Goal: Information Seeking & Learning: Learn about a topic

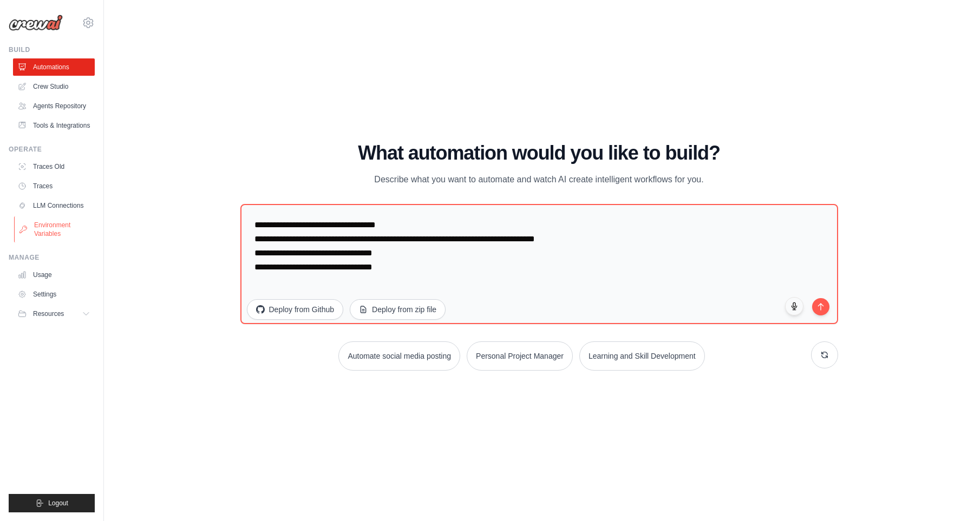
click at [70, 229] on link "Environment Variables" at bounding box center [55, 230] width 82 height 26
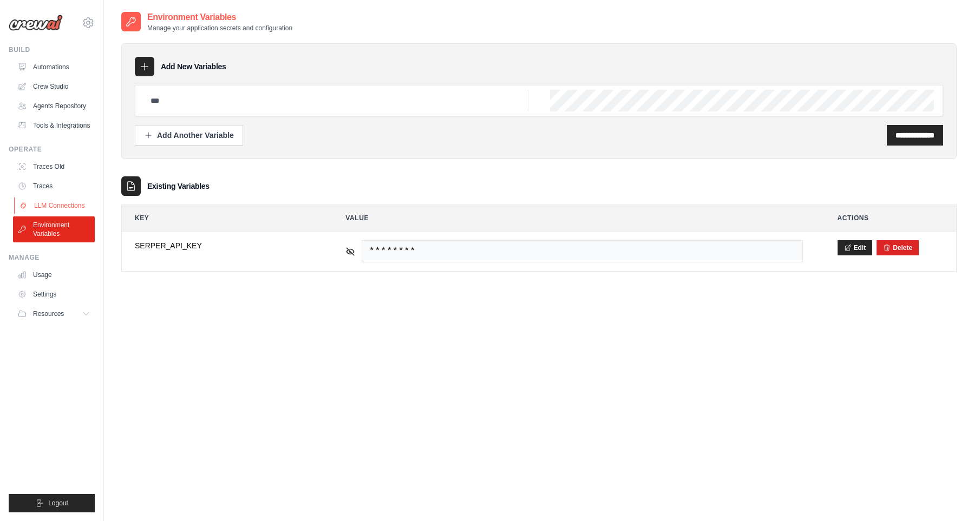
type input "**********"
click at [75, 214] on link "LLM Connections" at bounding box center [55, 205] width 82 height 17
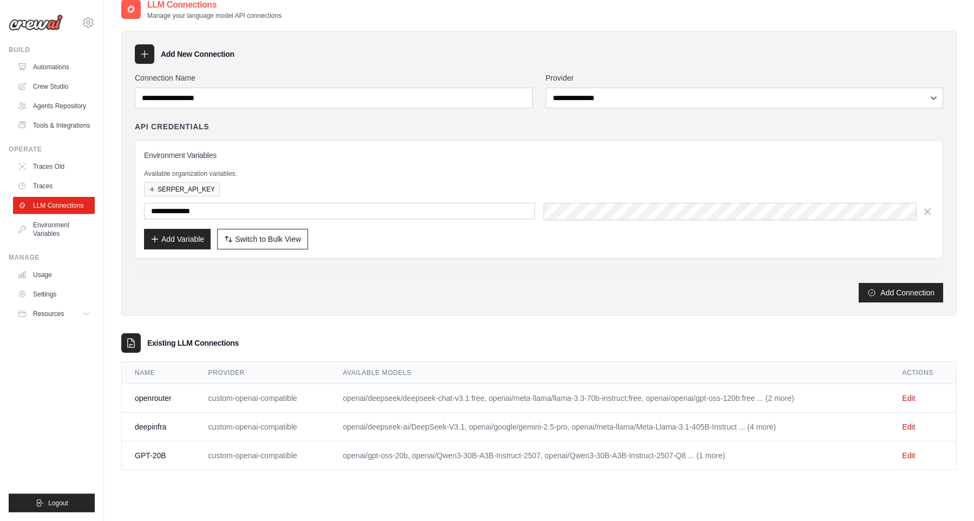
scroll to position [22, 0]
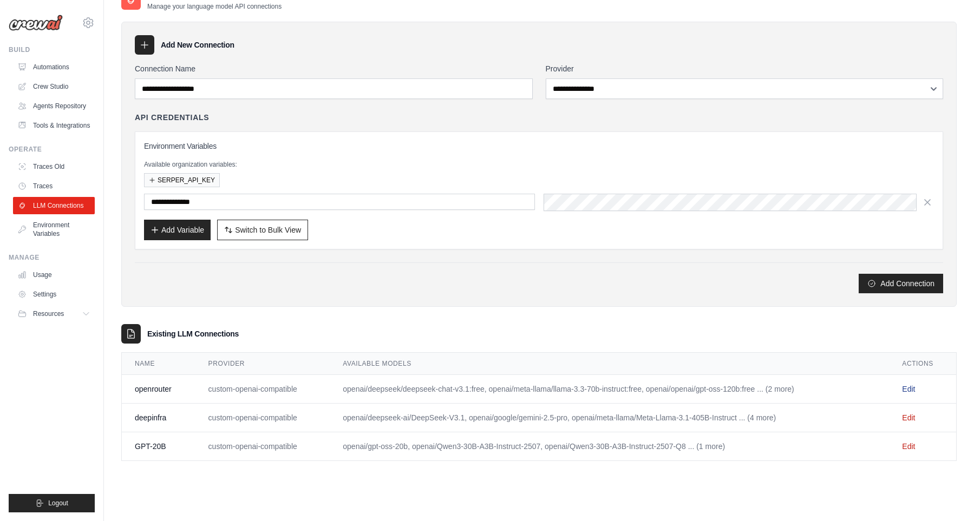
click at [915, 389] on link "Edit" at bounding box center [908, 389] width 13 height 9
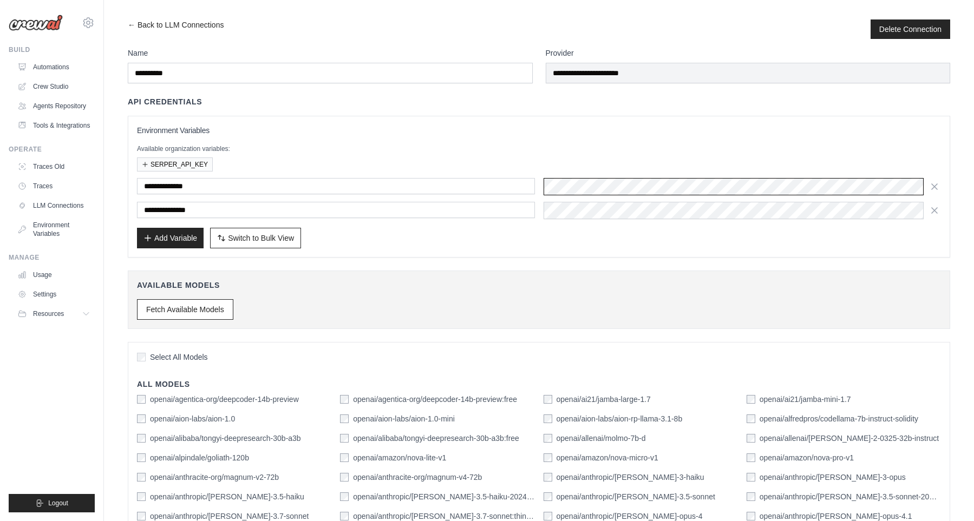
click at [594, 181] on div at bounding box center [743, 186] width 398 height 17
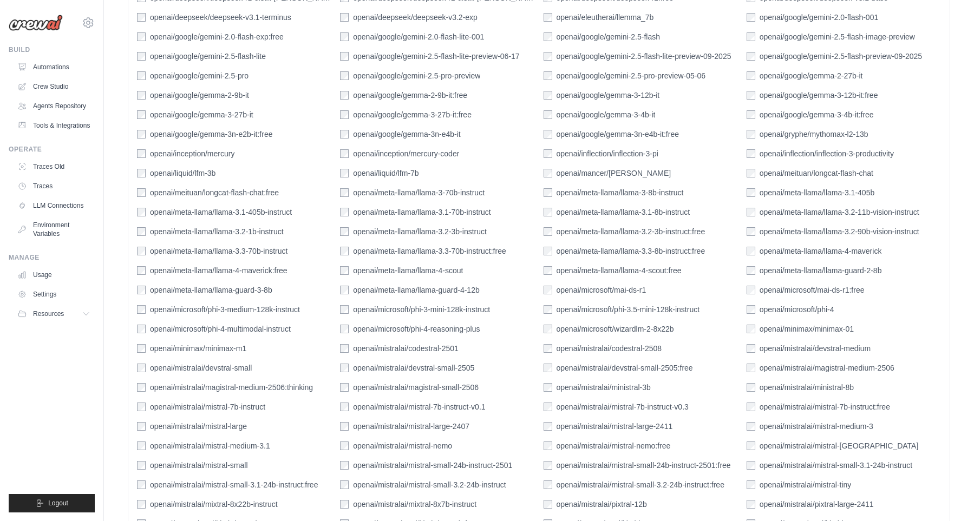
scroll to position [1612, 0]
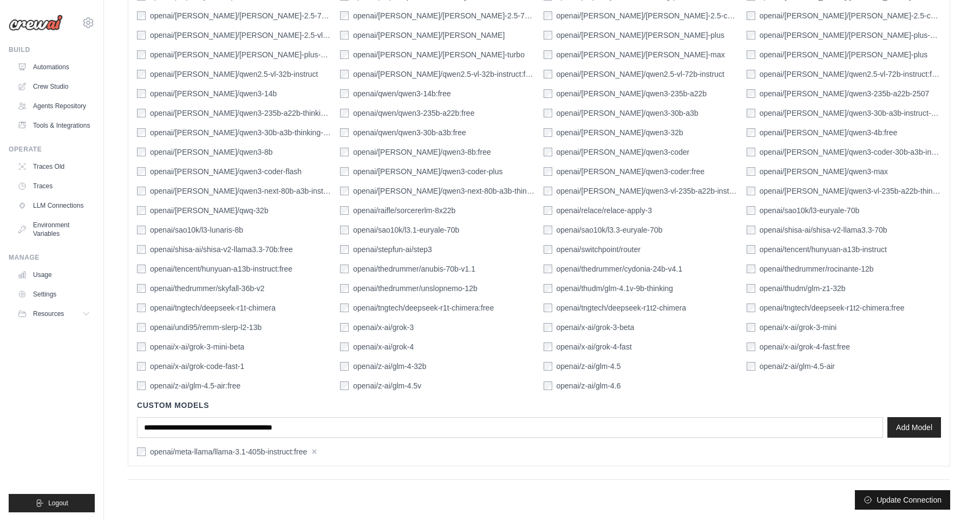
click at [930, 505] on button "Update Connection" at bounding box center [902, 499] width 95 height 19
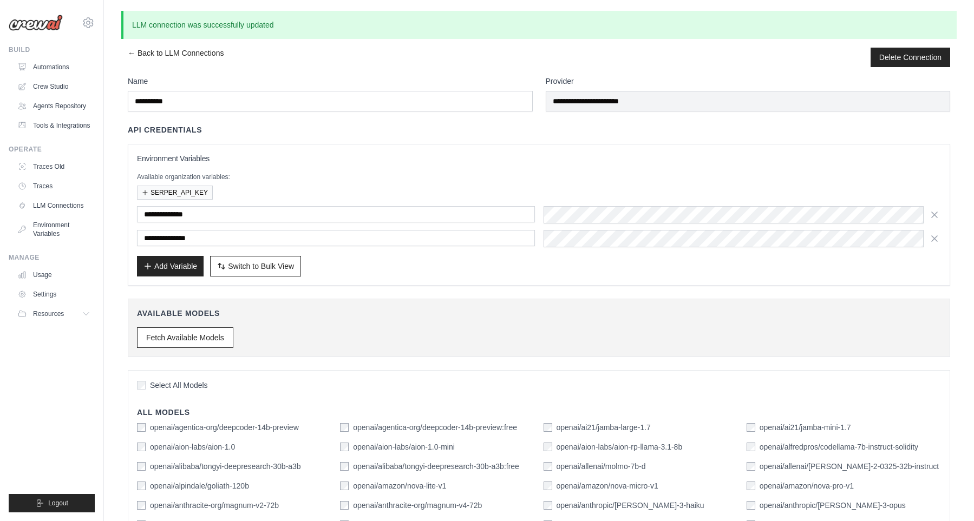
click at [634, 130] on div "API Credentials" at bounding box center [539, 130] width 822 height 11
click at [714, 210] on div at bounding box center [743, 214] width 398 height 17
click at [703, 233] on div at bounding box center [743, 238] width 398 height 17
click at [684, 215] on div at bounding box center [743, 214] width 398 height 17
click at [675, 232] on div at bounding box center [743, 238] width 398 height 17
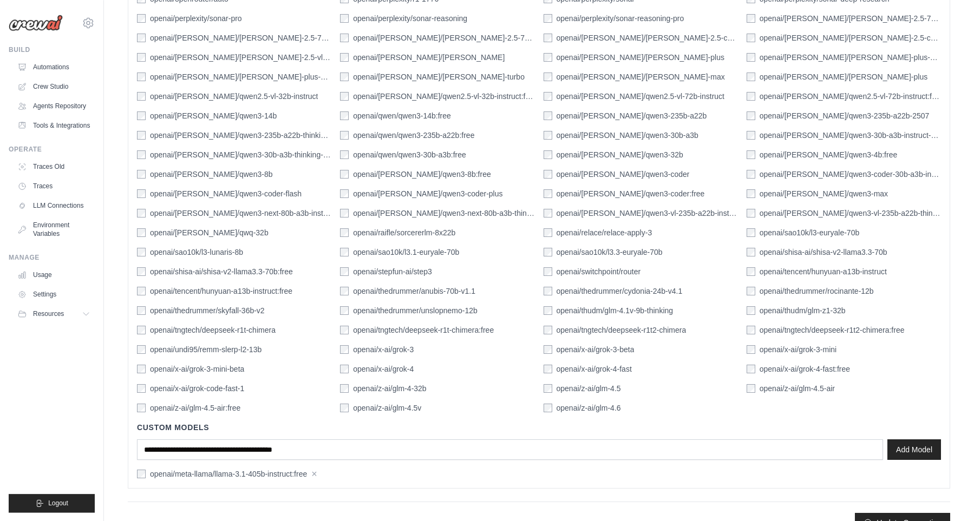
scroll to position [1640, 0]
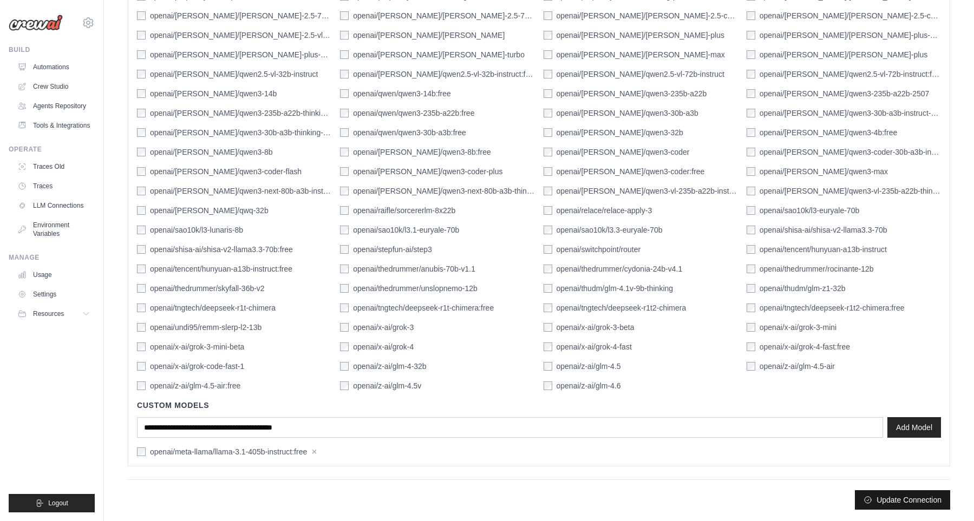
click at [899, 493] on button "Update Connection" at bounding box center [902, 499] width 95 height 19
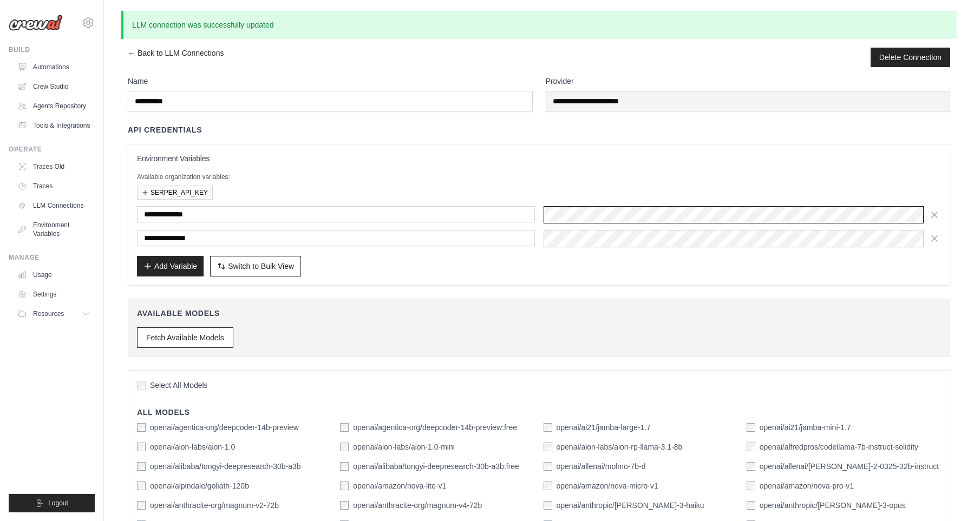
click at [667, 210] on div at bounding box center [743, 214] width 398 height 17
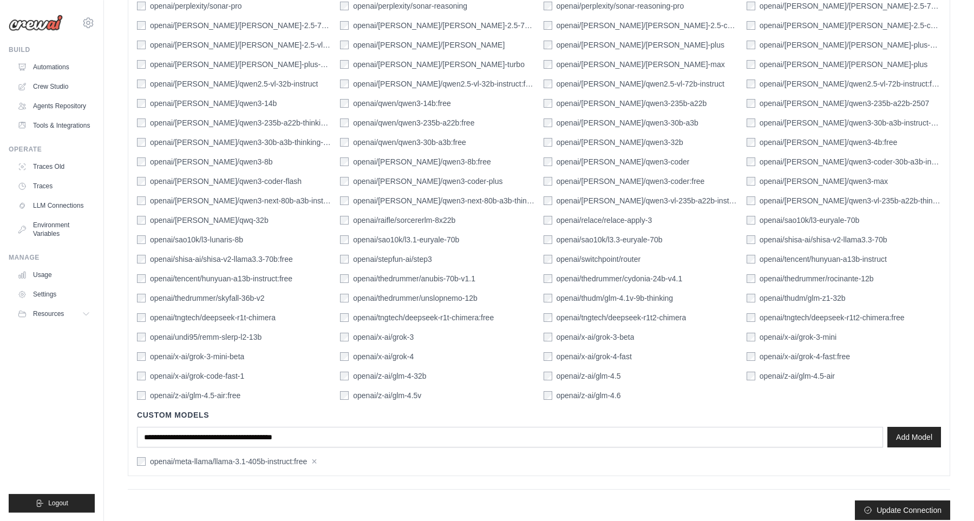
scroll to position [1640, 0]
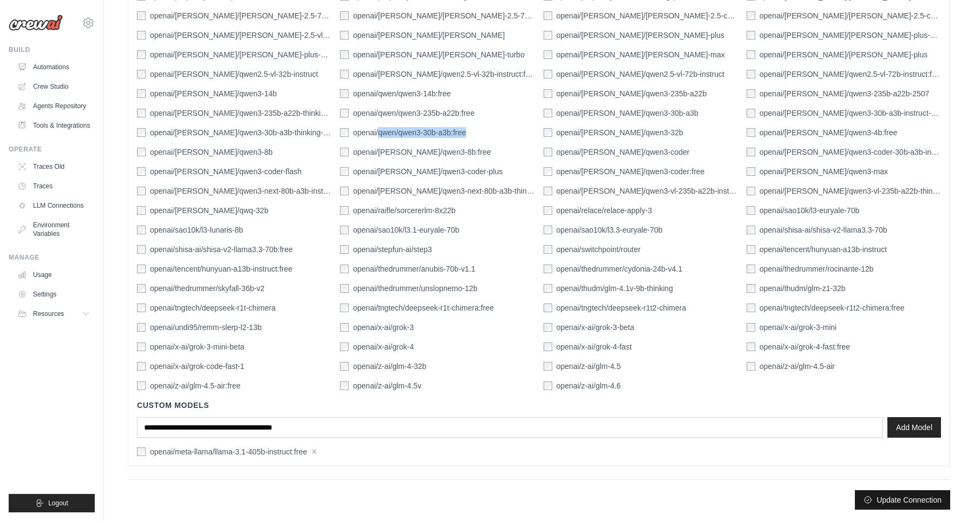
click at [910, 501] on button "Update Connection" at bounding box center [902, 499] width 95 height 19
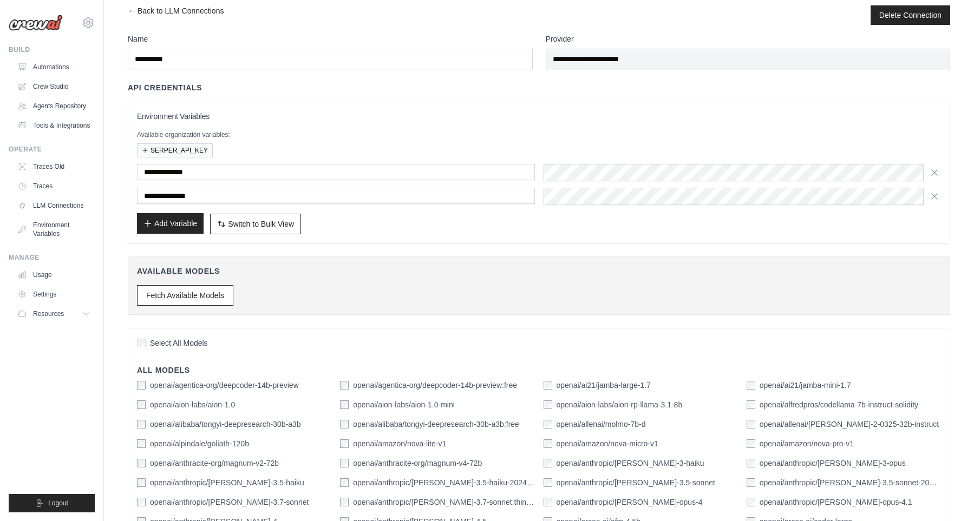
scroll to position [0, 0]
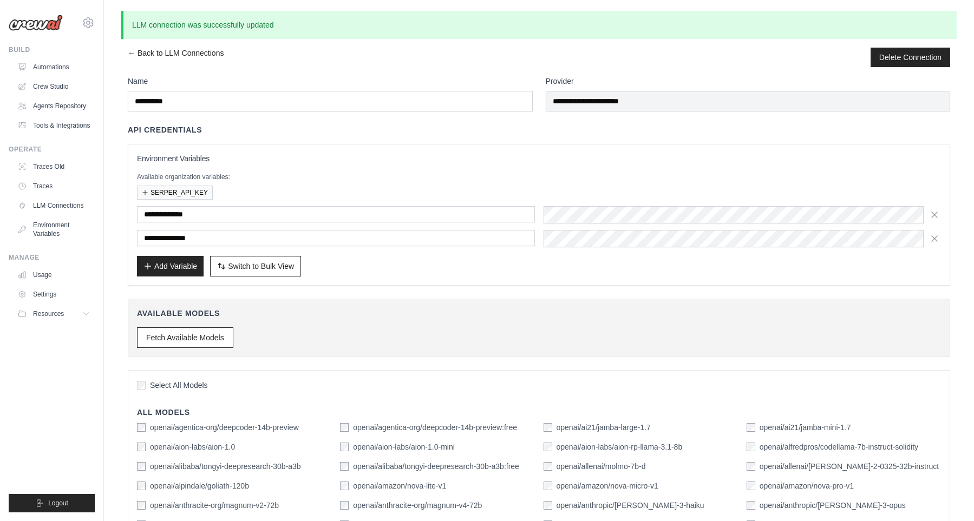
click at [129, 50] on link "← Back to LLM Connections" at bounding box center [176, 57] width 96 height 19
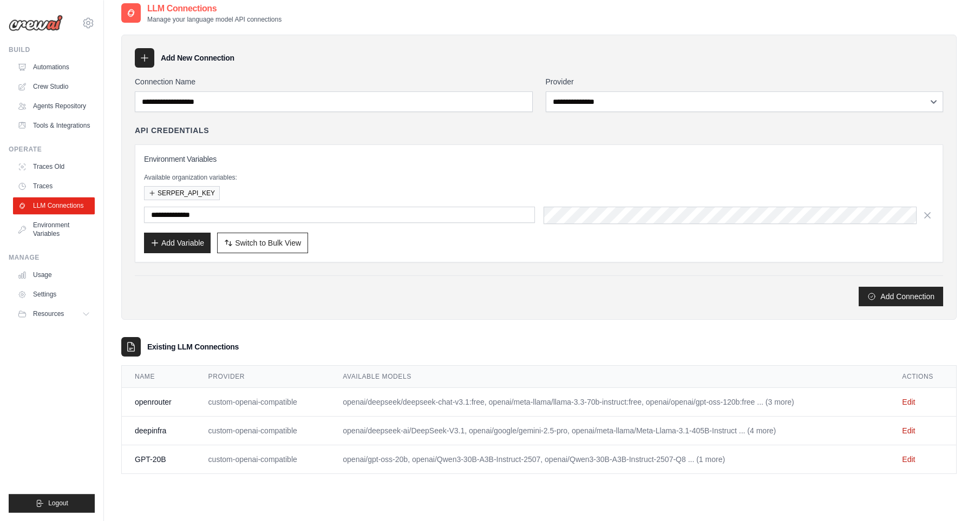
scroll to position [22, 0]
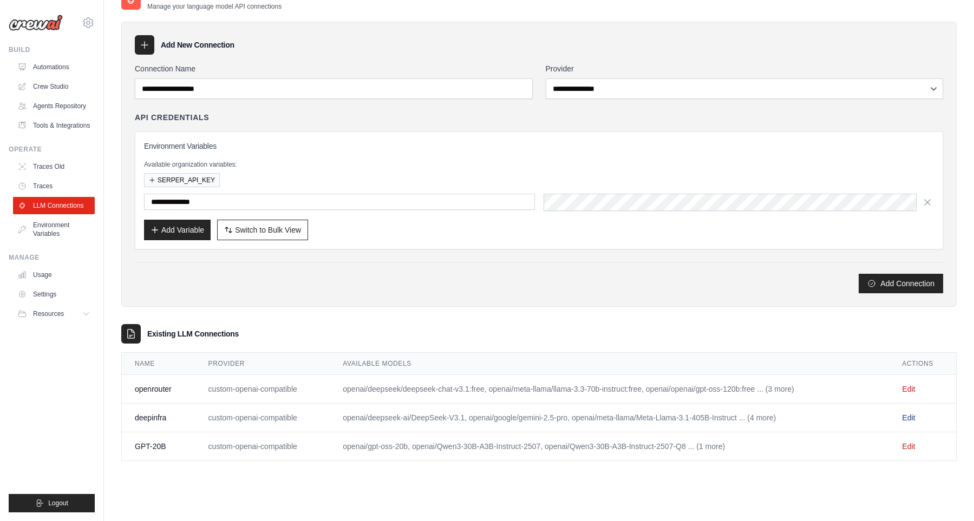
click at [915, 422] on link "Edit" at bounding box center [908, 418] width 13 height 9
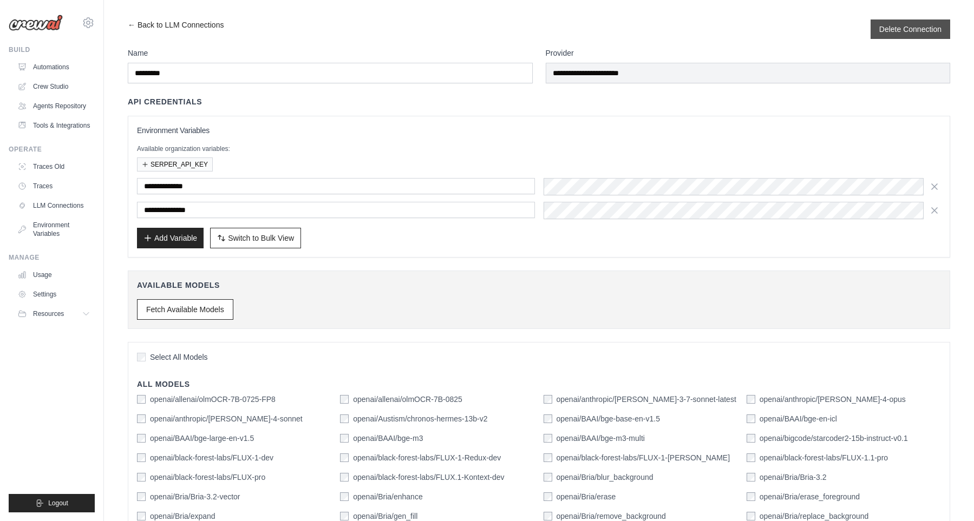
click at [881, 38] on div "Delete Connection" at bounding box center [911, 28] width 80 height 19
click at [885, 31] on button "Delete Connection" at bounding box center [910, 28] width 62 height 11
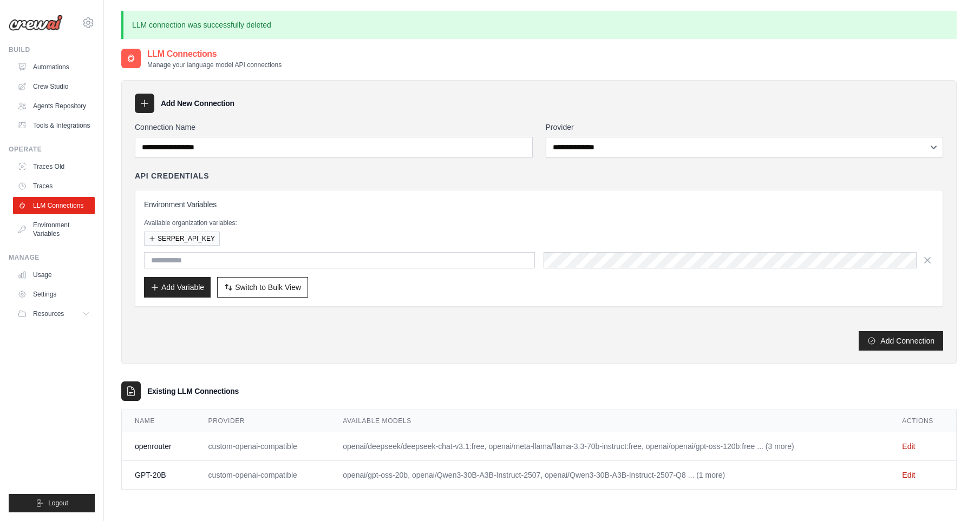
type input "**********"
click at [594, 401] on div "Existing LLM Connections" at bounding box center [538, 392] width 835 height 19
click at [608, 377] on div "**********" at bounding box center [538, 280] width 835 height 422
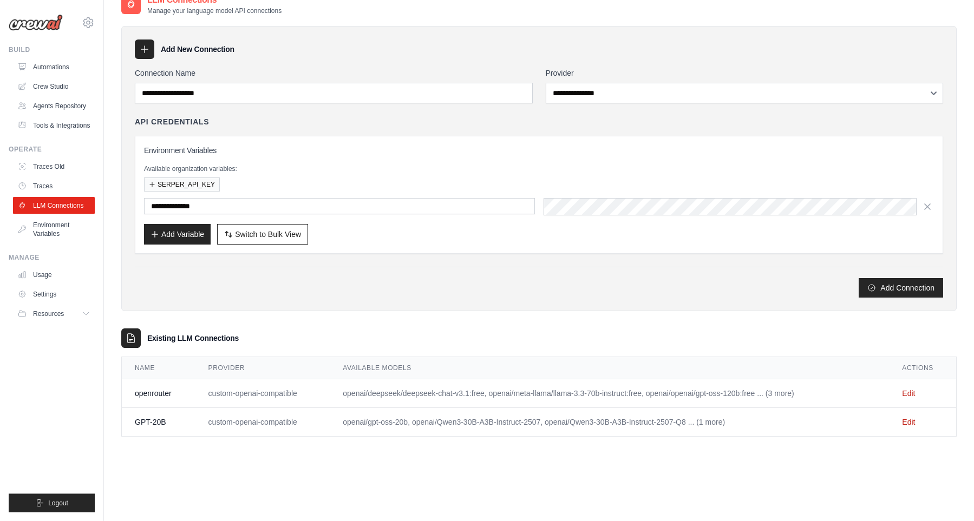
scroll to position [58, 0]
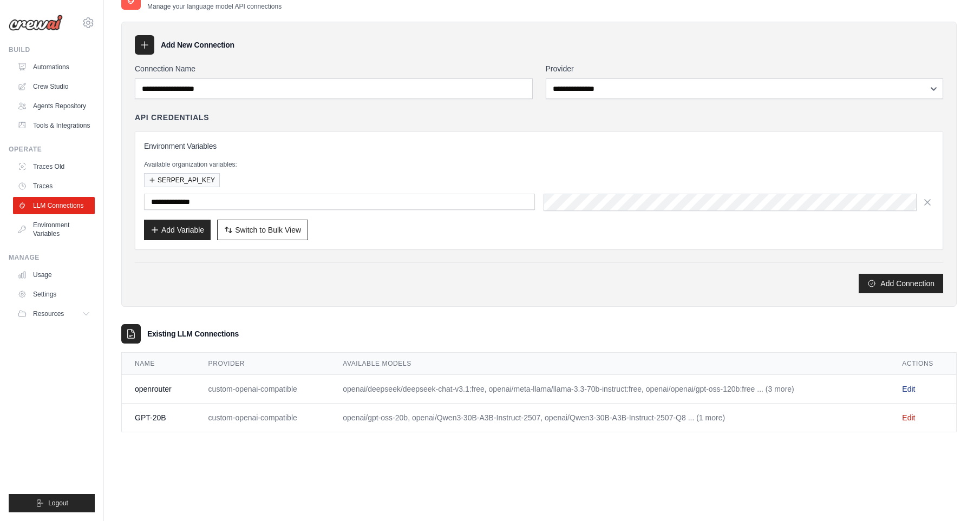
click at [913, 389] on link "Edit" at bounding box center [908, 389] width 13 height 9
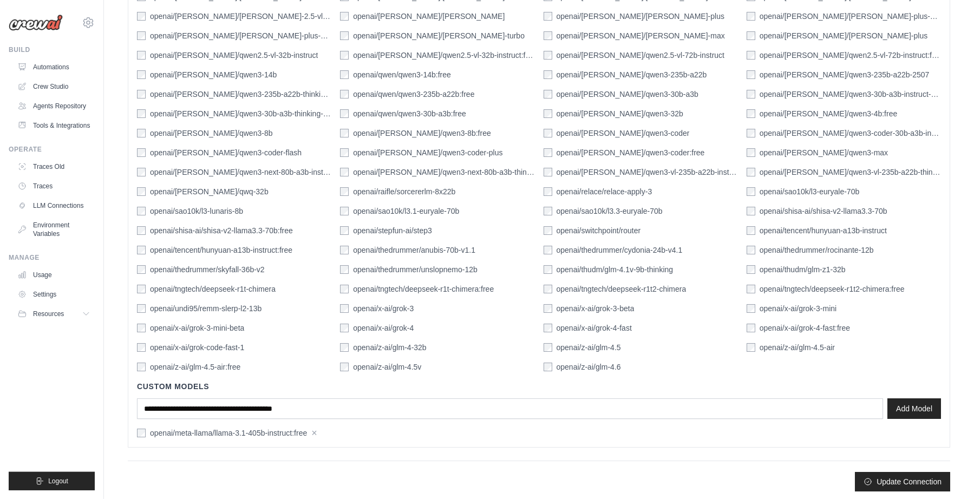
scroll to position [1634, 0]
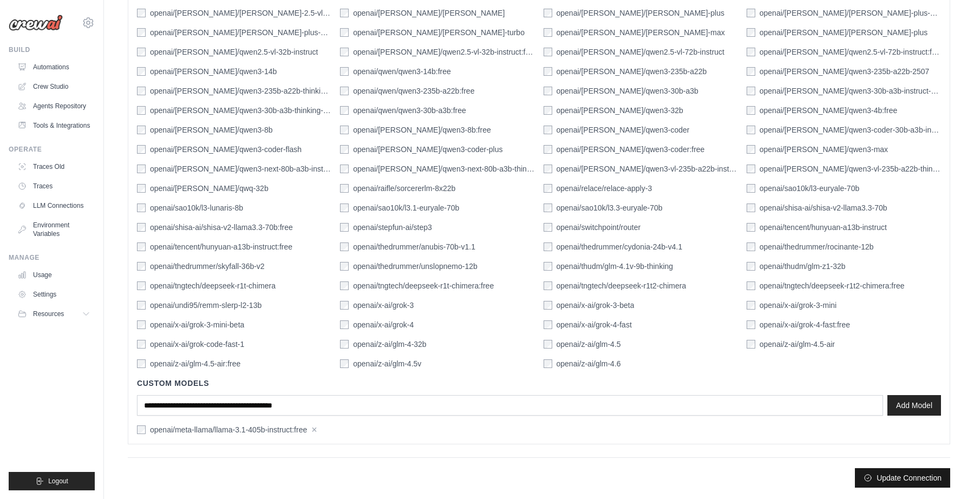
click at [893, 472] on button "Update Connection" at bounding box center [902, 477] width 95 height 19
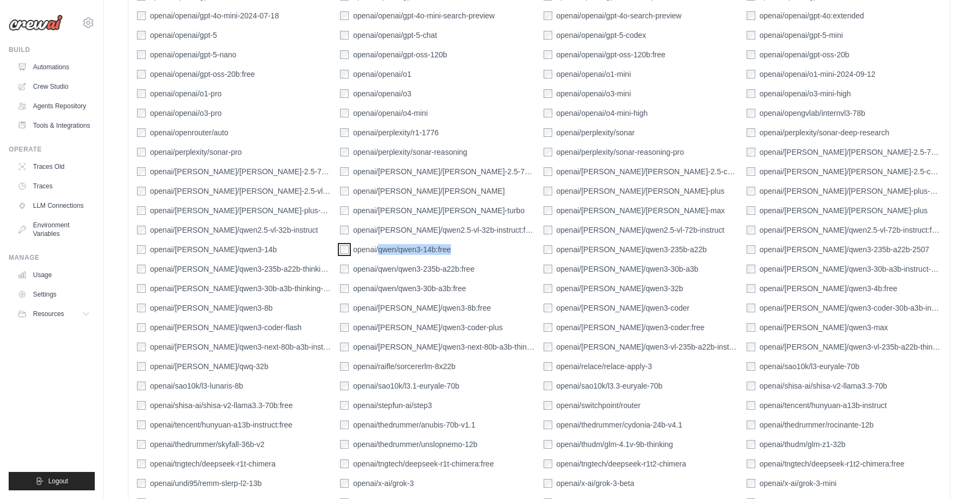
scroll to position [1662, 0]
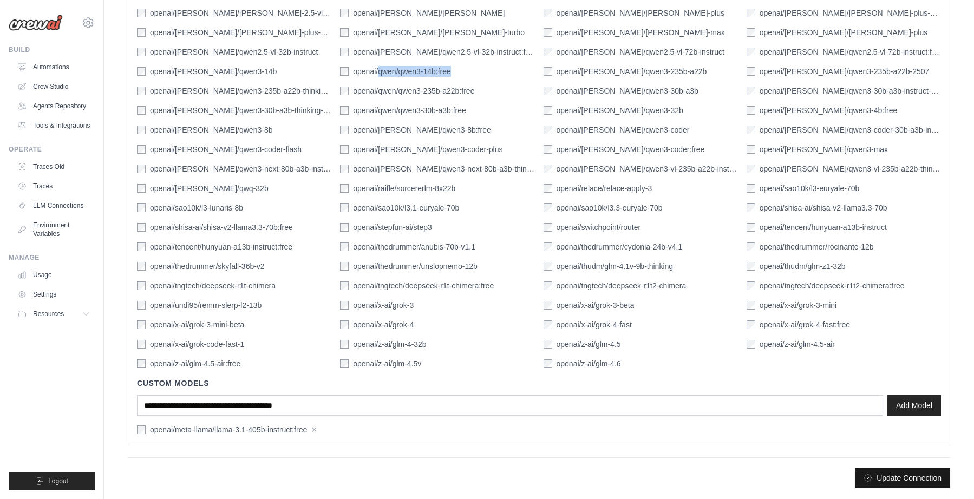
click at [917, 473] on button "Update Connection" at bounding box center [902, 477] width 95 height 19
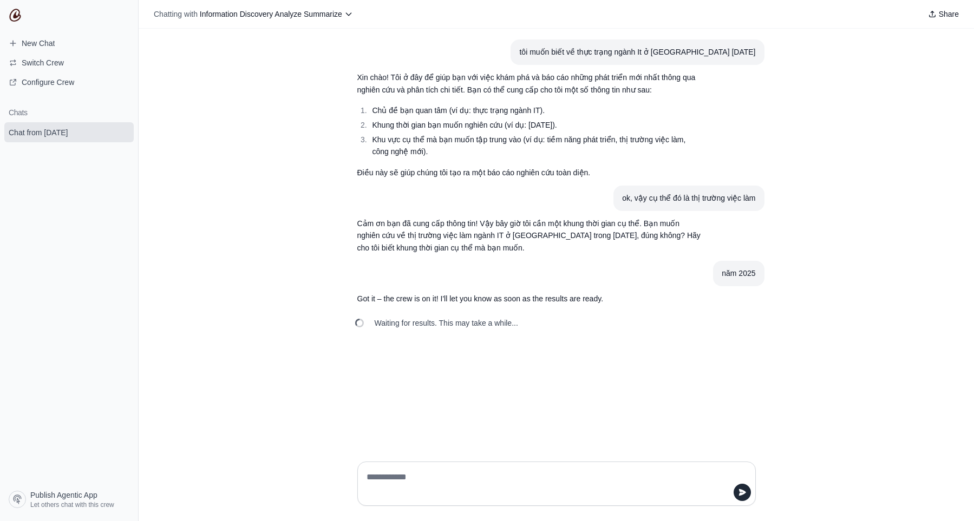
click at [527, 487] on textarea at bounding box center [553, 484] width 378 height 30
click at [80, 493] on span "Publish Agentic App" at bounding box center [63, 495] width 67 height 11
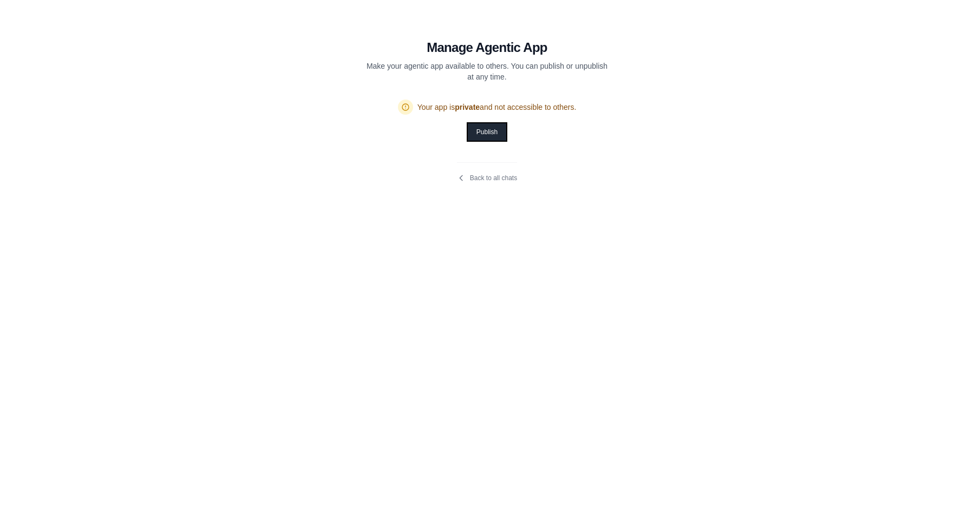
click at [475, 129] on button "Publish" at bounding box center [487, 131] width 38 height 17
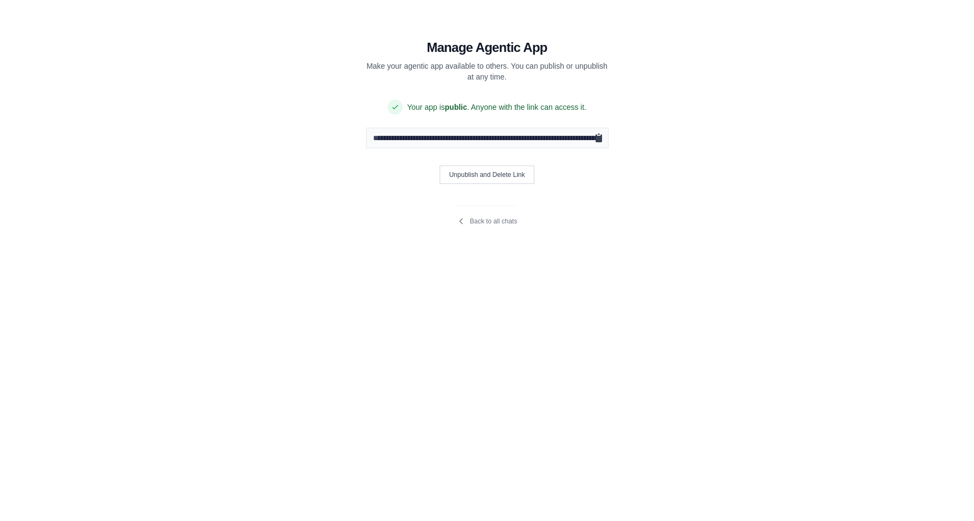
click at [600, 140] on icon "Copy public URL" at bounding box center [598, 138] width 6 height 8
click at [474, 219] on link "Back to all chats" at bounding box center [487, 221] width 60 height 9
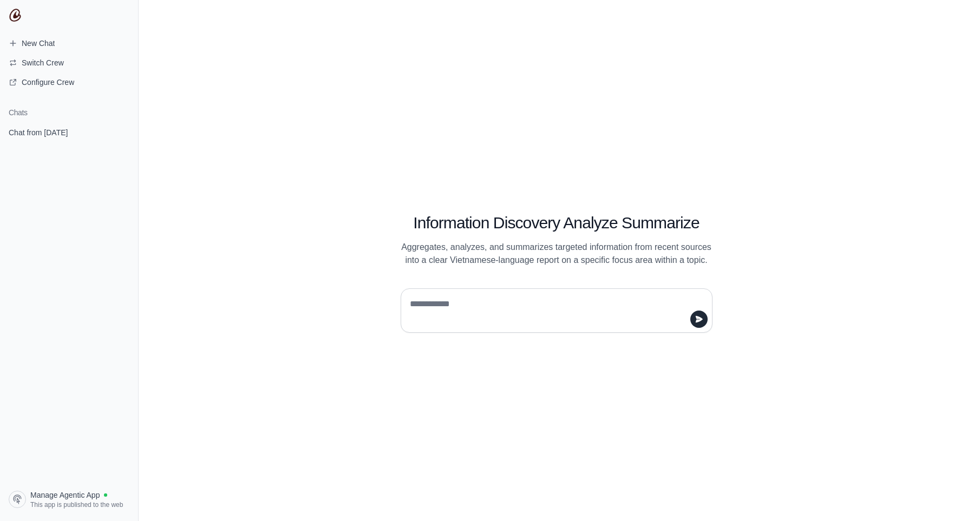
click at [304, 232] on div "Information Discovery Analyze Summarize Aggregates, analyzes, and summarizes ta…" at bounding box center [556, 260] width 835 height 521
click at [446, 316] on textarea at bounding box center [553, 311] width 291 height 30
type textarea "**********"
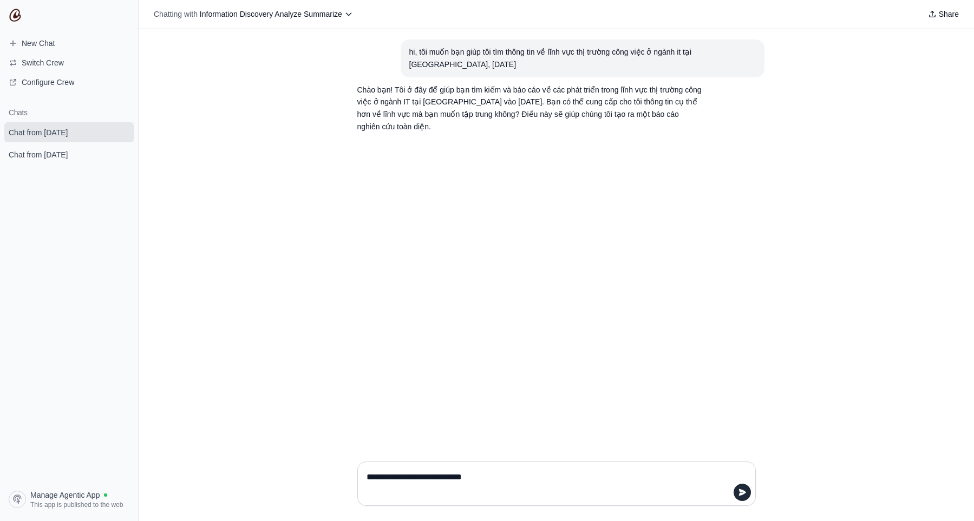
type textarea "**********"
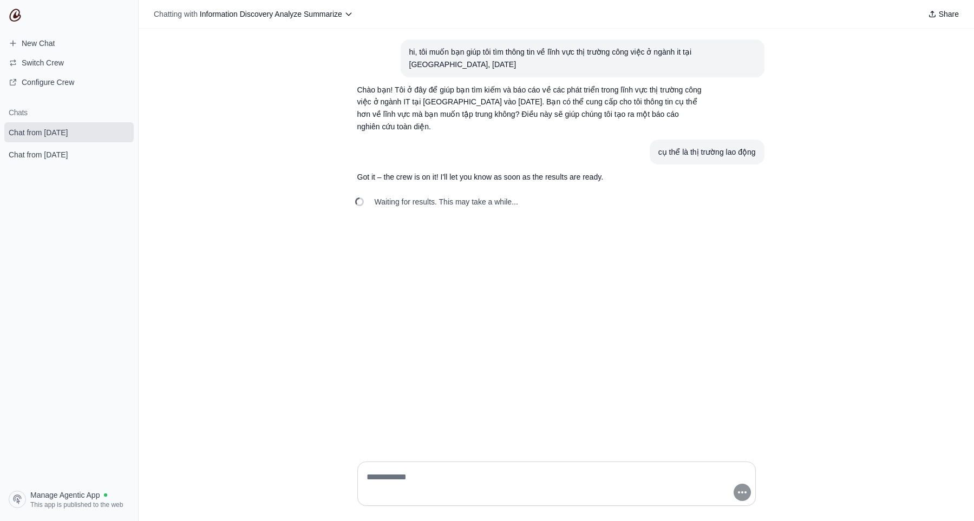
click at [542, 202] on div "Waiting for results. This may take a while..." at bounding box center [557, 202] width 416 height 24
click at [571, 153] on article "cụ thể là thị trường lao động" at bounding box center [557, 152] width 416 height 25
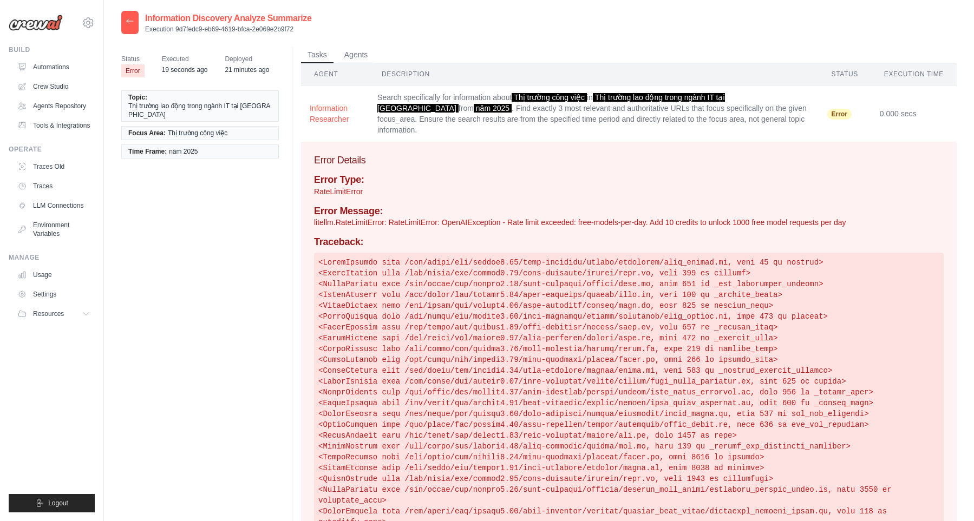
click at [461, 206] on h4 "Error Message:" at bounding box center [629, 212] width 630 height 12
click at [463, 217] on p "litellm.RateLimitError: RateLimitError: OpenAIException - Rate limit exceeded: …" at bounding box center [629, 222] width 630 height 11
click at [564, 217] on p "litellm.RateLimitError: RateLimitError: OpenAIException - Rate limit exceeded: …" at bounding box center [629, 222] width 630 height 11
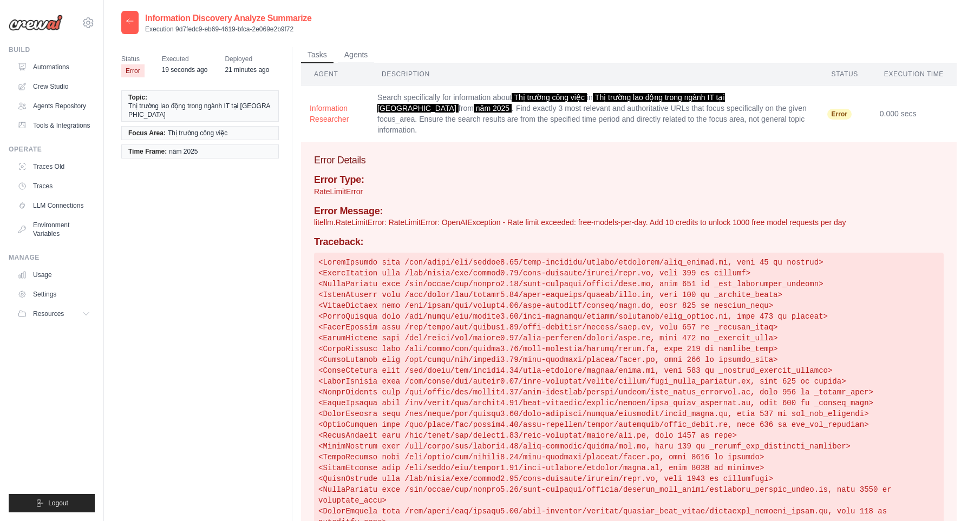
click at [564, 217] on p "litellm.RateLimitError: RateLimitError: OpenAIException - Rate limit exceeded: …" at bounding box center [629, 222] width 630 height 11
click at [541, 156] on h3 "Error Details" at bounding box center [629, 160] width 630 height 15
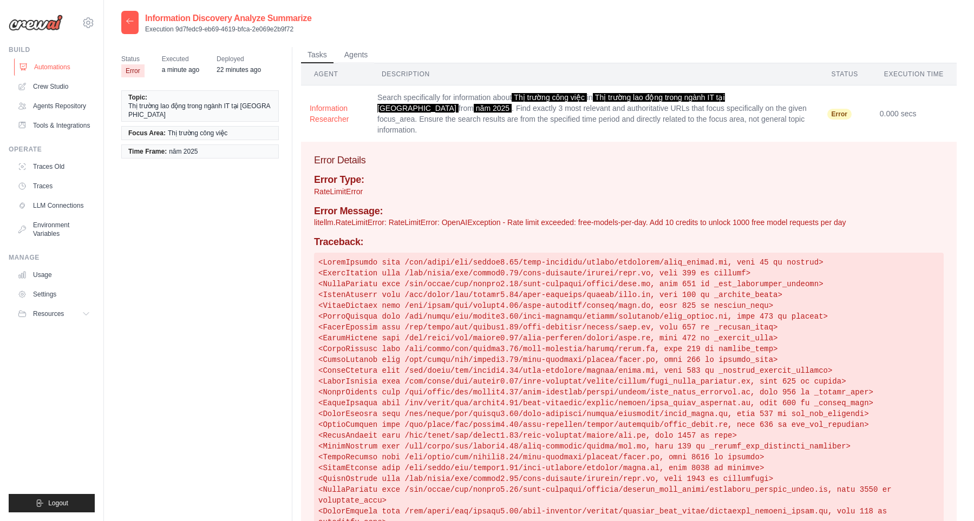
click at [58, 62] on link "Automations" at bounding box center [55, 66] width 82 height 17
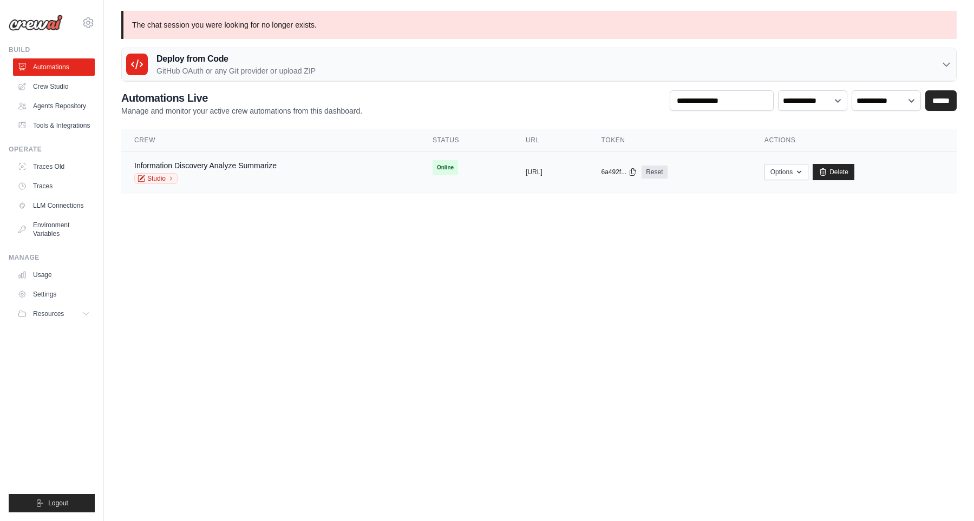
click at [420, 179] on td "Online" at bounding box center [466, 168] width 93 height 32
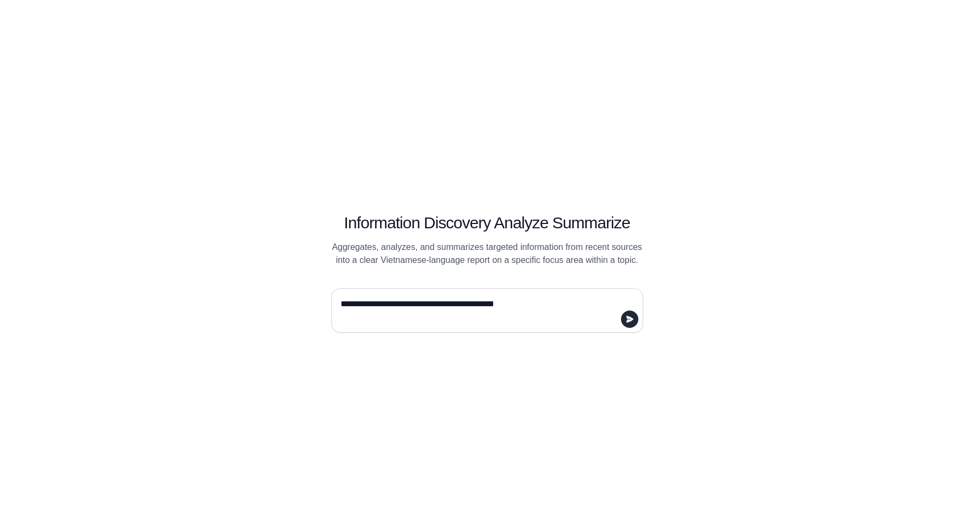
type textarea "**********"
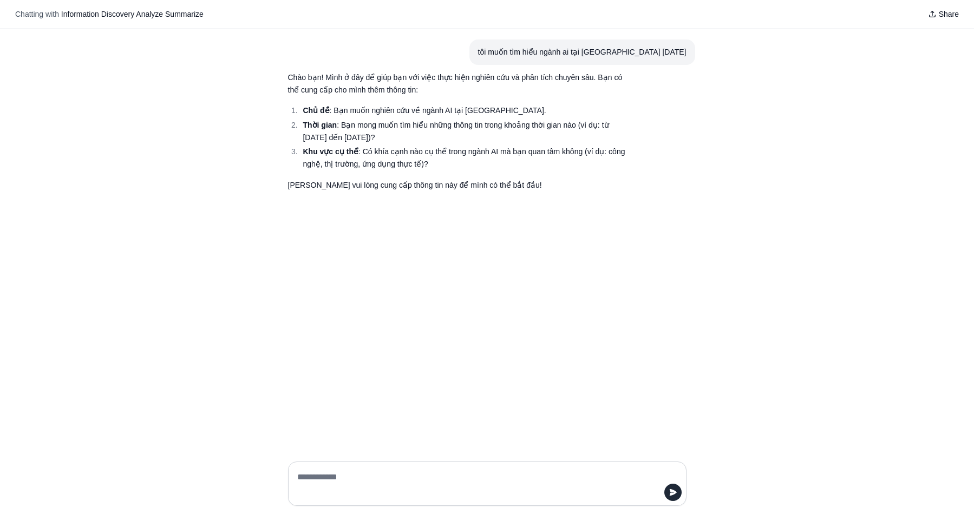
click at [446, 475] on textarea at bounding box center [484, 484] width 378 height 30
type textarea "*"
type textarea "**********"
click at [575, 474] on textarea at bounding box center [484, 484] width 378 height 30
type textarea "**********"
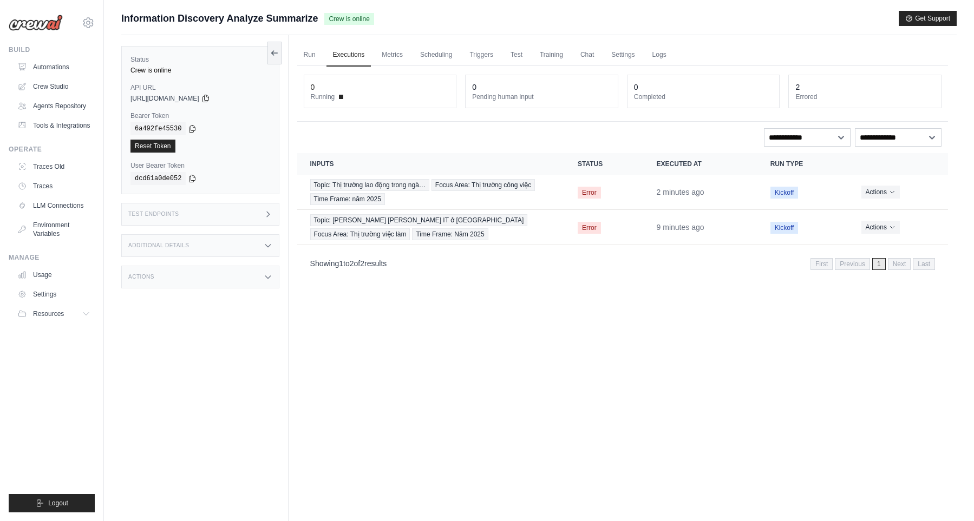
click at [553, 399] on div "Run Executions Metrics Scheduling Triggers Test Training Chat Settings Logs 0 R…" at bounding box center [623, 295] width 668 height 521
click at [337, 60] on link "Executions" at bounding box center [348, 55] width 45 height 23
click at [307, 58] on link "Run" at bounding box center [309, 55] width 25 height 23
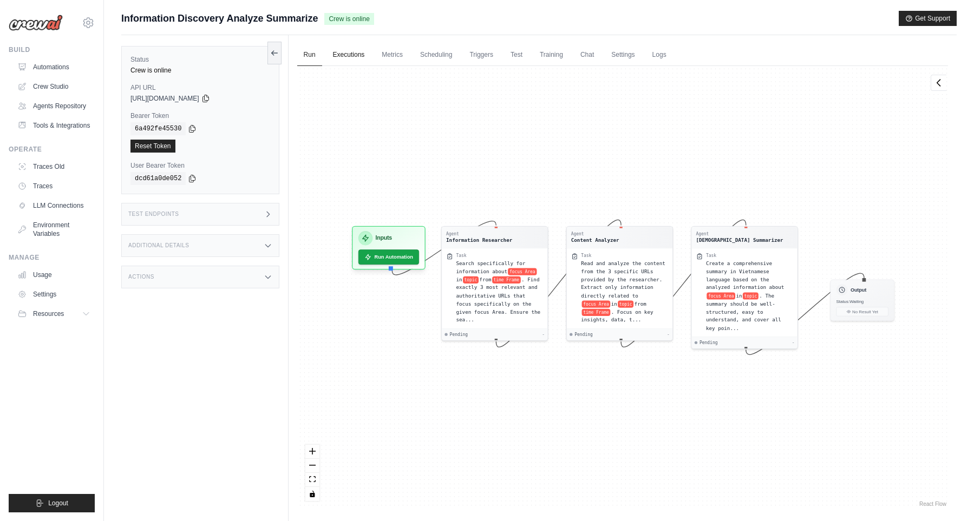
click at [358, 57] on link "Executions" at bounding box center [348, 55] width 45 height 23
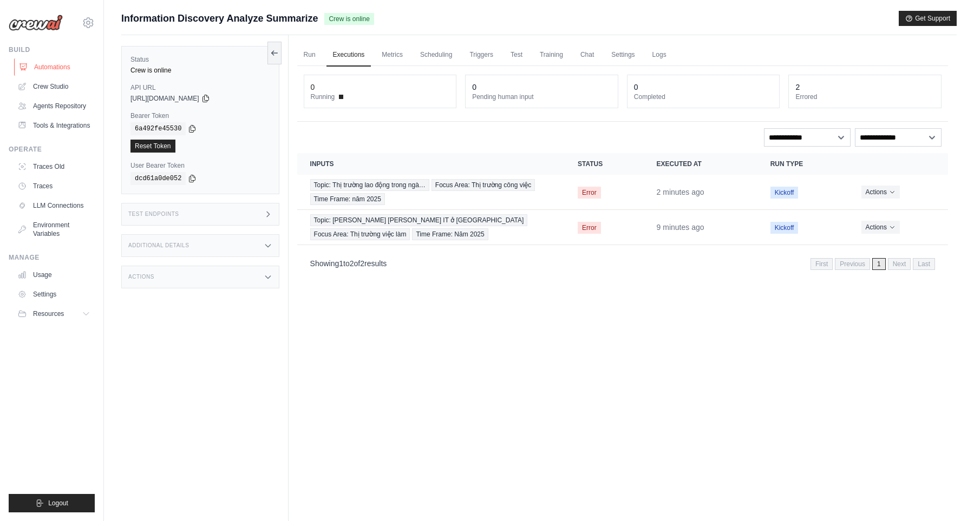
click at [39, 73] on link "Automations" at bounding box center [55, 66] width 82 height 17
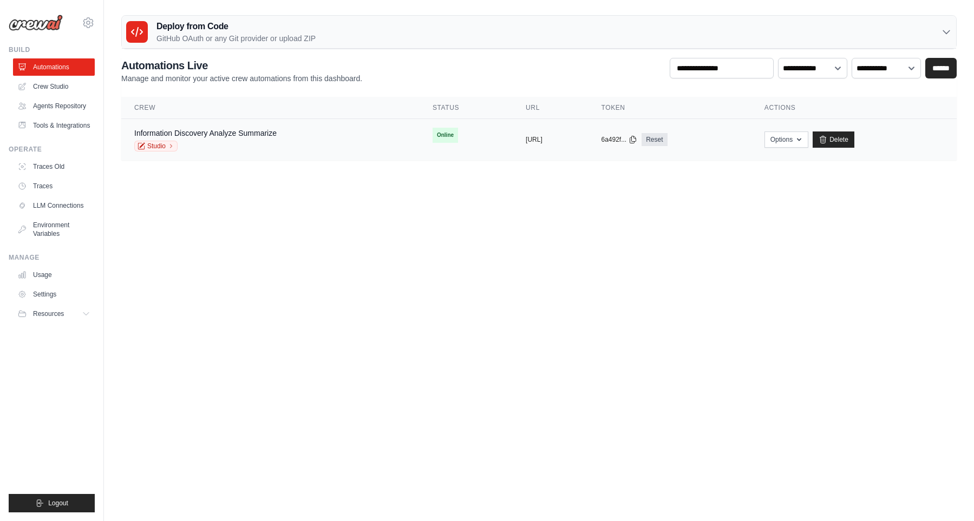
click at [334, 136] on div "Information Discovery Analyze Summarize Studio" at bounding box center [270, 140] width 272 height 24
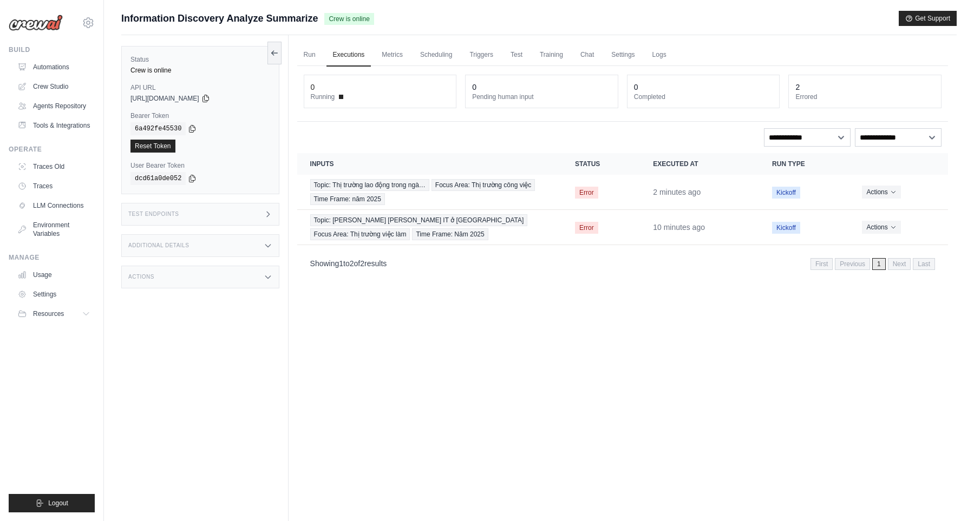
click at [869, 266] on div "First Previous 1 Next Last" at bounding box center [872, 264] width 125 height 12
click at [862, 267] on span "Previous" at bounding box center [852, 264] width 35 height 12
click at [873, 266] on span "1" at bounding box center [879, 264] width 14 height 12
click at [880, 265] on span "1" at bounding box center [879, 264] width 14 height 12
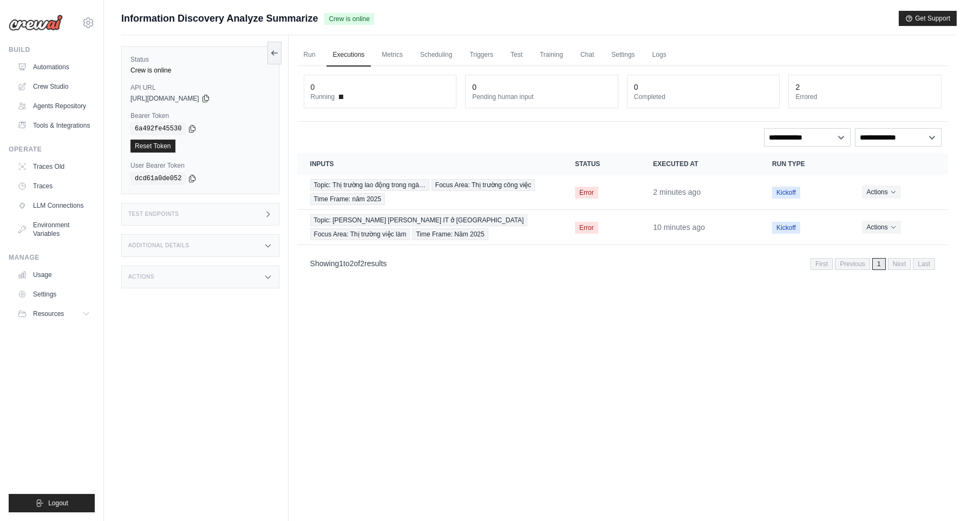
click at [584, 453] on div "Run Executions Metrics Scheduling Triggers Test Training Chat Settings Logs 0 R…" at bounding box center [623, 295] width 668 height 521
click at [660, 380] on div "Run Executions Metrics Scheduling Triggers Test Training Chat Settings Logs 0 R…" at bounding box center [623, 295] width 668 height 521
click at [542, 320] on div "Run Executions Metrics Scheduling Triggers Test Training Chat Settings Logs 0 R…" at bounding box center [623, 295] width 668 height 521
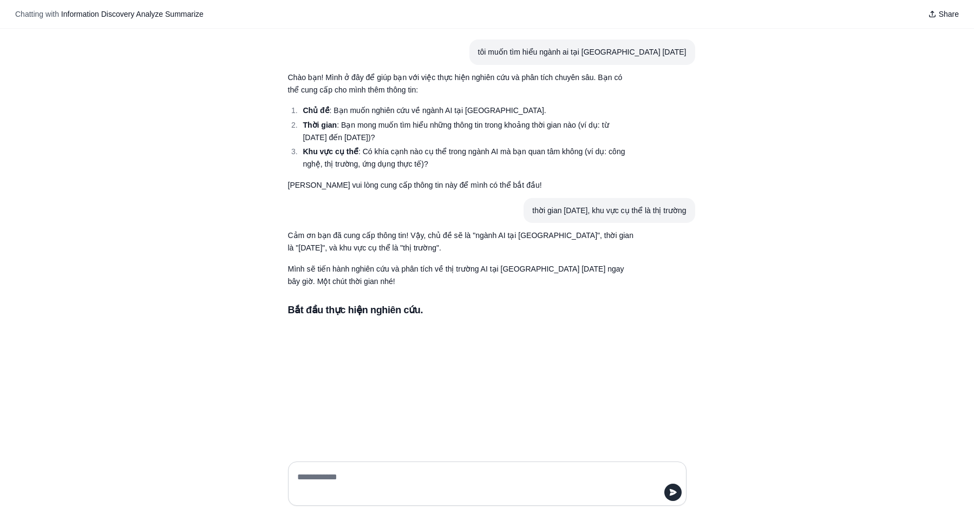
click at [386, 311] on h3 "Bắt đầu thực hiện nghiên cứu." at bounding box center [461, 310] width 346 height 15
click at [592, 472] on textarea at bounding box center [484, 484] width 378 height 30
click at [584, 481] on textarea at bounding box center [484, 484] width 378 height 30
type textarea "**"
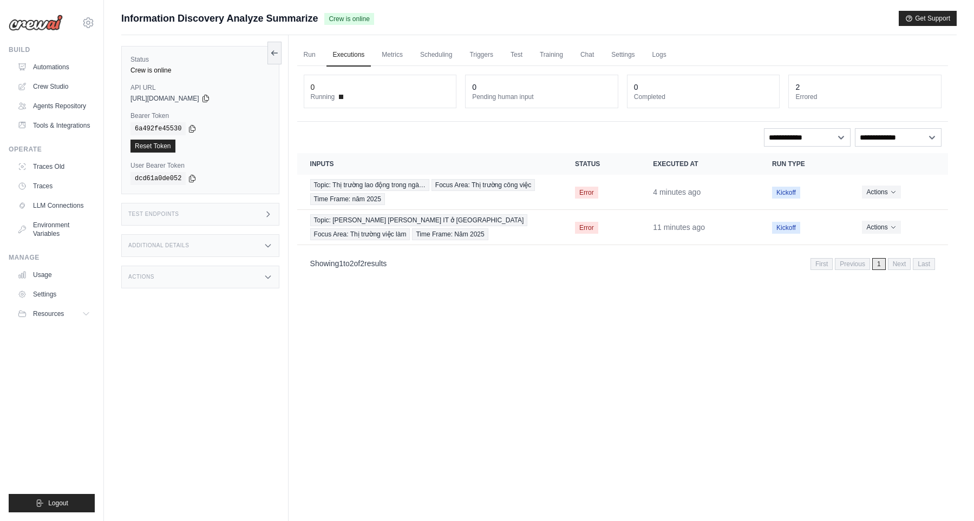
click at [595, 62] on link "Chat" at bounding box center [587, 55] width 27 height 23
click at [607, 326] on div "Run Executions Metrics Scheduling Triggers Test Training Chat Settings Logs 1 R…" at bounding box center [623, 295] width 668 height 521
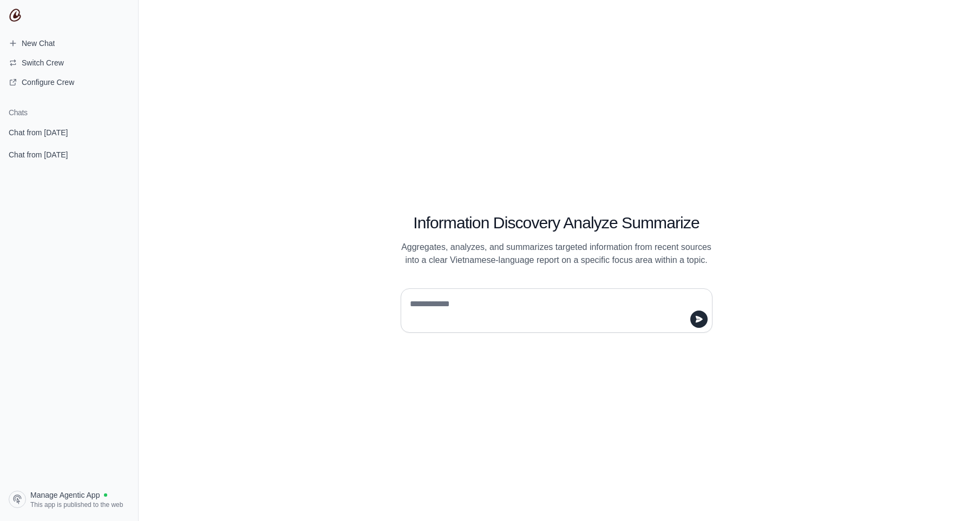
click at [560, 303] on textarea at bounding box center [553, 311] width 291 height 30
click at [61, 82] on span "Configure Crew" at bounding box center [48, 82] width 53 height 11
click at [542, 326] on textarea at bounding box center [553, 311] width 291 height 30
type textarea "**********"
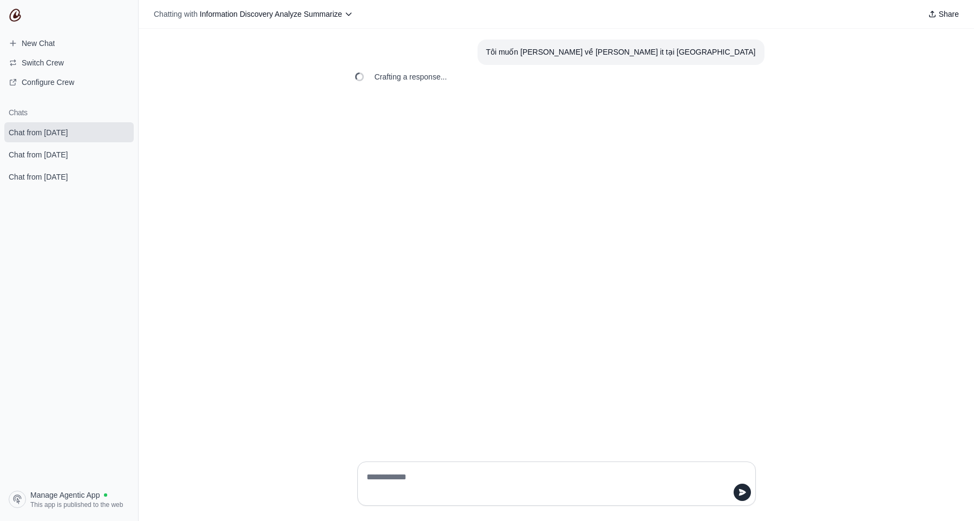
click at [447, 84] on div "Crafting a response..." at bounding box center [402, 77] width 107 height 24
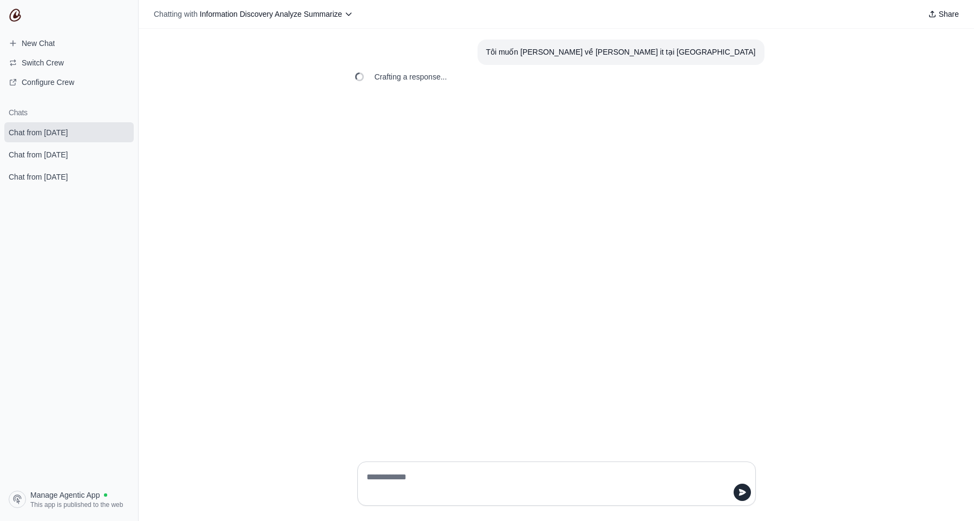
click at [447, 84] on div "Crafting a response..." at bounding box center [402, 77] width 107 height 24
click at [508, 105] on div "Tôi muốn tìm hiểu về ngành it tại việt nam Crafting a response..." at bounding box center [556, 241] width 835 height 424
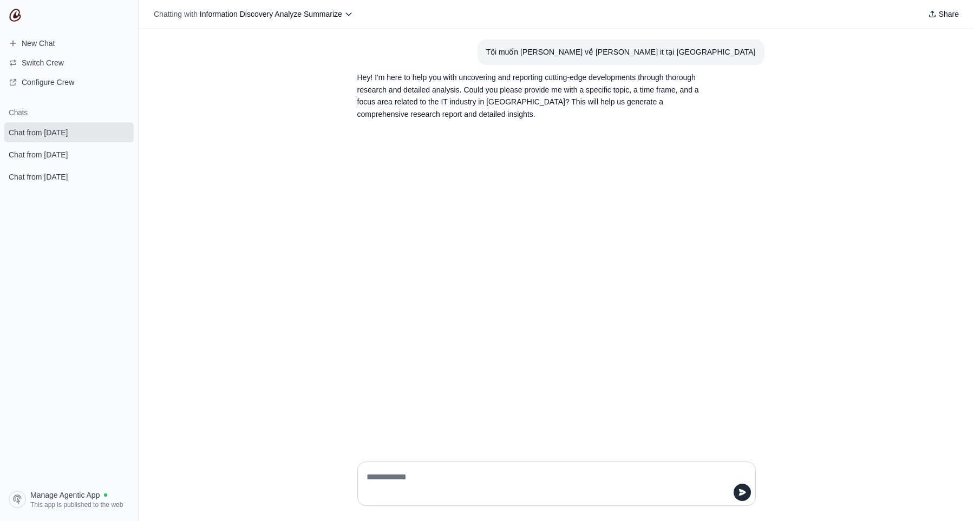
click at [474, 150] on div "Tôi muốn tìm hiểu về ngành it tại việt nam Hey! I'm here to help you with uncov…" at bounding box center [556, 241] width 835 height 424
click at [542, 109] on p "Hey! I'm here to help you with uncovering and reporting cutting-edge developmen…" at bounding box center [530, 95] width 346 height 49
click at [545, 116] on p "Hey! I'm here to help you with uncovering and reporting cutting-edge developmen…" at bounding box center [530, 95] width 346 height 49
click at [74, 498] on span "Manage Agentic App" at bounding box center [64, 495] width 69 height 11
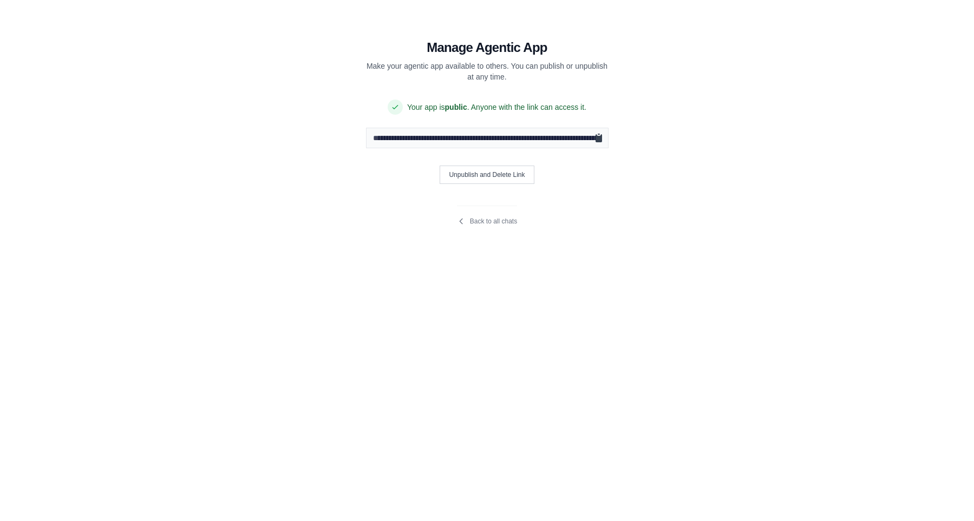
click at [600, 138] on icon "Copy public URL" at bounding box center [598, 138] width 6 height 8
click at [540, 387] on div "**********" at bounding box center [487, 260] width 974 height 521
click at [488, 223] on link "Back to all chats" at bounding box center [487, 221] width 60 height 9
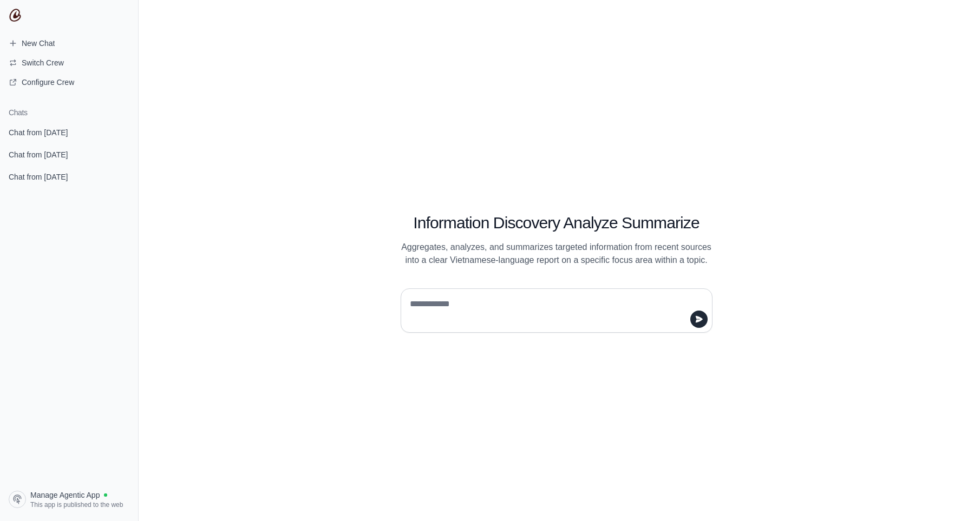
click at [466, 318] on textarea at bounding box center [553, 311] width 291 height 30
click at [558, 316] on textarea at bounding box center [553, 311] width 291 height 30
drag, startPoint x: 490, startPoint y: 293, endPoint x: 492, endPoint y: 307, distance: 14.1
click at [490, 300] on div at bounding box center [557, 306] width 364 height 53
click at [492, 307] on textarea at bounding box center [553, 311] width 291 height 30
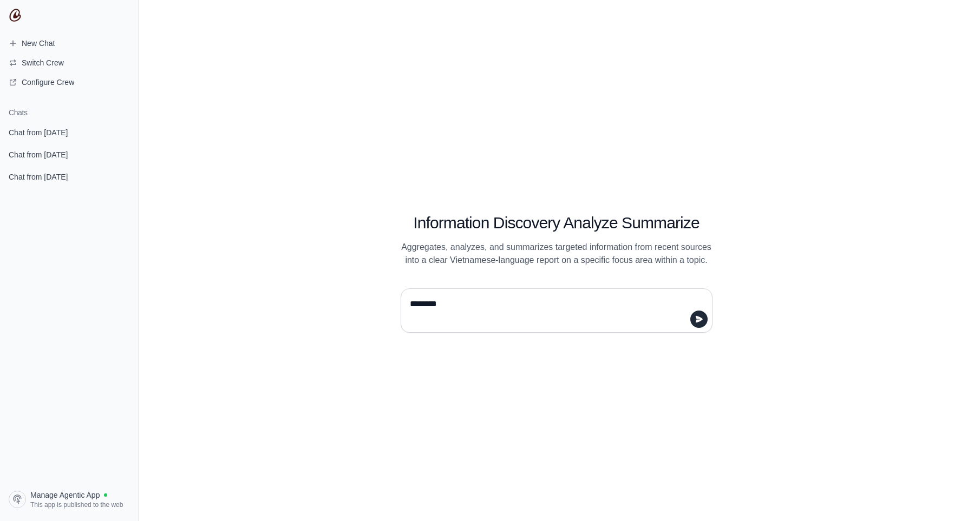
type textarea "********"
click at [40, 124] on link "Chat from October 2" at bounding box center [68, 132] width 129 height 20
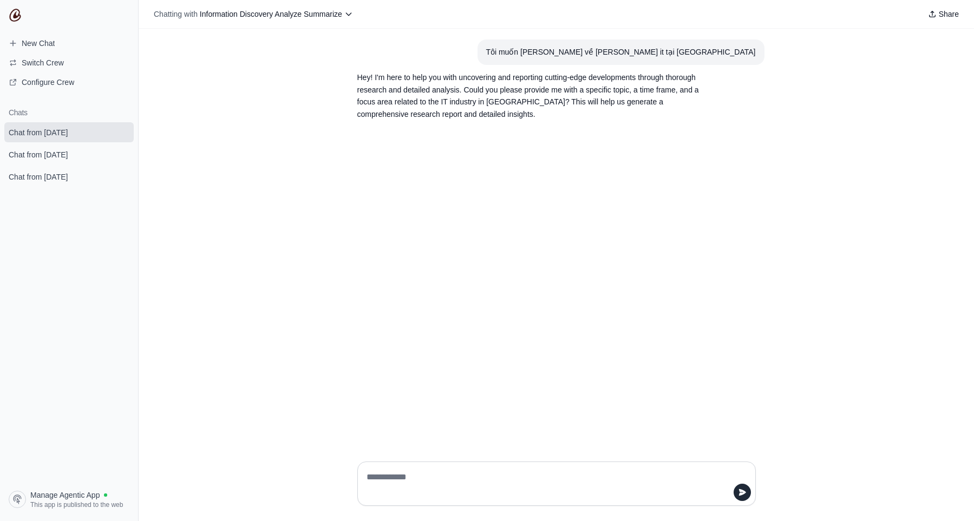
click at [597, 484] on textarea at bounding box center [553, 484] width 378 height 30
click at [594, 491] on textarea at bounding box center [553, 484] width 378 height 30
click at [595, 486] on textarea at bounding box center [553, 484] width 378 height 30
type textarea "**********"
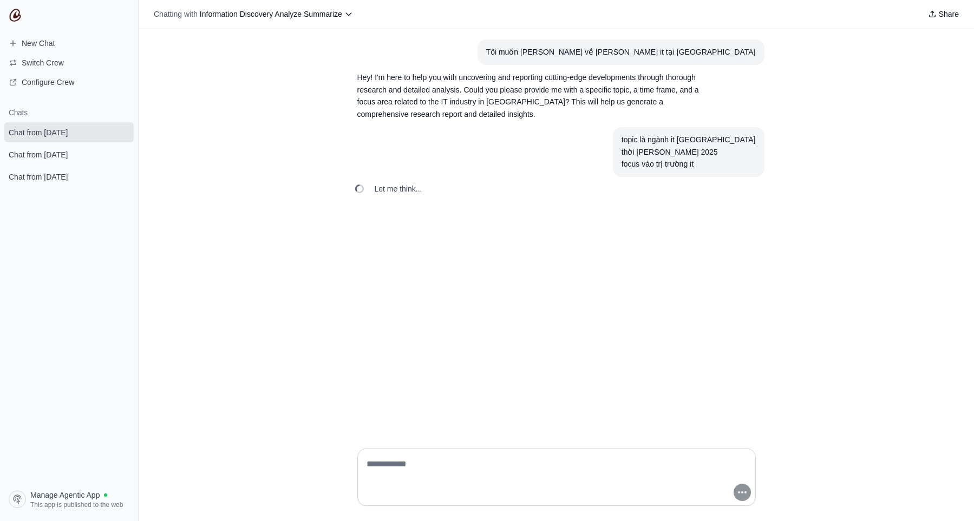
click at [755, 237] on div "Tôi muốn tìm hiểu về ngành it tại việt nam Hey! I'm here to help you with uncov…" at bounding box center [556, 234] width 835 height 411
click at [720, 271] on div "Tôi muốn tìm hiểu về ngành it tại việt nam Hey! I'm here to help you with uncov…" at bounding box center [556, 234] width 835 height 411
click at [552, 202] on div "Waiting for results. This may take a while..." at bounding box center [557, 214] width 416 height 24
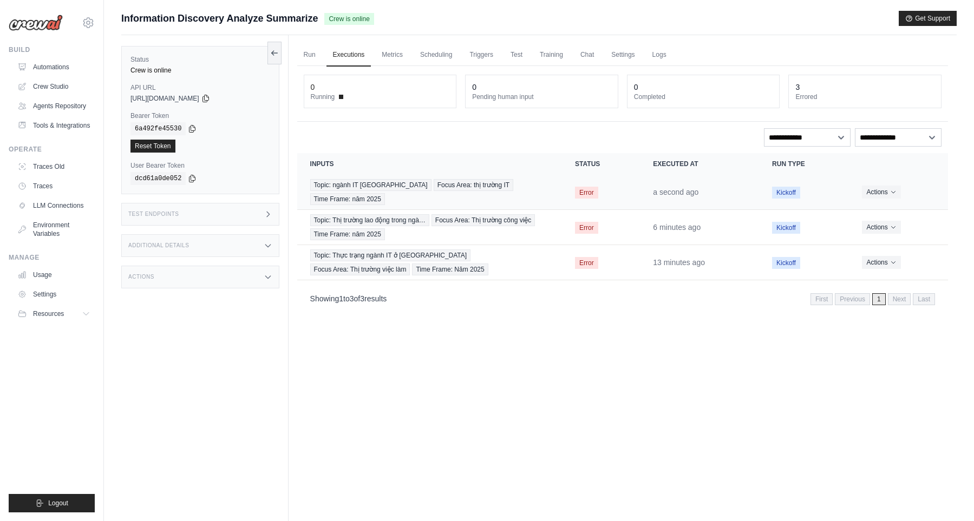
click at [585, 195] on span "Error" at bounding box center [586, 193] width 23 height 12
click at [439, 193] on div "Topic: ngành IT Việt Nam Focus Area: thị trường IT Time Frame: năm 2025" at bounding box center [429, 192] width 239 height 26
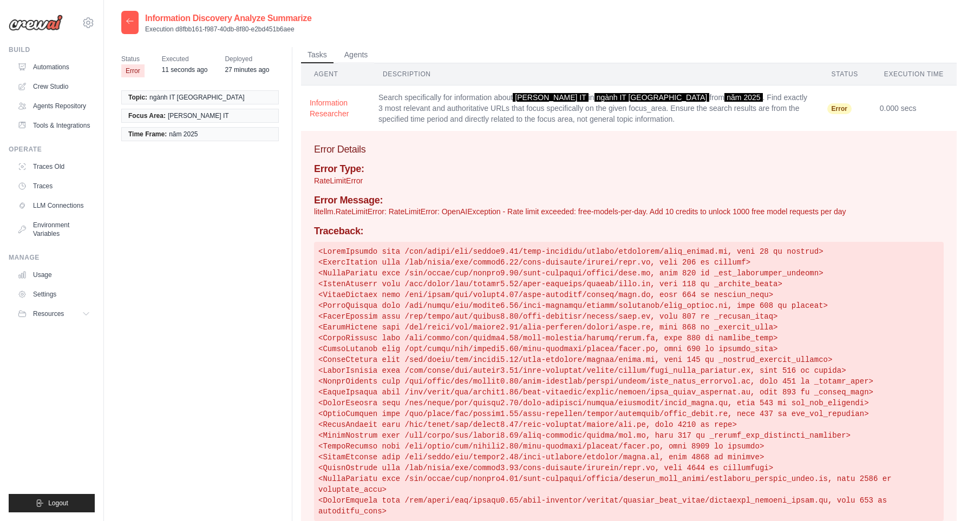
click at [442, 208] on p "litellm.RateLimitError: RateLimitError: OpenAIException - Rate limit exceeded: …" at bounding box center [629, 211] width 630 height 11
click at [460, 239] on div "Traceback:" at bounding box center [629, 374] width 630 height 296
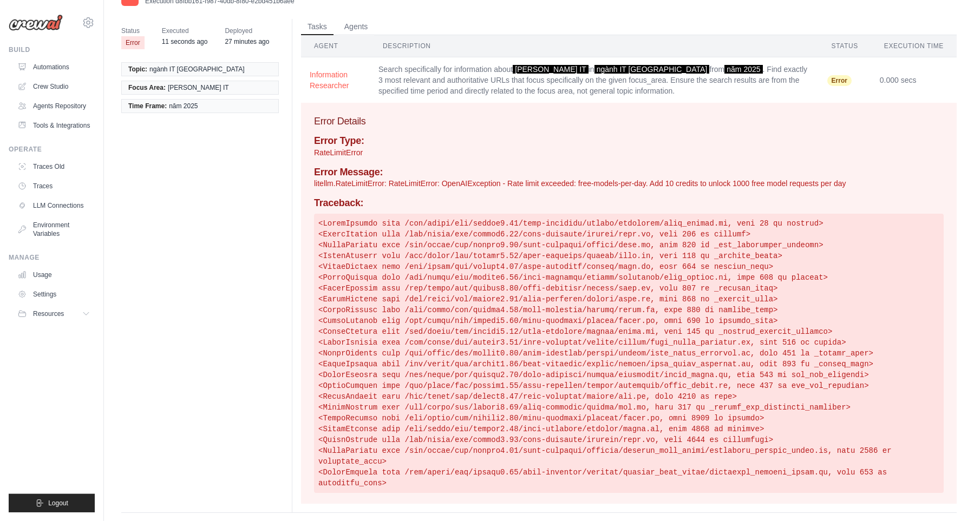
scroll to position [42, 0]
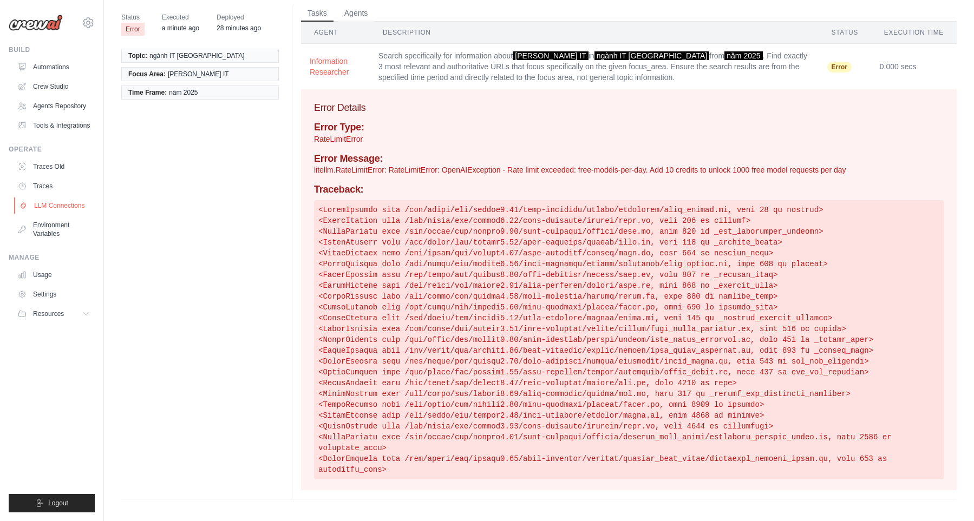
click at [64, 213] on link "LLM Connections" at bounding box center [55, 205] width 82 height 17
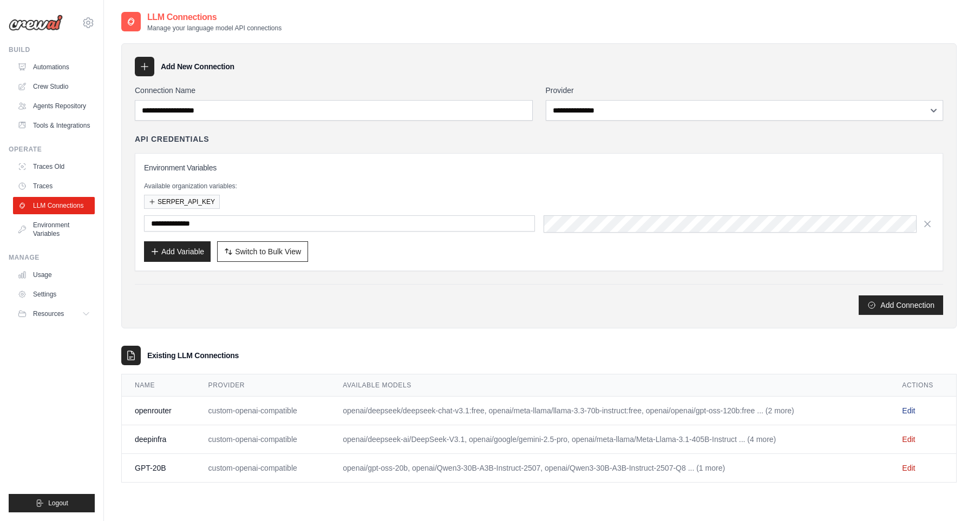
click at [908, 413] on link "Edit" at bounding box center [908, 411] width 13 height 9
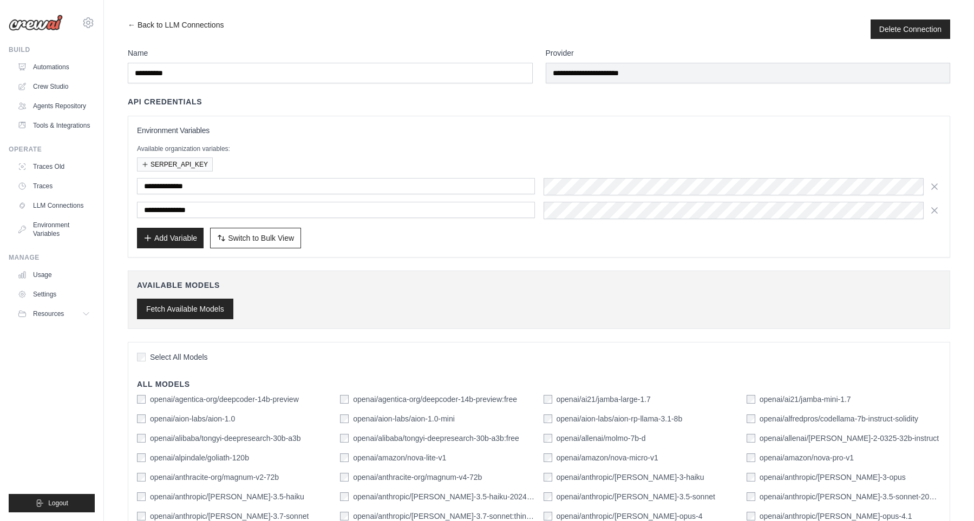
click at [166, 310] on button "Fetch Available Models" at bounding box center [185, 309] width 96 height 21
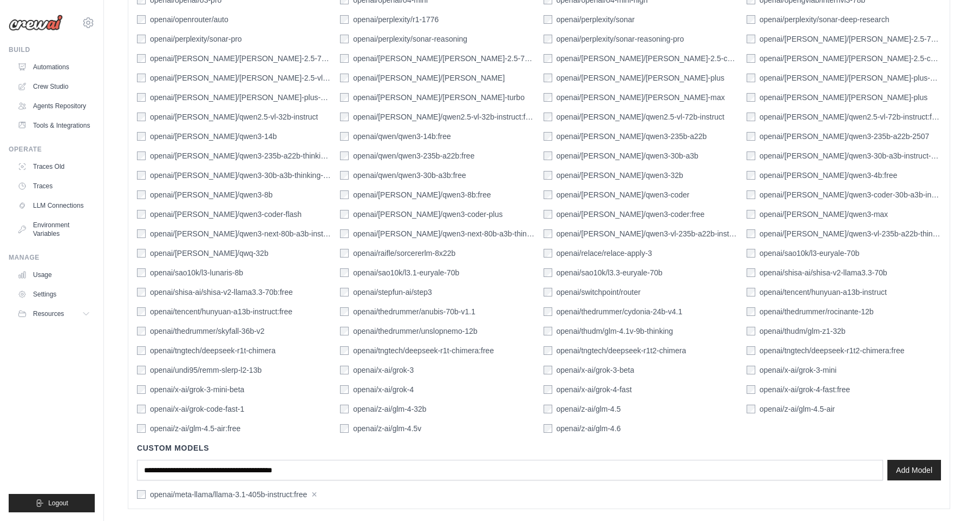
scroll to position [1612, 0]
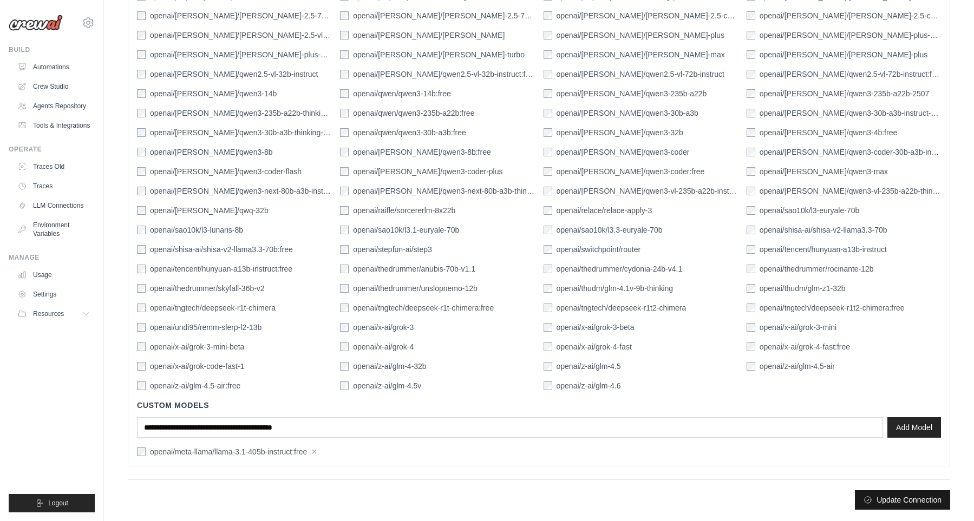
click at [930, 506] on button "Update Connection" at bounding box center [902, 499] width 95 height 19
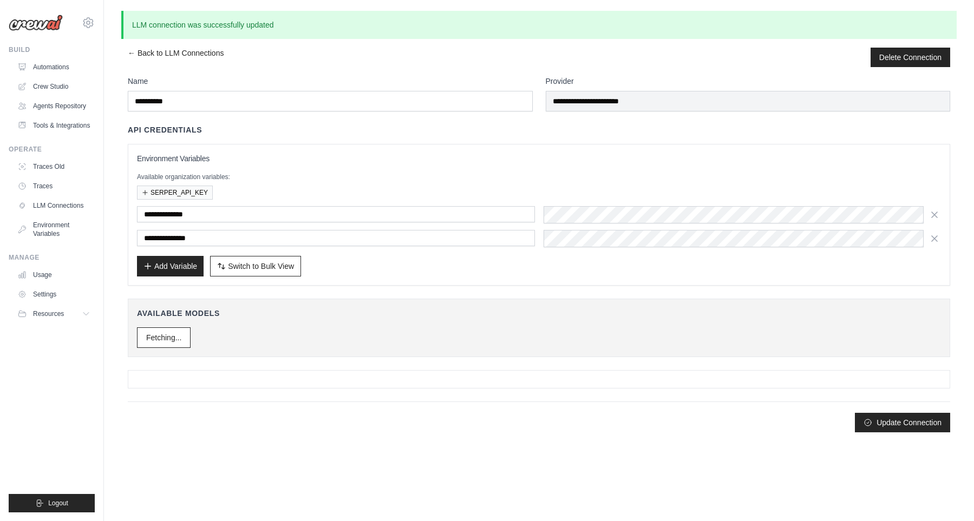
click at [639, 198] on div "SERPER_API_KEY" at bounding box center [539, 193] width 804 height 14
click at [649, 211] on div at bounding box center [743, 214] width 398 height 17
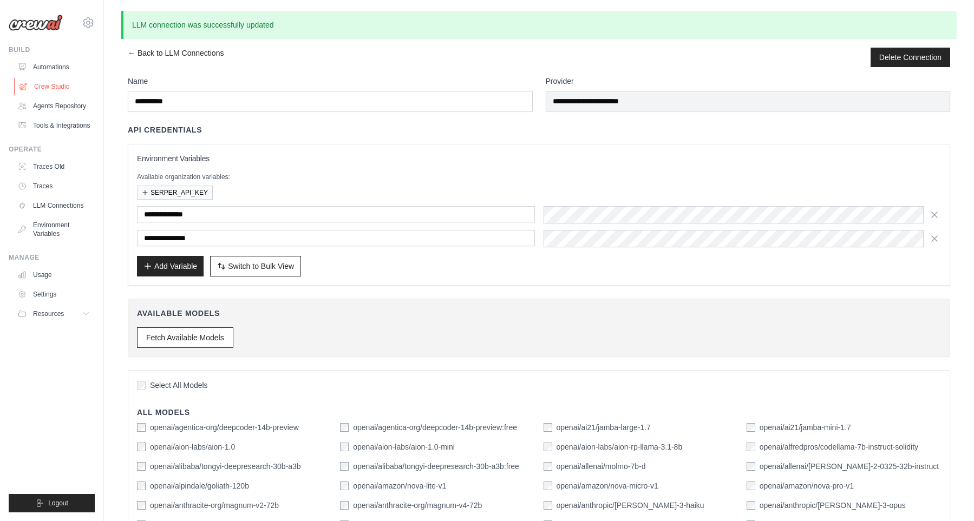
click at [57, 94] on link "Crew Studio" at bounding box center [55, 86] width 82 height 17
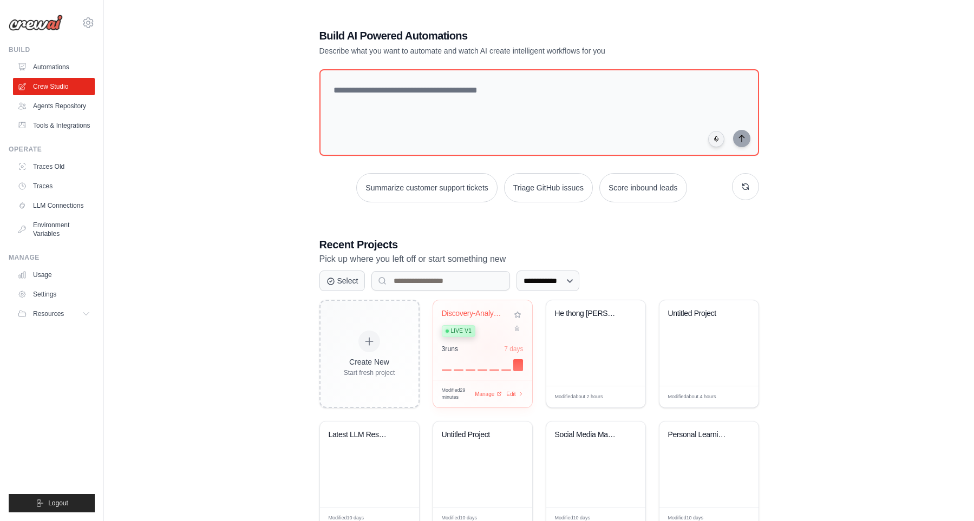
click at [488, 345] on div "3 run s 7 days" at bounding box center [483, 349] width 82 height 9
click at [479, 358] on div at bounding box center [483, 364] width 82 height 13
click at [49, 70] on link "Automations" at bounding box center [55, 66] width 82 height 17
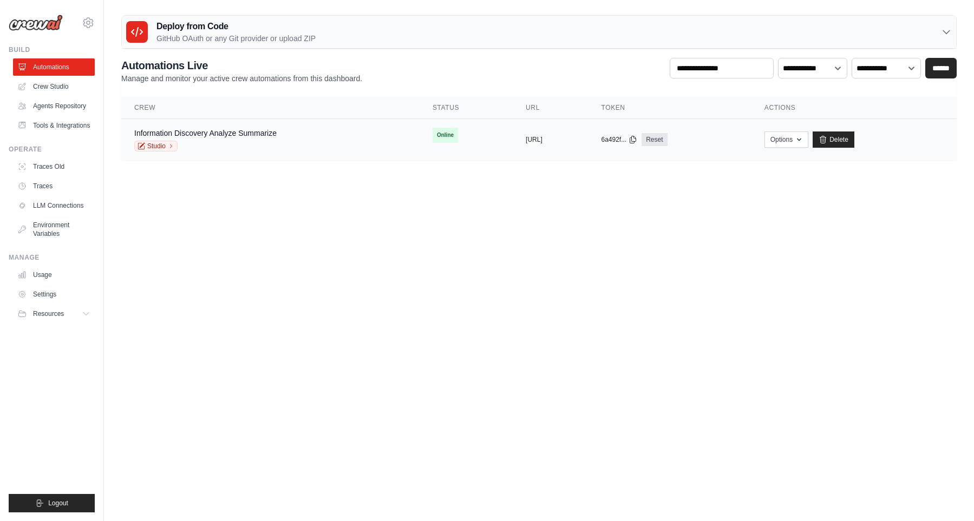
click at [420, 151] on td "Online" at bounding box center [466, 135] width 93 height 32
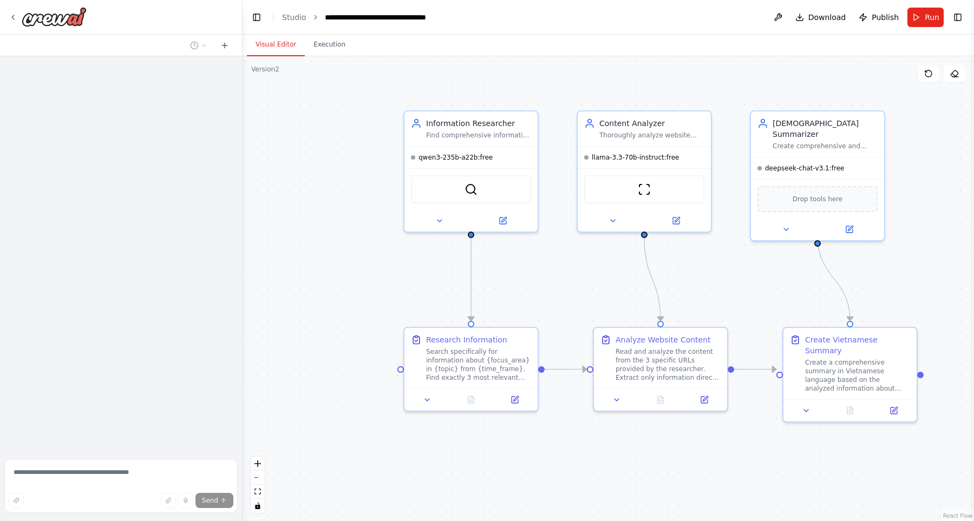
click at [320, 254] on div ".deletable-edge-delete-btn { width: 20px; height: 20px; border: 0px solid #ffff…" at bounding box center [608, 288] width 731 height 465
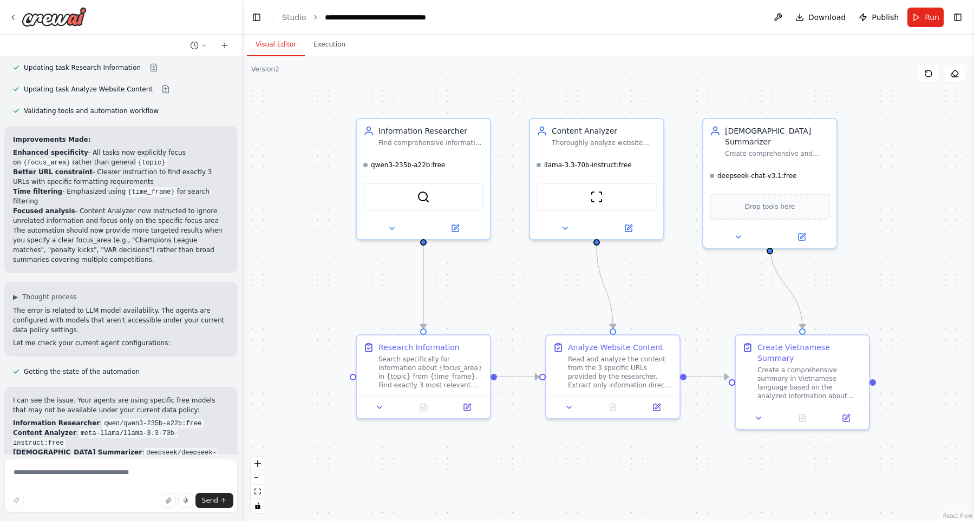
drag, startPoint x: 375, startPoint y: 271, endPoint x: 455, endPoint y: 246, distance: 84.6
click at [323, 279] on div ".deletable-edge-delete-btn { width: 20px; height: 20px; border: 0px solid #ffff…" at bounding box center [608, 288] width 731 height 465
click at [925, 18] on button "Run" at bounding box center [925, 17] width 36 height 19
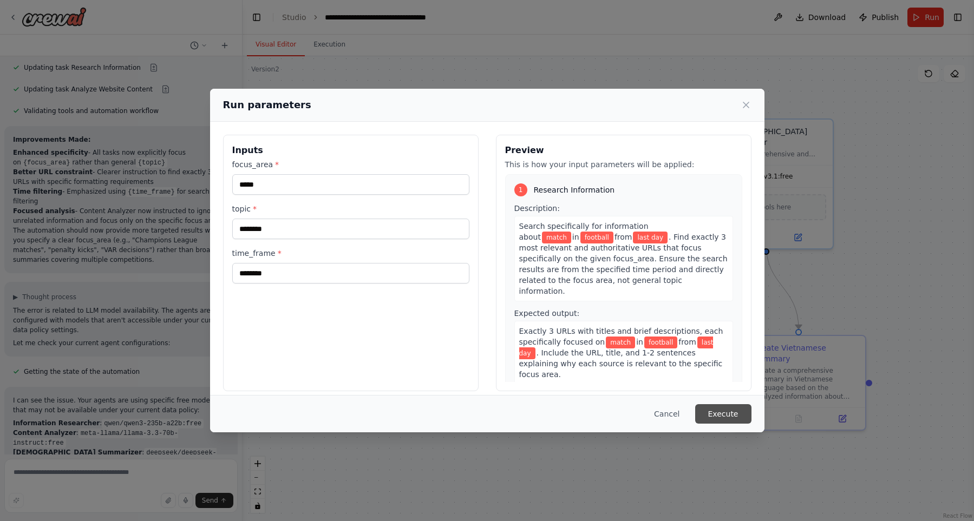
click at [737, 409] on button "Execute" at bounding box center [723, 413] width 56 height 19
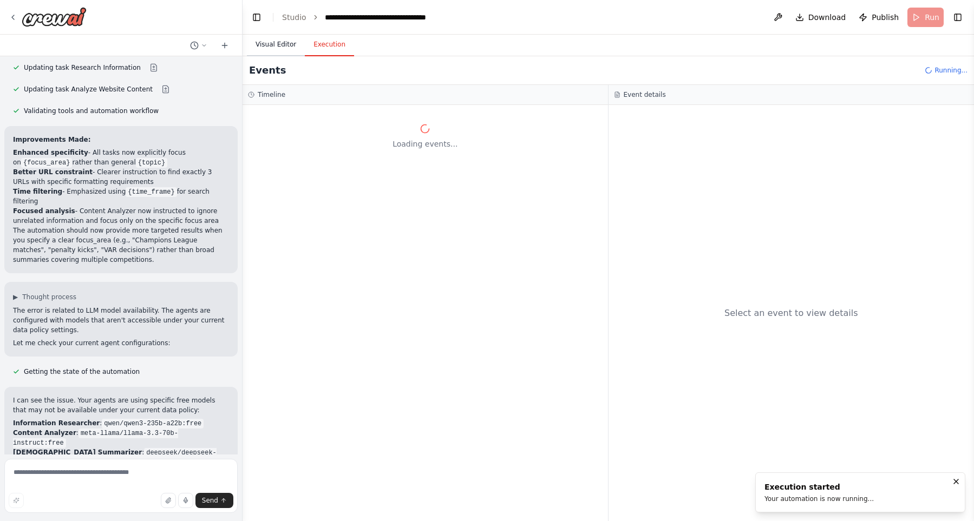
click at [290, 47] on button "Visual Editor" at bounding box center [276, 45] width 58 height 23
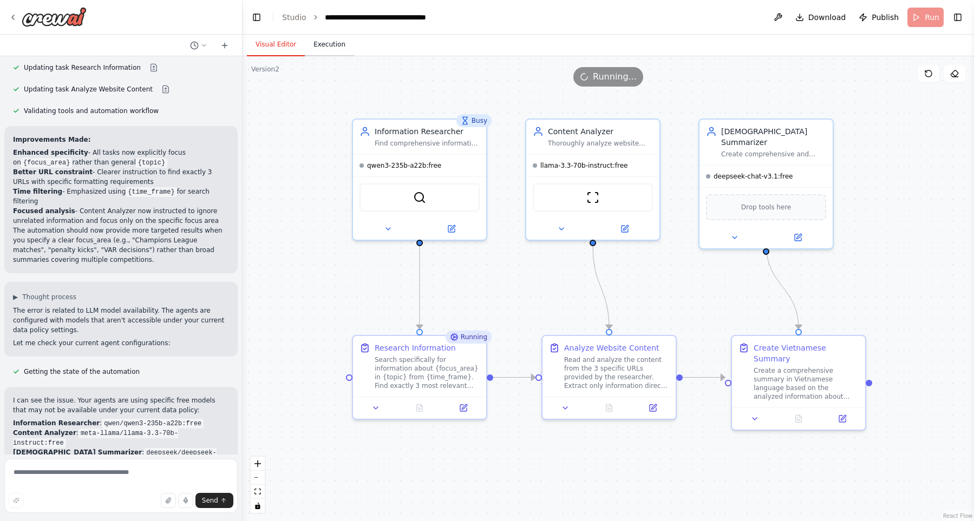
click at [336, 42] on button "Execution" at bounding box center [329, 45] width 49 height 23
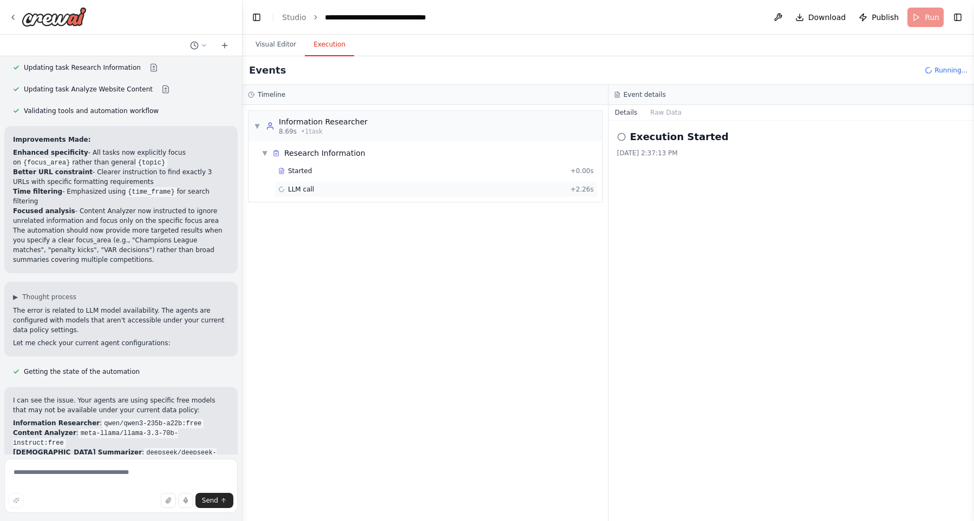
click at [379, 194] on div "LLM call + 2.26s" at bounding box center [435, 189] width 323 height 16
click at [285, 43] on button "Visual Editor" at bounding box center [276, 45] width 58 height 23
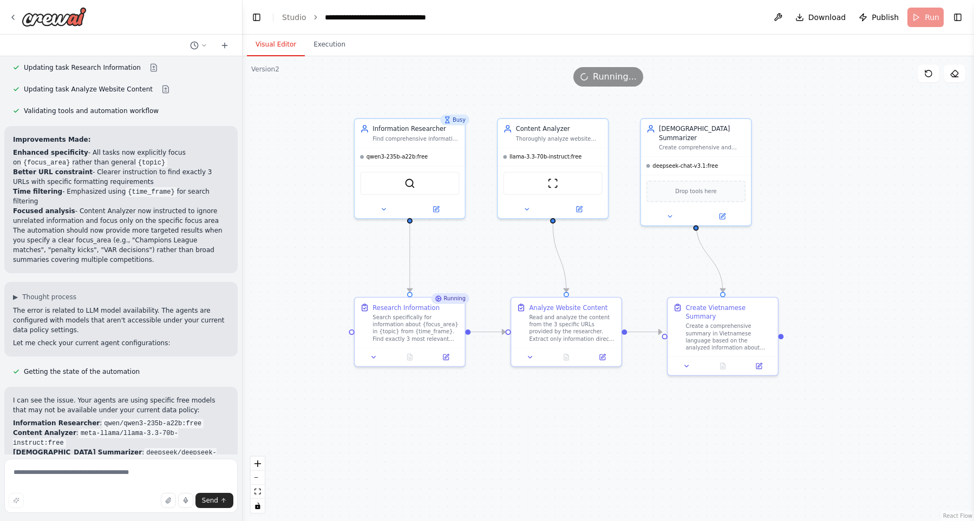
drag, startPoint x: 297, startPoint y: 212, endPoint x: 299, endPoint y: 233, distance: 21.2
click at [299, 235] on div ".deletable-edge-delete-btn { width: 20px; height: 20px; border: 0px solid #ffff…" at bounding box center [608, 288] width 731 height 465
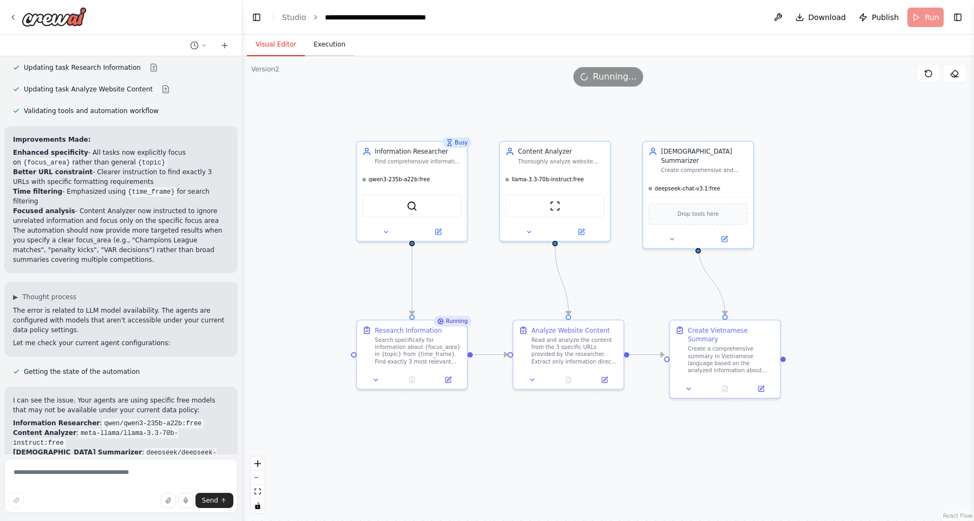
click at [328, 47] on button "Execution" at bounding box center [329, 45] width 49 height 23
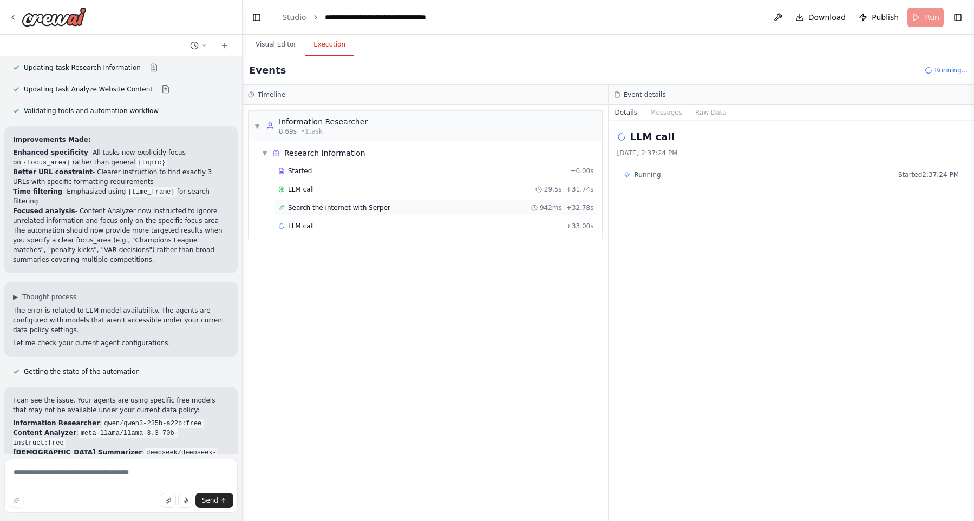
click at [333, 206] on span "Search the internet with Serper" at bounding box center [339, 208] width 102 height 9
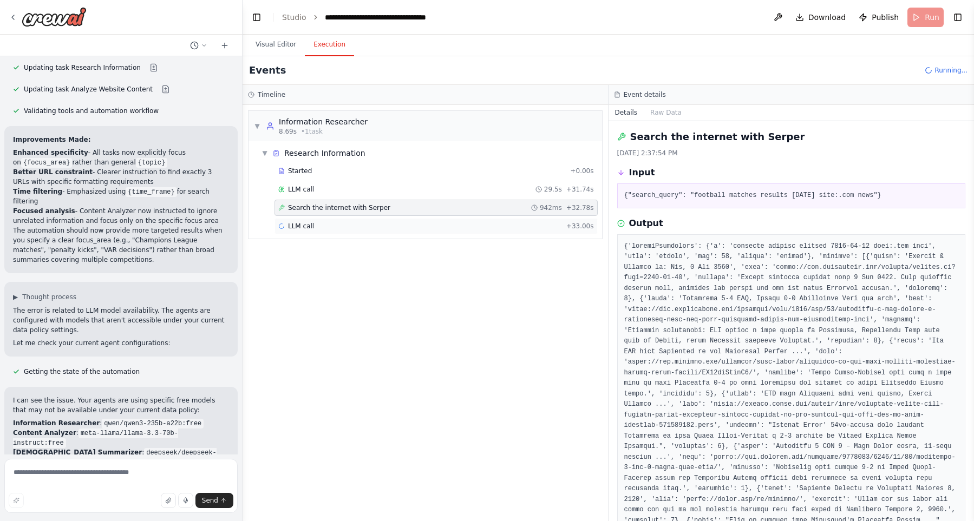
click at [405, 228] on div "LLM call + 33.00s" at bounding box center [436, 226] width 316 height 9
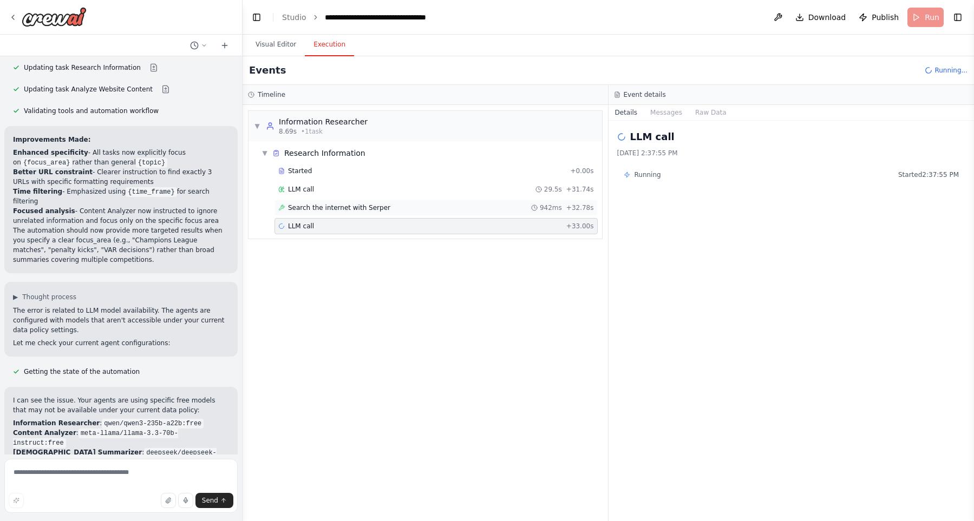
click at [425, 205] on div "Search the internet with Serper 942ms + 32.78s" at bounding box center [436, 208] width 316 height 9
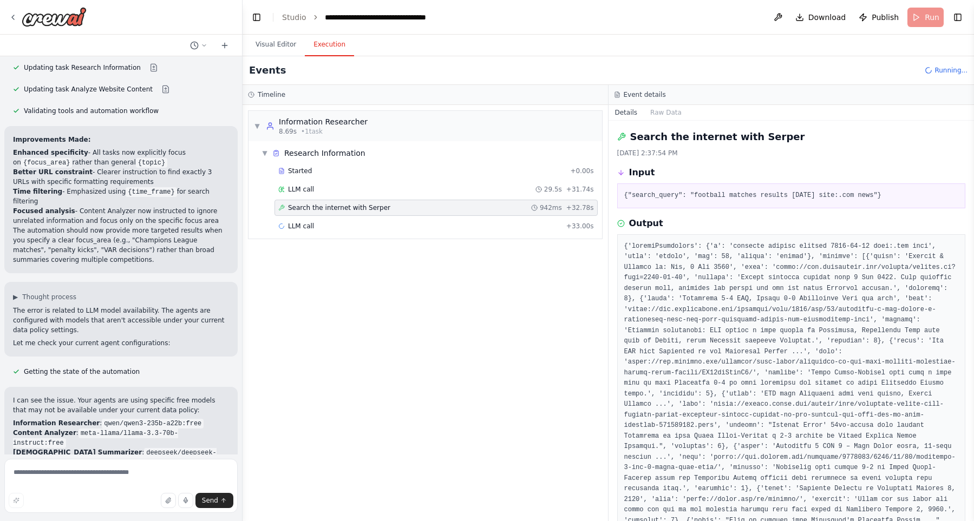
click at [440, 279] on div "▼ Information Researcher 8.69s • 1 task ▼ Research Information Started + 0.00s …" at bounding box center [425, 313] width 365 height 416
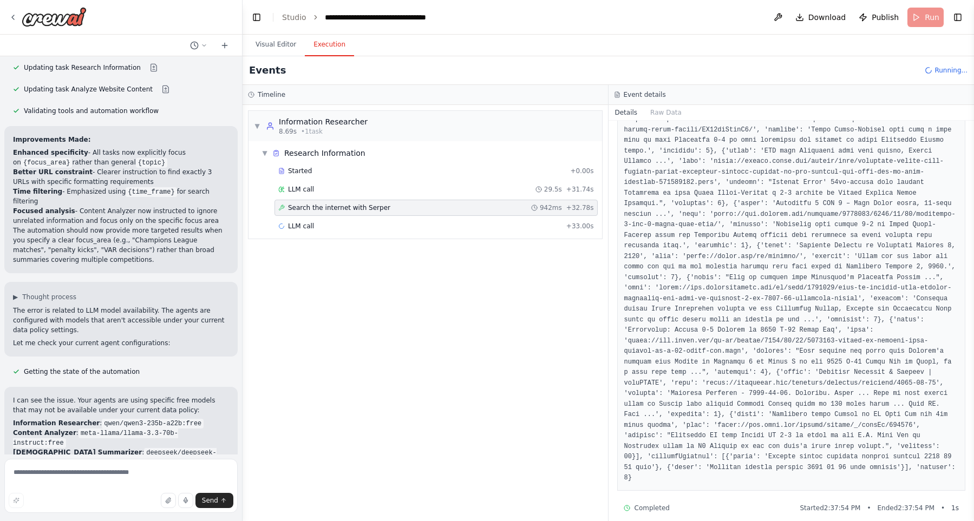
scroll to position [0, 0]
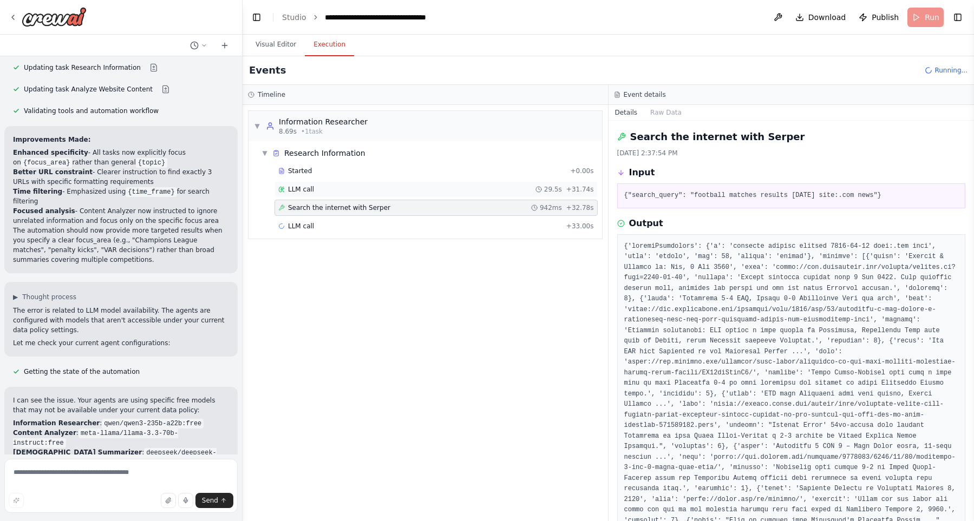
click at [460, 190] on div "LLM call 29.5s + 31.74s" at bounding box center [436, 189] width 316 height 9
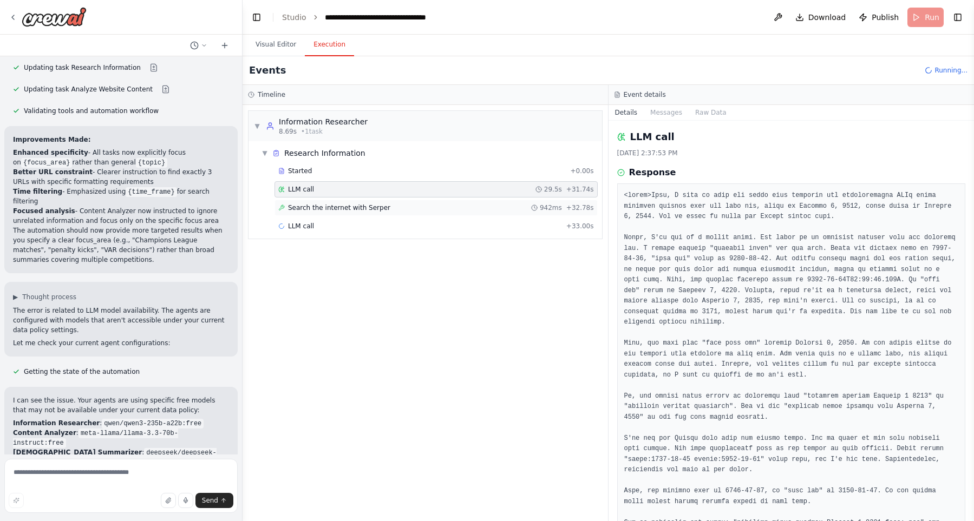
click at [456, 205] on div "Search the internet with Serper 942ms + 32.78s" at bounding box center [436, 208] width 316 height 9
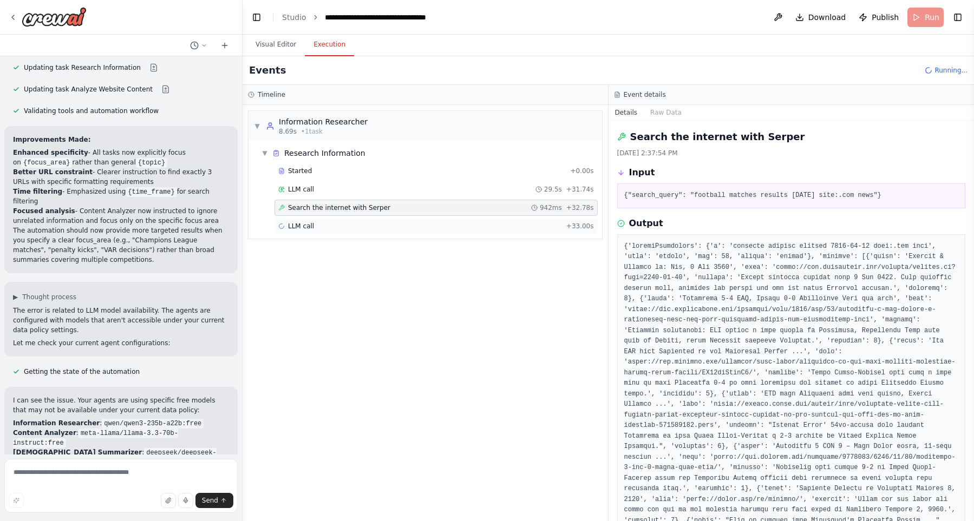
click at [441, 228] on div "LLM call + 33.00s" at bounding box center [436, 226] width 316 height 9
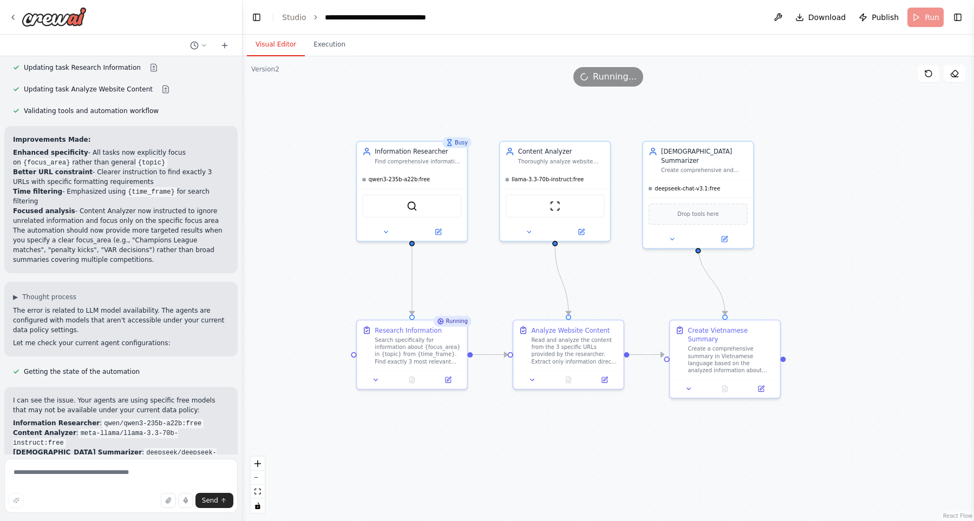
click at [256, 42] on button "Visual Editor" at bounding box center [276, 45] width 58 height 23
click at [316, 45] on button "Execution" at bounding box center [329, 45] width 49 height 23
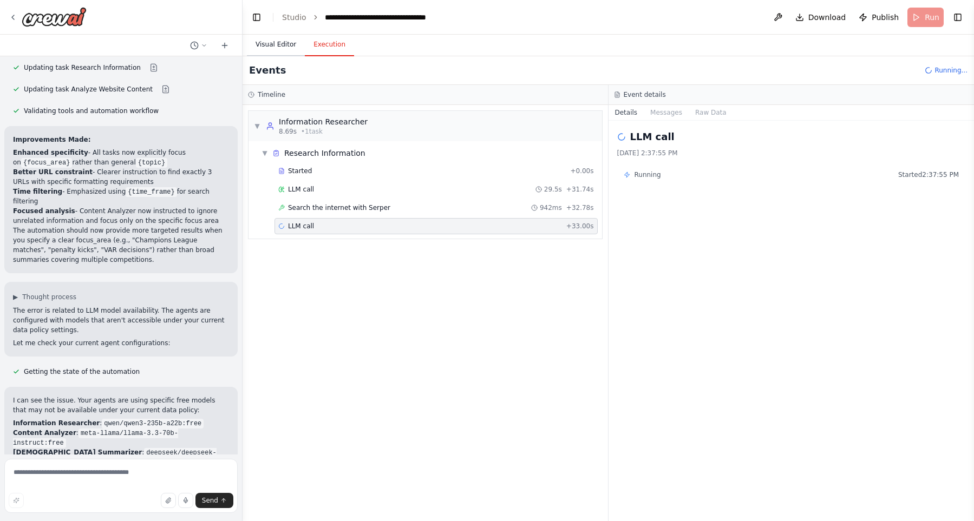
click at [288, 43] on button "Visual Editor" at bounding box center [276, 45] width 58 height 23
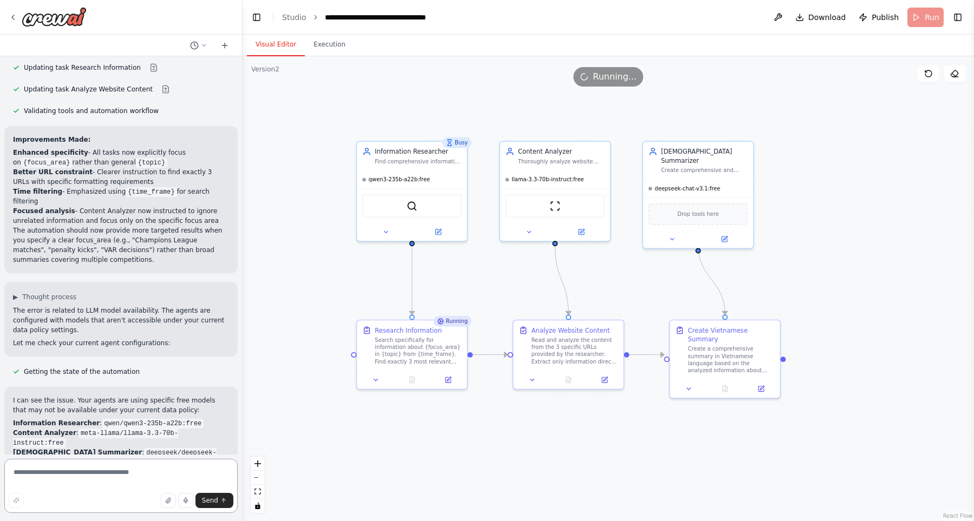
click at [130, 470] on textarea at bounding box center [120, 486] width 233 height 54
click at [342, 42] on button "Execution" at bounding box center [329, 45] width 49 height 23
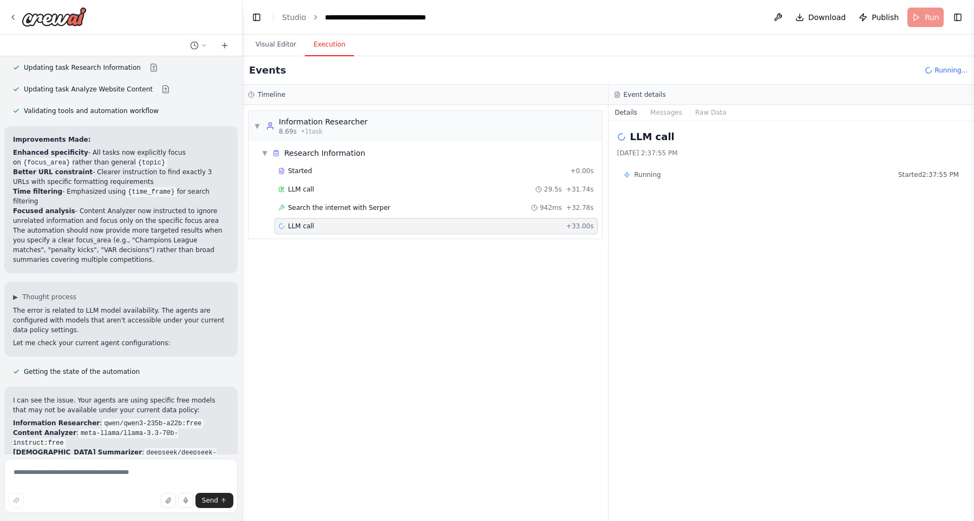
click at [947, 67] on span "Running..." at bounding box center [950, 70] width 33 height 9
click at [273, 40] on button "Visual Editor" at bounding box center [276, 45] width 58 height 23
click at [325, 45] on button "Execution" at bounding box center [329, 45] width 49 height 23
click at [513, 212] on div "Search the internet with Serper 942ms + 32.78s" at bounding box center [435, 208] width 323 height 16
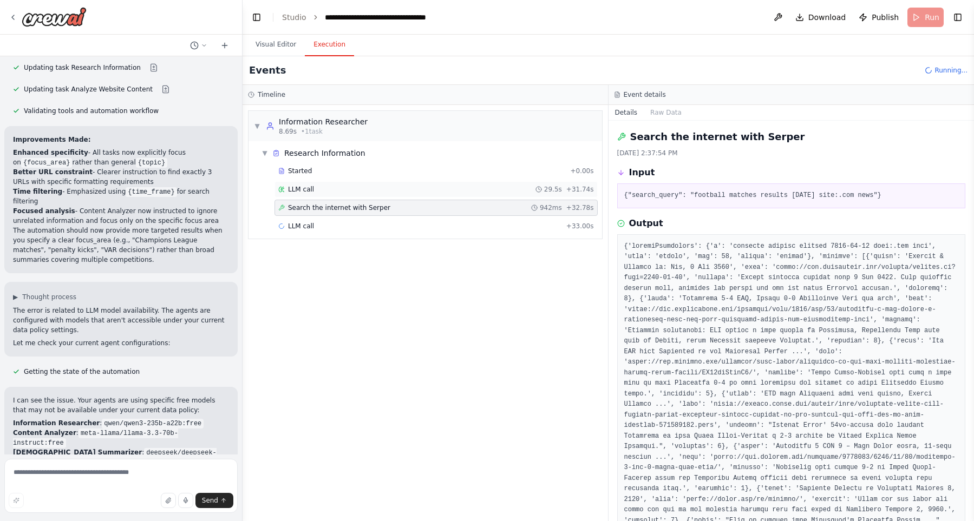
click at [506, 197] on div "LLM call 29.5s + 31.74s" at bounding box center [435, 189] width 323 height 16
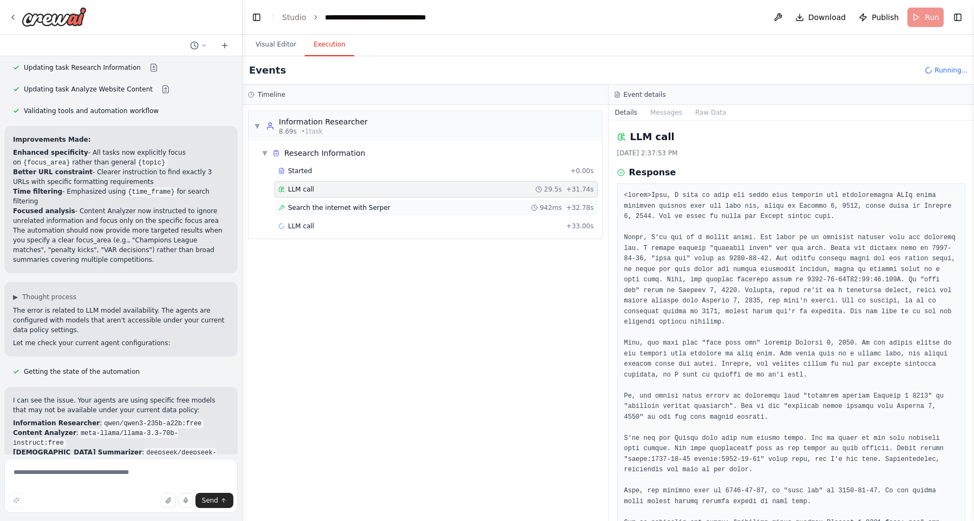
click at [503, 210] on div "Search the internet with Serper 942ms + 32.78s" at bounding box center [436, 208] width 316 height 9
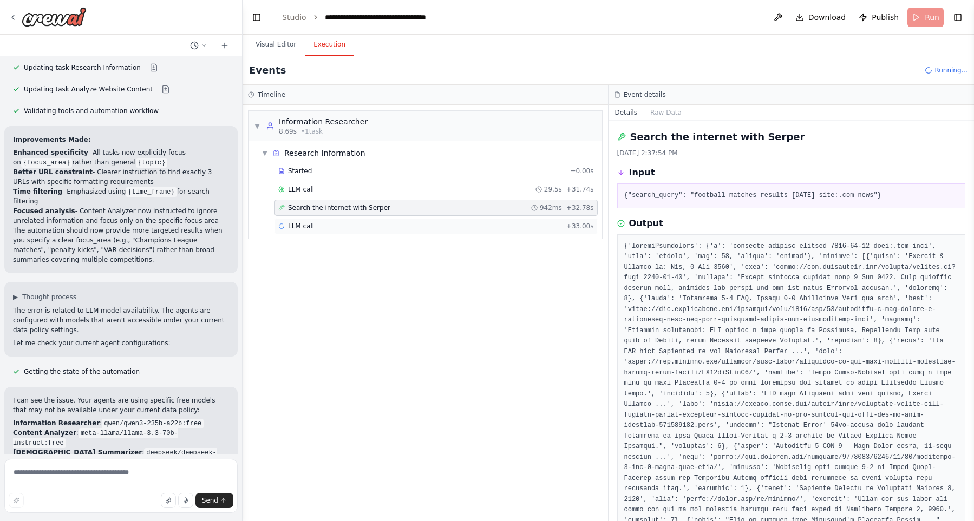
click at [503, 218] on div "LLM call + 33.00s" at bounding box center [435, 226] width 323 height 16
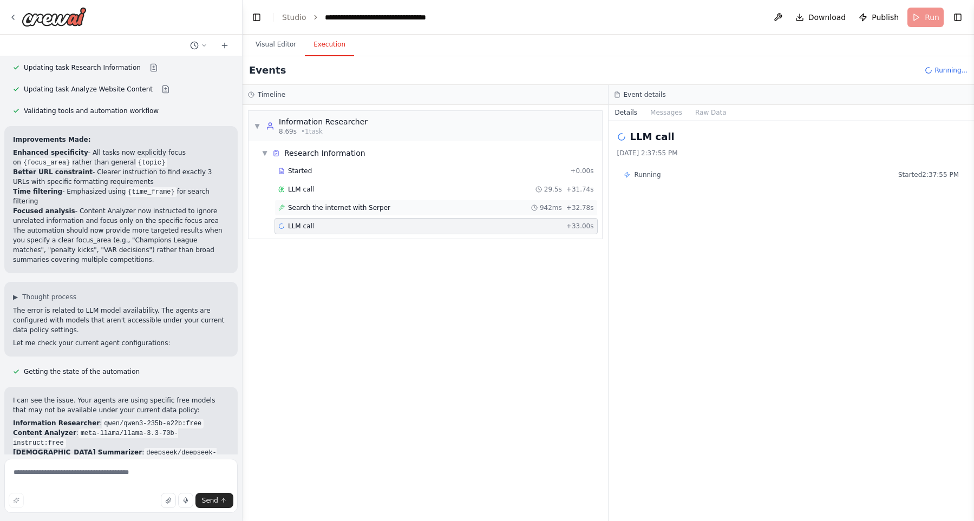
click at [505, 201] on div "Search the internet with Serper 942ms + 32.78s" at bounding box center [435, 208] width 323 height 16
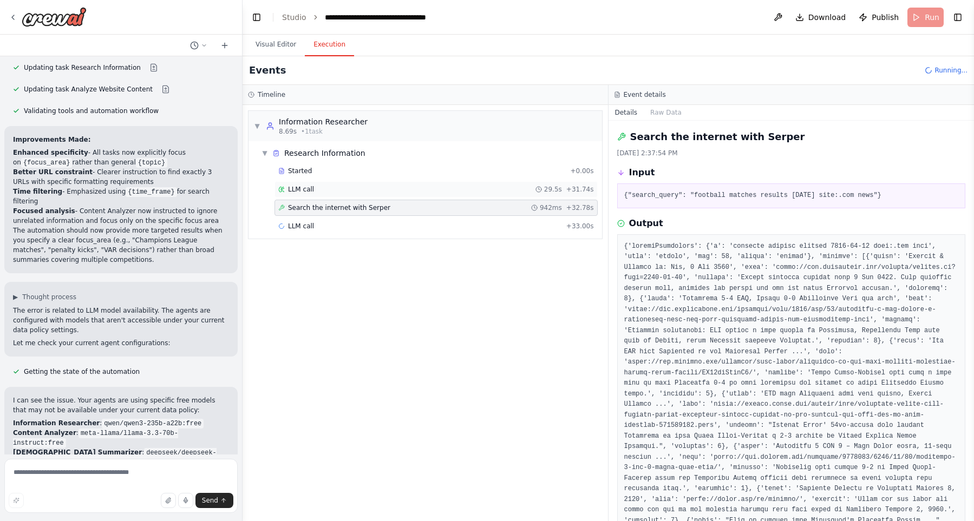
click at [499, 197] on div "LLM call 29.5s + 31.74s" at bounding box center [435, 189] width 323 height 16
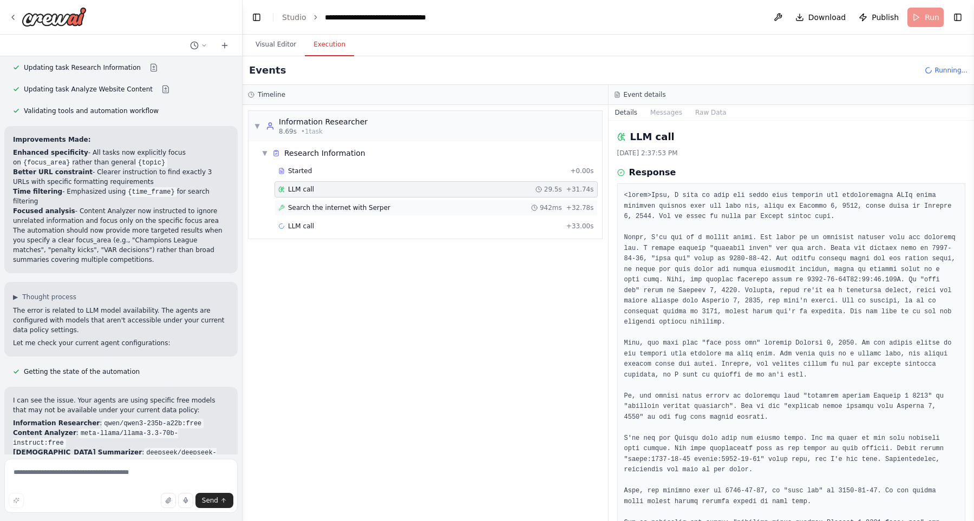
click at [499, 206] on div "Search the internet with Serper 942ms + 32.78s" at bounding box center [436, 208] width 316 height 9
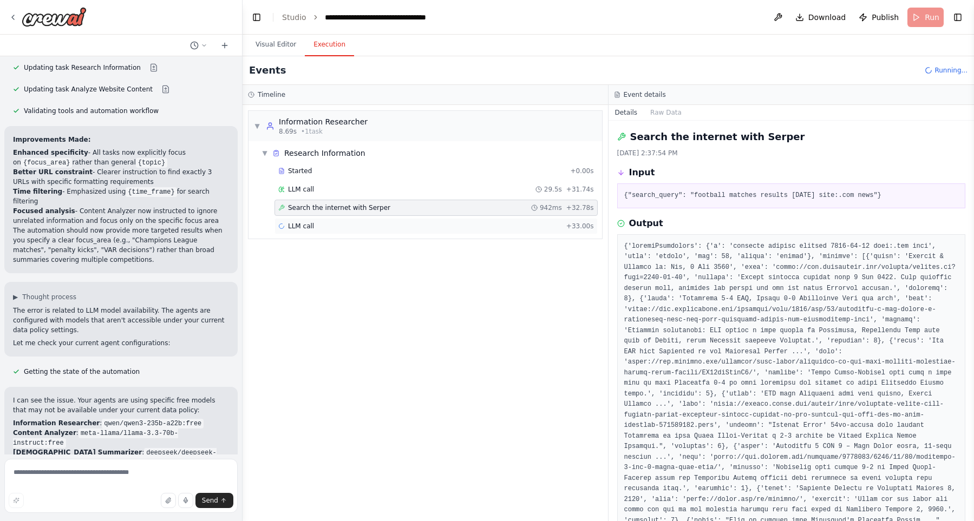
click at [501, 218] on div "LLM call + 33.00s" at bounding box center [435, 226] width 323 height 16
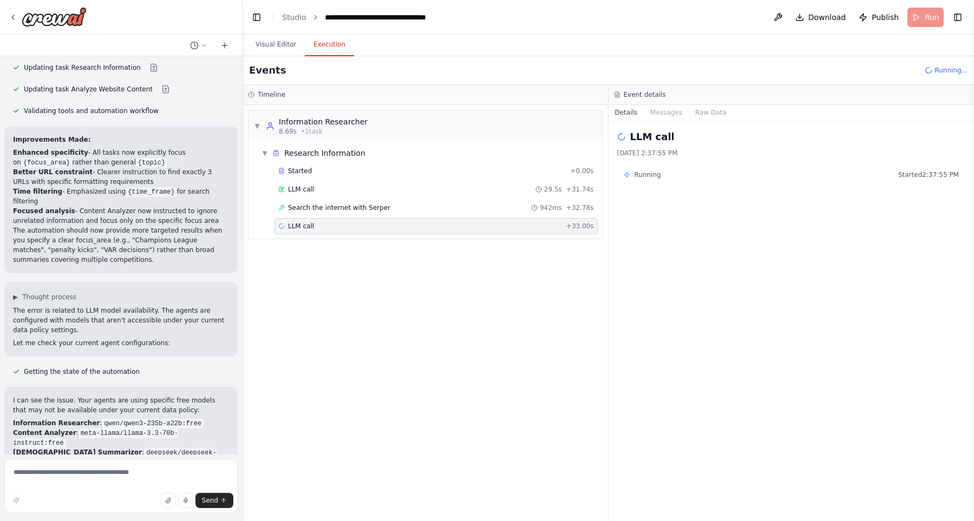
click at [496, 254] on div "▼ Information Researcher 8.69s • 1 task ▼ Research Information Started + 0.00s …" at bounding box center [425, 313] width 365 height 416
click at [291, 53] on button "Visual Editor" at bounding box center [276, 45] width 58 height 23
click at [326, 41] on button "Execution" at bounding box center [329, 45] width 49 height 23
click at [290, 42] on button "Visual Editor" at bounding box center [276, 45] width 58 height 23
click at [322, 42] on button "Execution" at bounding box center [329, 45] width 49 height 23
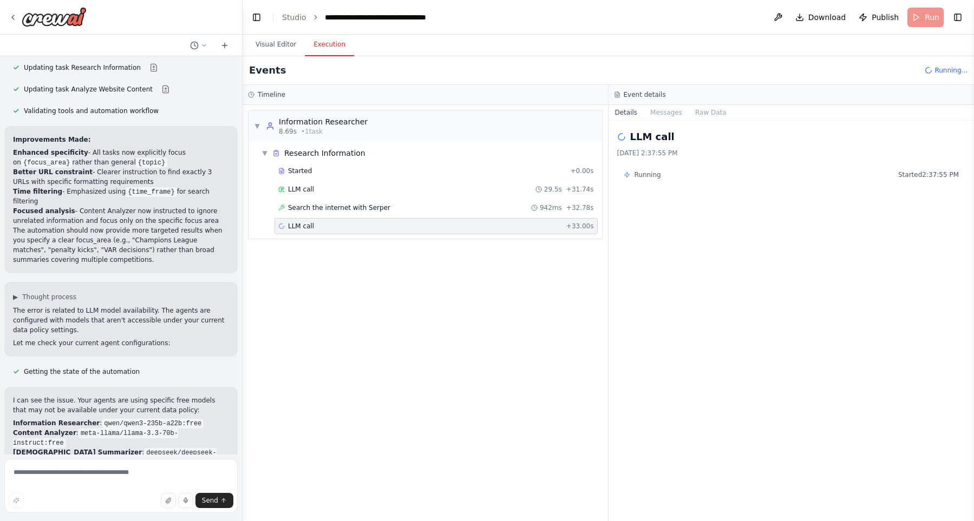
click at [358, 222] on div "LLM call + 33.00s" at bounding box center [436, 226] width 316 height 9
click at [364, 213] on div "Search the internet with Serper 942ms + 32.78s" at bounding box center [435, 208] width 323 height 16
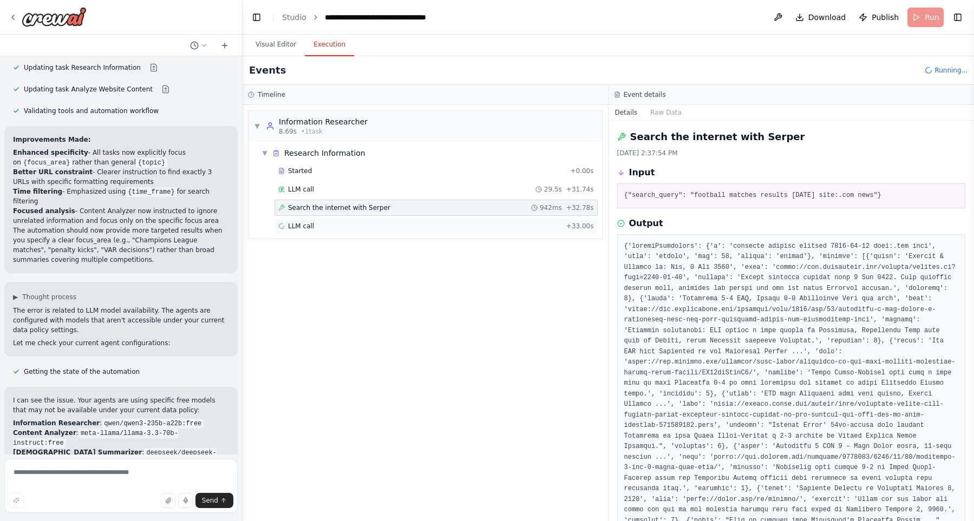
click at [366, 221] on div "LLM call + 33.00s" at bounding box center [435, 226] width 323 height 16
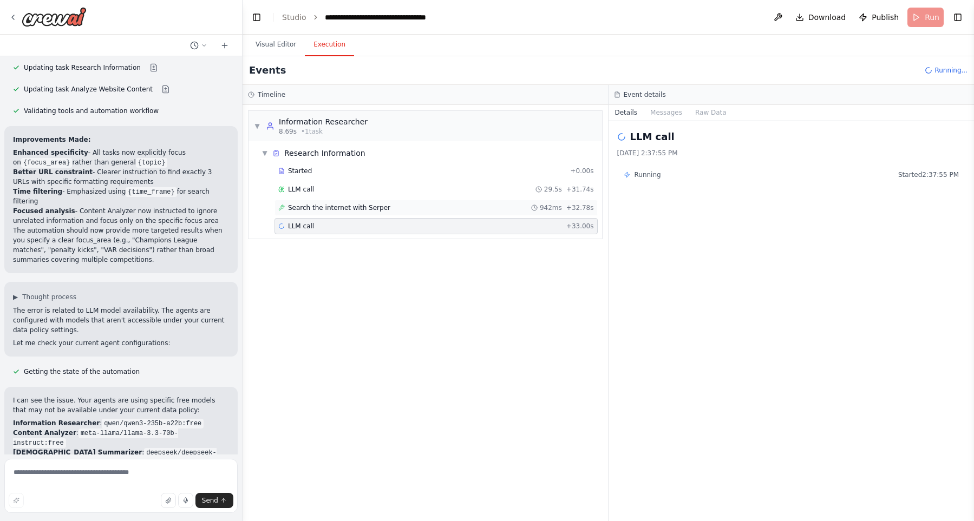
click at [369, 211] on span "Search the internet with Serper" at bounding box center [339, 208] width 102 height 9
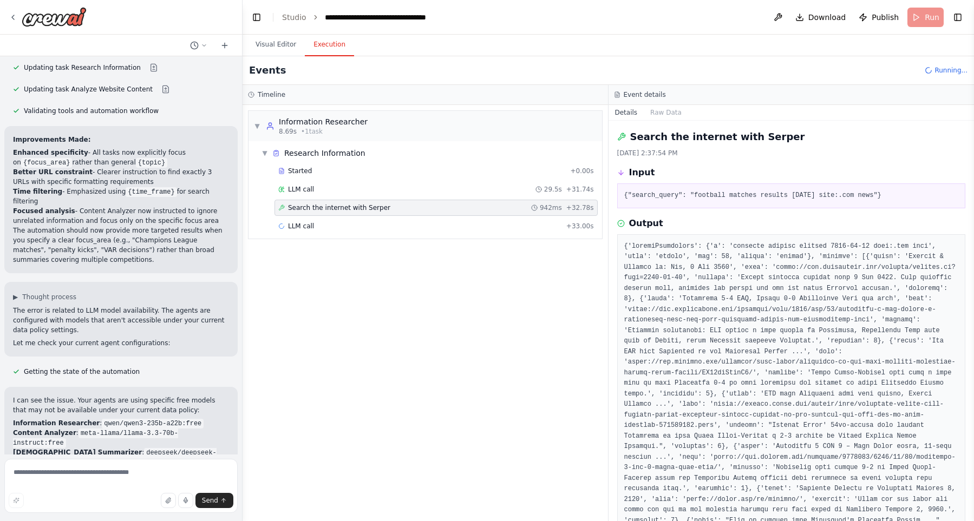
click at [369, 204] on span "Search the internet with Serper" at bounding box center [339, 208] width 102 height 9
click at [423, 336] on div "▼ Information Researcher 8.69s • 1 task ▼ Research Information Started + 0.00s …" at bounding box center [425, 313] width 365 height 416
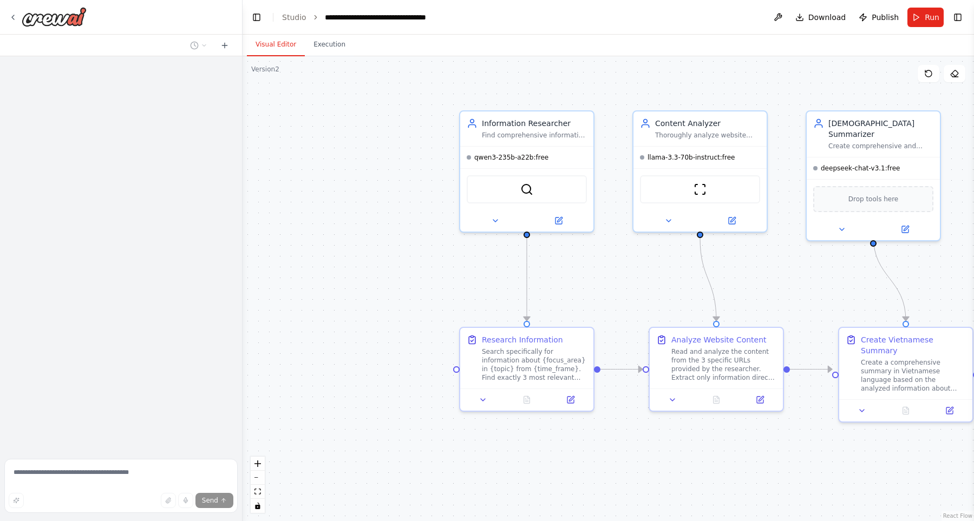
scroll to position [1345, 0]
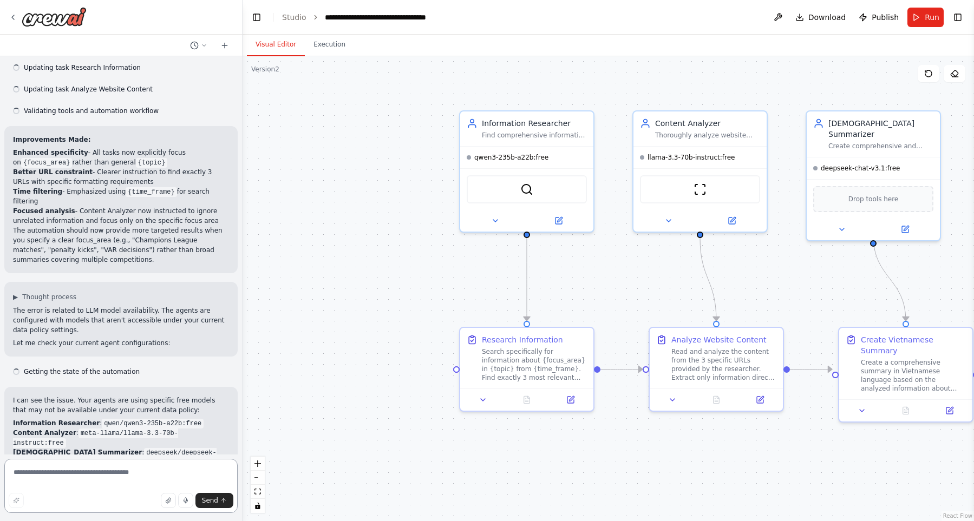
click at [110, 470] on textarea at bounding box center [120, 486] width 233 height 54
type textarea "**********"
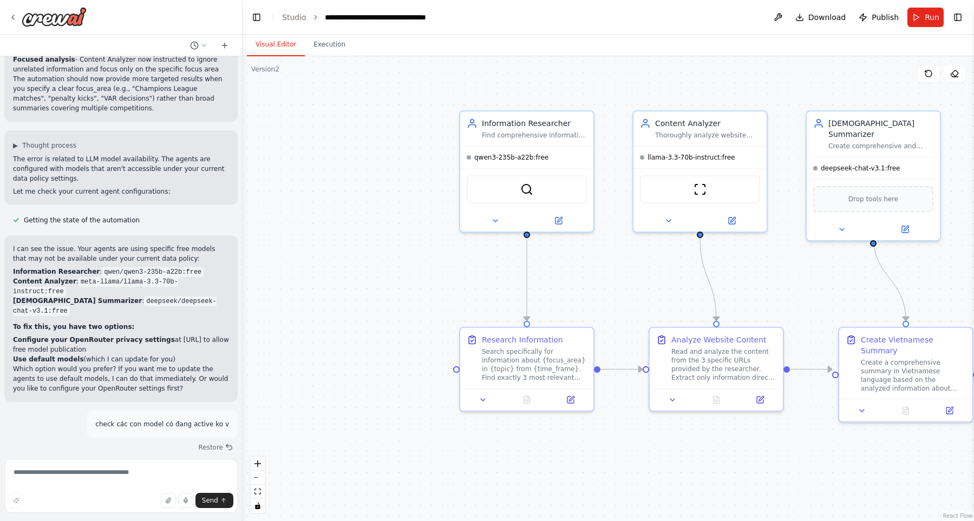
scroll to position [1666, 0]
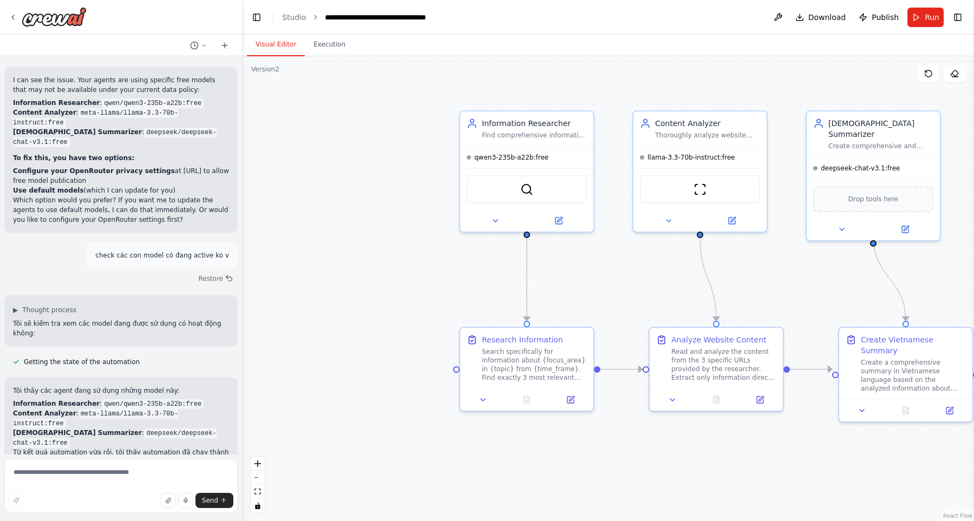
click at [355, 362] on div ".deletable-edge-delete-btn { width: 20px; height: 20px; border: 0px solid #ffff…" at bounding box center [608, 288] width 731 height 465
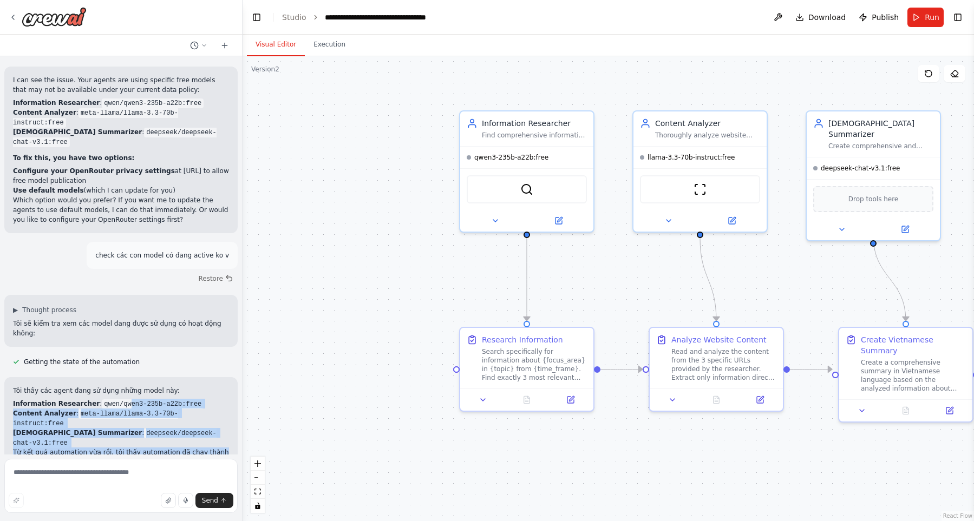
drag, startPoint x: 121, startPoint y: 292, endPoint x: 130, endPoint y: 330, distance: 39.4
click at [130, 386] on div "Tôi thấy các agent đang sử dụng những model này: Information Researcher : qwen/…" at bounding box center [121, 490] width 216 height 208
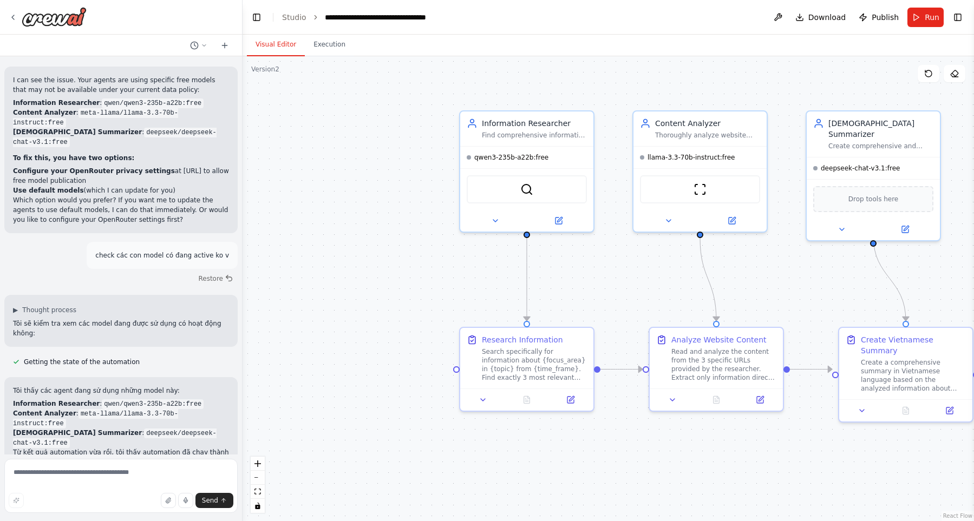
click at [130, 448] on p "Từ kết quả automation vừa rồi, tôi thấy automation đã chạy thành công và tạo đư…" at bounding box center [121, 462] width 216 height 29
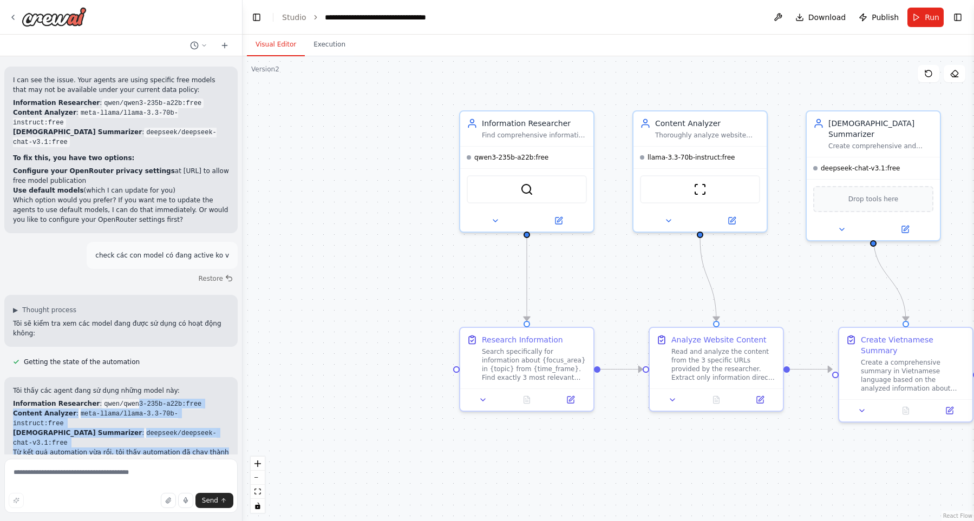
drag, startPoint x: 130, startPoint y: 334, endPoint x: 125, endPoint y: 289, distance: 45.9
click at [125, 386] on div "Tôi thấy các agent đang sử dụng những model này: Information Researcher : qwen/…" at bounding box center [121, 490] width 216 height 208
click at [140, 448] on p "Từ kết quả automation vừa rồi, tôi thấy automation đã chạy thành công và tạo đư…" at bounding box center [121, 462] width 216 height 29
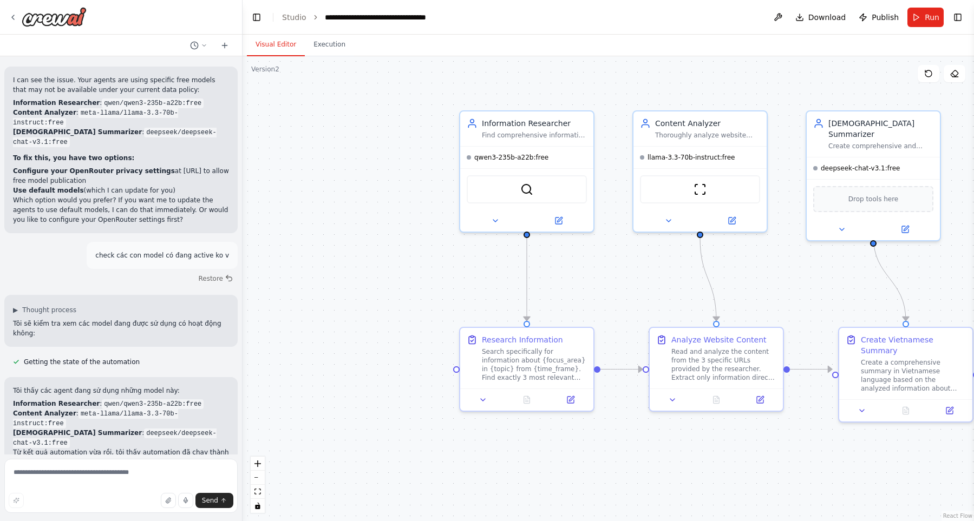
drag, startPoint x: 93, startPoint y: 364, endPoint x: 180, endPoint y: 393, distance: 91.8
click at [180, 493] on ol "Ngày tháng không chính xác : Summary hiển thị ngày "[DATE]" (tương lai) thay vì…" at bounding box center [121, 517] width 216 height 49
click at [126, 493] on li "Ngày tháng không chính xác : Summary hiển thị ngày "[DATE]" (tương lai) thay vì…" at bounding box center [121, 502] width 216 height 19
drag, startPoint x: 125, startPoint y: 371, endPoint x: 148, endPoint y: 380, distance: 25.3
click at [148, 493] on ol "Ngày tháng không chính xác : Summary hiển thị ngày "01/10/2025" (tương lai) tha…" at bounding box center [121, 517] width 216 height 49
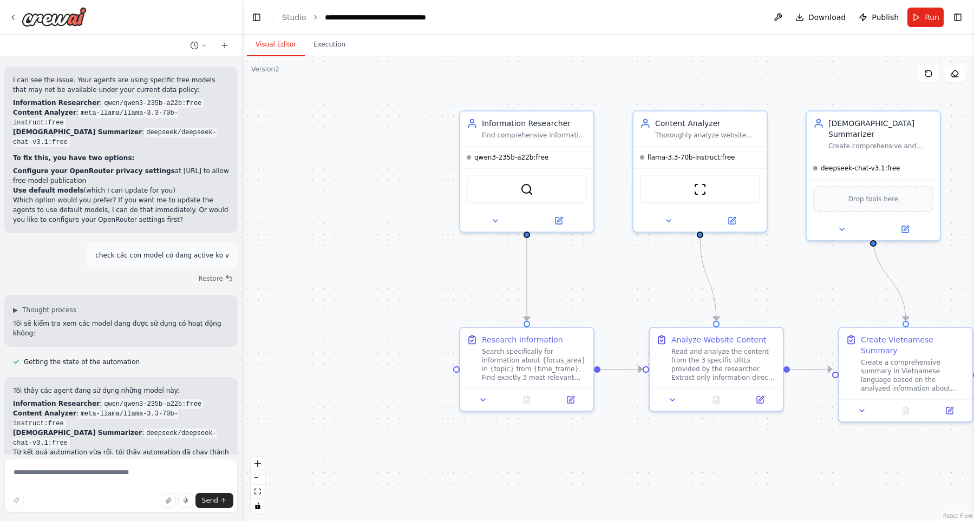
click at [148, 513] on li "Kết quả không tập trung : Automation đưa ra thông tin về nhiều trận đấu khác nh…" at bounding box center [121, 527] width 216 height 29
click at [163, 414] on div "Tôi thấy các agent đang sử dụng những model này: Information Researcher : qwen/…" at bounding box center [121, 490] width 216 height 208
click at [168, 409] on div "Tôi thấy các agent đang sử dụng những model này: Information Researcher : qwen/…" at bounding box center [121, 490] width 216 height 208
drag, startPoint x: 173, startPoint y: 416, endPoint x: 178, endPoint y: 372, distance: 44.1
click at [178, 386] on div "Tôi thấy các agent đang sử dụng những model này: Information Researcher : qwen/…" at bounding box center [121, 490] width 216 height 208
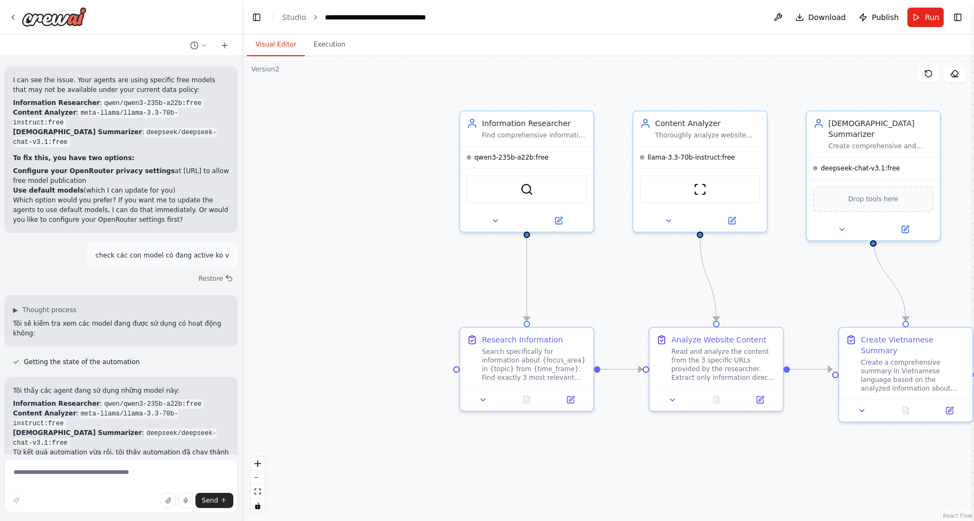
click at [178, 493] on li "Ngày tháng không chính xác : Summary hiển thị ngày "01/10/2025" (tương lai) tha…" at bounding box center [121, 502] width 216 height 19
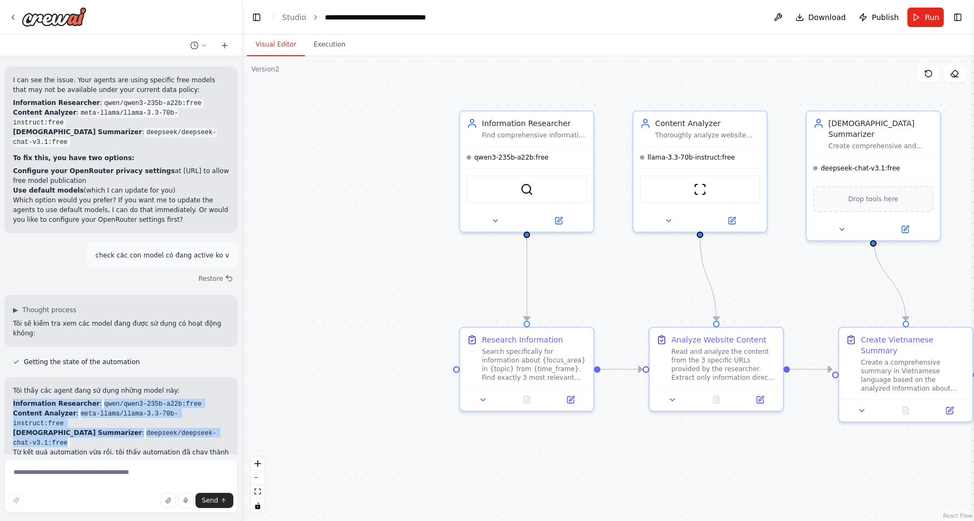
drag, startPoint x: 51, startPoint y: 302, endPoint x: 221, endPoint y: 309, distance: 170.7
click at [221, 377] on div "Tôi thấy các agent đang sử dụng những model này: Information Researcher : qwen/…" at bounding box center [120, 489] width 233 height 225
click at [221, 428] on li "Vietnamese Summarizer : deepseek/deepseek-chat-v3.1:free" at bounding box center [121, 437] width 216 height 19
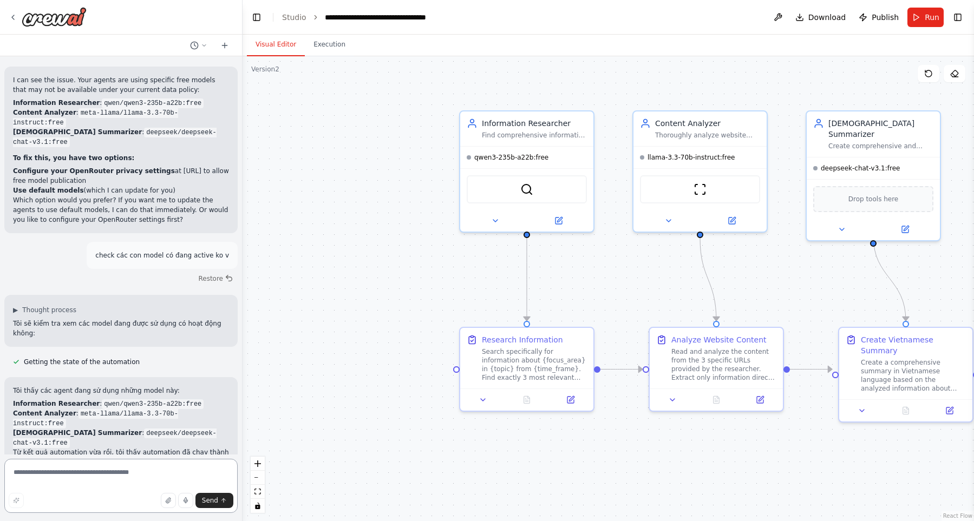
click at [126, 481] on textarea at bounding box center [120, 486] width 233 height 54
type textarea "**********"
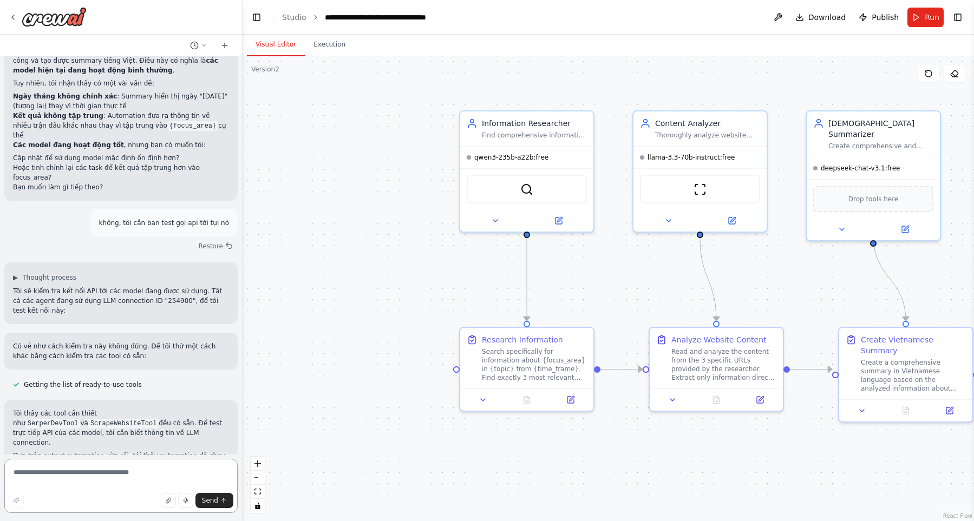
scroll to position [2077, 0]
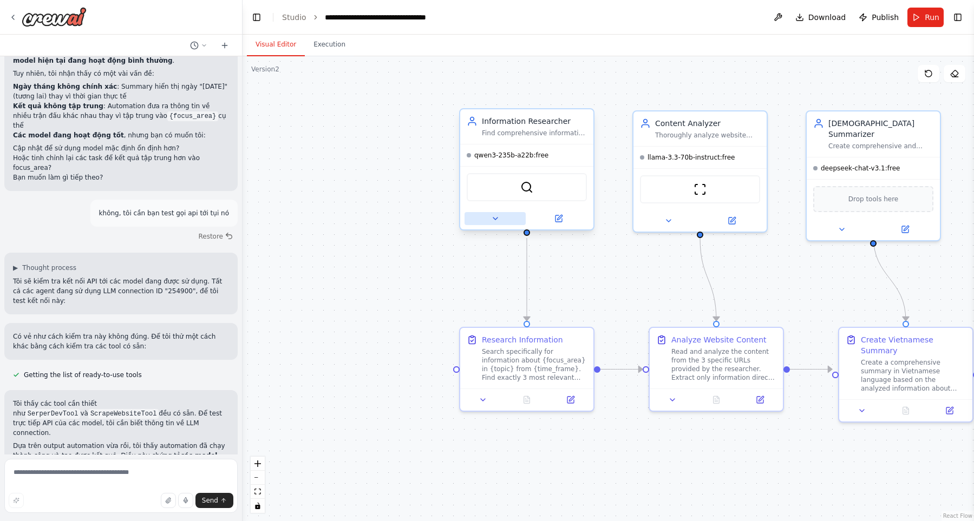
click at [479, 215] on button at bounding box center [494, 218] width 61 height 13
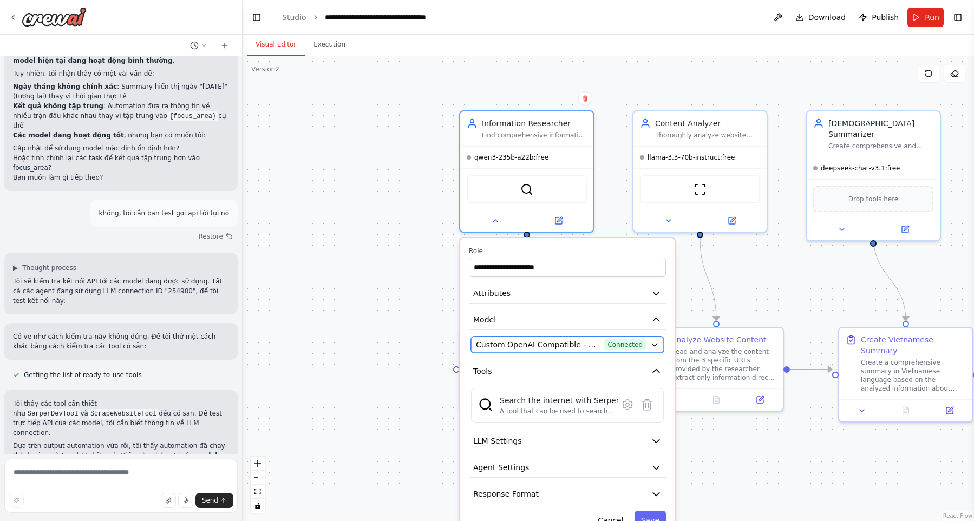
click at [550, 348] on span "Custom OpenAI Compatible - openai/qwen/qwen3-235b-a22b:free (openrouter)" at bounding box center [538, 344] width 124 height 11
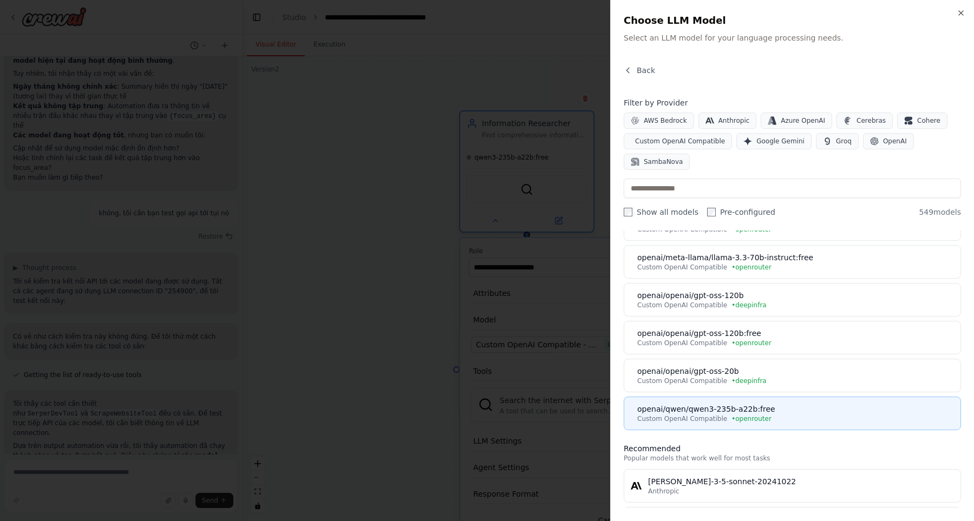
scroll to position [432, 0]
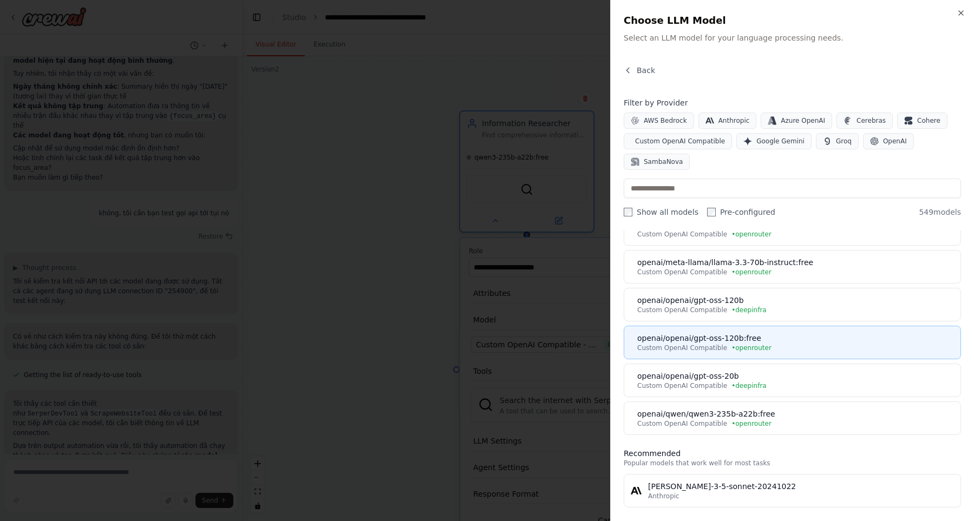
click at [787, 348] on div "Custom OpenAI Compatible • openrouter" at bounding box center [795, 348] width 317 height 9
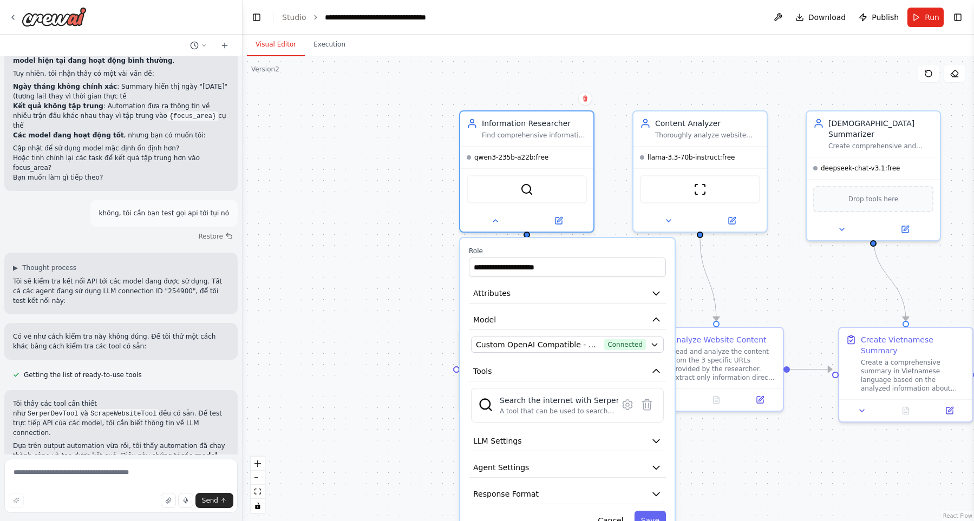
scroll to position [2077, 0]
click at [647, 516] on button "Save" at bounding box center [649, 520] width 31 height 19
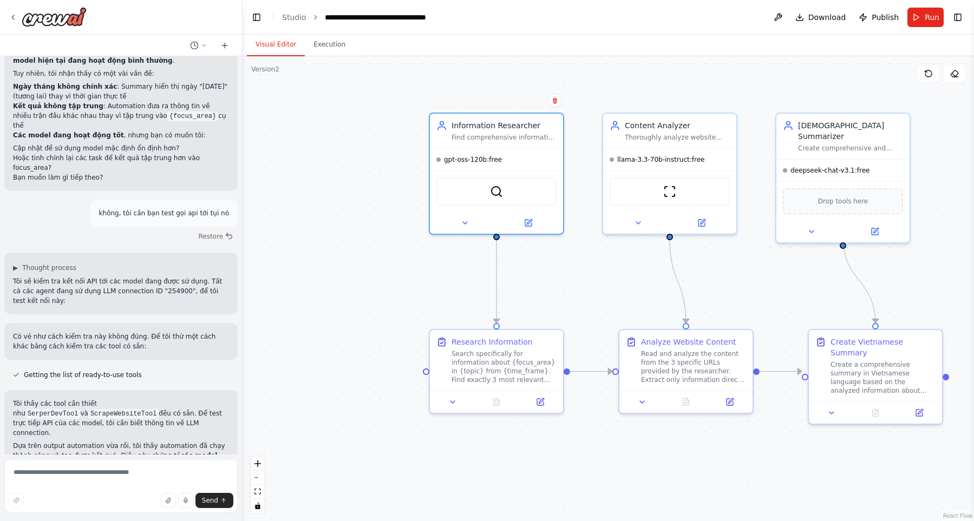
drag, startPoint x: 304, startPoint y: 270, endPoint x: 291, endPoint y: 278, distance: 15.8
click at [243, 281] on div ".deletable-edge-delete-btn { width: 20px; height: 20px; border: 0px solid #ffff…" at bounding box center [608, 288] width 731 height 465
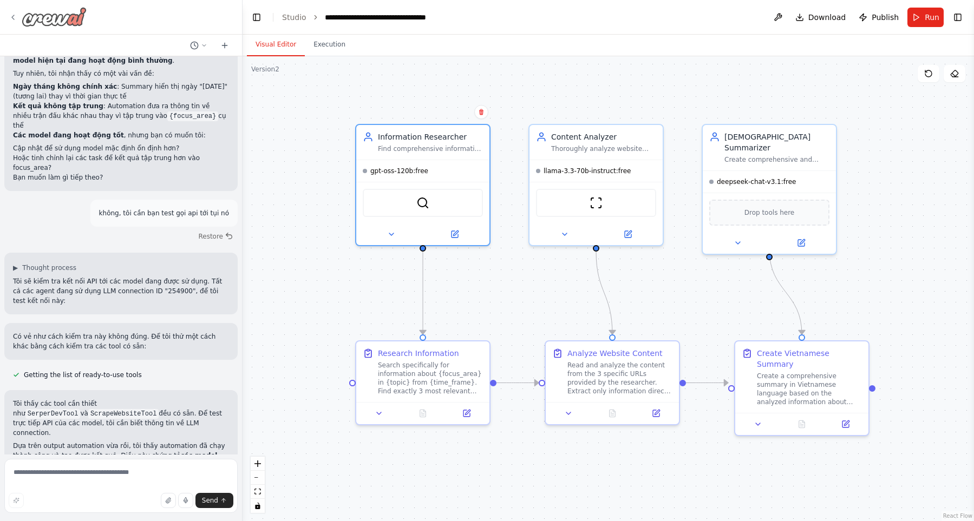
click at [59, 19] on img at bounding box center [54, 16] width 65 height 19
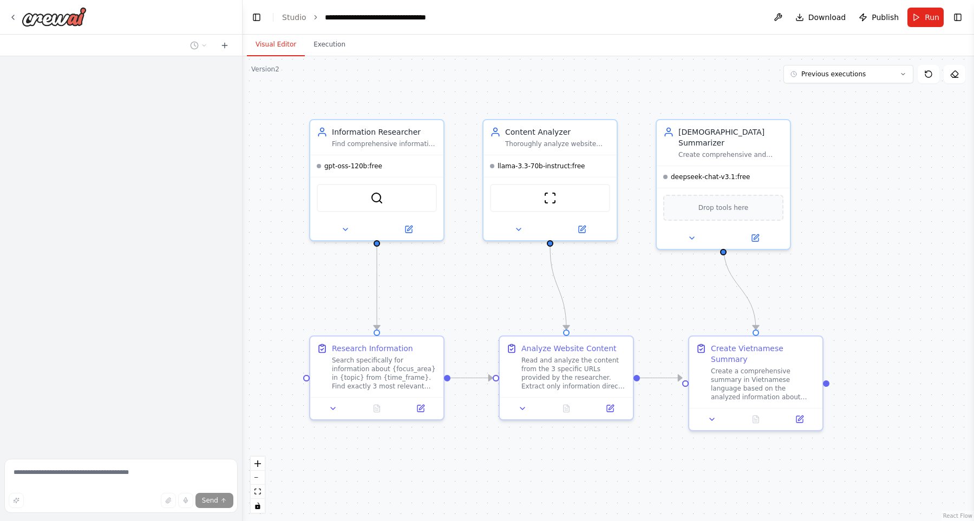
click at [298, 298] on div ".deletable-edge-delete-btn { width: 20px; height: 20px; border: 0px solid #ffff…" at bounding box center [608, 288] width 731 height 465
click at [687, 232] on button at bounding box center [696, 238] width 61 height 13
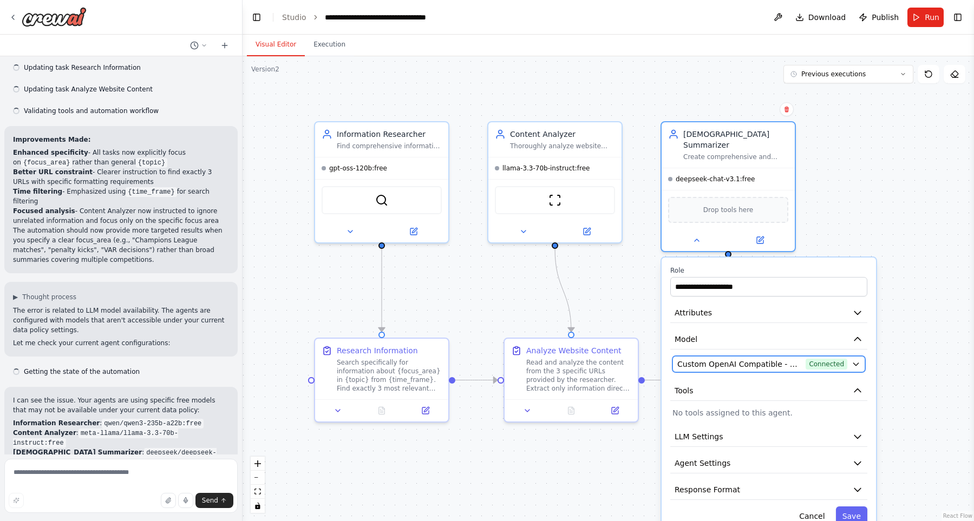
click at [737, 360] on button "Custom OpenAI Compatible - openai/deepseek/deepseek-chat-v3.1:free (openrouter)…" at bounding box center [768, 364] width 193 height 16
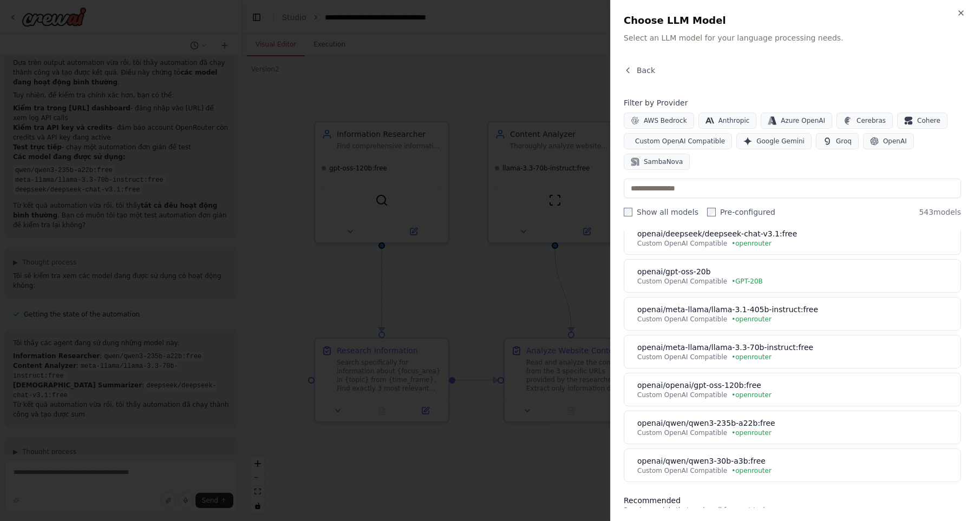
scroll to position [185, 0]
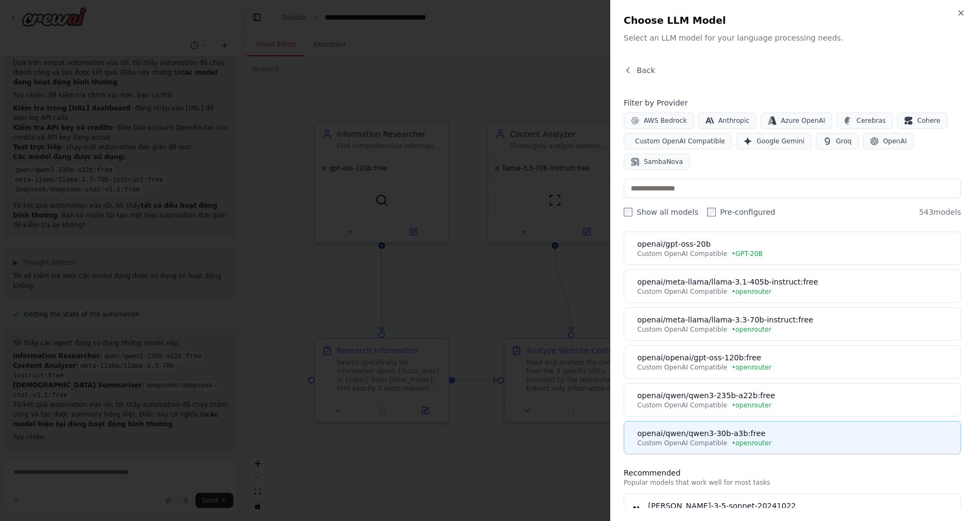
click at [765, 440] on div "Custom OpenAI Compatible • openrouter" at bounding box center [795, 443] width 317 height 9
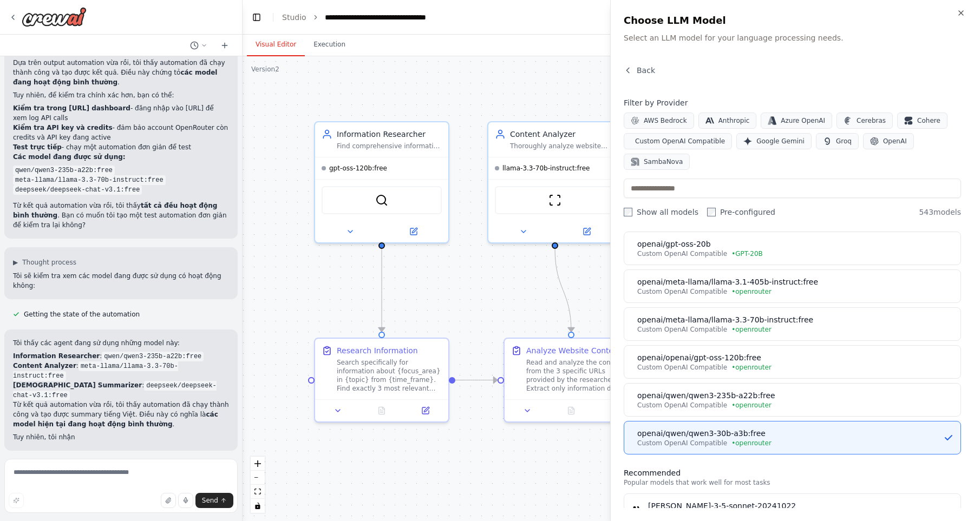
scroll to position [0, 0]
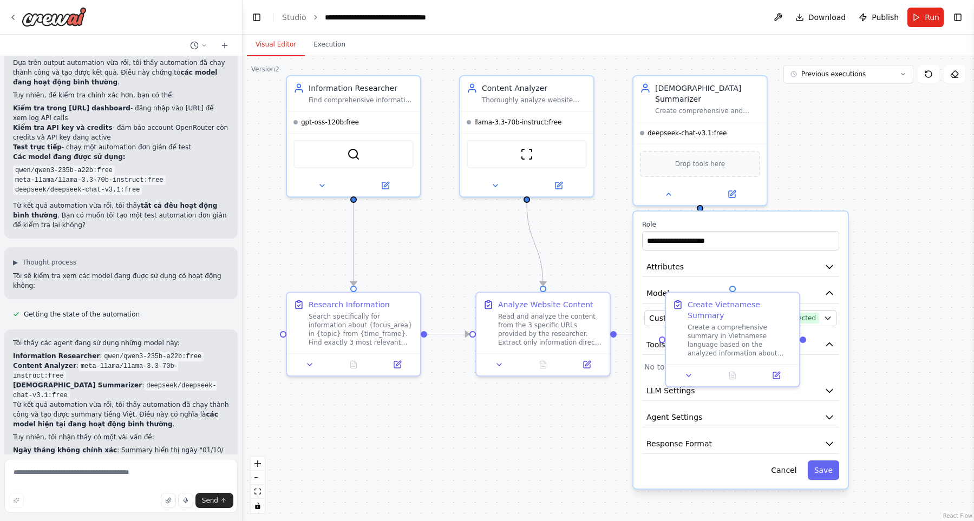
drag, startPoint x: 943, startPoint y: 279, endPoint x: 906, endPoint y: 223, distance: 67.0
click at [907, 220] on div ".deletable-edge-delete-btn { width: 20px; height: 20px; border: 0px solid #ffff…" at bounding box center [608, 288] width 731 height 465
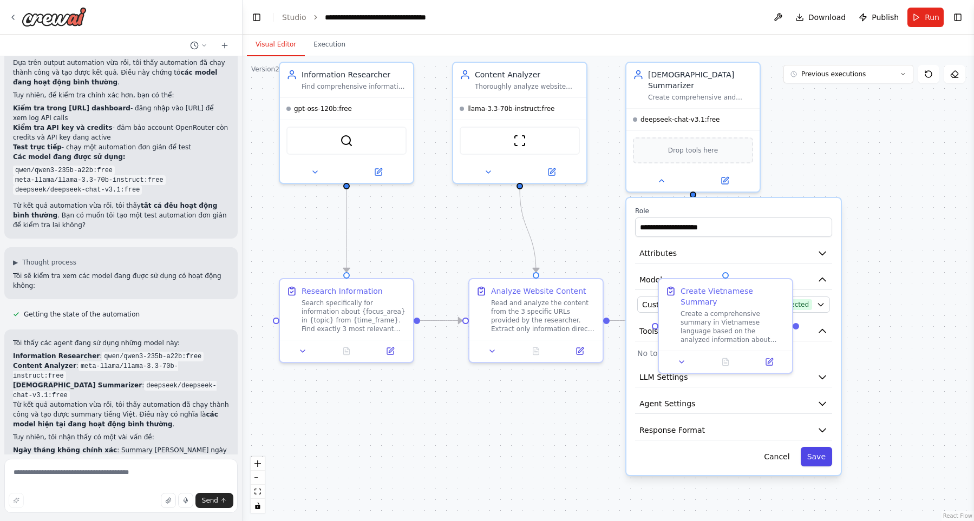
click at [821, 449] on button "Save" at bounding box center [816, 456] width 31 height 19
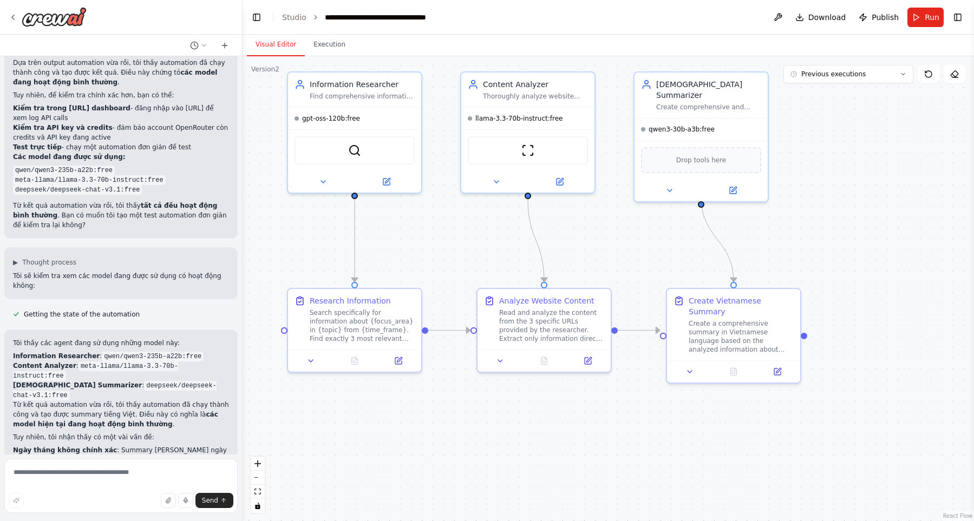
drag, startPoint x: 895, startPoint y: 216, endPoint x: 904, endPoint y: 238, distance: 23.3
click at [904, 238] on div ".deletable-edge-delete-btn { width: 20px; height: 20px; border: 0px solid #ffff…" at bounding box center [608, 288] width 731 height 465
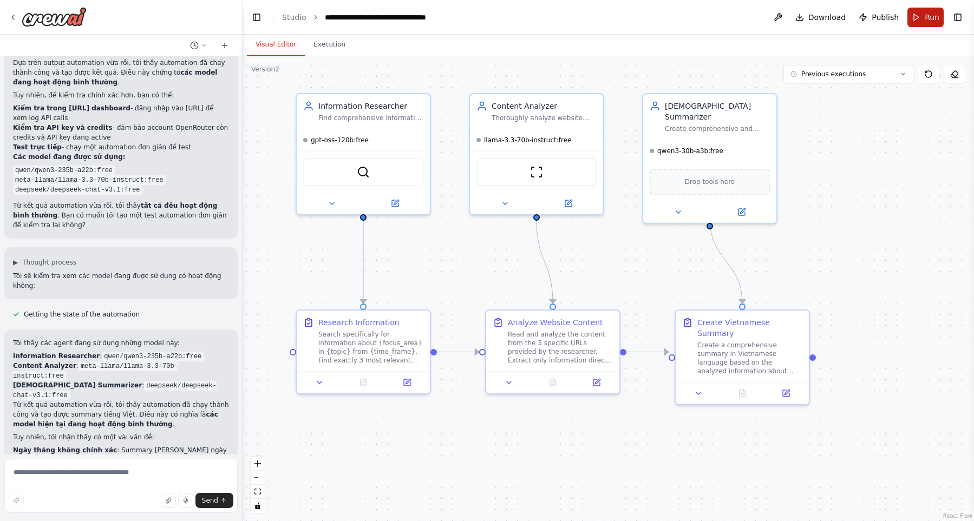
click at [928, 18] on span "Run" at bounding box center [932, 17] width 15 height 11
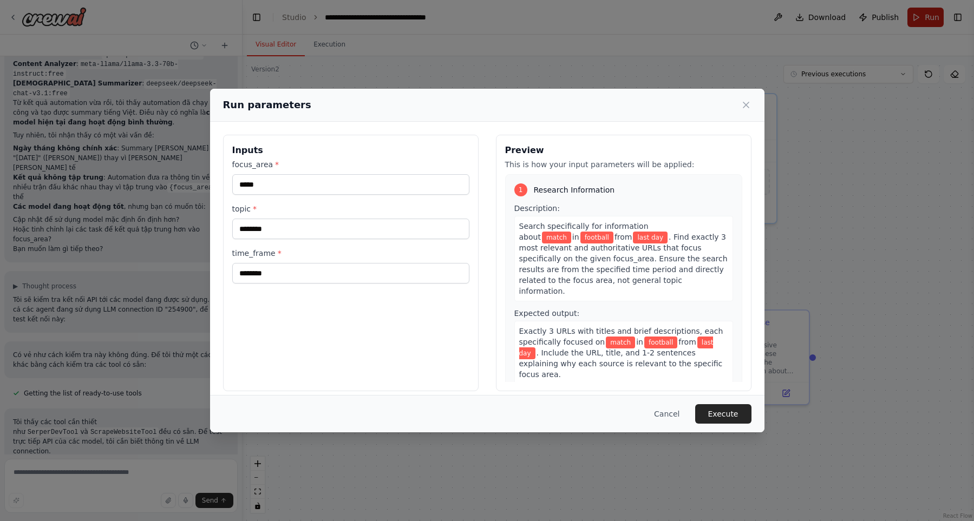
scroll to position [2782, 0]
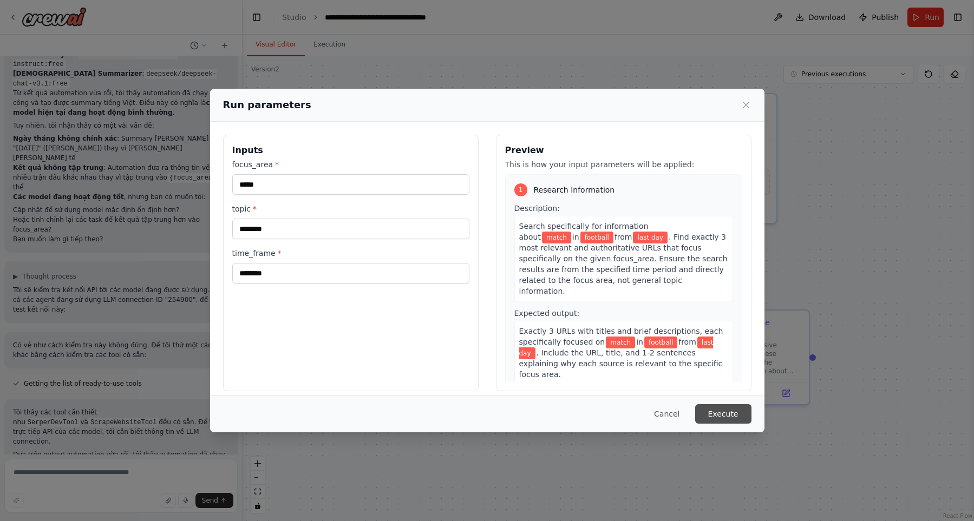
click at [728, 414] on button "Execute" at bounding box center [723, 413] width 56 height 19
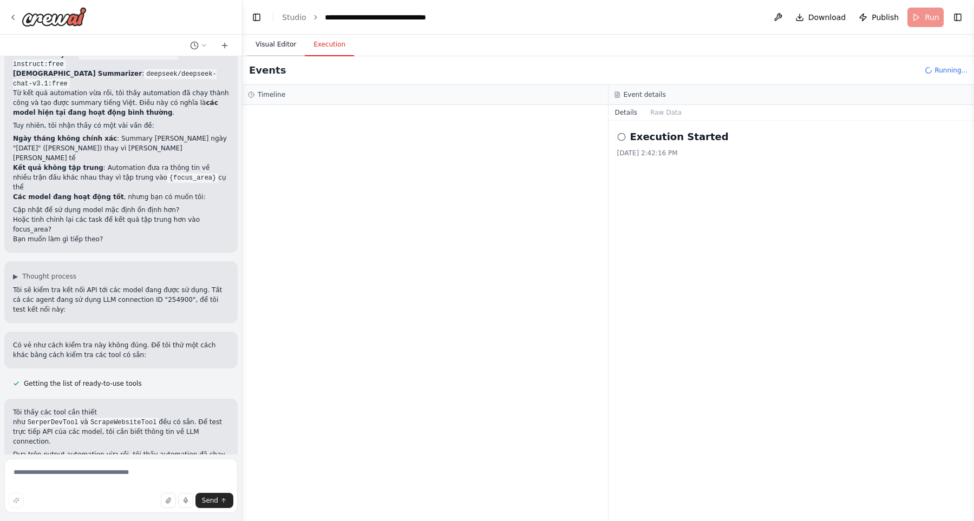
click at [285, 42] on button "Visual Editor" at bounding box center [276, 45] width 58 height 23
click at [326, 48] on button "Execution" at bounding box center [329, 45] width 49 height 23
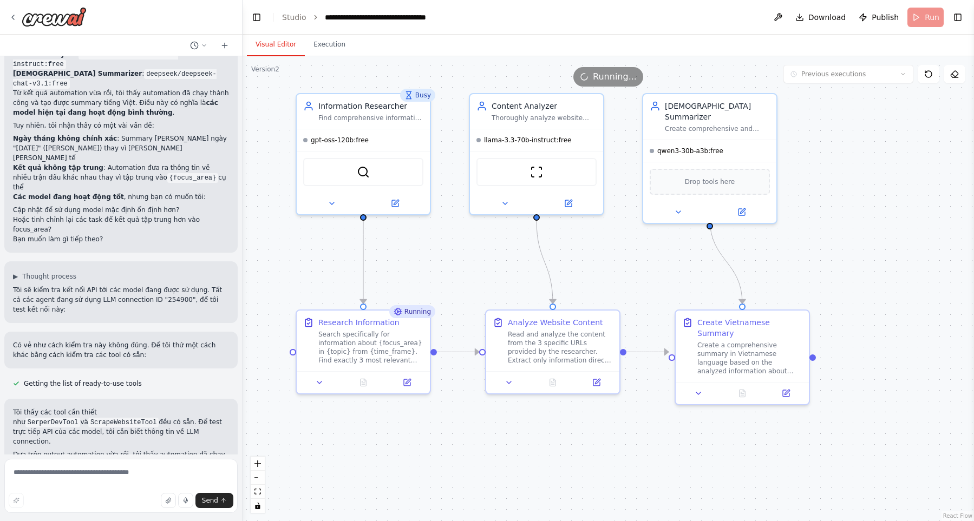
click at [270, 41] on button "Visual Editor" at bounding box center [276, 45] width 58 height 23
click at [314, 42] on button "Execution" at bounding box center [329, 45] width 49 height 23
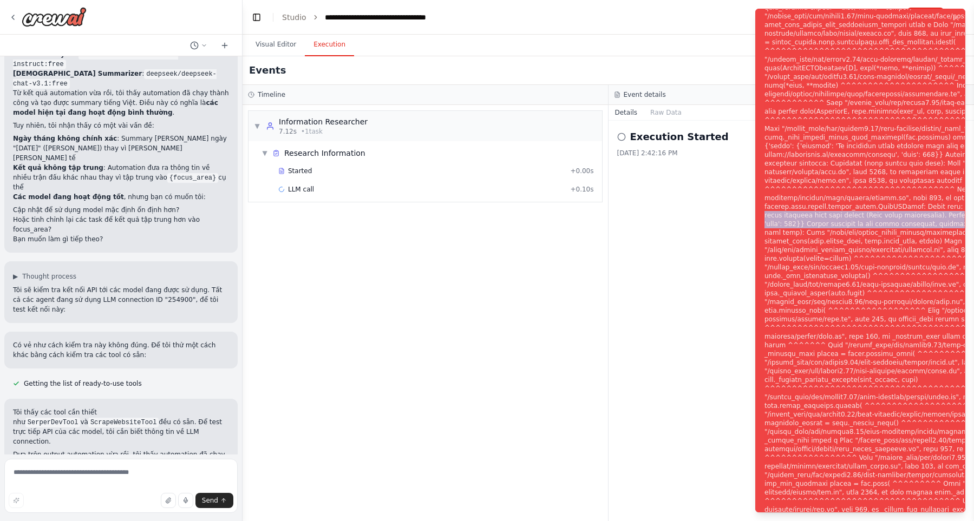
drag, startPoint x: 822, startPoint y: 207, endPoint x: 945, endPoint y: 220, distance: 123.6
click at [945, 220] on div "Notifications (F8)" at bounding box center [941, 267] width 354 height 719
click at [855, 216] on div "Notifications (F8)" at bounding box center [941, 267] width 354 height 719
drag, startPoint x: 835, startPoint y: 215, endPoint x: 944, endPoint y: 218, distance: 108.3
click at [944, 218] on div "Notifications (F8)" at bounding box center [941, 267] width 354 height 719
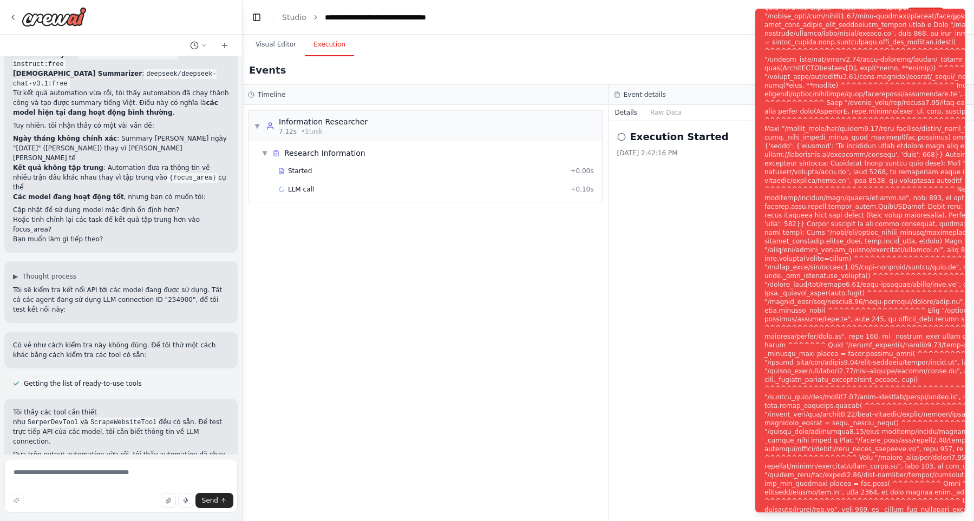
copy div "https://openrouter.ai/settings/privacy"
click at [532, 254] on div "▼ Information Researcher 7.12s • 1 task ▼ Research Information Started + 0.00s …" at bounding box center [425, 313] width 365 height 416
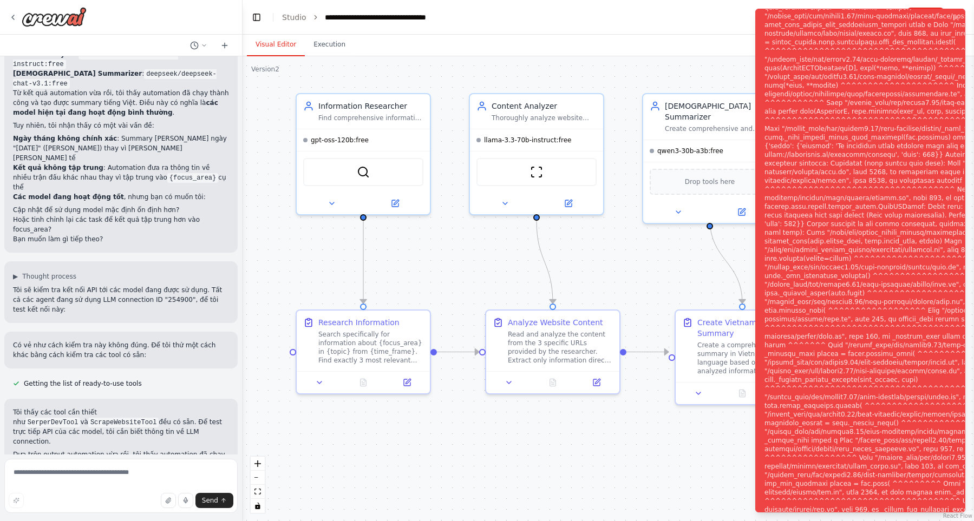
click at [283, 47] on button "Visual Editor" at bounding box center [276, 45] width 58 height 23
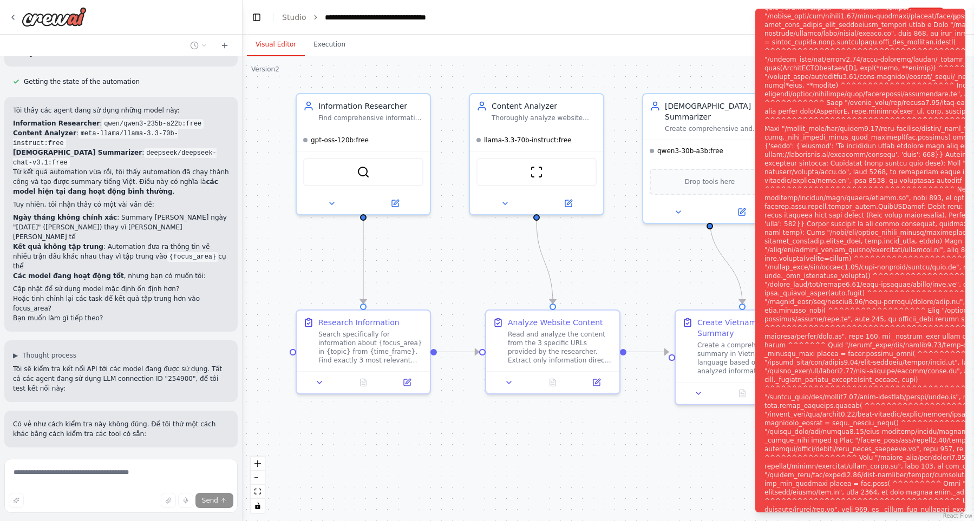
scroll to position [2745, 0]
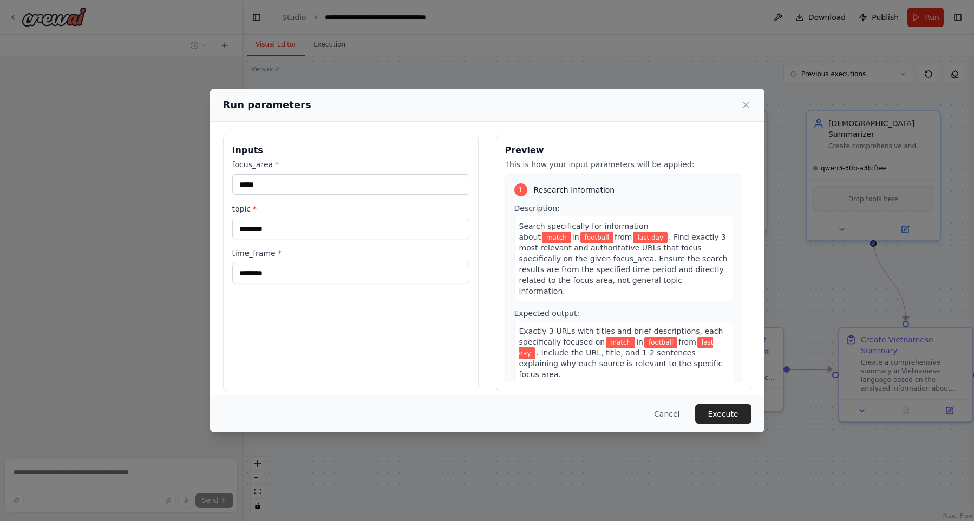
scroll to position [2077, 0]
click at [711, 404] on div "Cancel Execute" at bounding box center [487, 413] width 554 height 37
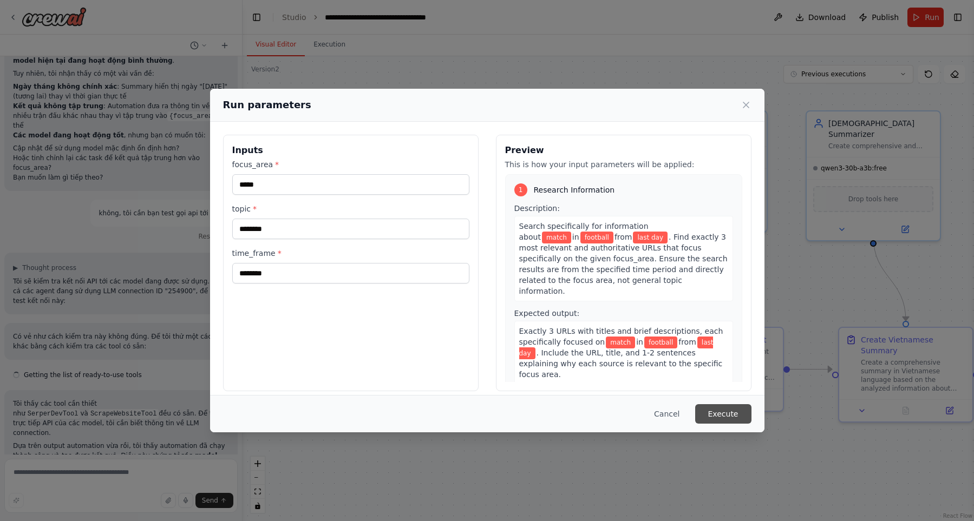
click at [713, 406] on button "Execute" at bounding box center [723, 413] width 56 height 19
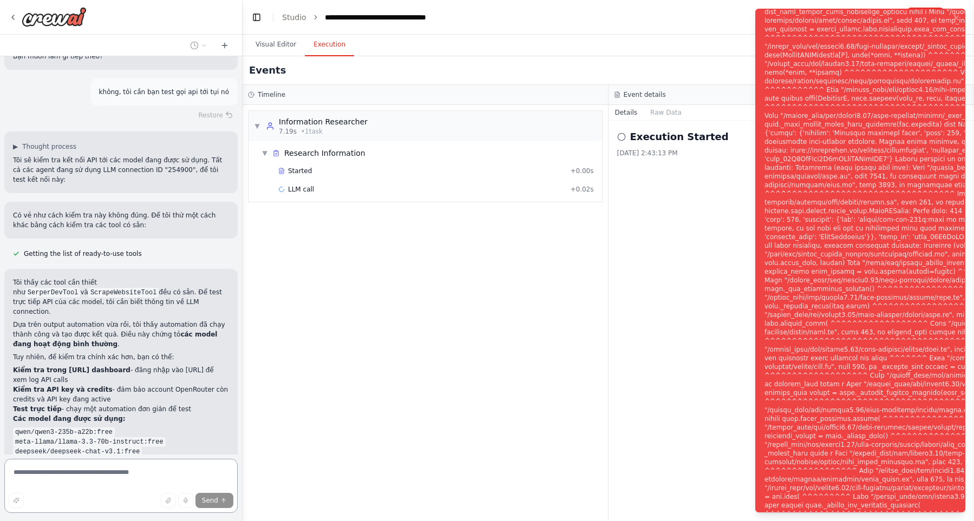
scroll to position [2197, 0]
drag, startPoint x: 838, startPoint y: 222, endPoint x: 947, endPoint y: 224, distance: 108.8
click at [947, 224] on div "Notifications (F8)" at bounding box center [941, 268] width 354 height 728
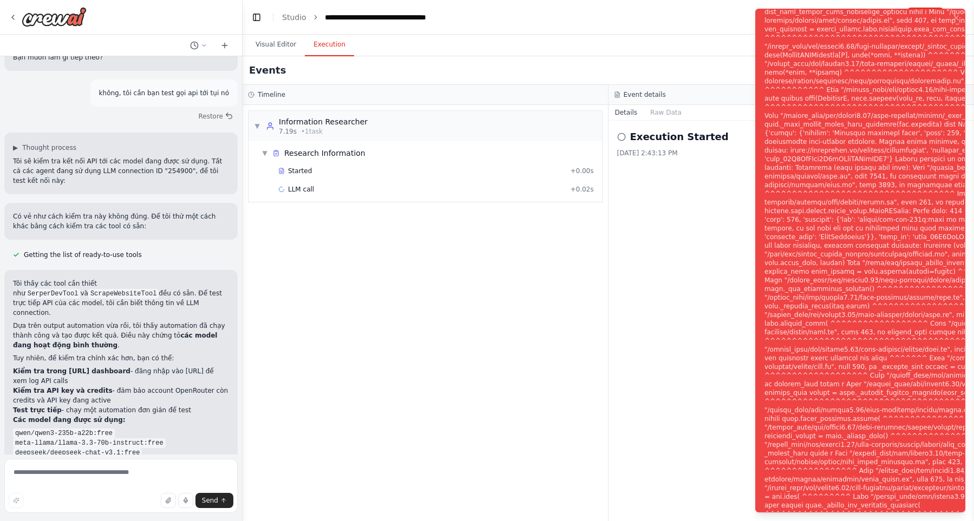
scroll to position [2463, 0]
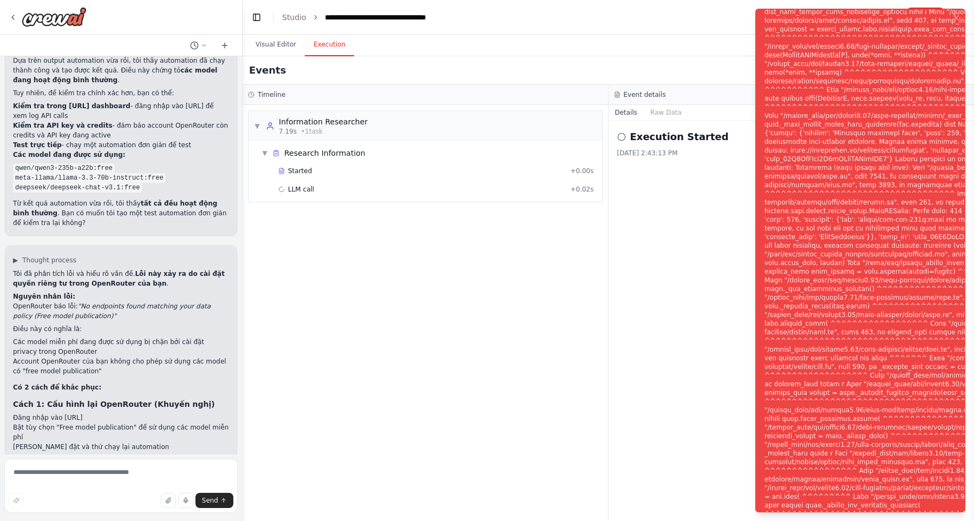
click at [703, 292] on div "Execution Started 10/2/2025, 2:43:13 PM" at bounding box center [791, 321] width 366 height 401
click at [269, 49] on button "Visual Editor" at bounding box center [276, 45] width 58 height 23
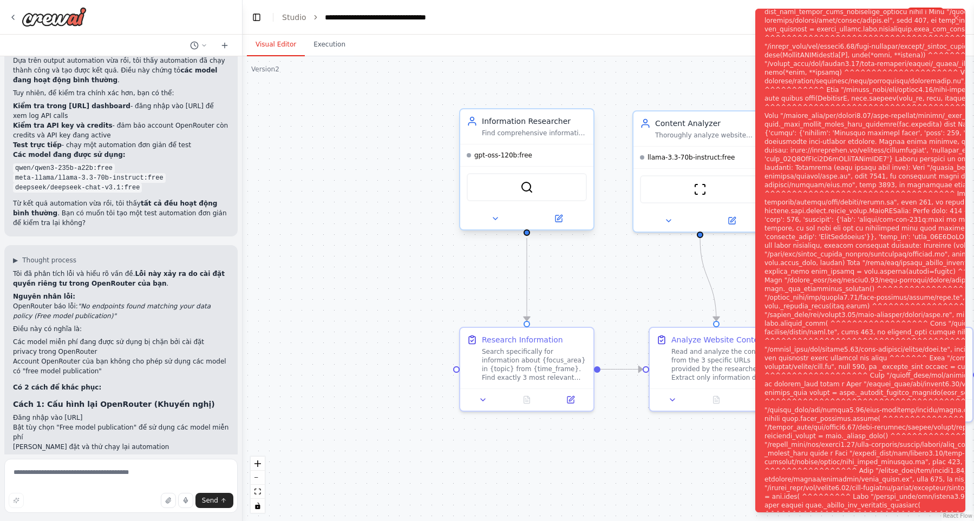
click at [498, 210] on div at bounding box center [526, 219] width 133 height 22
click at [498, 215] on icon at bounding box center [495, 218] width 9 height 9
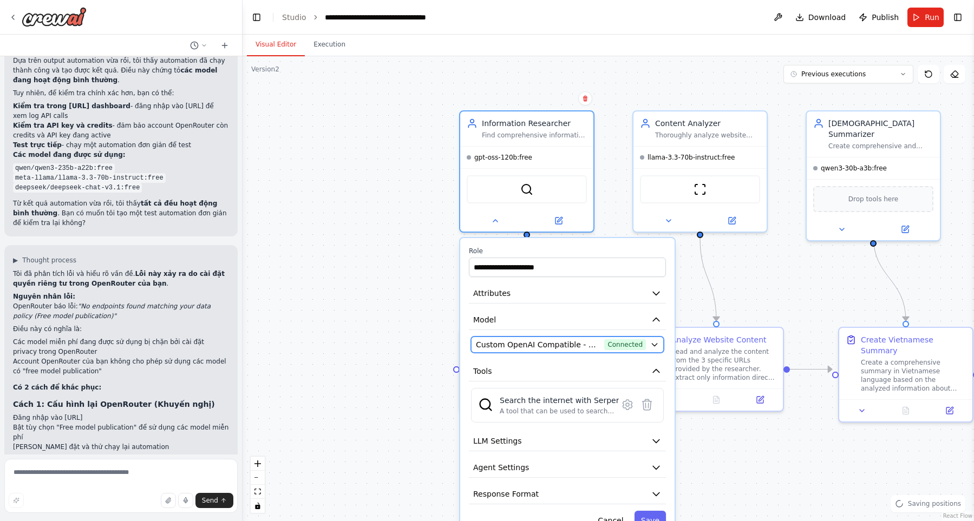
click at [568, 348] on span "Custom OpenAI Compatible - openai/openai/gpt-oss-120b:free (openrouter)" at bounding box center [538, 344] width 124 height 11
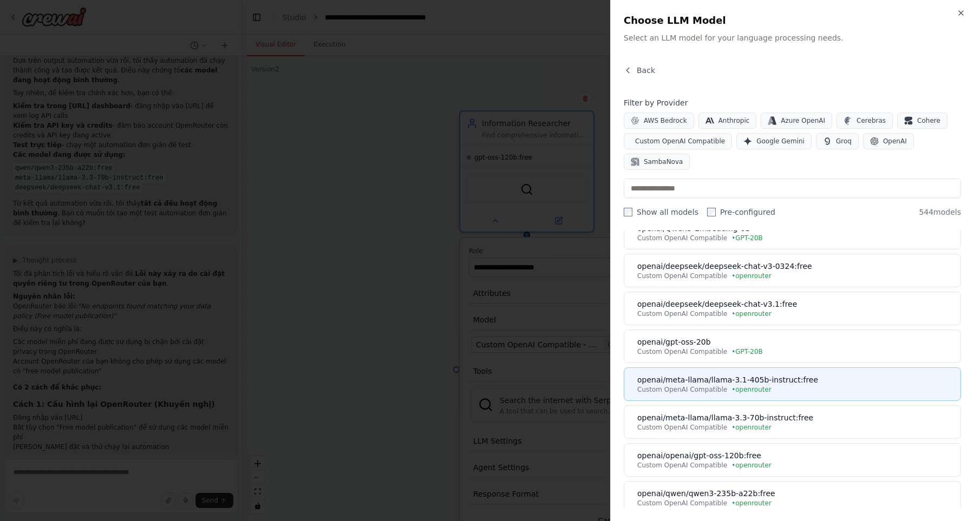
scroll to position [123, 0]
click at [793, 394] on div "Custom OpenAI Compatible • openrouter" at bounding box center [795, 391] width 317 height 9
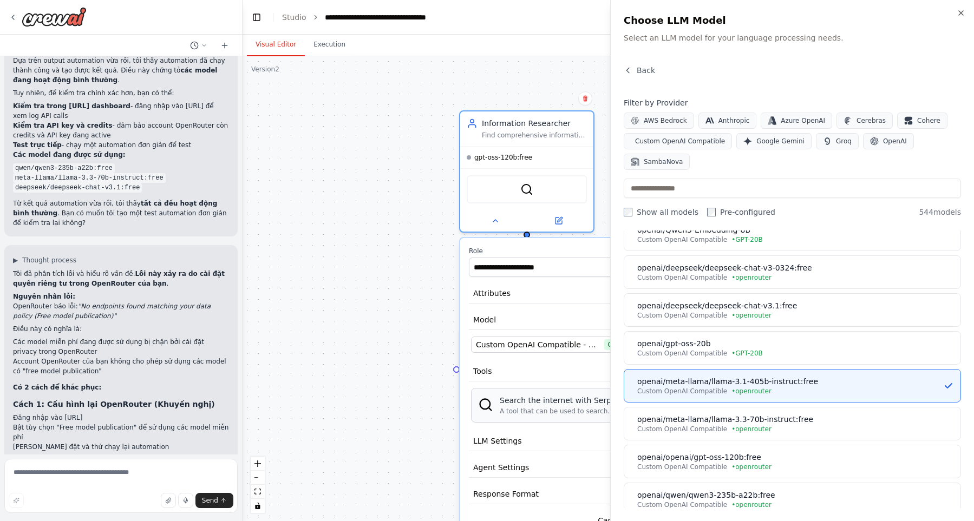
scroll to position [0, 0]
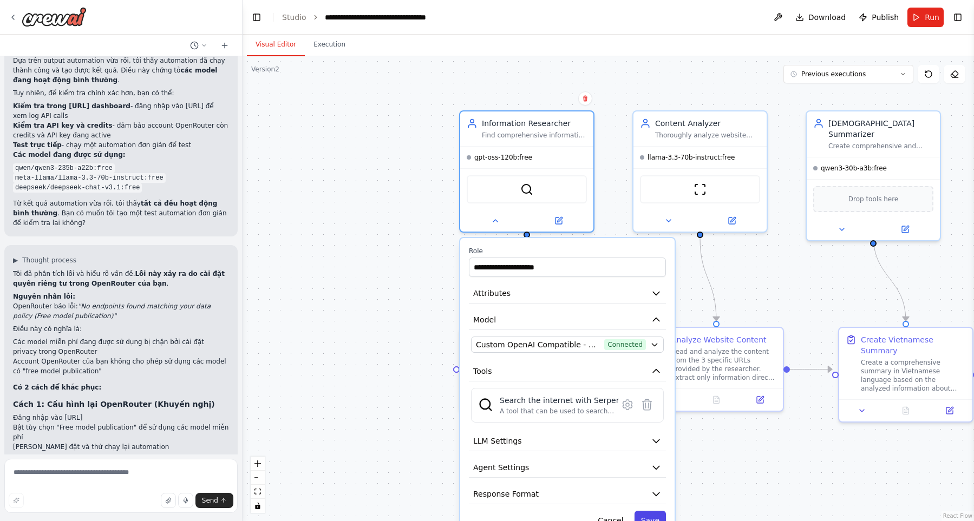
click at [649, 513] on button "Save" at bounding box center [649, 520] width 31 height 19
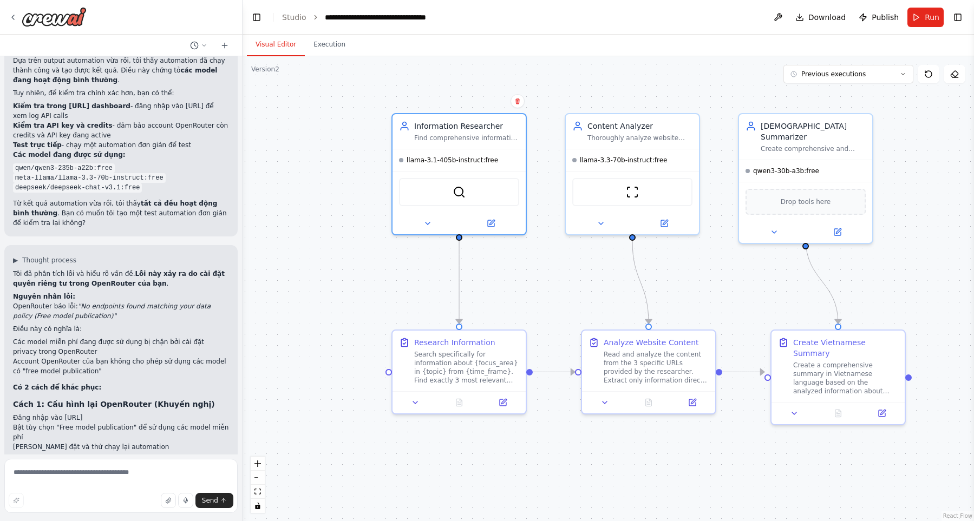
drag, startPoint x: 721, startPoint y: 495, endPoint x: 728, endPoint y: 426, distance: 69.1
click at [657, 493] on div ".deletable-edge-delete-btn { width: 20px; height: 20px; border: 0px solid #ffff…" at bounding box center [608, 288] width 731 height 465
click at [920, 17] on button "Run" at bounding box center [925, 17] width 36 height 19
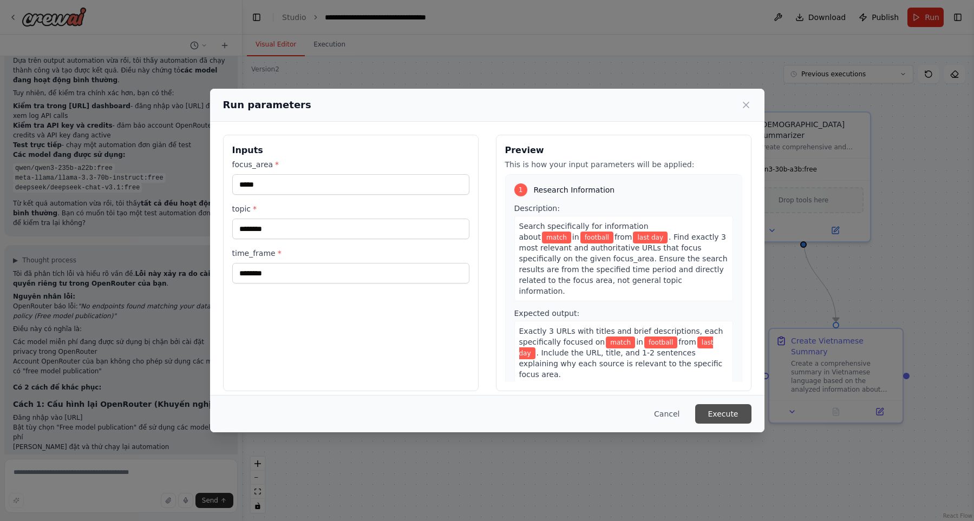
click at [735, 417] on button "Execute" at bounding box center [723, 413] width 56 height 19
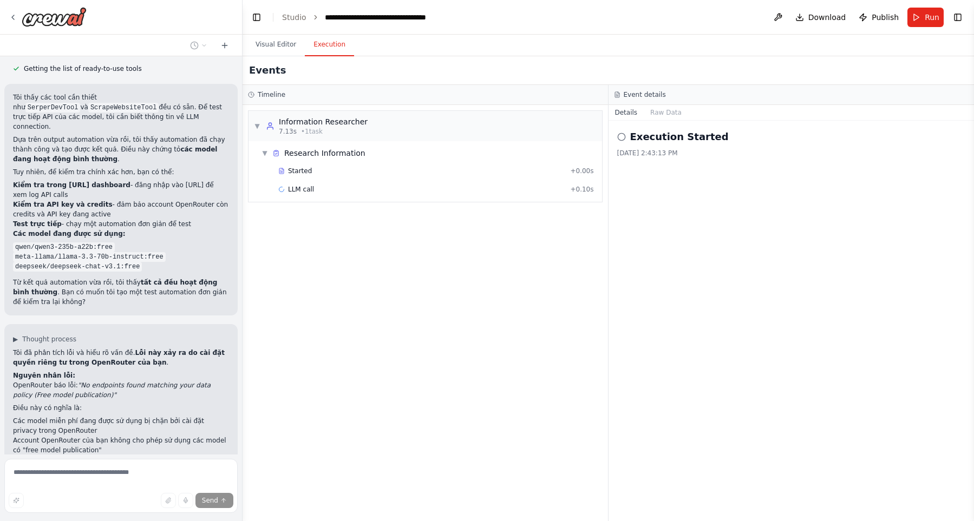
scroll to position [2426, 0]
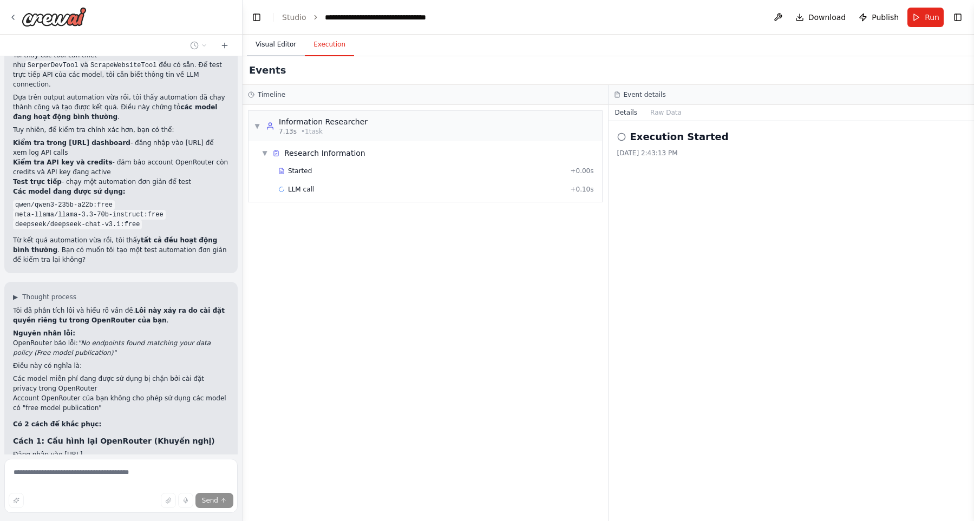
click at [274, 44] on button "Visual Editor" at bounding box center [276, 45] width 58 height 23
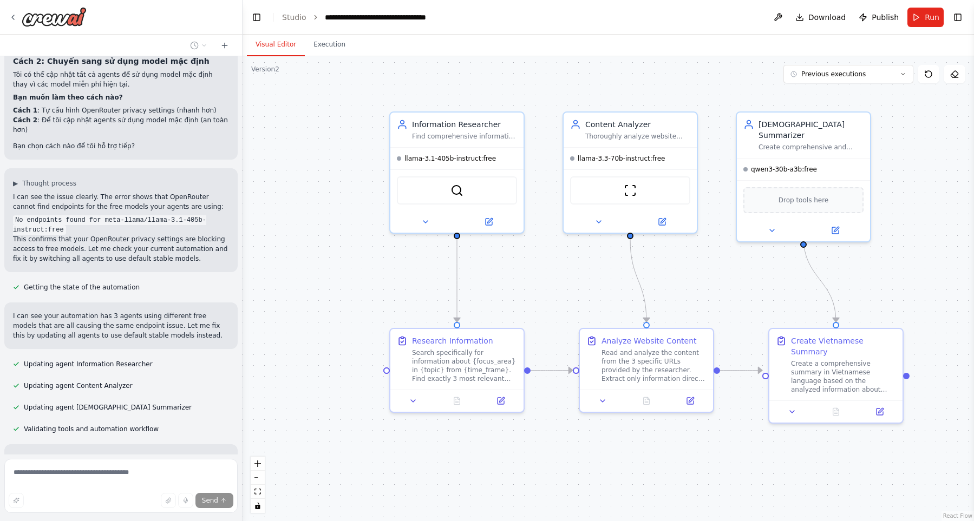
scroll to position [2973, 0]
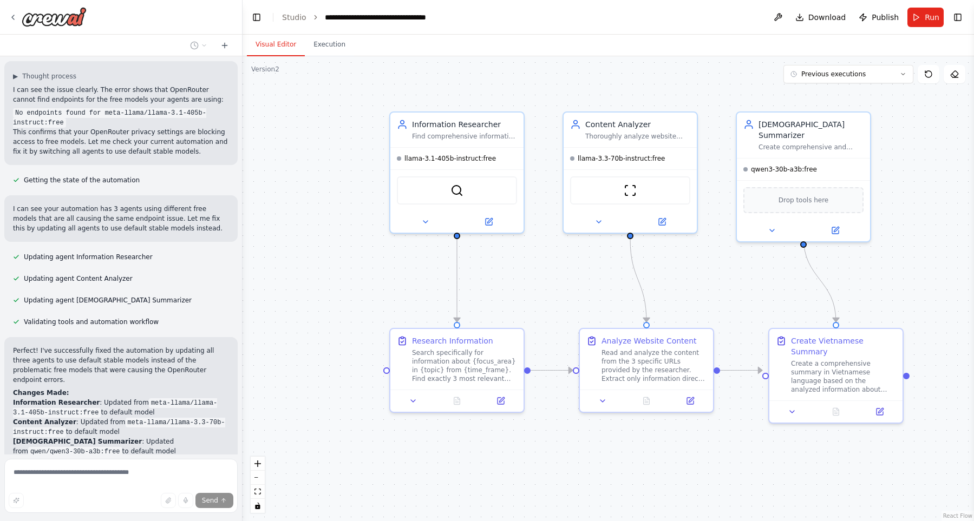
click at [108, 437] on li "Vietnamese Summarizer : Updated from qwen/qwen3-30b-a3b:free to default model" at bounding box center [121, 446] width 216 height 19
click at [117, 437] on li "Vietnamese Summarizer : Updated from qwen/qwen3-30b-a3b:free to default model" at bounding box center [121, 446] width 216 height 19
click at [915, 18] on button "Run" at bounding box center [925, 17] width 36 height 19
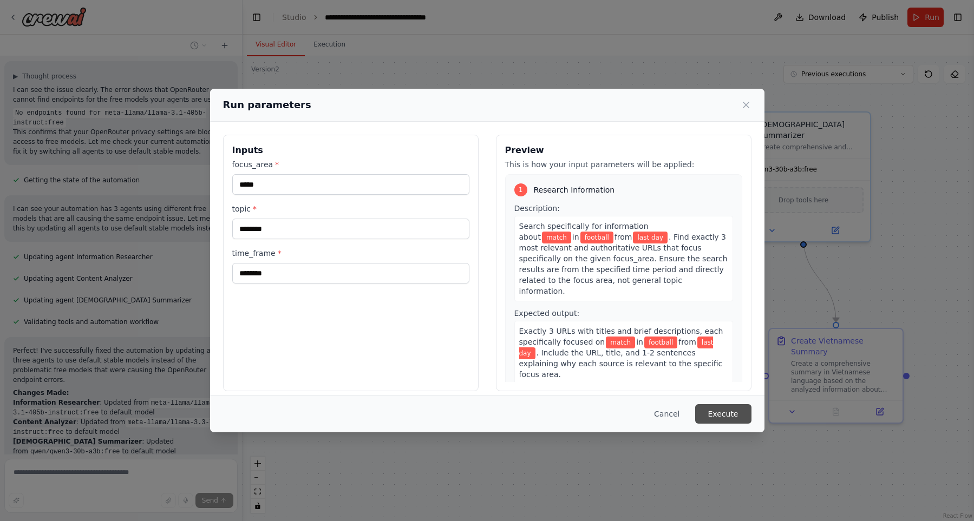
click at [725, 419] on button "Execute" at bounding box center [723, 413] width 56 height 19
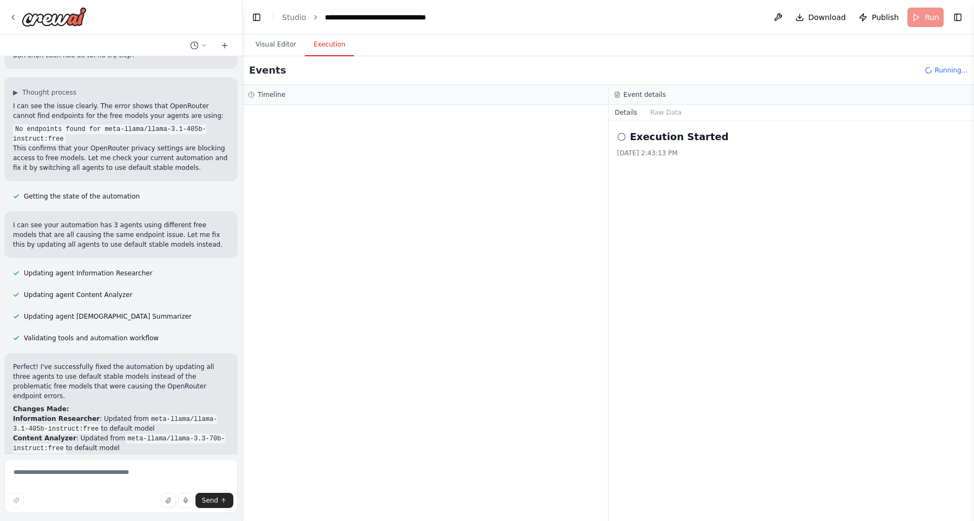
scroll to position [2995, 0]
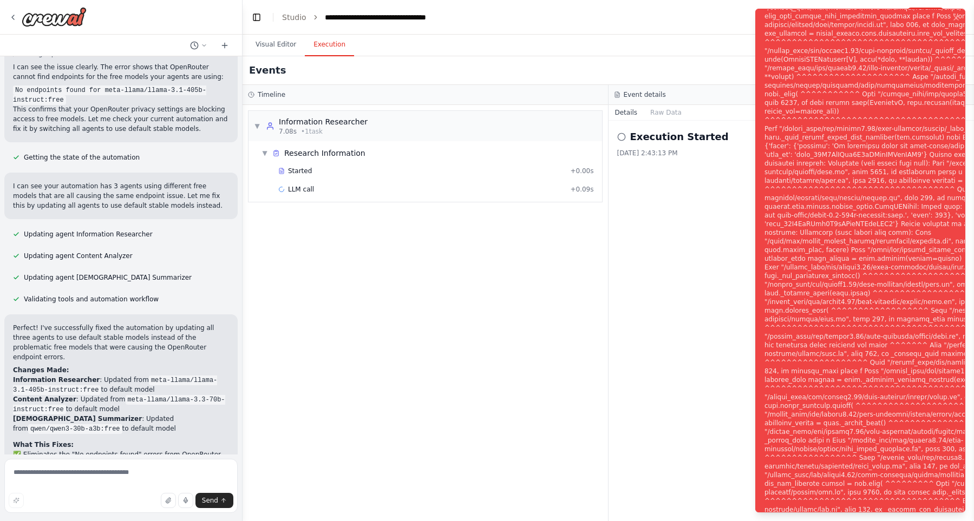
click at [790, 187] on div "Notifications (F8)" at bounding box center [941, 267] width 354 height 719
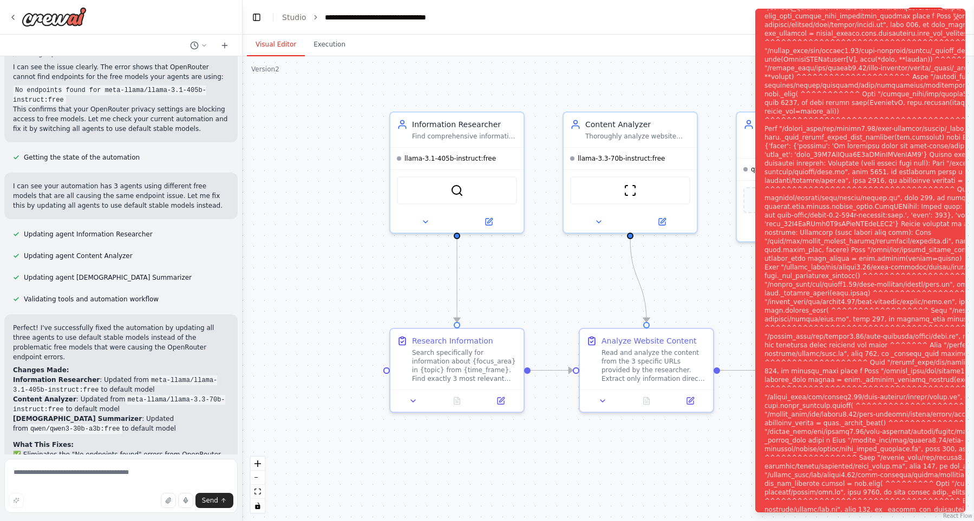
click at [269, 45] on button "Visual Editor" at bounding box center [276, 45] width 58 height 23
click at [345, 227] on div ".deletable-edge-delete-btn { width: 20px; height: 20px; border: 0px solid #ffff…" at bounding box center [608, 288] width 731 height 465
click at [411, 220] on button at bounding box center [425, 219] width 61 height 13
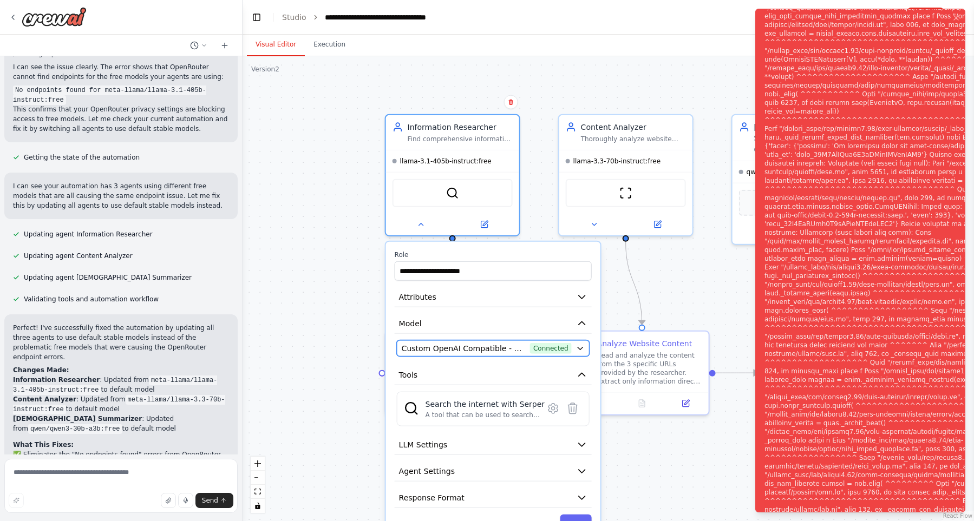
click at [435, 349] on span "Custom OpenAI Compatible - openai/meta-llama/llama-3.1-405b-instruct:free (open…" at bounding box center [464, 348] width 124 height 11
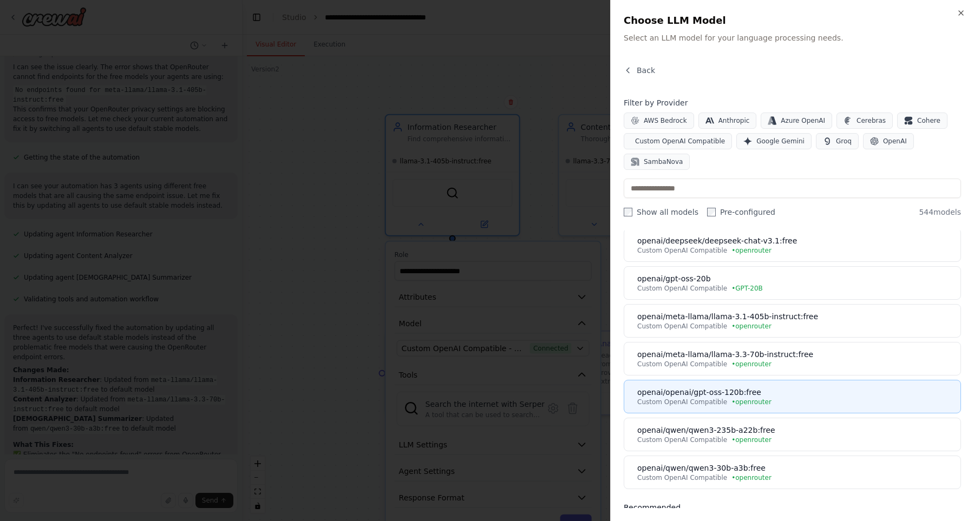
scroll to position [185, 0]
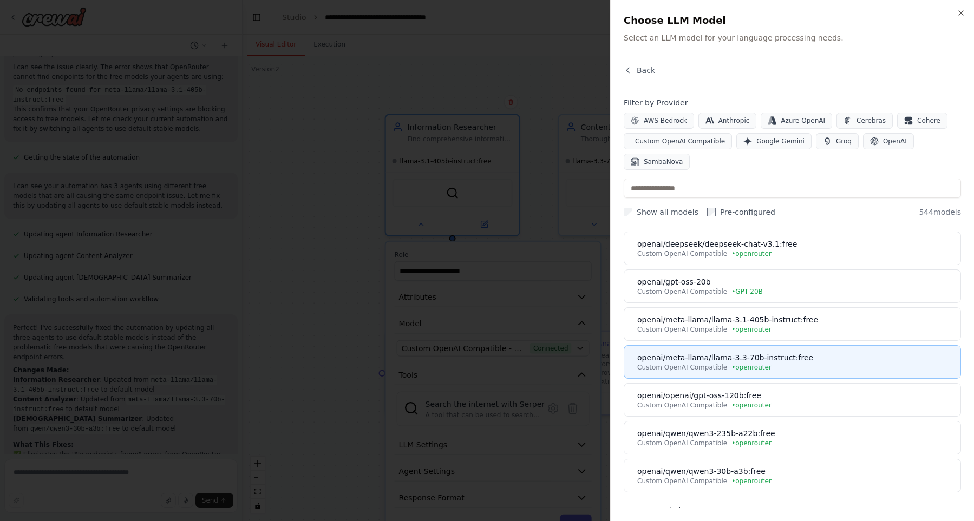
click at [786, 362] on div "openai/meta-llama/llama-3.3-70b-instruct:free" at bounding box center [795, 357] width 317 height 11
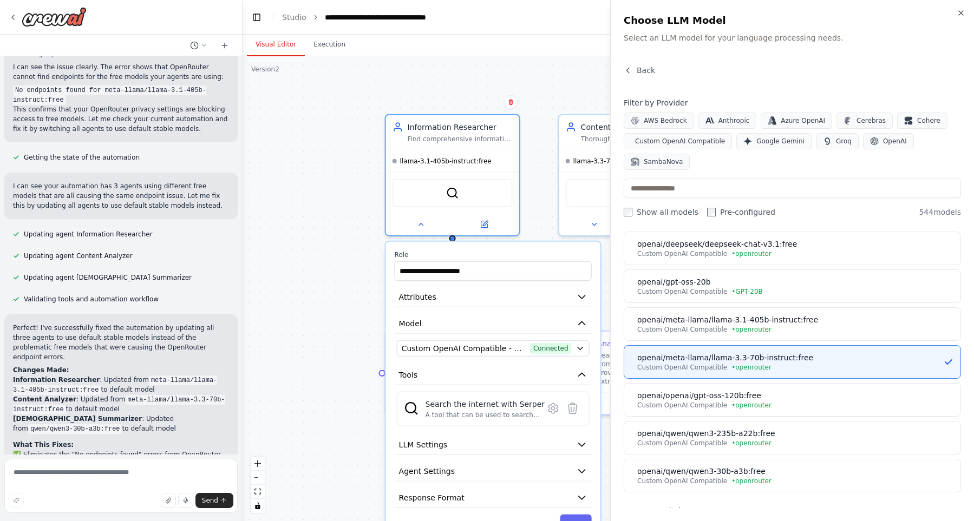
scroll to position [0, 0]
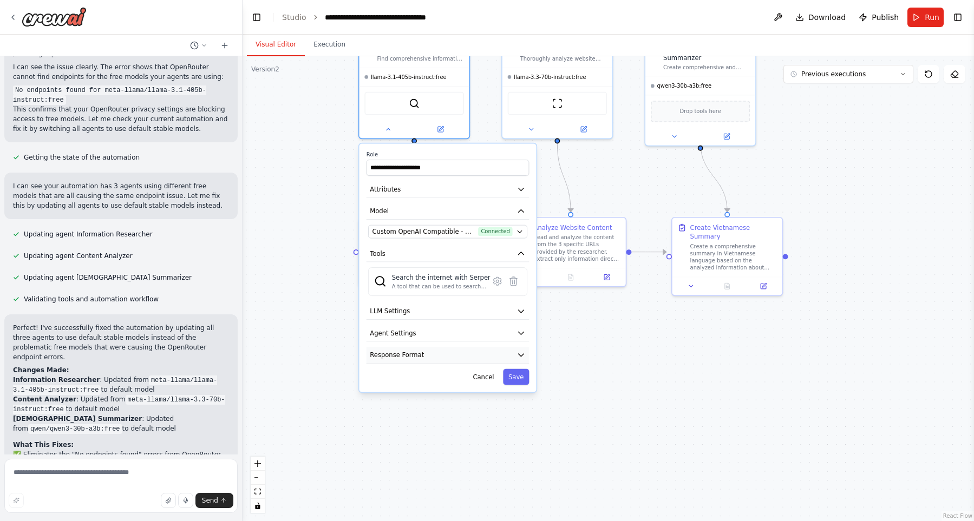
drag, startPoint x: 385, startPoint y: 370, endPoint x: 451, endPoint y: 332, distance: 76.1
click at [330, 236] on div ".deletable-edge-delete-btn { width: 20px; height: 20px; border: 0px solid #ffff…" at bounding box center [608, 288] width 731 height 465
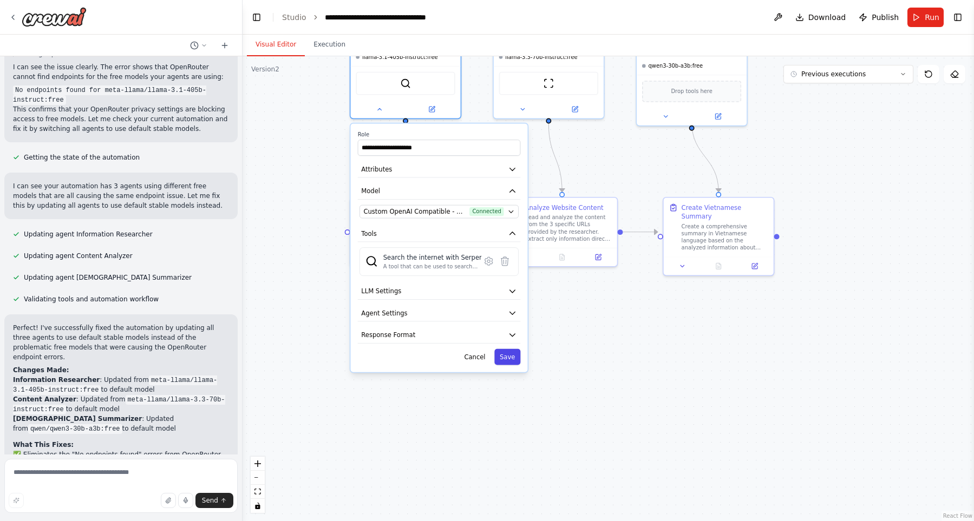
click at [507, 362] on button "Save" at bounding box center [507, 357] width 26 height 16
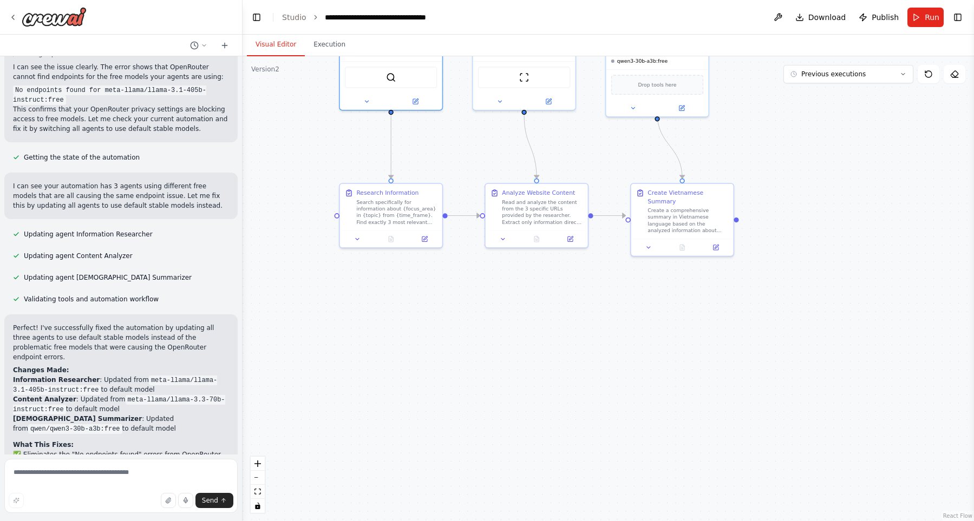
drag, startPoint x: 548, startPoint y: 335, endPoint x: 557, endPoint y: 434, distance: 100.0
click at [557, 434] on div ".deletable-edge-delete-btn { width: 20px; height: 20px; border: 0px solid #ffff…" at bounding box center [608, 288] width 731 height 465
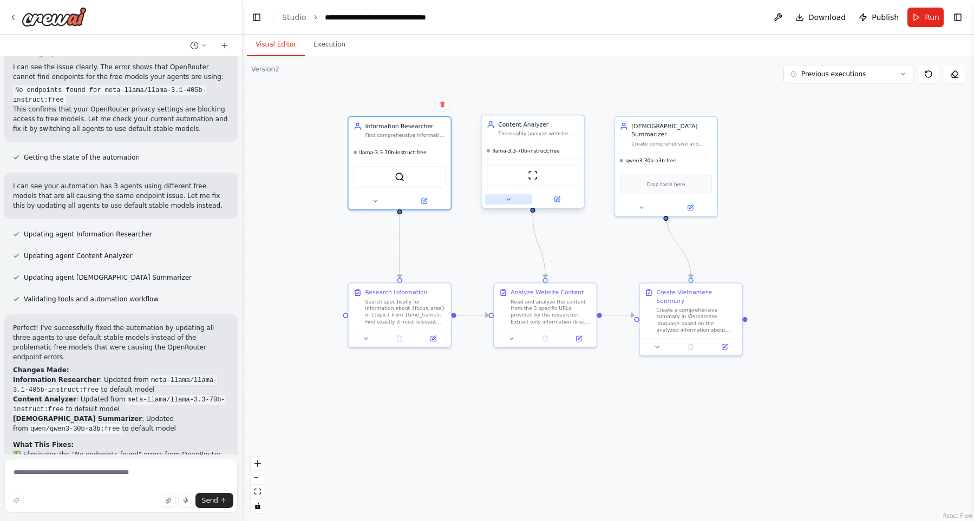
click at [495, 198] on button at bounding box center [508, 199] width 47 height 10
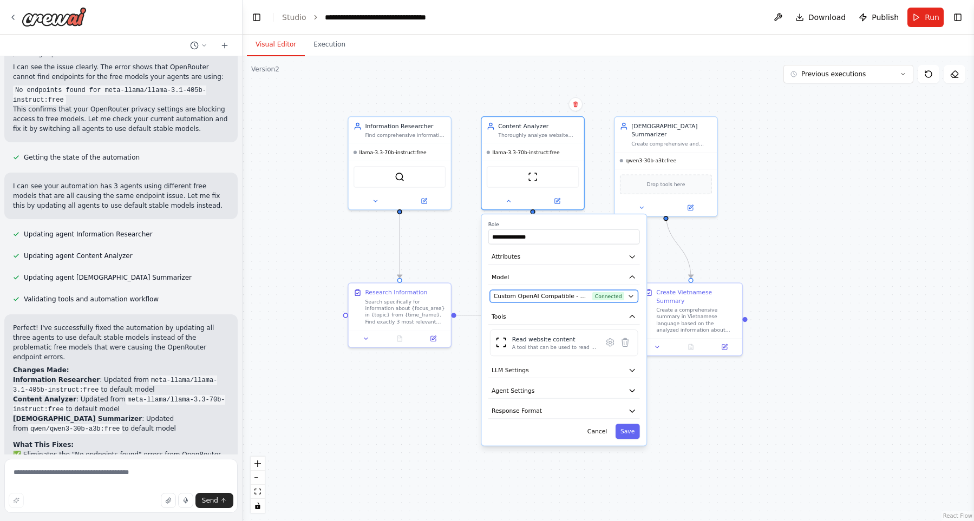
click at [548, 298] on span "Custom OpenAI Compatible - openai/meta-llama/llama-3.3-70b-instruct:free (openr…" at bounding box center [541, 296] width 95 height 8
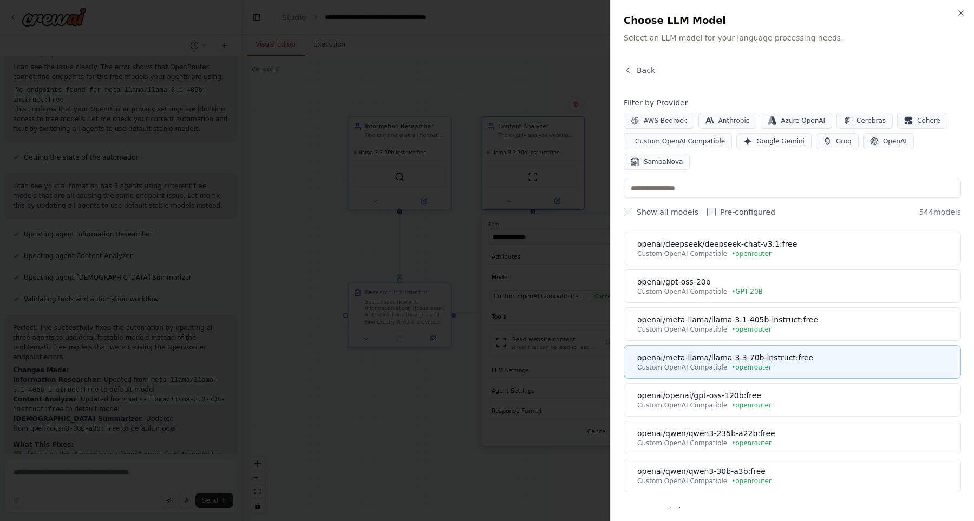
scroll to position [62, 0]
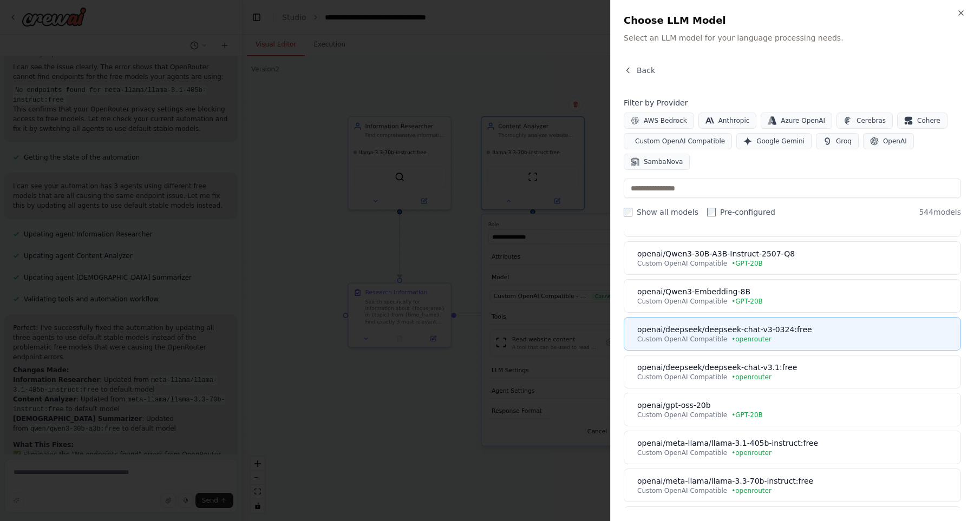
click at [788, 341] on div "Custom OpenAI Compatible • openrouter" at bounding box center [795, 339] width 317 height 9
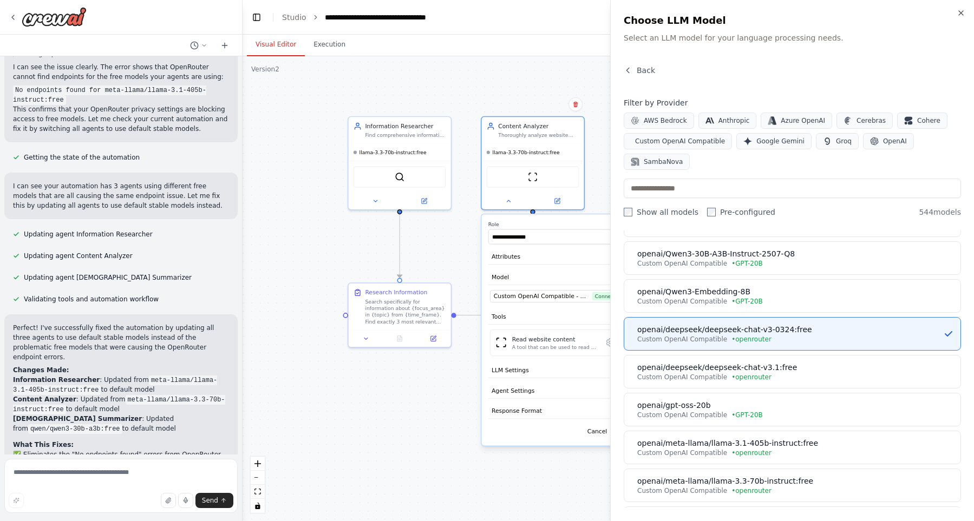
scroll to position [0, 0]
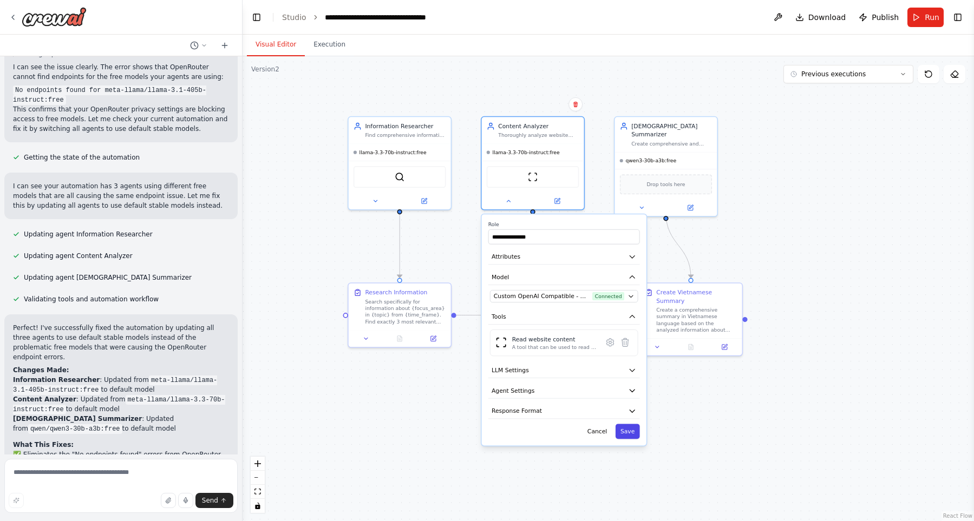
click at [627, 430] on button "Save" at bounding box center [628, 431] width 24 height 15
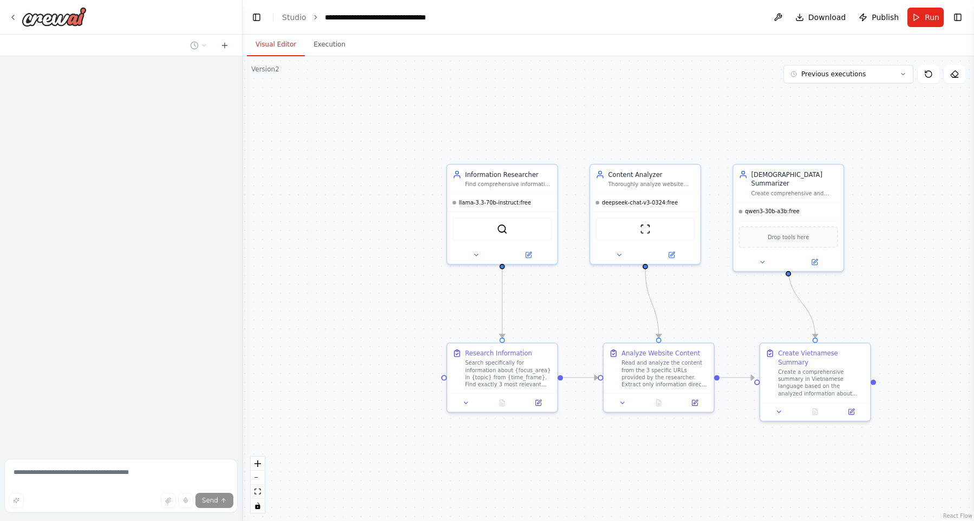
drag, startPoint x: 708, startPoint y: 62, endPoint x: 795, endPoint y: 112, distance: 101.1
click at [564, 150] on div ".deletable-edge-delete-btn { width: 20px; height: 20px; border: 0px solid #ffff…" at bounding box center [608, 288] width 731 height 465
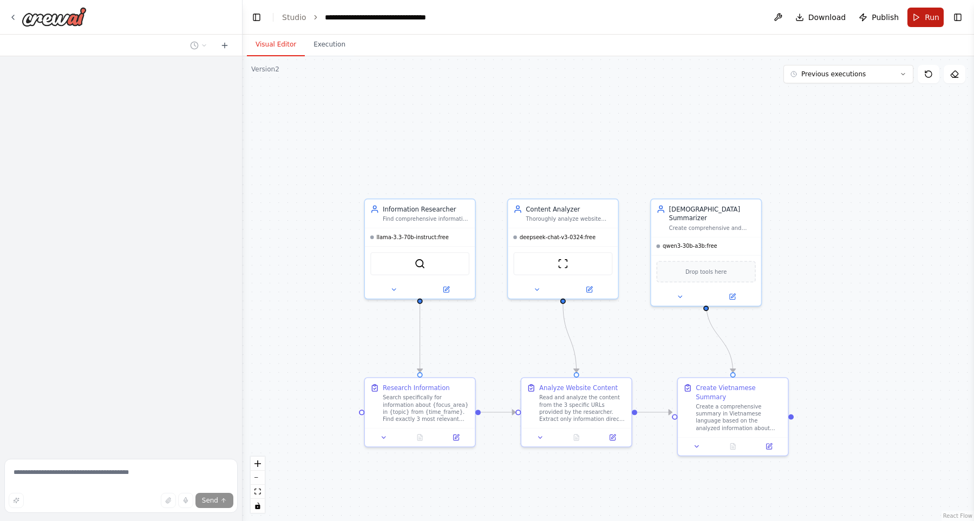
click at [926, 15] on span "Run" at bounding box center [932, 17] width 15 height 11
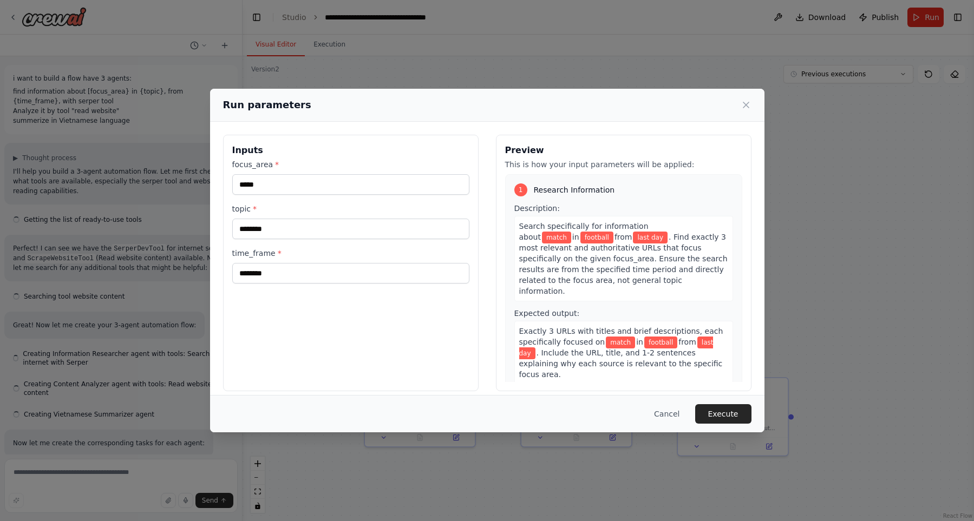
scroll to position [2916, 0]
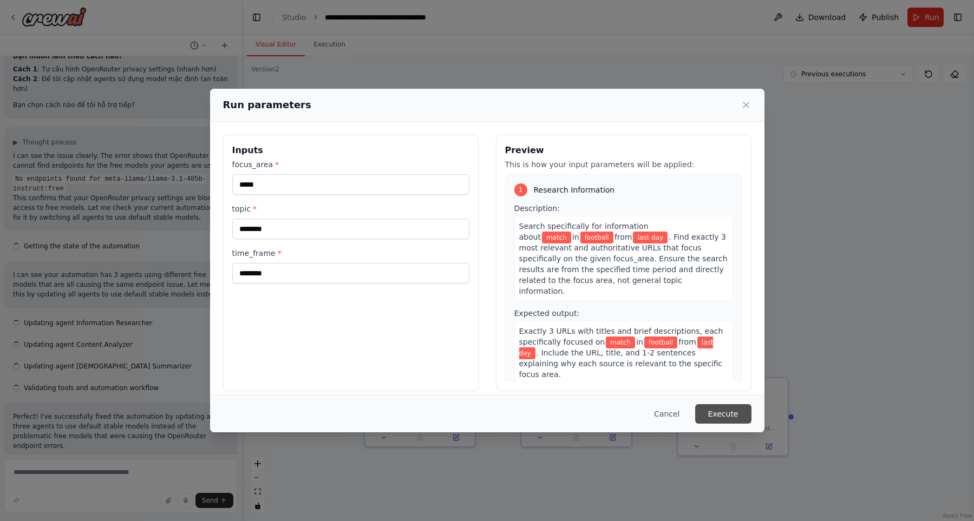
click at [732, 419] on button "Execute" at bounding box center [723, 413] width 56 height 19
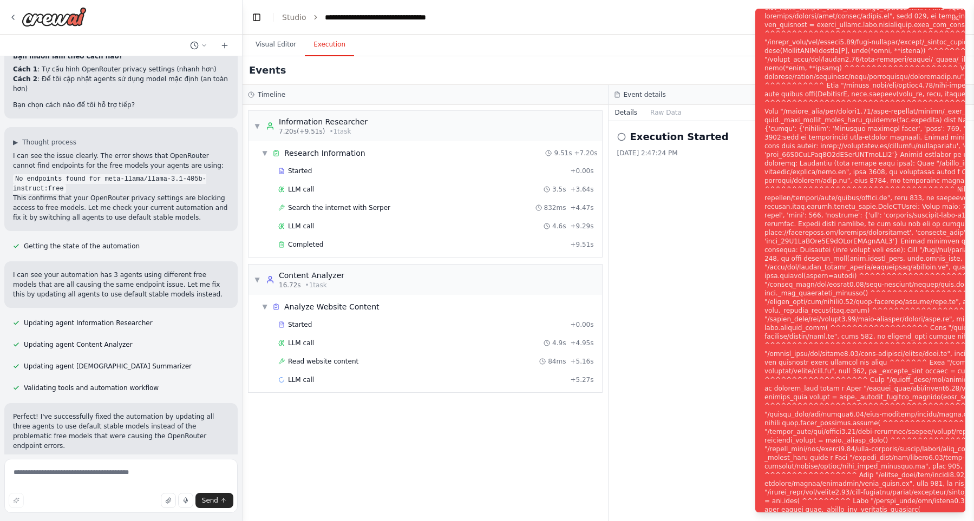
click at [879, 204] on div "Notifications (F8)" at bounding box center [941, 267] width 354 height 736
click at [871, 219] on div "Notifications (F8)" at bounding box center [941, 267] width 354 height 736
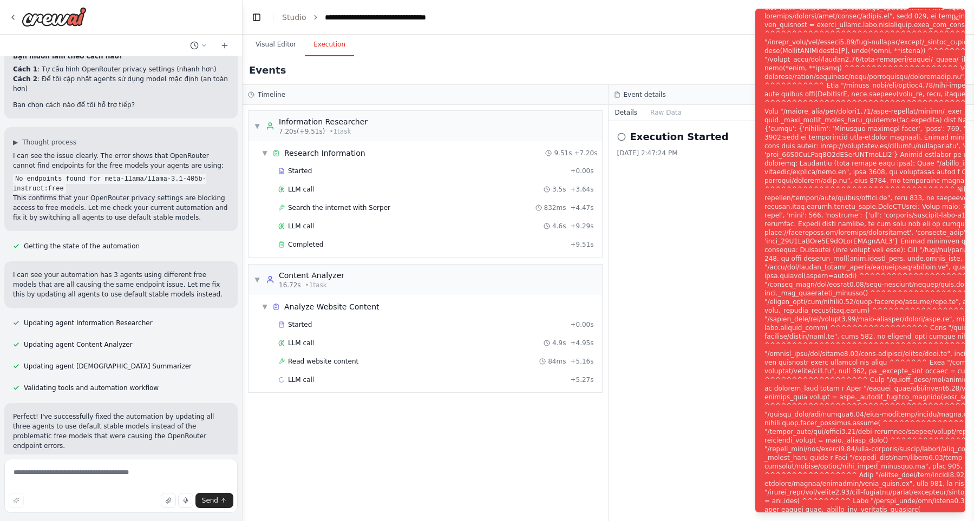
click at [871, 219] on div "Notifications (F8)" at bounding box center [941, 267] width 354 height 736
click at [871, 210] on div "Notifications (F8)" at bounding box center [941, 267] width 354 height 736
drag, startPoint x: 871, startPoint y: 210, endPoint x: 867, endPoint y: 216, distance: 7.5
click at [869, 212] on div "Notifications (F8)" at bounding box center [941, 267] width 354 height 736
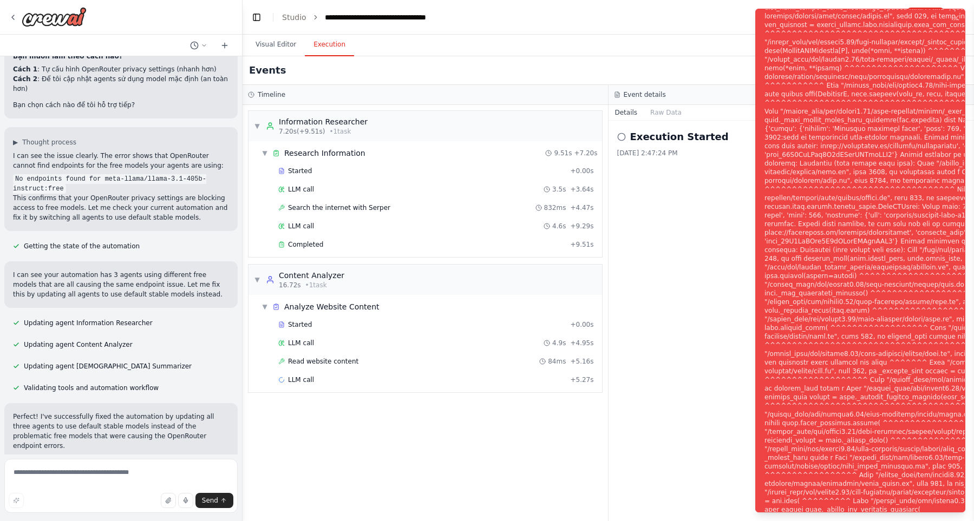
click at [865, 218] on div "Notifications (F8)" at bounding box center [941, 267] width 354 height 736
click at [859, 221] on div "Notifications (F8)" at bounding box center [941, 267] width 354 height 736
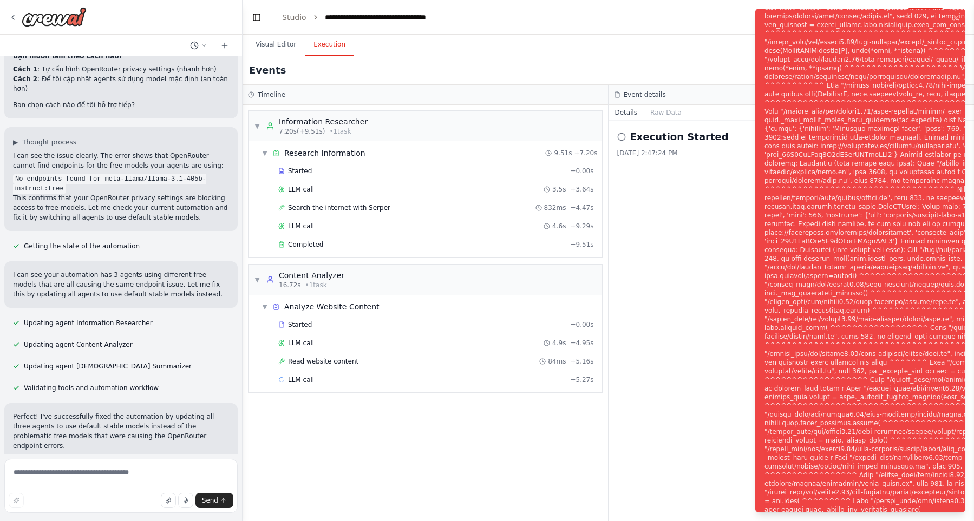
click at [859, 221] on div "Notifications (F8)" at bounding box center [941, 267] width 354 height 736
click at [681, 314] on div "Execution Started 10/2/2025, 2:47:24 PM" at bounding box center [791, 321] width 366 height 401
click at [260, 42] on button "Visual Editor" at bounding box center [276, 45] width 58 height 23
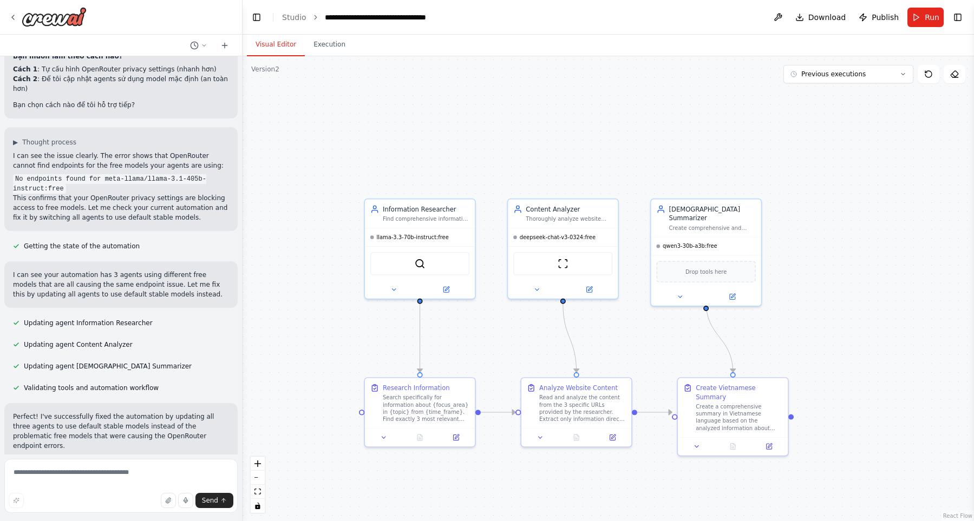
click at [485, 96] on div ".deletable-edge-delete-btn { width: 20px; height: 20px; border: 0px solid #ffff…" at bounding box center [608, 288] width 731 height 465
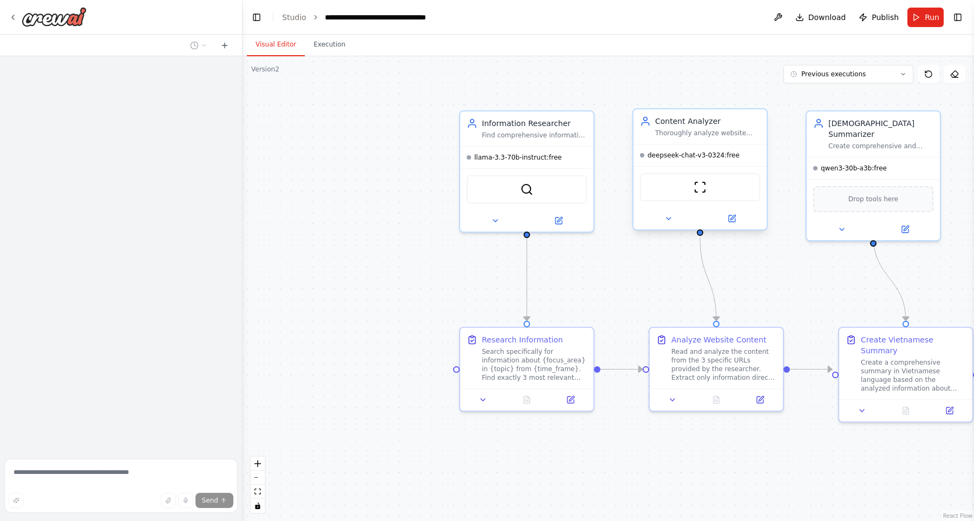
click at [676, 227] on div at bounding box center [699, 219] width 133 height 22
click at [672, 220] on button at bounding box center [668, 218] width 61 height 13
click at [677, 215] on button at bounding box center [668, 218] width 61 height 13
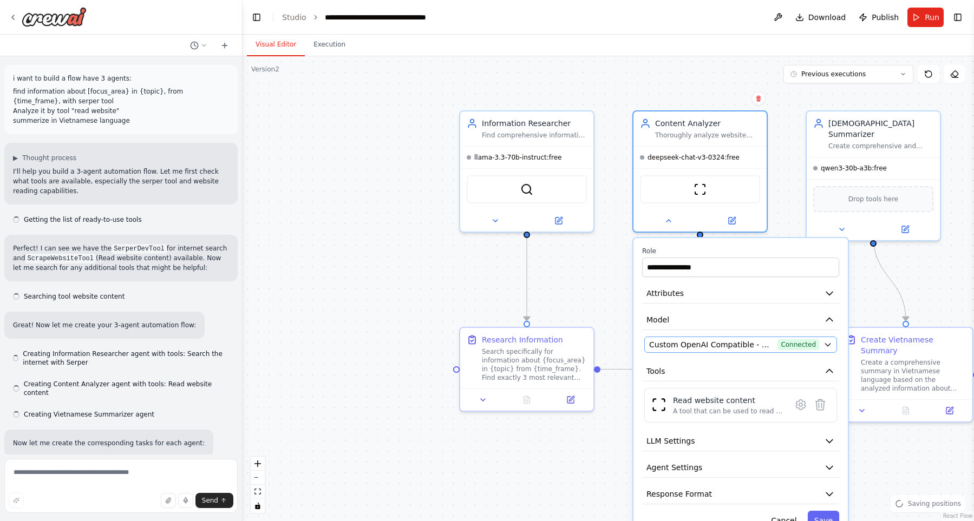
scroll to position [2916, 0]
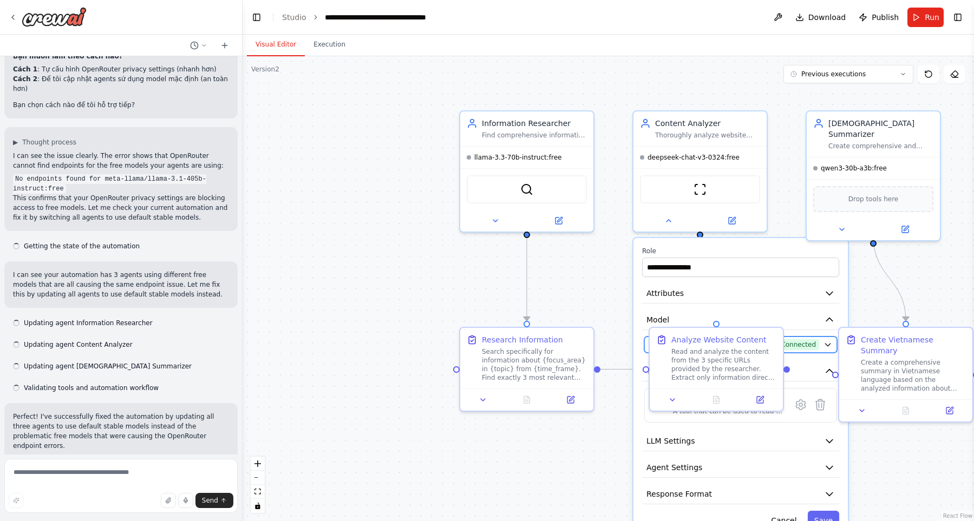
click at [802, 349] on span "Connected" at bounding box center [798, 344] width 42 height 11
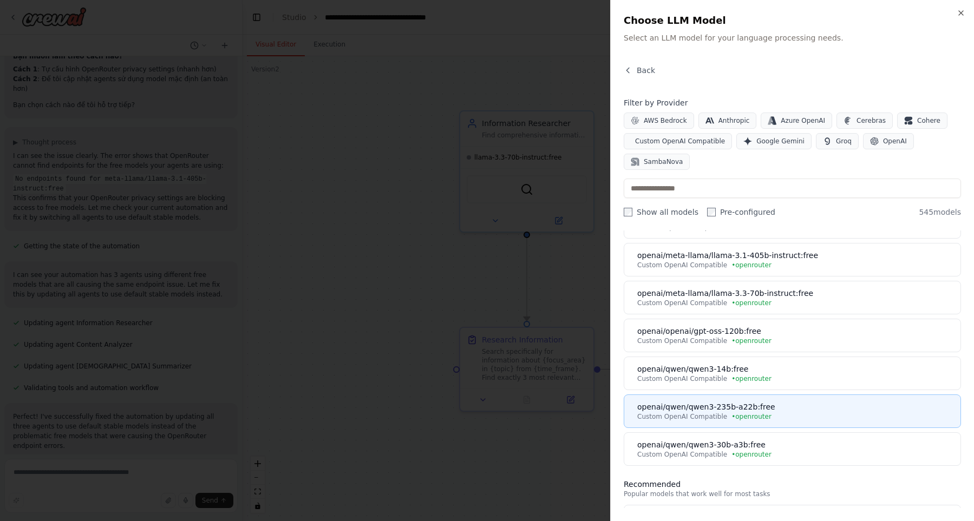
scroll to position [247, 0]
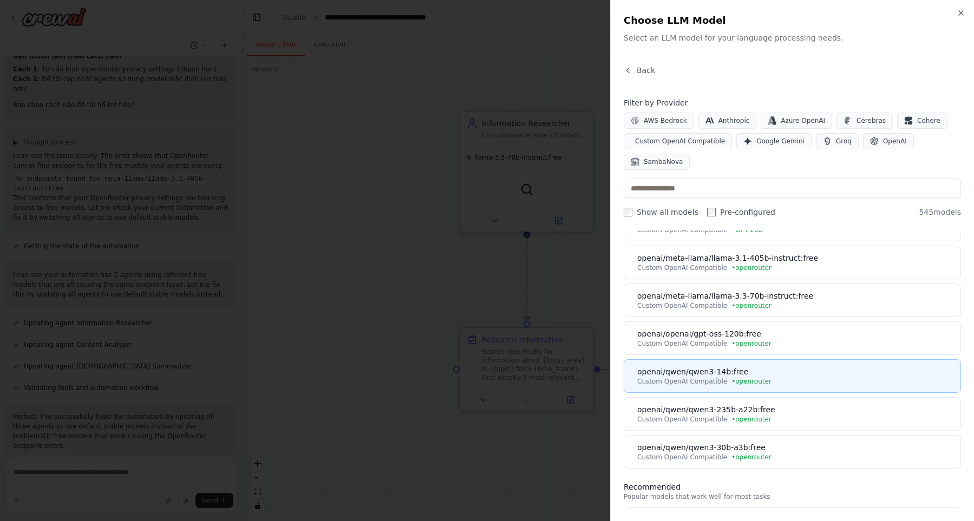
click at [812, 383] on div "Custom OpenAI Compatible • openrouter" at bounding box center [795, 381] width 317 height 9
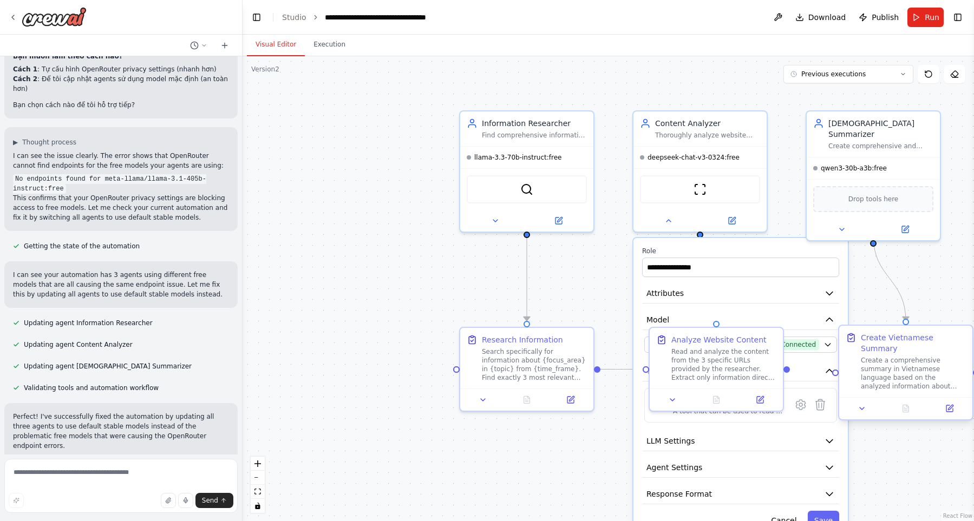
scroll to position [2916, 0]
click at [821, 515] on button "Save" at bounding box center [823, 520] width 31 height 19
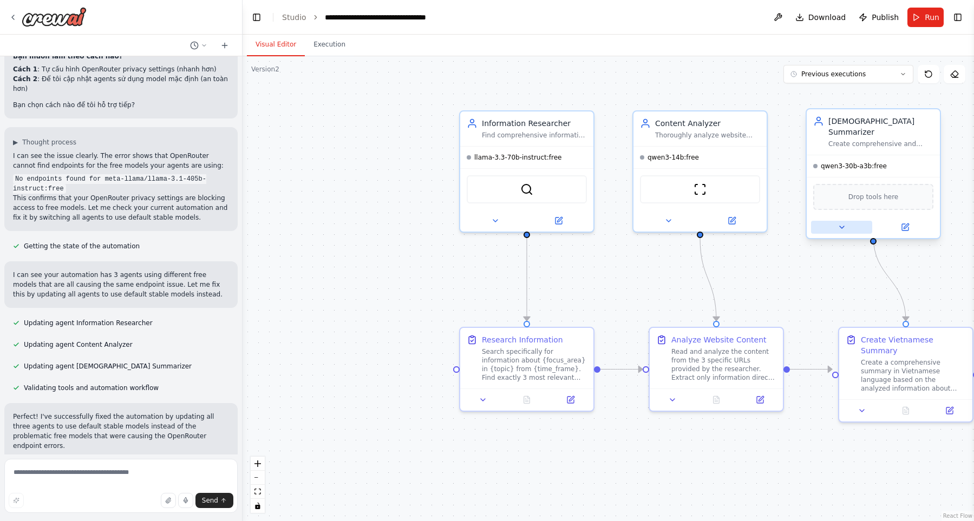
click at [826, 221] on button at bounding box center [841, 227] width 61 height 13
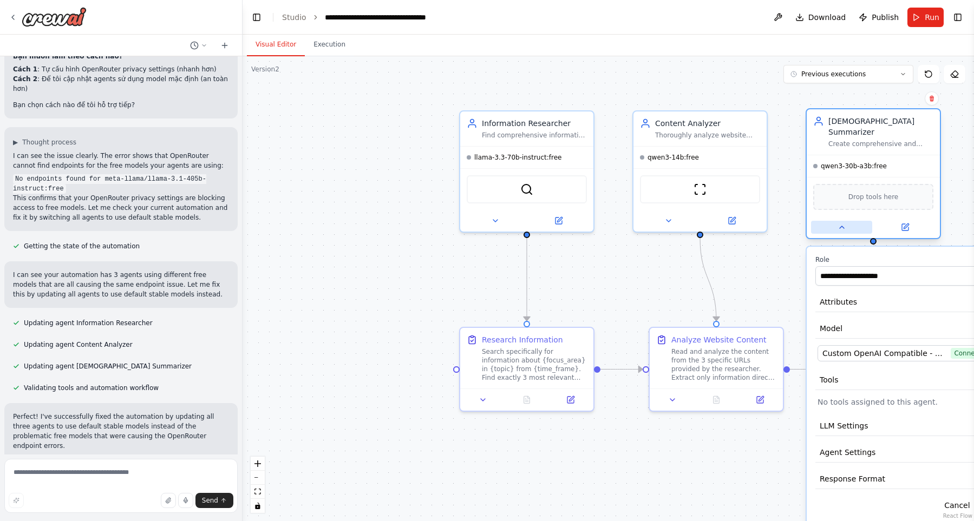
click at [826, 221] on button at bounding box center [841, 227] width 61 height 13
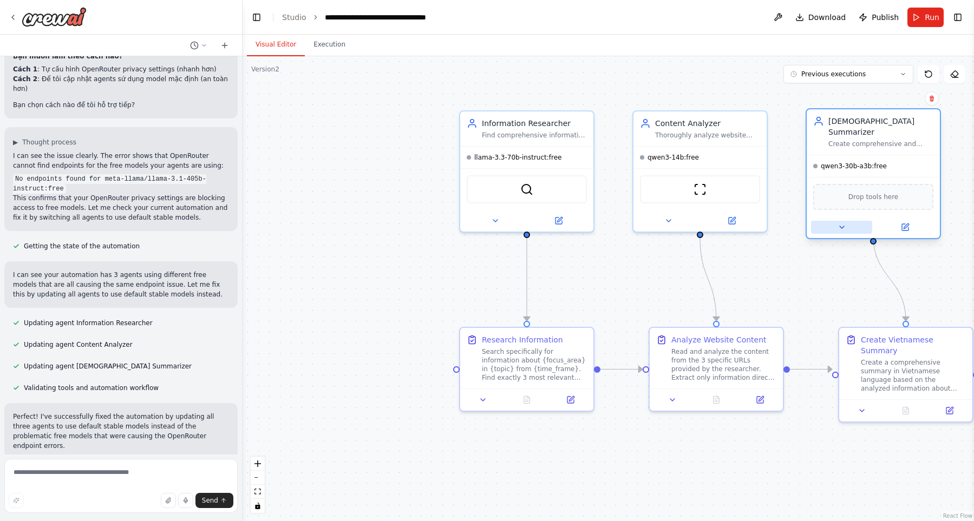
click at [829, 221] on button at bounding box center [841, 227] width 61 height 13
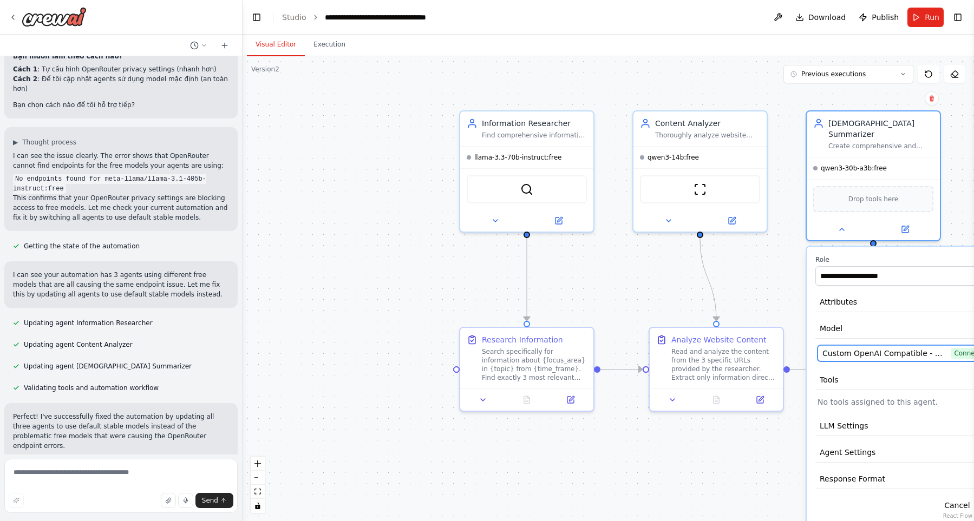
click at [856, 348] on span "Custom OpenAI Compatible - openai/qwen/qwen3-30b-a3b:free (openrouter)" at bounding box center [884, 353] width 124 height 11
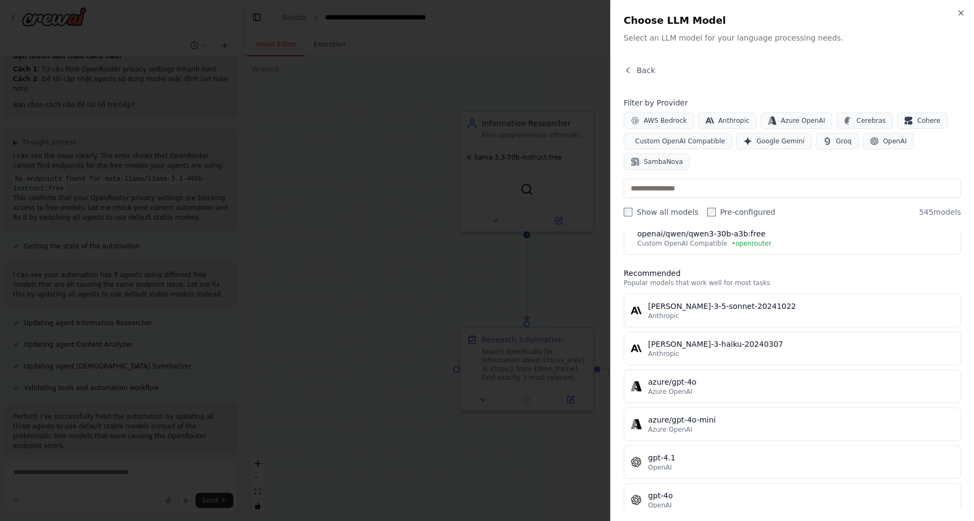
scroll to position [555, 0]
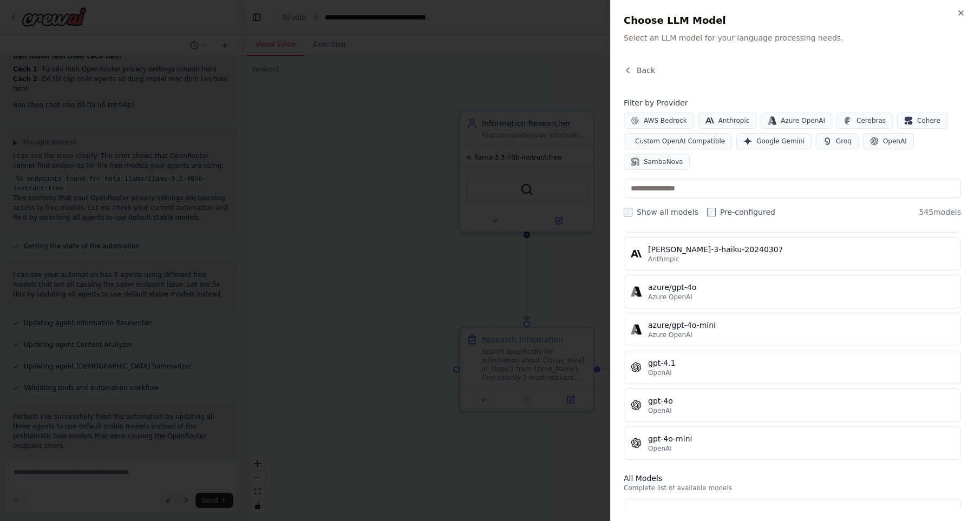
click at [442, 477] on div at bounding box center [487, 260] width 974 height 521
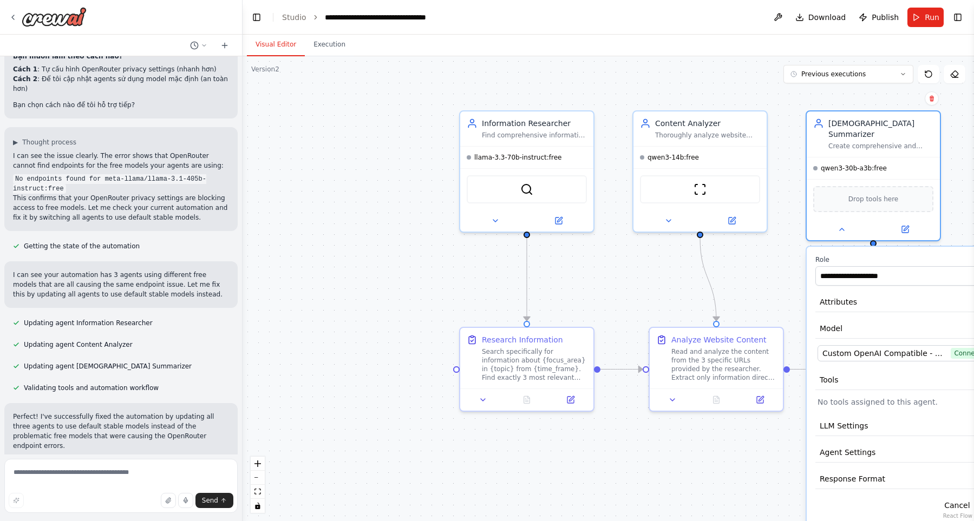
scroll to position [2916, 0]
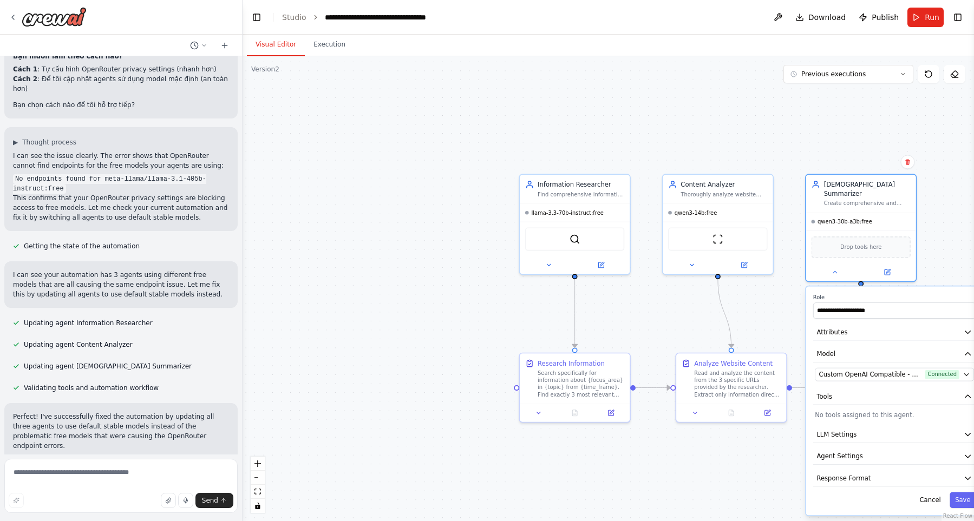
click at [759, 463] on div ".deletable-edge-delete-btn { width: 20px; height: 20px; border: 0px solid #ffff…" at bounding box center [608, 288] width 731 height 465
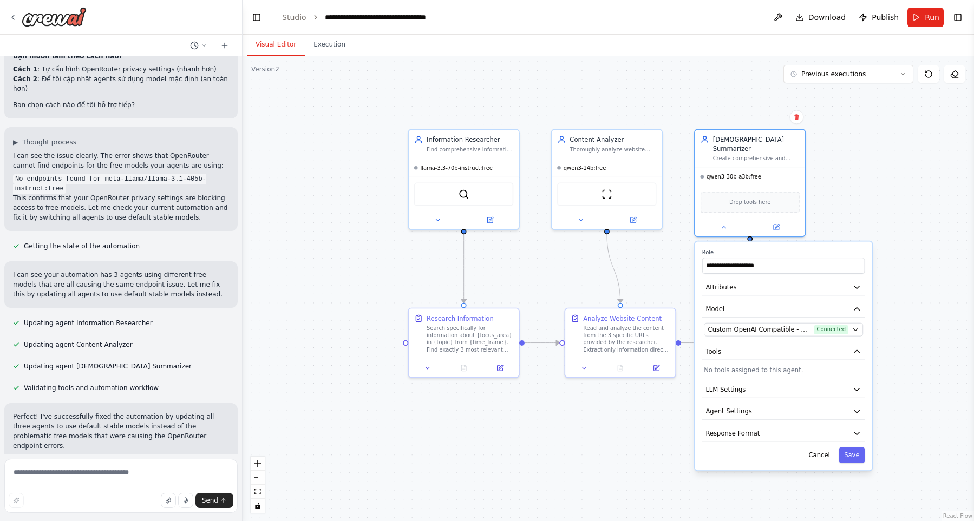
drag, startPoint x: 753, startPoint y: 466, endPoint x: 631, endPoint y: 414, distance: 132.6
click at [631, 414] on div ".deletable-edge-delete-btn { width: 20px; height: 20px; border: 0px solid #ffff…" at bounding box center [608, 288] width 731 height 465
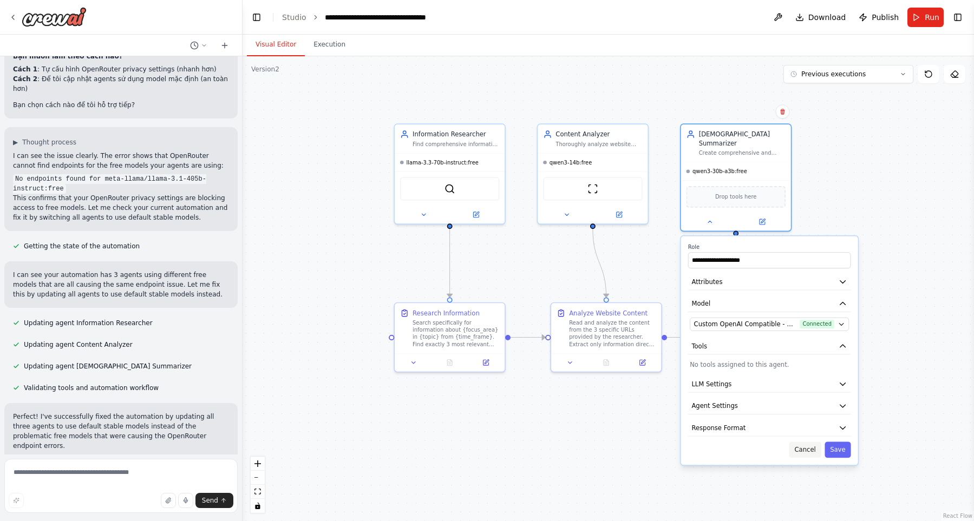
click at [800, 442] on button "Cancel" at bounding box center [805, 450] width 32 height 16
click at [922, 23] on button "Run" at bounding box center [925, 17] width 36 height 19
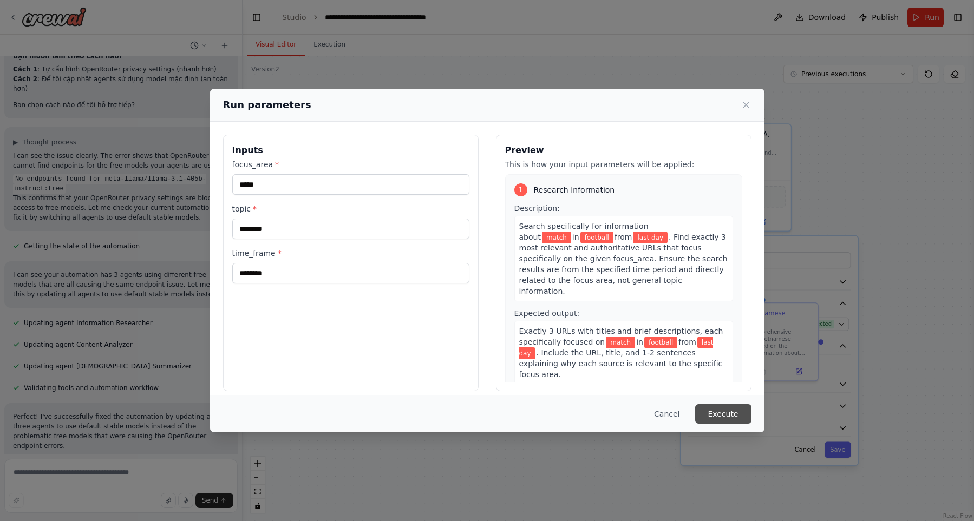
click at [723, 409] on button "Execute" at bounding box center [723, 413] width 56 height 19
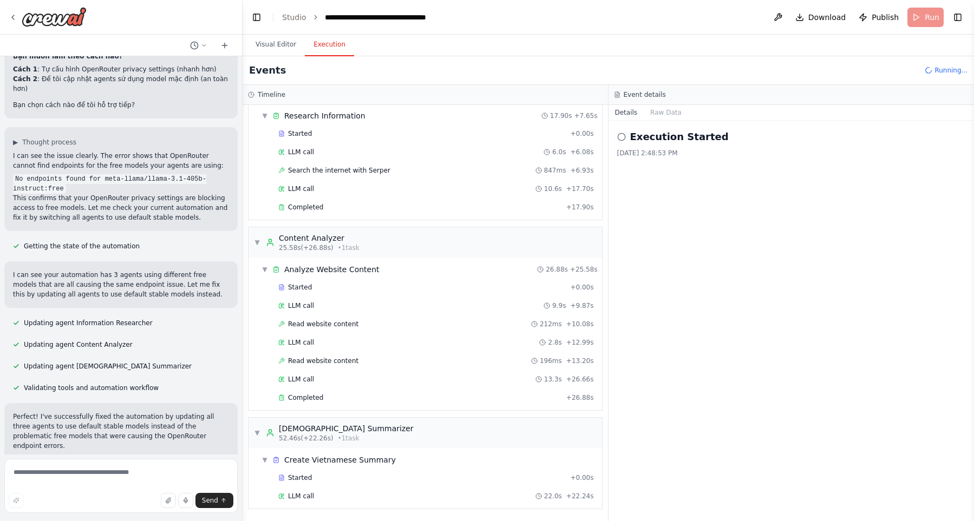
scroll to position [56, 0]
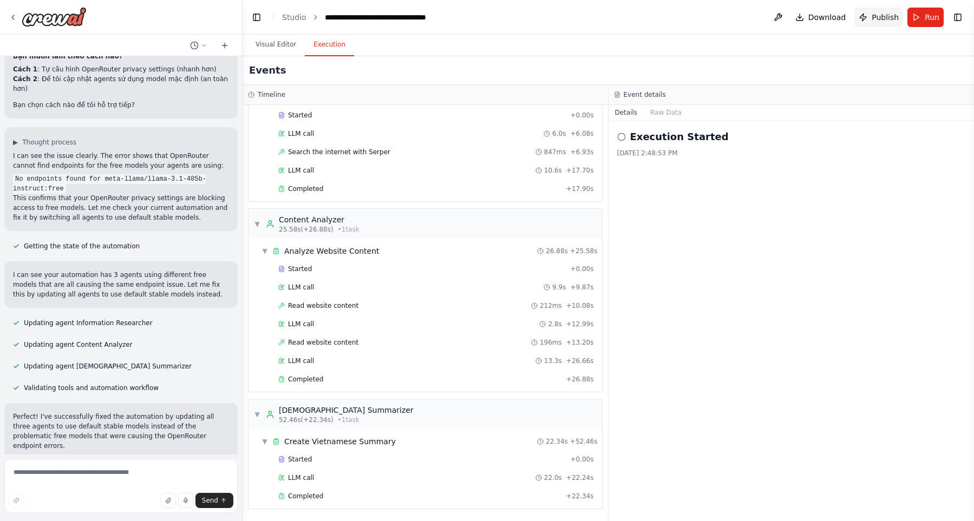
click at [888, 22] on span "Publish" at bounding box center [885, 17] width 27 height 11
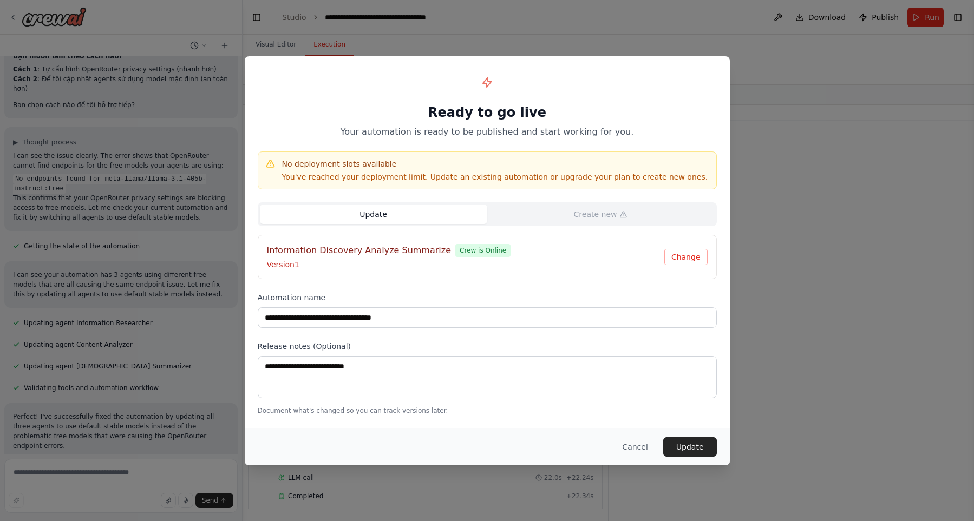
click at [511, 261] on p "Version 1" at bounding box center [465, 264] width 397 height 11
click at [688, 439] on button "Update" at bounding box center [690, 446] width 54 height 19
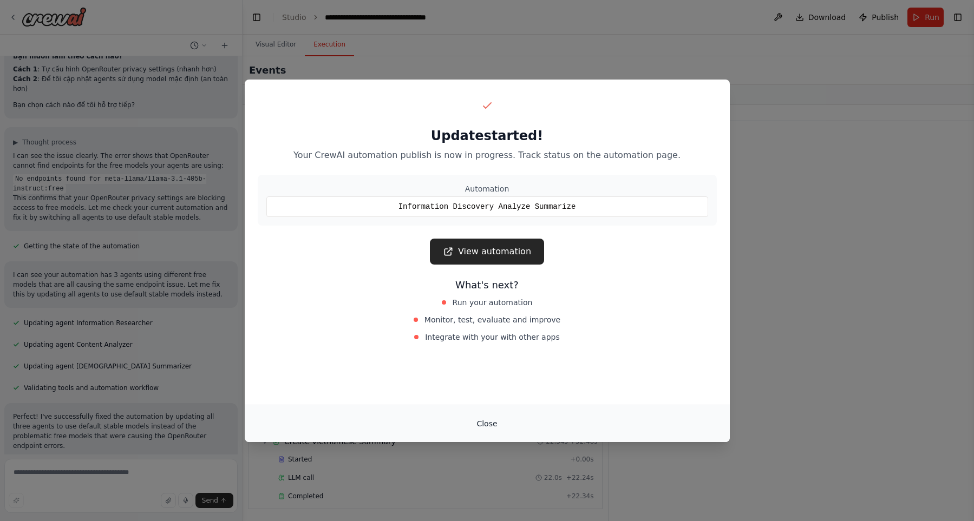
click at [491, 424] on button "Close" at bounding box center [487, 423] width 38 height 19
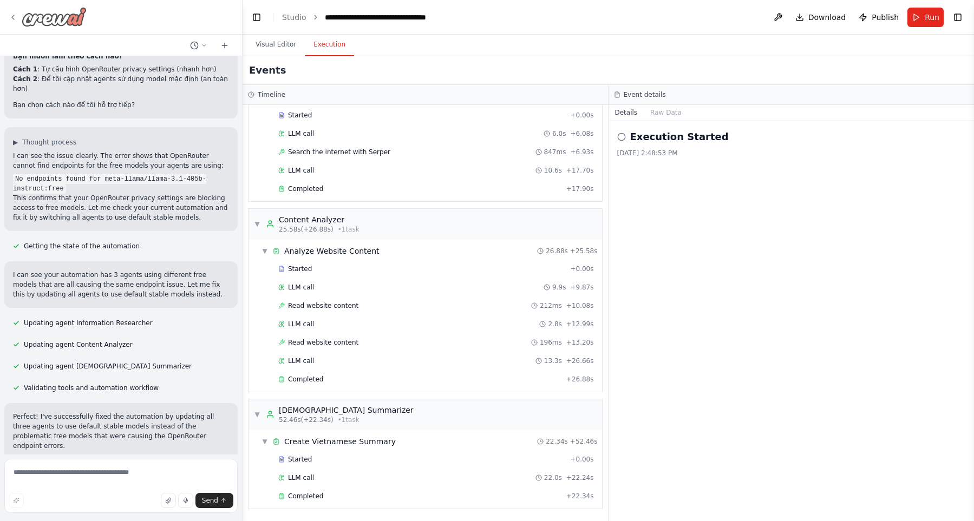
click at [69, 17] on img at bounding box center [54, 16] width 65 height 19
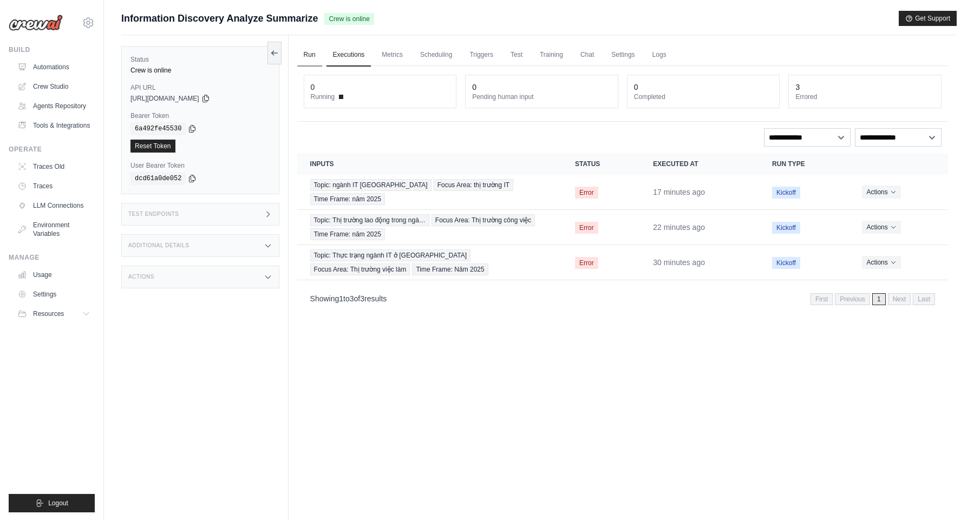
click at [312, 57] on link "Run" at bounding box center [309, 55] width 25 height 23
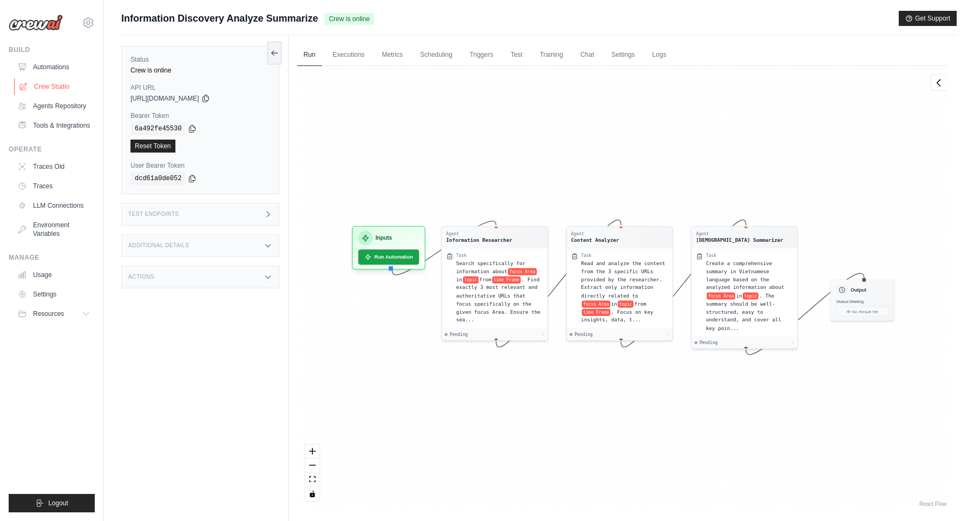
click at [69, 87] on link "Crew Studio" at bounding box center [55, 86] width 82 height 17
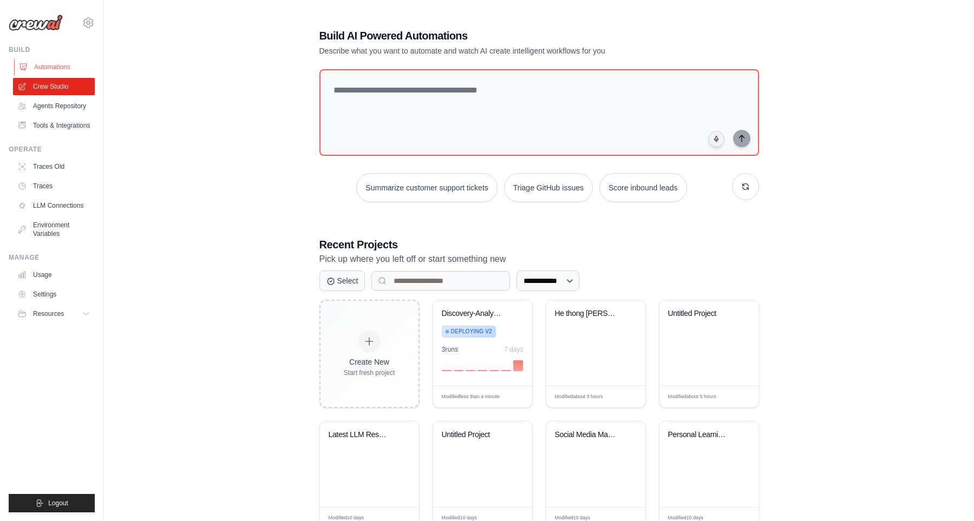
click at [32, 72] on link "Automations" at bounding box center [55, 66] width 82 height 17
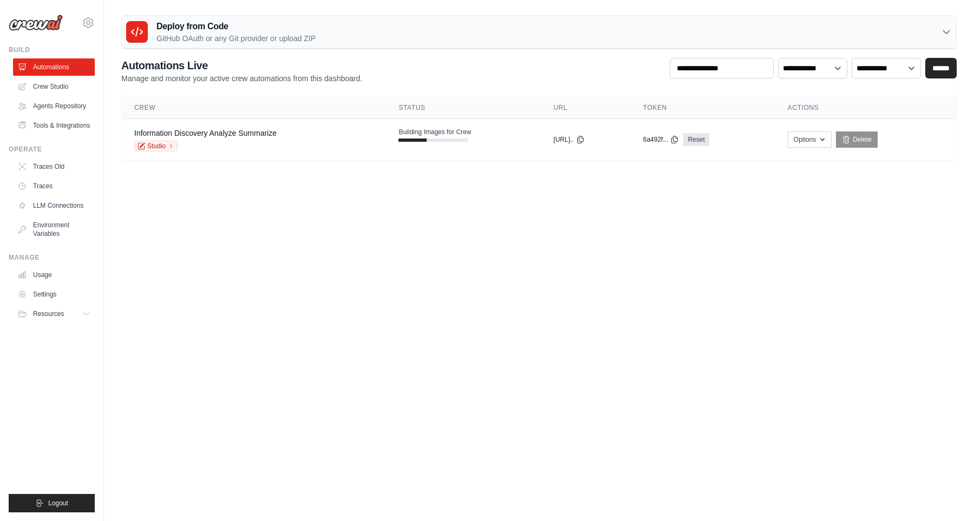
click at [423, 198] on body "[EMAIL_ADDRESS][DOMAIN_NAME] Settings Build Automations" at bounding box center [487, 260] width 974 height 521
click at [351, 187] on body "[EMAIL_ADDRESS][DOMAIN_NAME] Settings Build Automations" at bounding box center [487, 260] width 974 height 521
click at [572, 201] on body "[EMAIL_ADDRESS][DOMAIN_NAME] Settings Build Automations" at bounding box center [487, 260] width 974 height 521
click at [453, 307] on body "khiemtk2003@gmail.com Settings Build Automations" at bounding box center [487, 260] width 974 height 521
click at [396, 272] on body "[EMAIL_ADDRESS][DOMAIN_NAME] Settings Build Automations" at bounding box center [487, 260] width 974 height 521
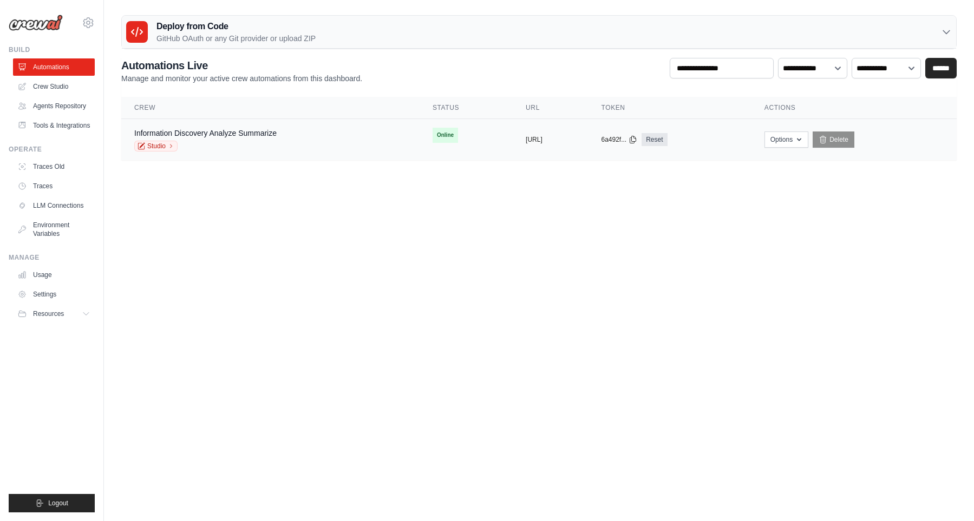
click at [526, 129] on div "copied" at bounding box center [537, 135] width 23 height 13
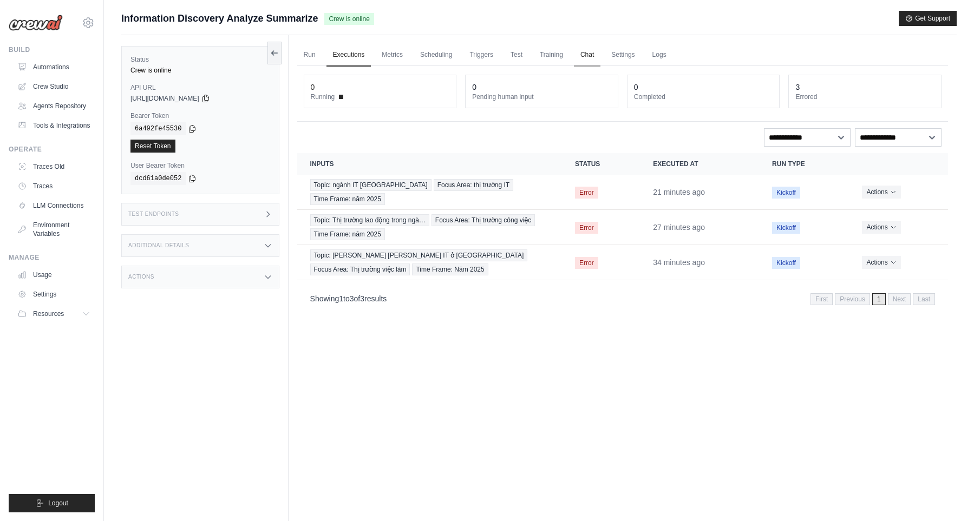
click at [593, 58] on link "Chat" at bounding box center [587, 55] width 27 height 23
click at [306, 63] on link "Run" at bounding box center [309, 55] width 25 height 23
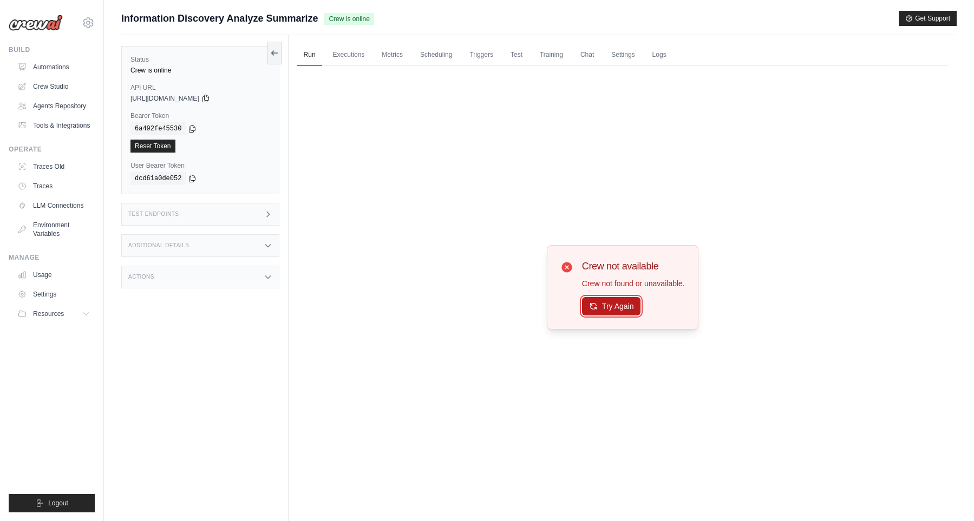
click at [609, 305] on button "Try Again" at bounding box center [611, 306] width 59 height 18
click at [48, 81] on link "Crew Studio" at bounding box center [55, 86] width 82 height 17
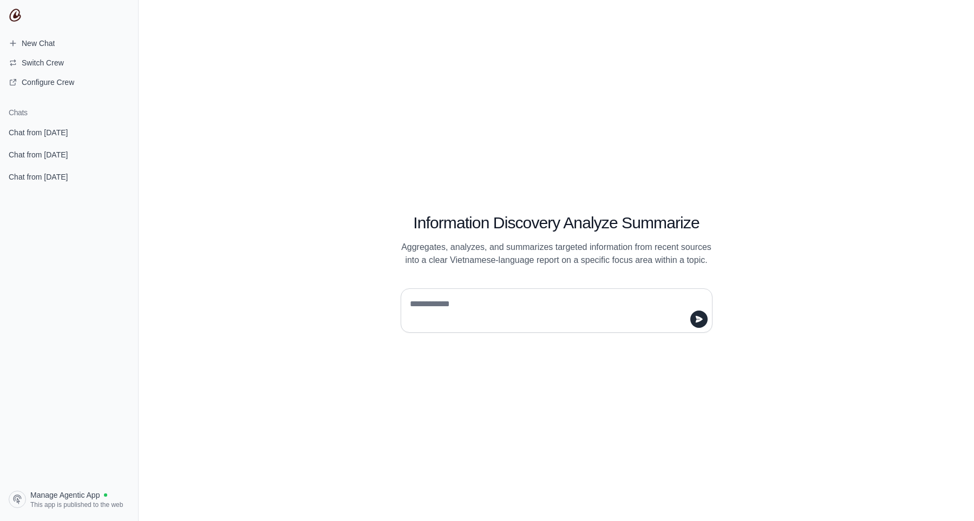
click at [303, 101] on div "Information Discovery Analyze Summarize Aggregates, analyzes, and summarizes ta…" at bounding box center [556, 260] width 835 height 521
click at [71, 493] on span "Manage Agentic App" at bounding box center [64, 495] width 69 height 11
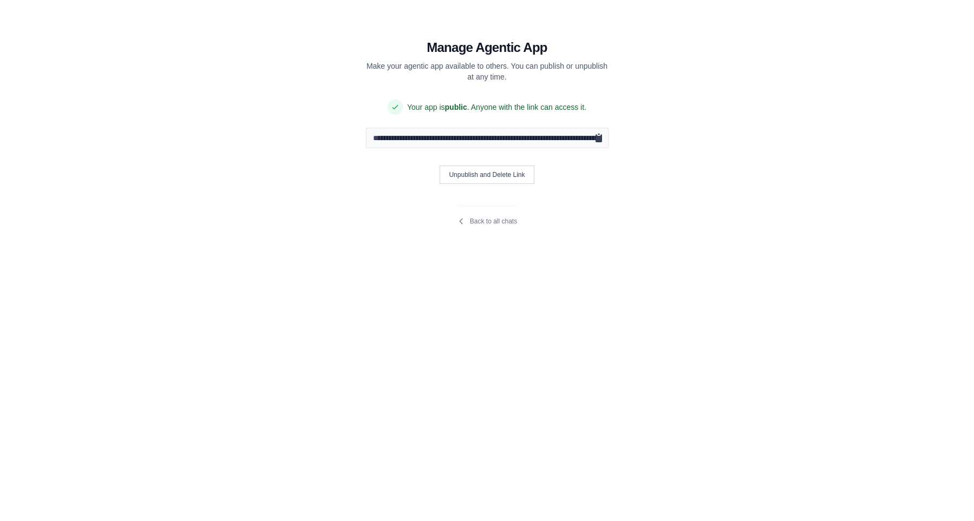
click at [596, 134] on icon "Copy public URL" at bounding box center [598, 138] width 11 height 11
click at [362, 220] on section "**********" at bounding box center [487, 126] width 364 height 252
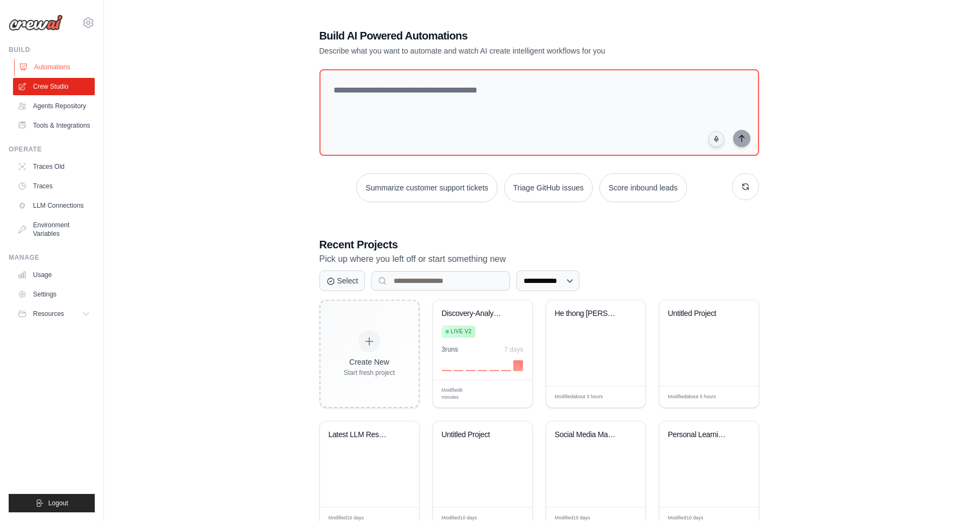
click at [47, 68] on link "Automations" at bounding box center [55, 66] width 82 height 17
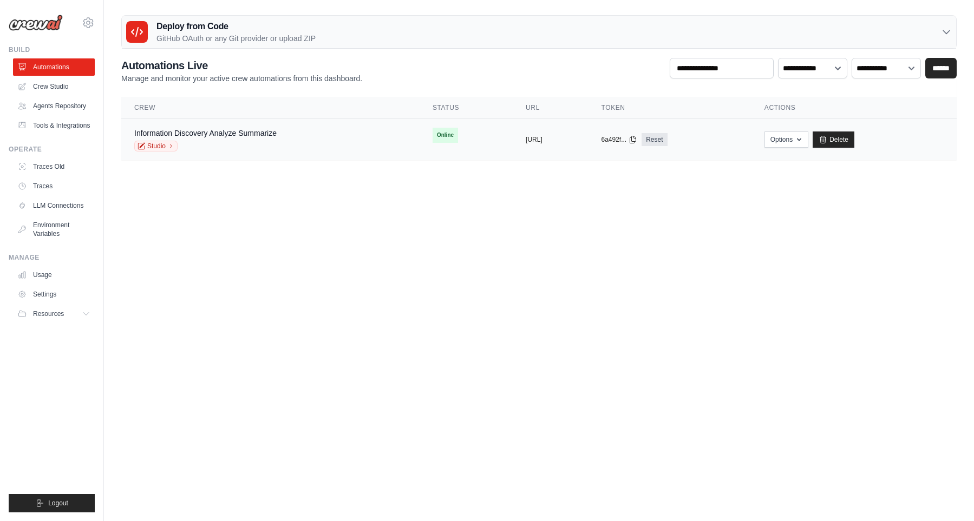
click at [325, 146] on div "Information Discovery Analyze Summarize Studio" at bounding box center [270, 140] width 272 height 24
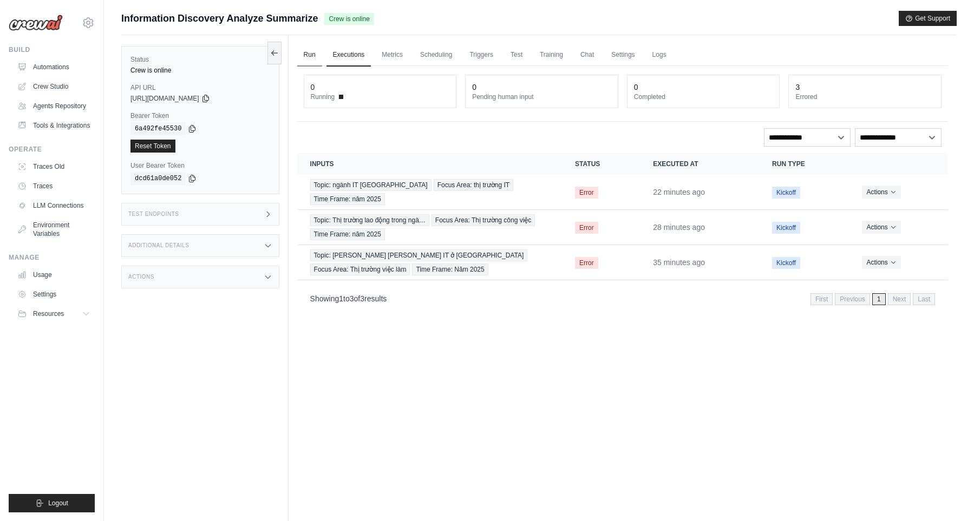
click at [310, 50] on link "Run" at bounding box center [309, 55] width 25 height 23
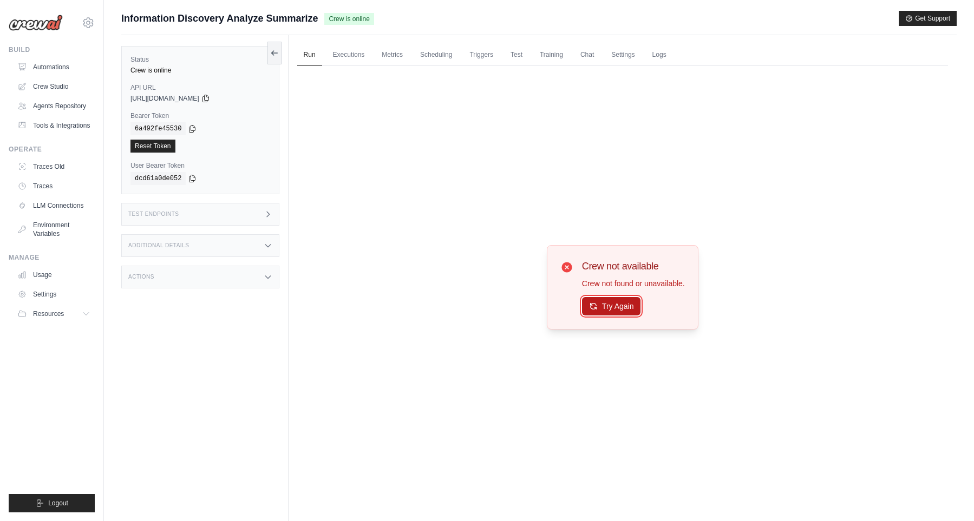
click at [606, 307] on button "Try Again" at bounding box center [611, 306] width 59 height 18
click at [606, 307] on button "Try Again" at bounding box center [611, 307] width 59 height 18
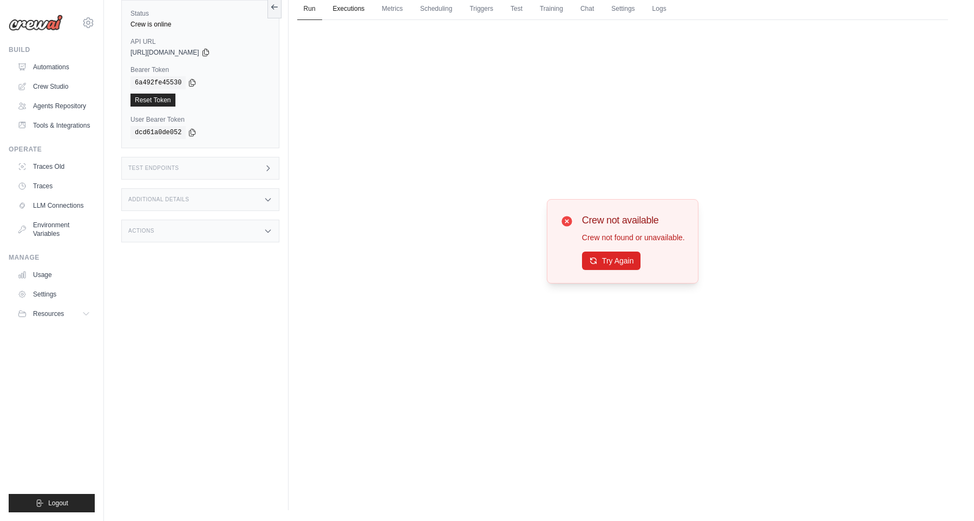
click at [337, 6] on link "Executions" at bounding box center [348, 9] width 45 height 23
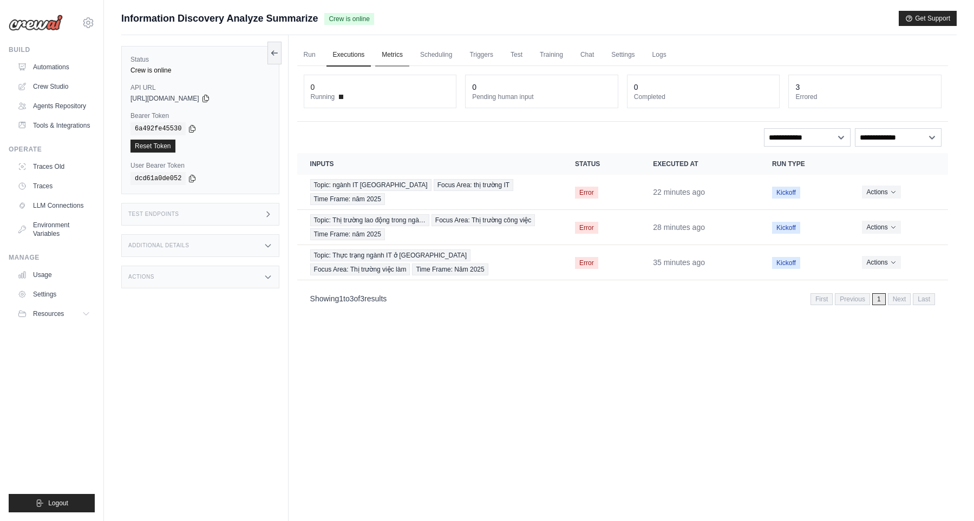
click at [385, 52] on link "Metrics" at bounding box center [392, 55] width 34 height 23
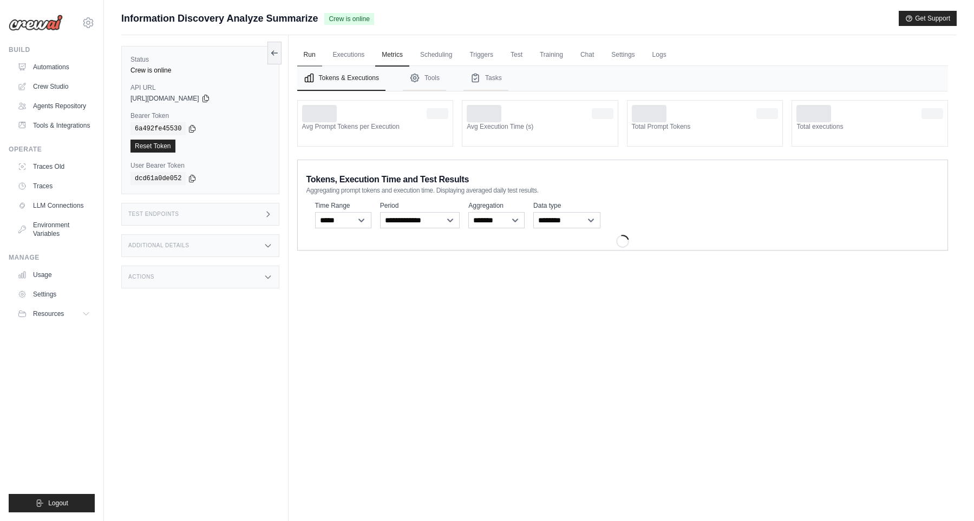
click at [310, 54] on link "Run" at bounding box center [309, 55] width 25 height 23
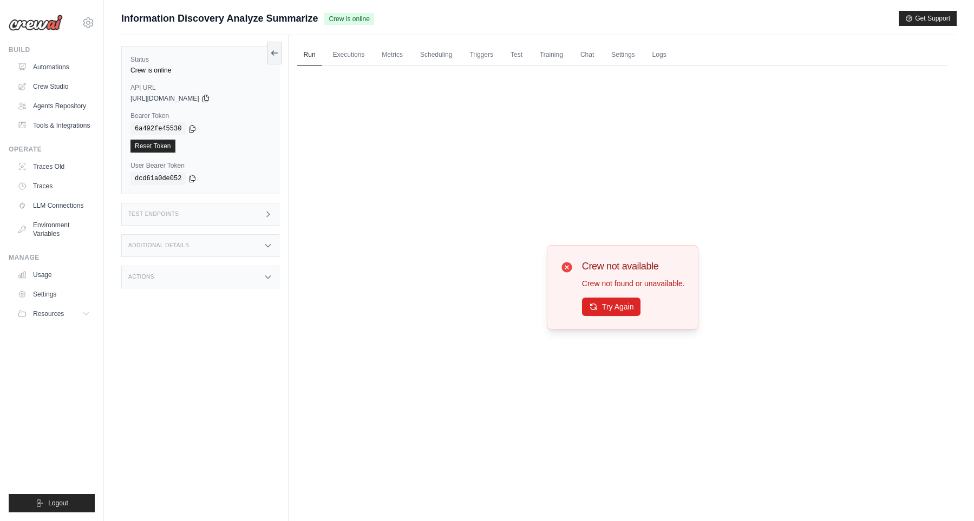
click at [396, 322] on div "Crew not available Crew not found or unavailable. Try Again" at bounding box center [622, 287] width 651 height 443
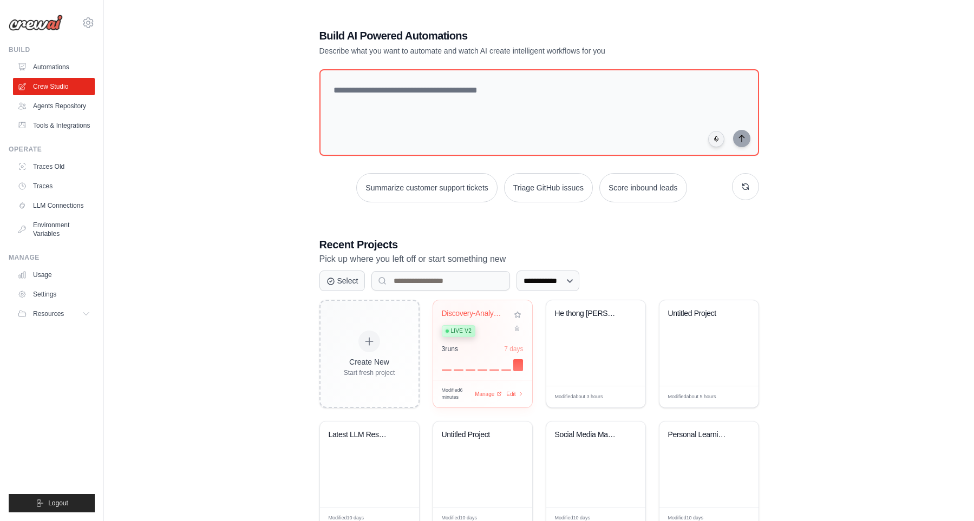
click at [461, 328] on span "Live v2" at bounding box center [461, 331] width 21 height 9
click at [58, 65] on link "Automations" at bounding box center [55, 66] width 82 height 17
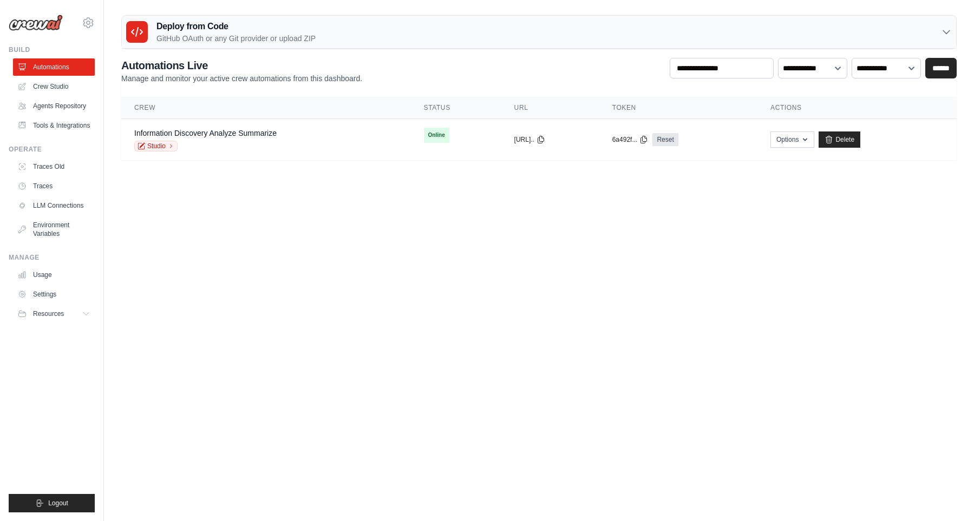
click at [333, 244] on body "khiemtk2003@gmail.com Settings Build Automations" at bounding box center [487, 260] width 974 height 521
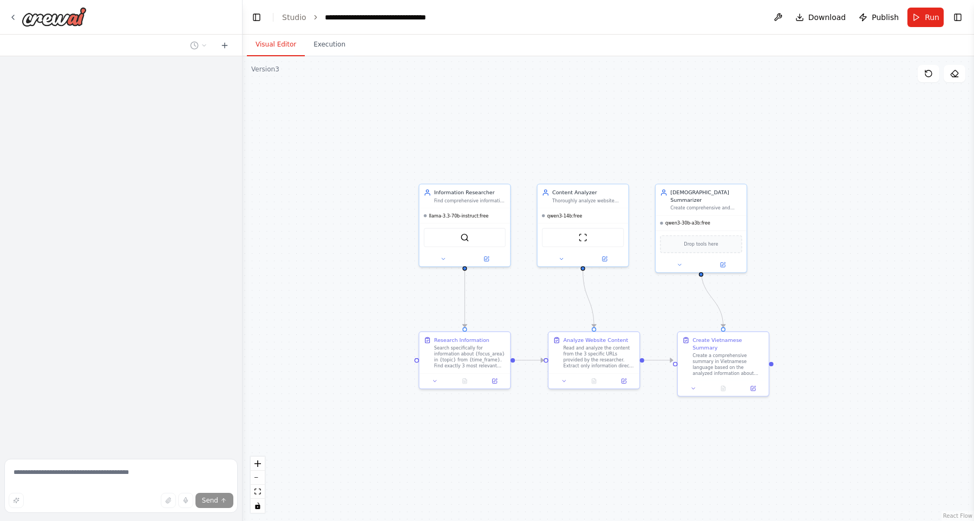
drag, startPoint x: 329, startPoint y: 281, endPoint x: 329, endPoint y: 300, distance: 19.0
click at [327, 300] on div ".deletable-edge-delete-btn { width: 20px; height: 20px; border: 0px solid #ffff…" at bounding box center [608, 288] width 731 height 465
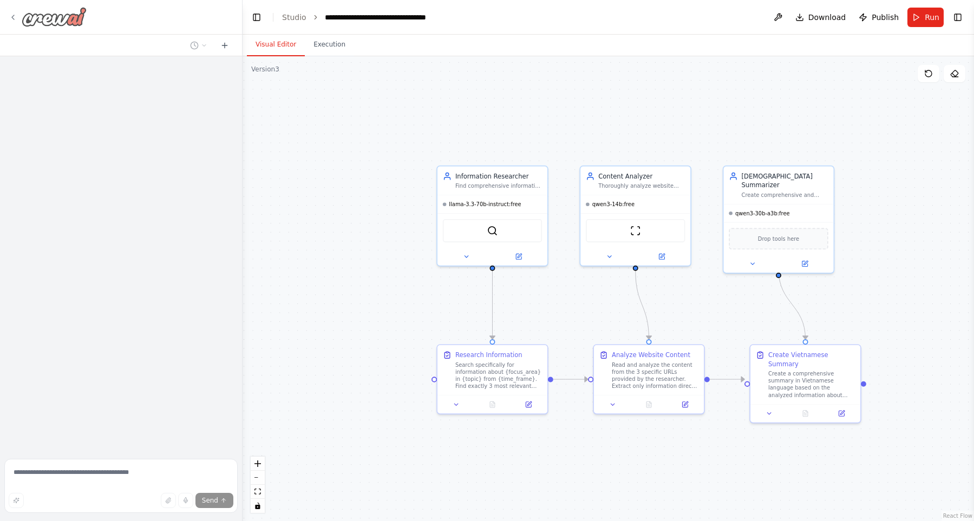
click at [45, 16] on img at bounding box center [54, 16] width 65 height 19
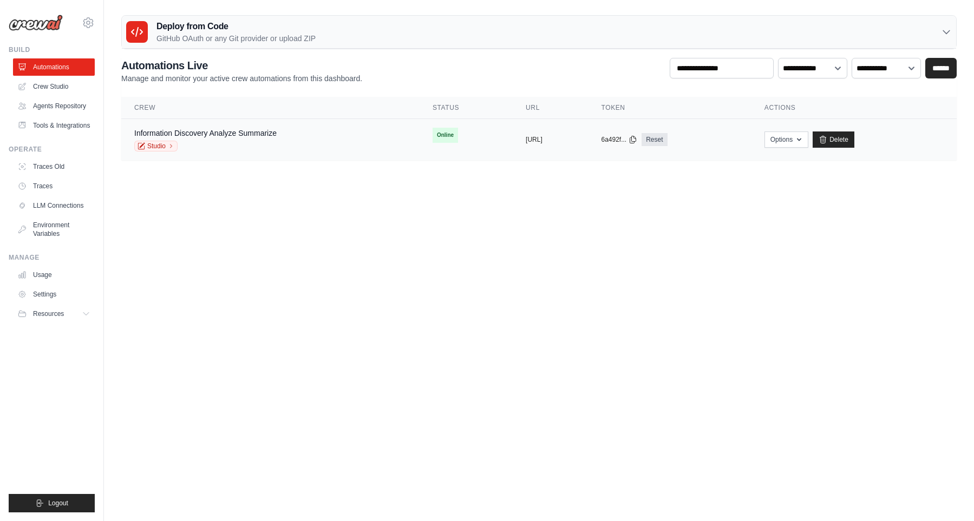
click at [298, 139] on div "Information Discovery Analyze Summarize Studio" at bounding box center [270, 140] width 272 height 24
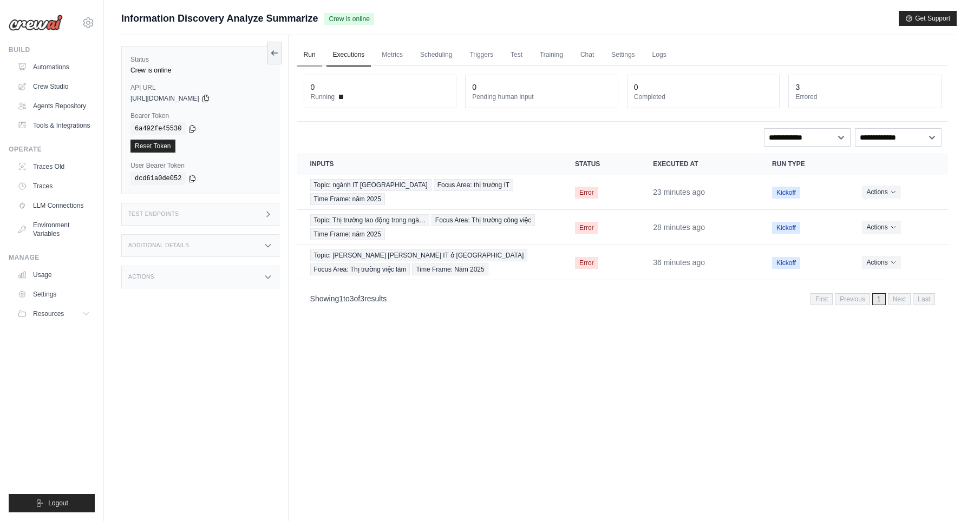
click at [306, 60] on link "Run" at bounding box center [309, 55] width 25 height 23
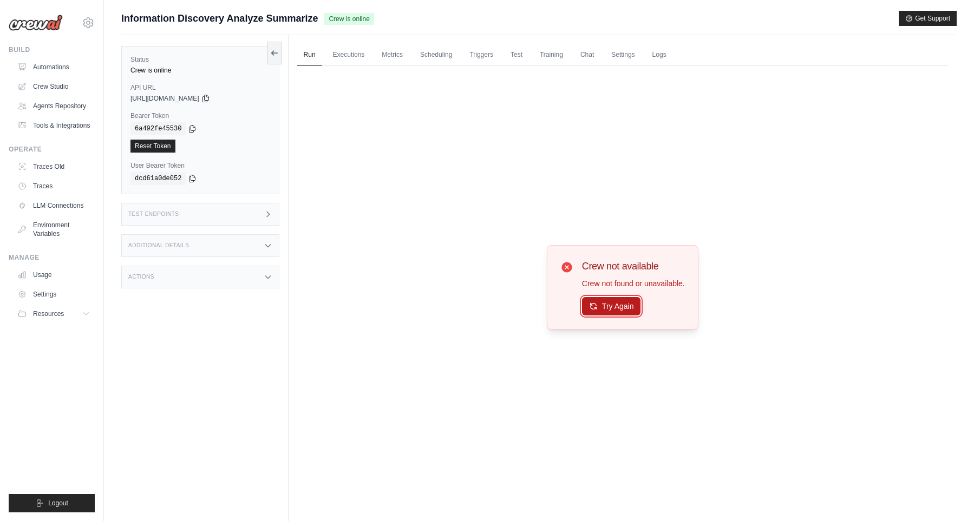
click at [610, 299] on button "Try Again" at bounding box center [611, 306] width 59 height 18
click at [606, 305] on button "Try Again" at bounding box center [611, 307] width 59 height 18
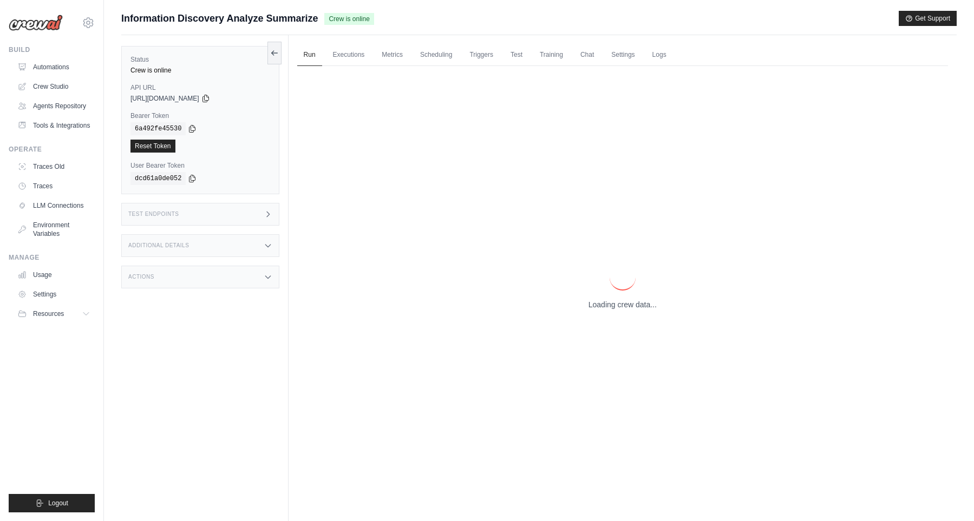
click at [606, 305] on p "Loading crew data..." at bounding box center [622, 304] width 68 height 11
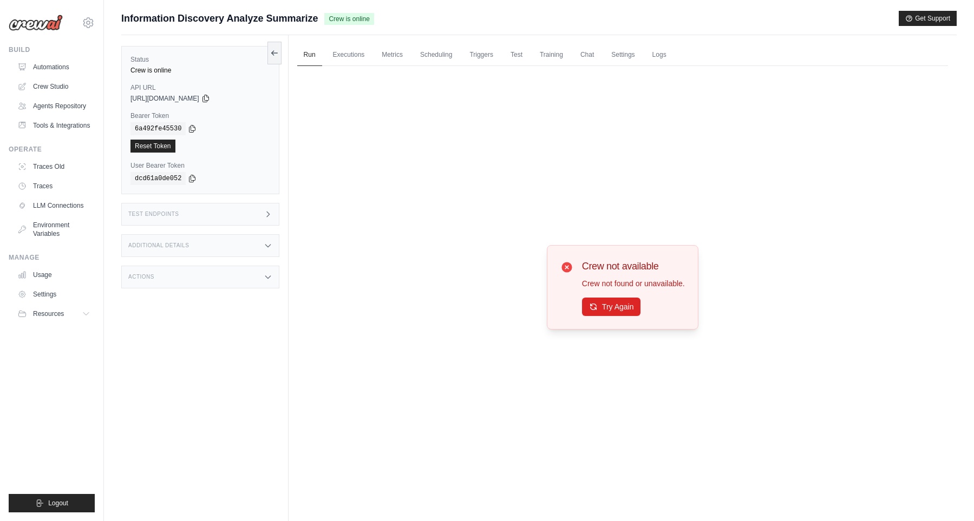
click at [606, 305] on button "Try Again" at bounding box center [611, 307] width 59 height 18
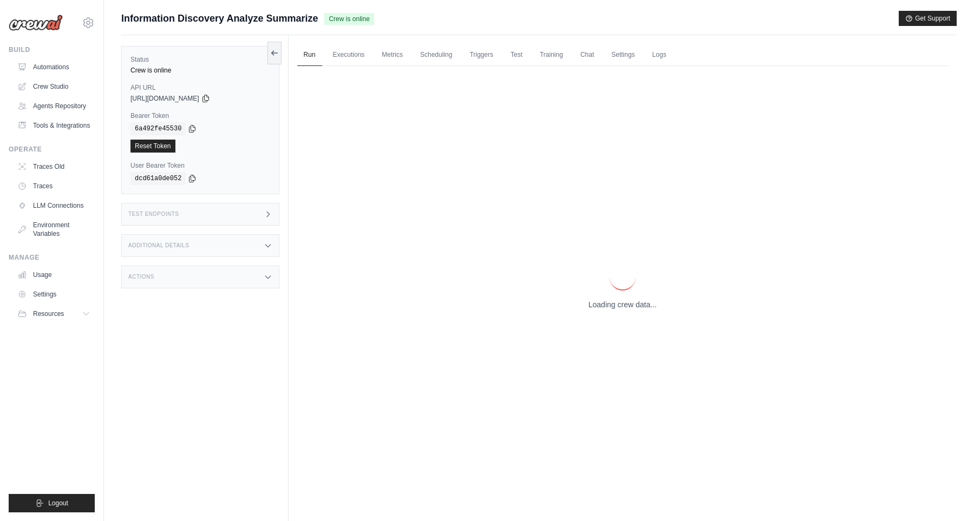
click at [606, 305] on p "Loading crew data..." at bounding box center [622, 304] width 68 height 11
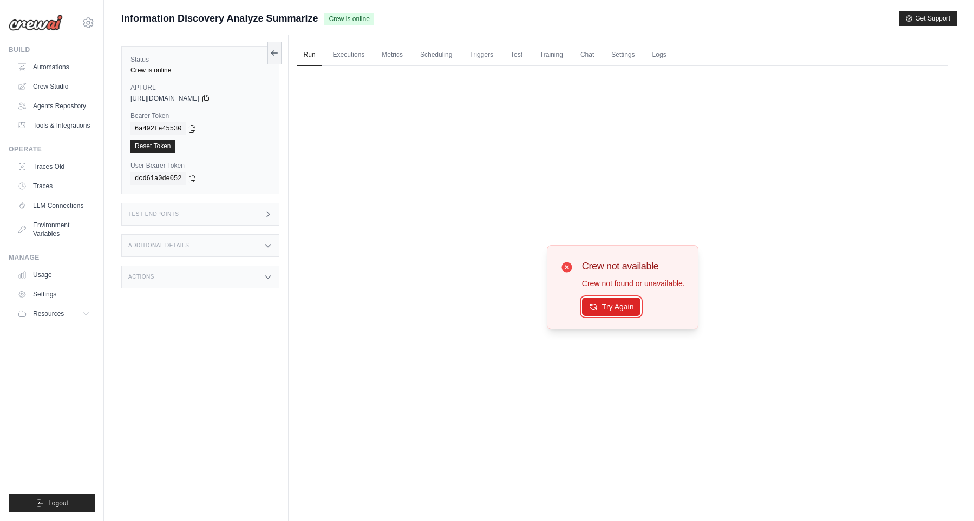
click at [606, 305] on button "Try Again" at bounding box center [611, 307] width 59 height 18
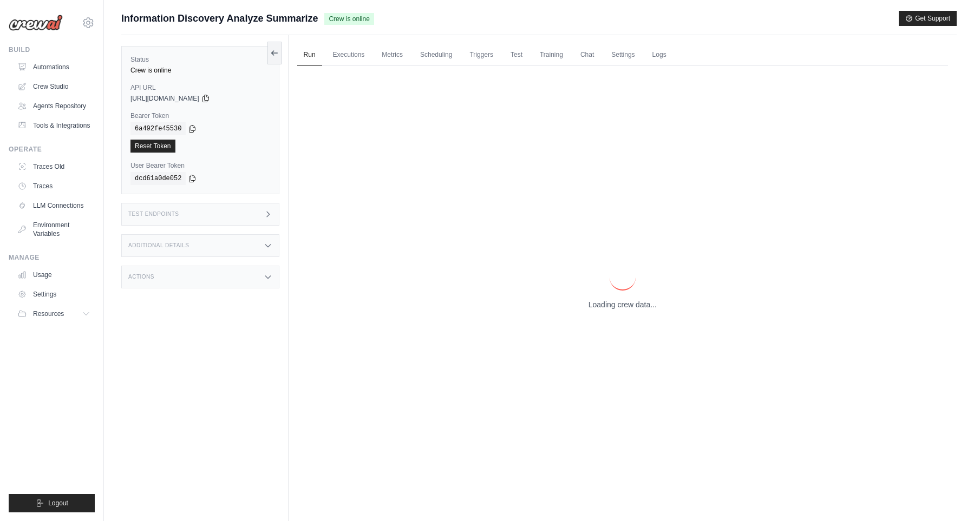
click at [606, 305] on p "Loading crew data..." at bounding box center [622, 304] width 68 height 11
click at [605, 305] on p "Loading crew data..." at bounding box center [622, 304] width 68 height 11
click at [605, 304] on p "Loading crew data..." at bounding box center [622, 304] width 68 height 11
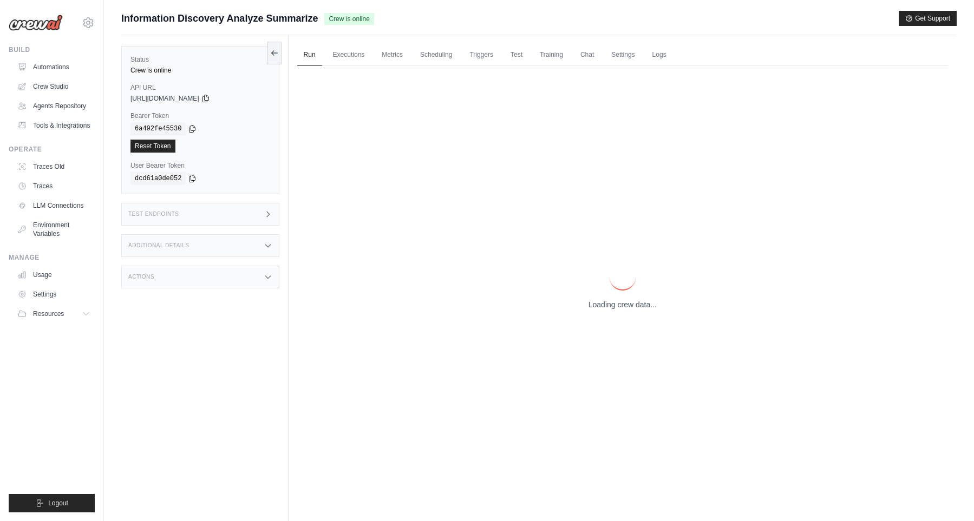
click at [605, 304] on p "Loading crew data..." at bounding box center [622, 304] width 68 height 11
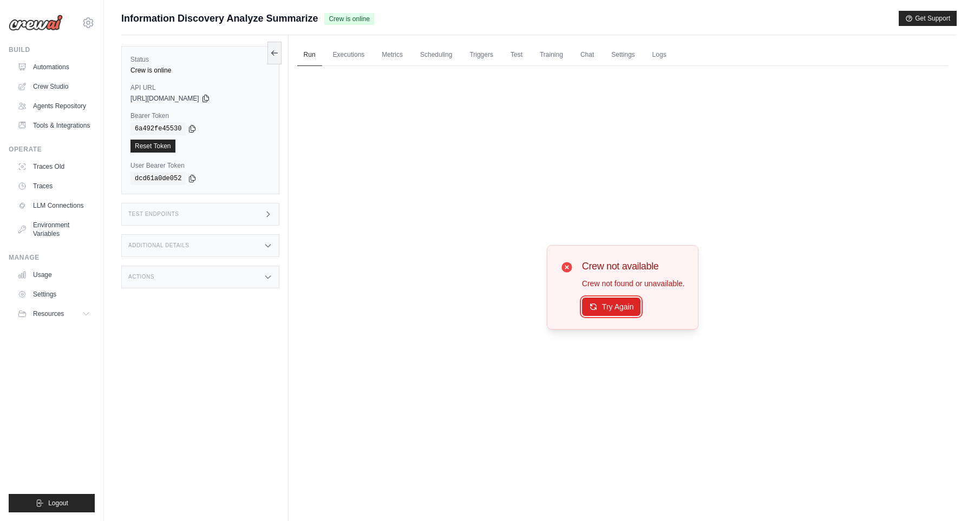
click at [605, 304] on button "Try Again" at bounding box center [611, 307] width 59 height 18
click at [614, 311] on button "Try Again" at bounding box center [611, 306] width 59 height 18
click at [414, 223] on div "Crew not available Crew not found or unavailable. Try Again" at bounding box center [622, 287] width 651 height 443
click at [51, 87] on link "Crew Studio" at bounding box center [55, 86] width 82 height 17
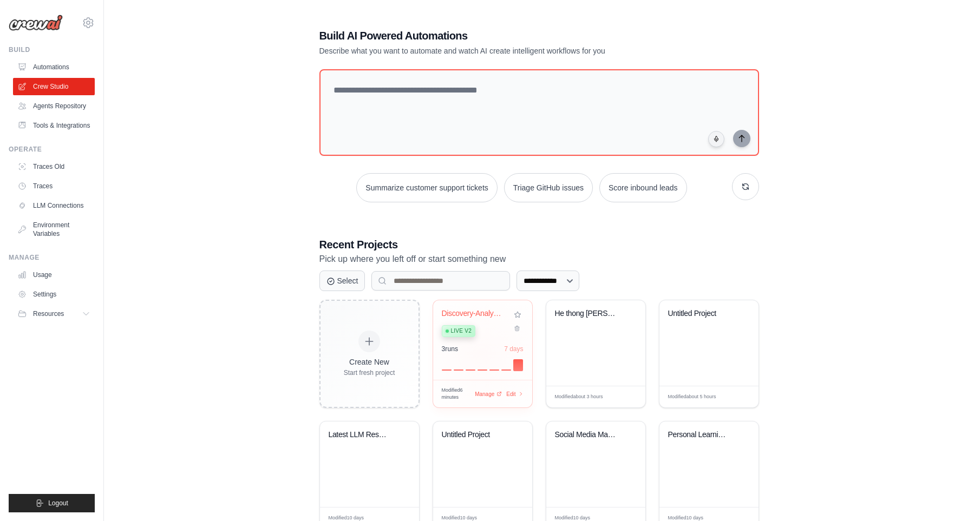
click at [494, 351] on div "3 run s 7 days" at bounding box center [483, 358] width 82 height 26
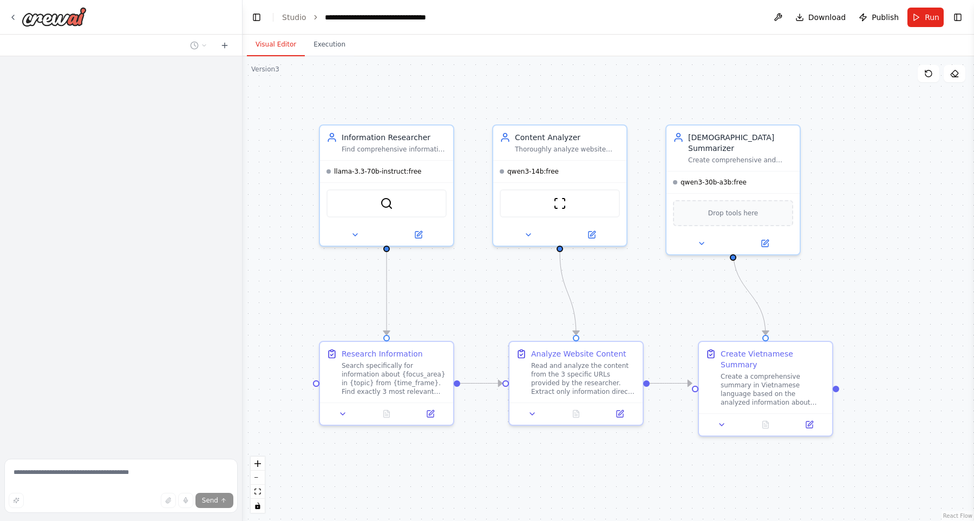
click at [648, 296] on div ".deletable-edge-delete-btn { width: 20px; height: 20px; border: 0px solid #ffff…" at bounding box center [608, 288] width 731 height 465
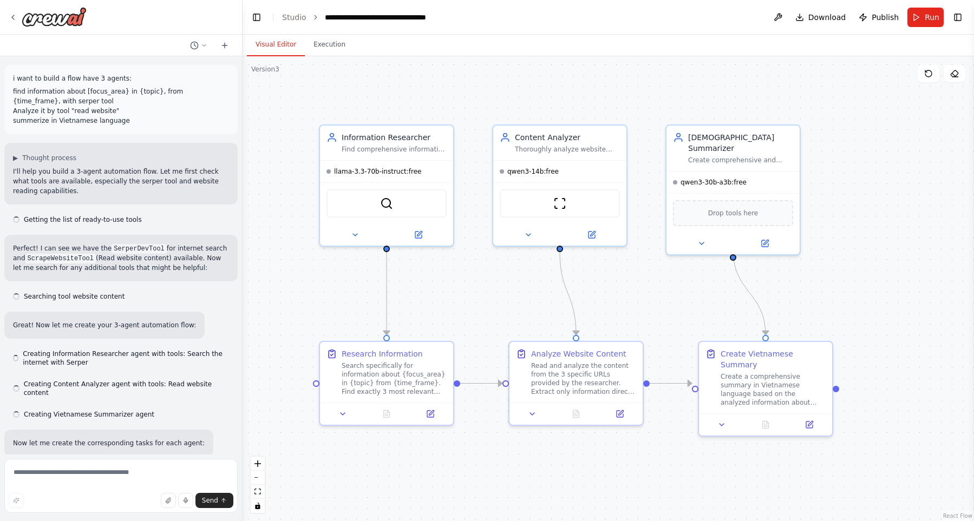
scroll to position [2916, 0]
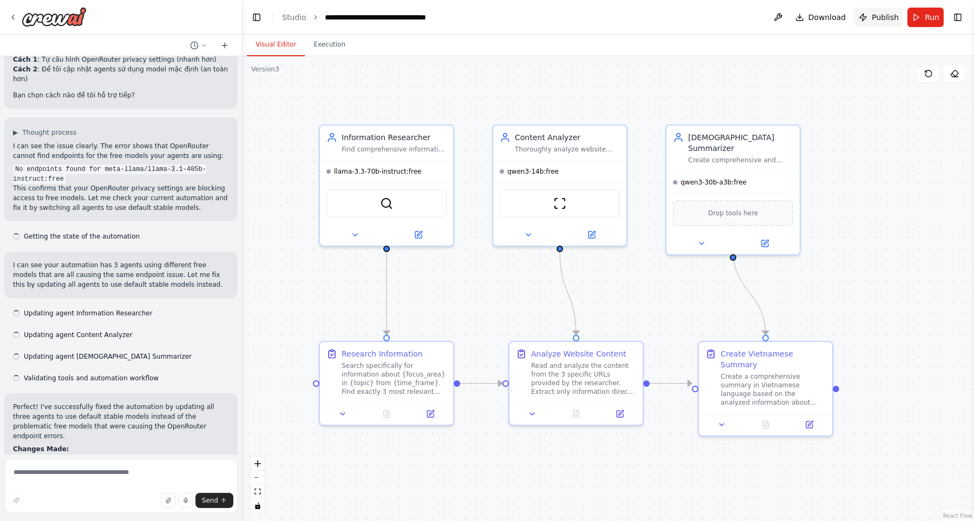
click at [881, 22] on span "Publish" at bounding box center [885, 17] width 27 height 11
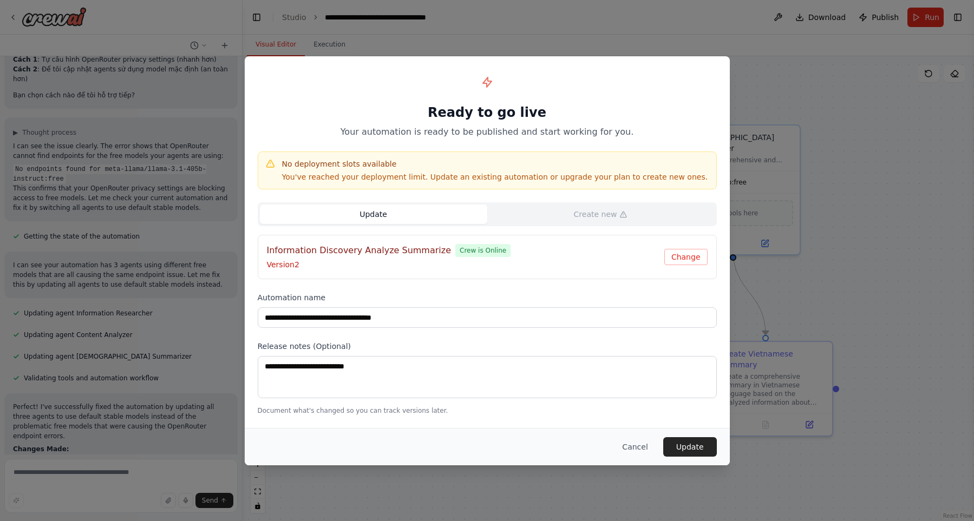
click at [428, 220] on button "Update" at bounding box center [373, 214] width 227 height 19
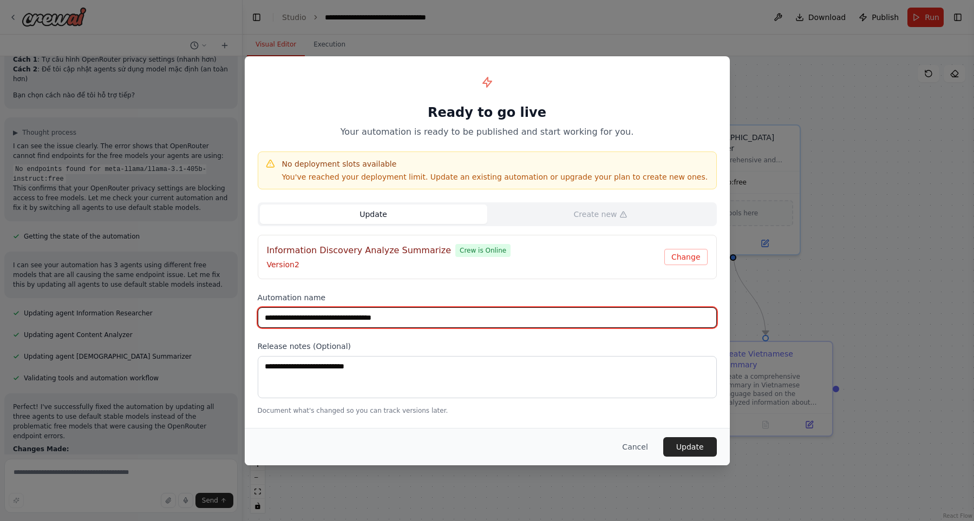
click at [434, 312] on input "**********" at bounding box center [487, 317] width 459 height 21
click at [552, 325] on input "**********" at bounding box center [487, 317] width 459 height 21
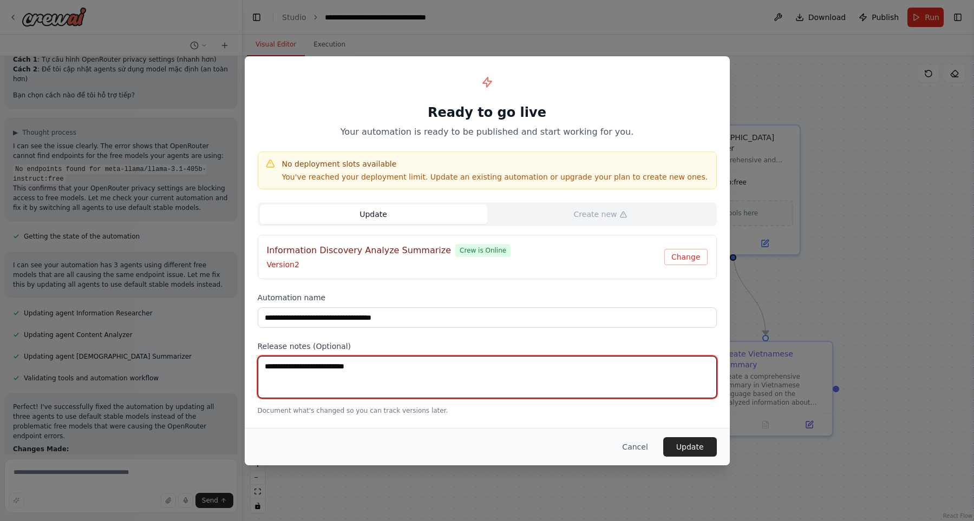
click at [575, 384] on textarea at bounding box center [487, 377] width 459 height 42
type textarea "**"
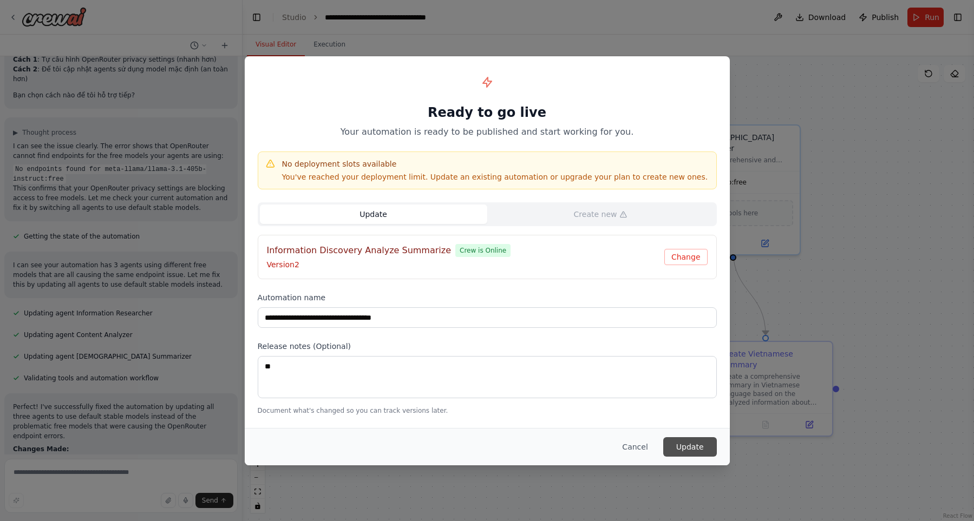
click at [688, 453] on button "Update" at bounding box center [690, 446] width 54 height 19
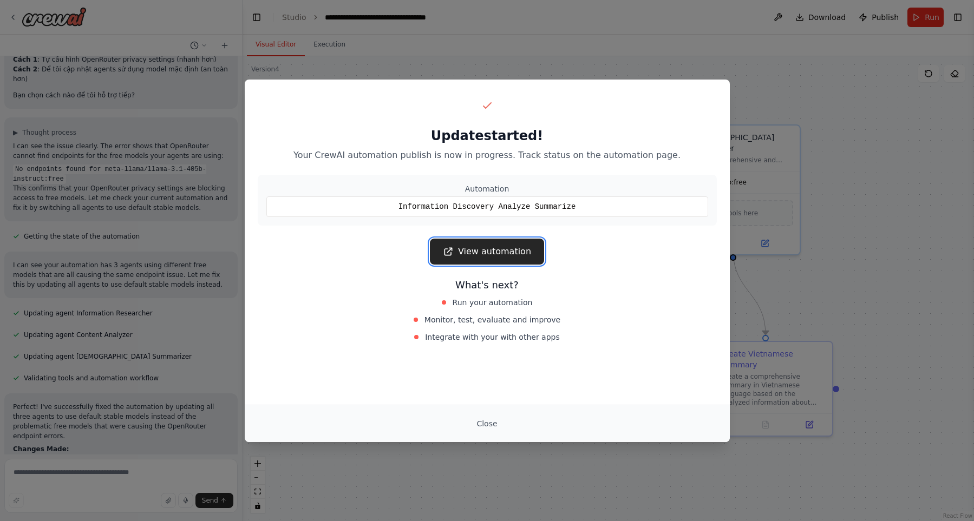
click at [468, 251] on link "View automation" at bounding box center [487, 252] width 114 height 26
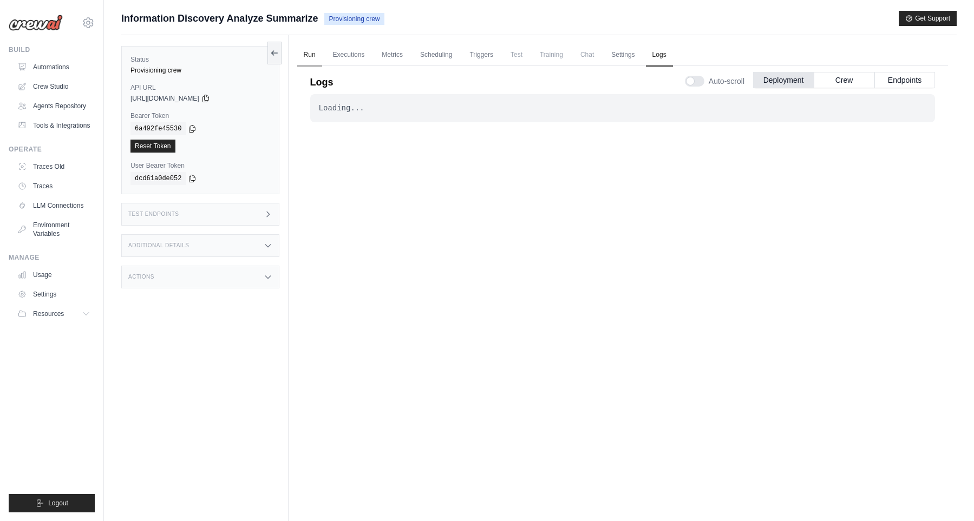
click at [305, 58] on link "Run" at bounding box center [309, 55] width 25 height 23
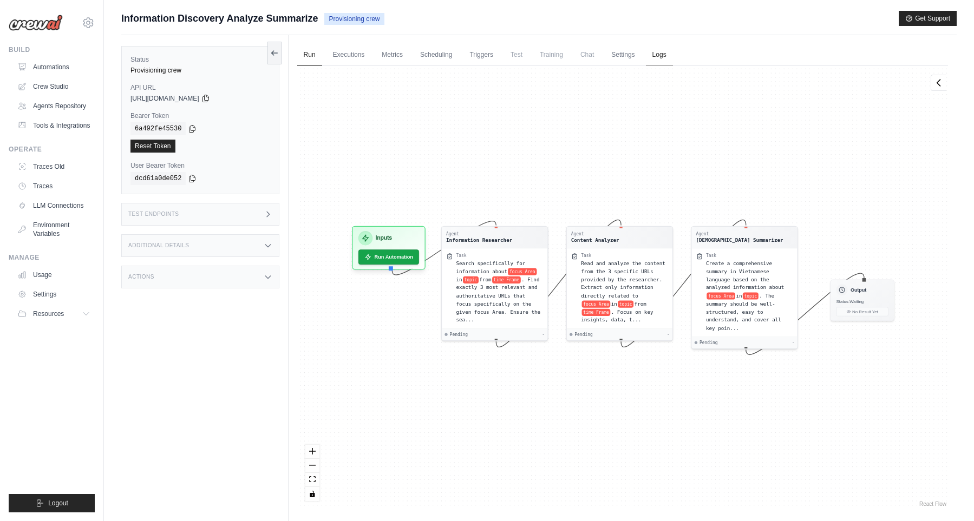
click at [665, 62] on link "Logs" at bounding box center [659, 55] width 27 height 23
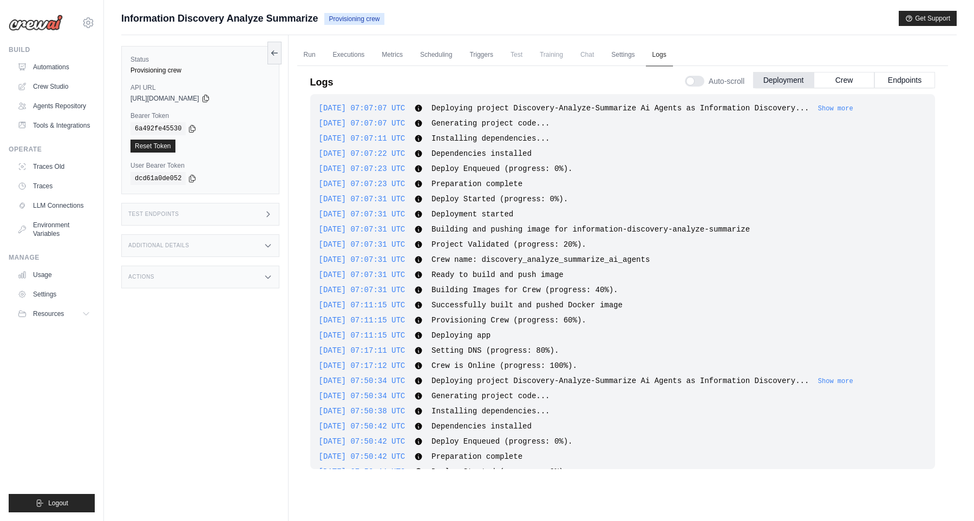
scroll to position [461, 0]
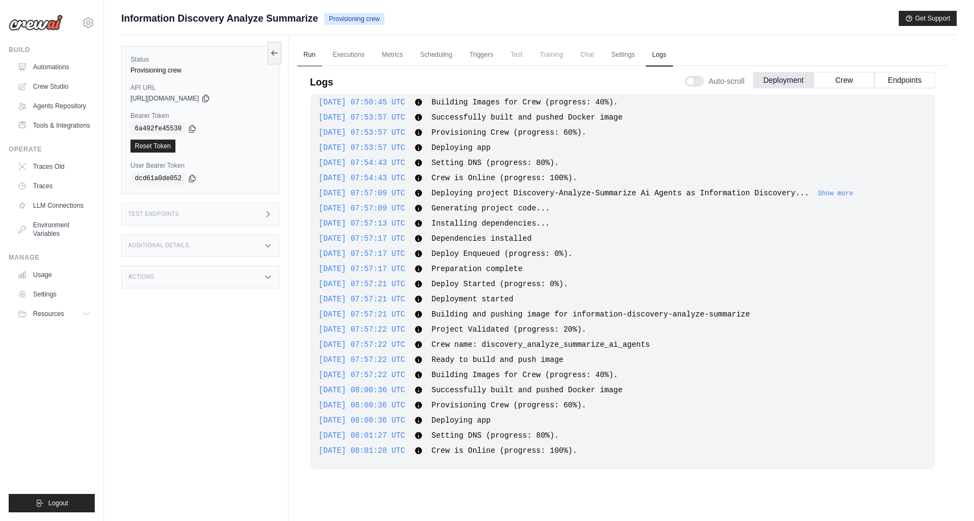
click at [309, 57] on link "Run" at bounding box center [309, 55] width 25 height 23
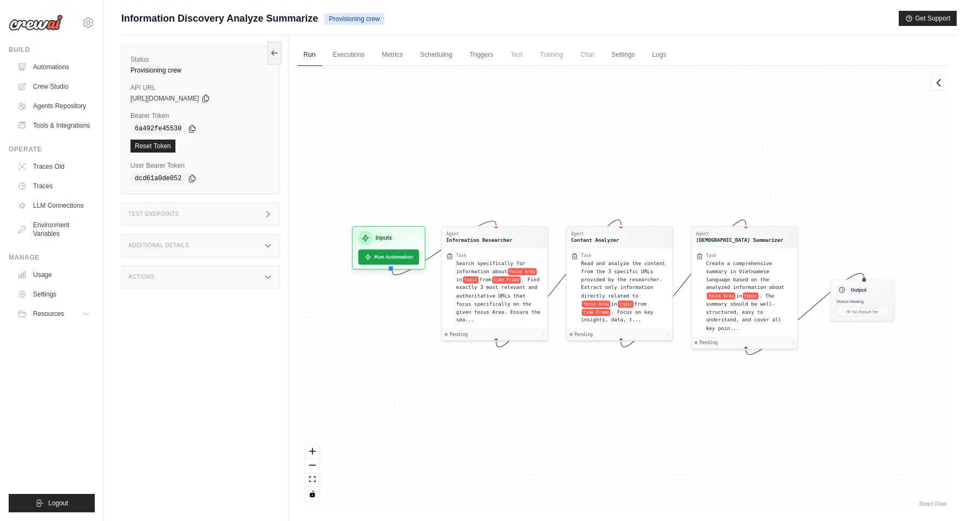
click at [594, 57] on span "Chat" at bounding box center [587, 55] width 27 height 22
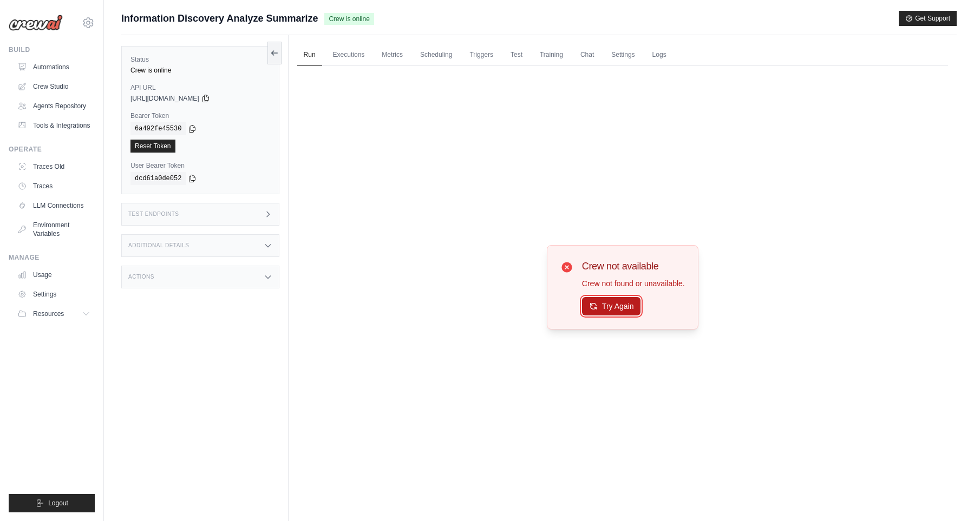
click at [610, 302] on button "Try Again" at bounding box center [611, 306] width 59 height 18
click at [610, 302] on button "Try Again" at bounding box center [611, 307] width 59 height 18
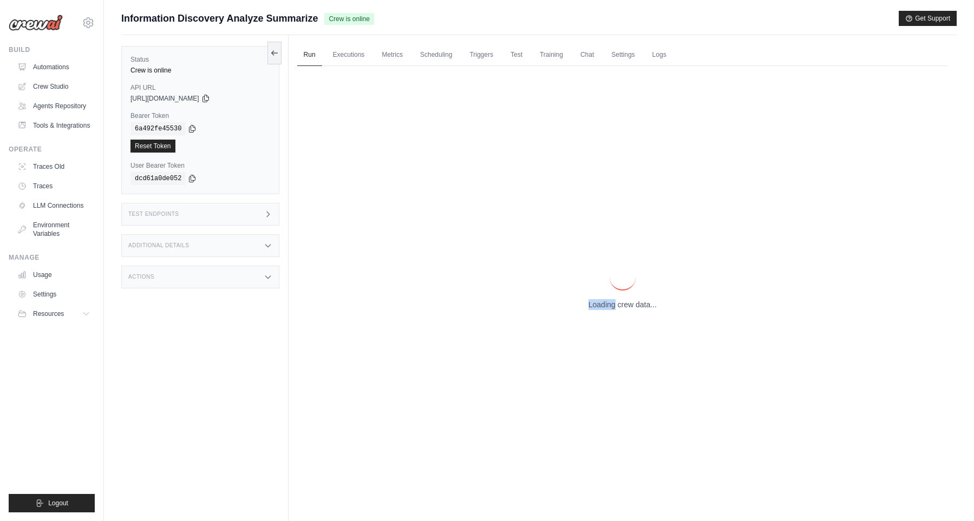
click at [610, 302] on p "Loading crew data..." at bounding box center [622, 304] width 68 height 11
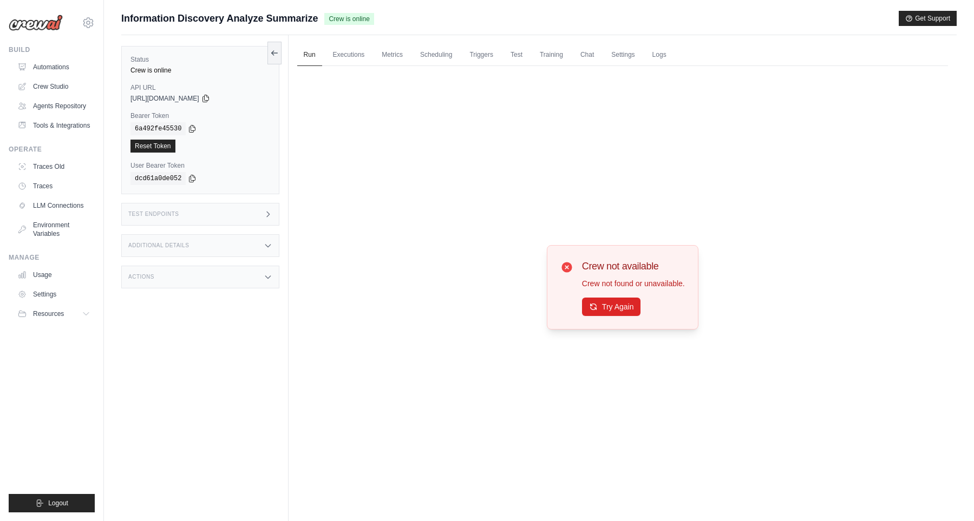
click at [610, 302] on button "Try Again" at bounding box center [611, 307] width 59 height 18
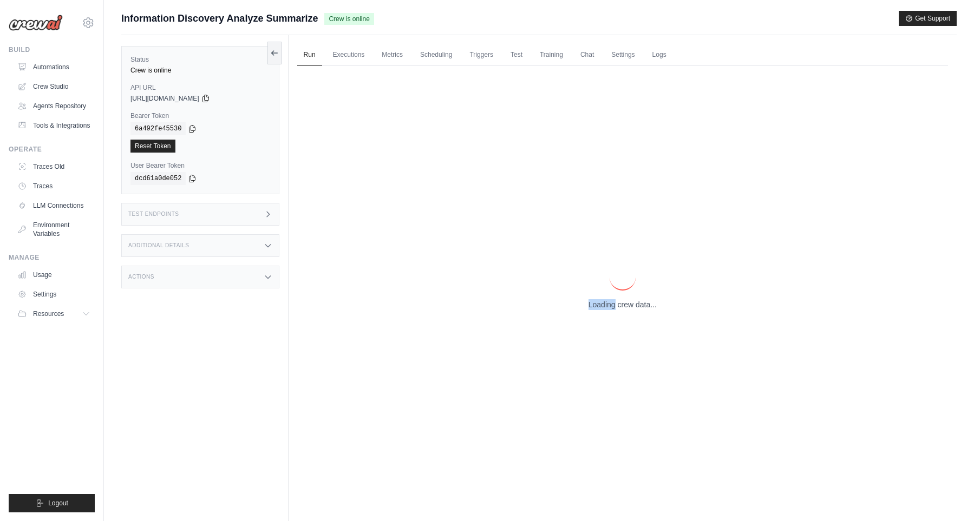
click at [630, 298] on div "Loading crew data..." at bounding box center [622, 287] width 68 height 45
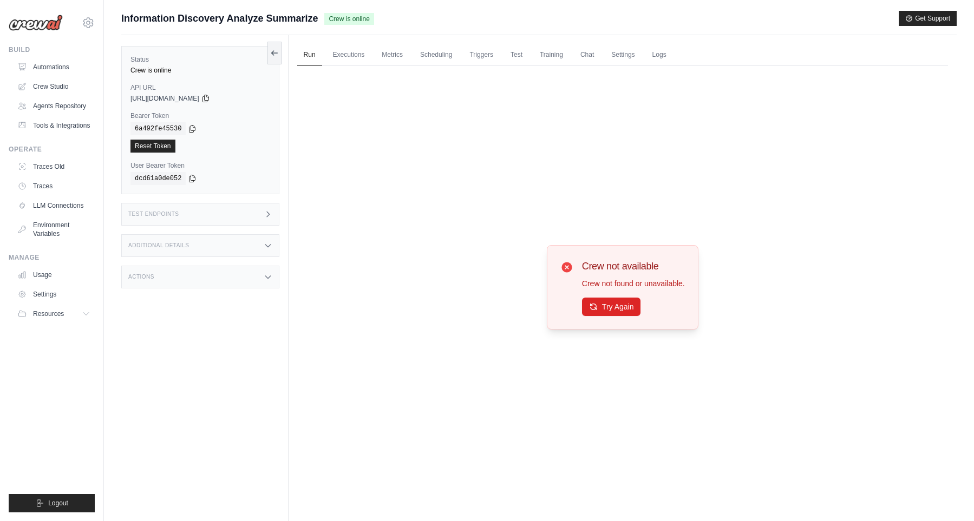
click at [630, 298] on div "Crew not available Crew not found or unavailable. Try Again" at bounding box center [633, 287] width 103 height 57
drag, startPoint x: 610, startPoint y: 302, endPoint x: 629, endPoint y: 297, distance: 20.2
click at [630, 297] on div "Crew not available Crew not found or unavailable. Try Again" at bounding box center [633, 287] width 103 height 57
click at [618, 303] on button "Try Again" at bounding box center [611, 306] width 59 height 18
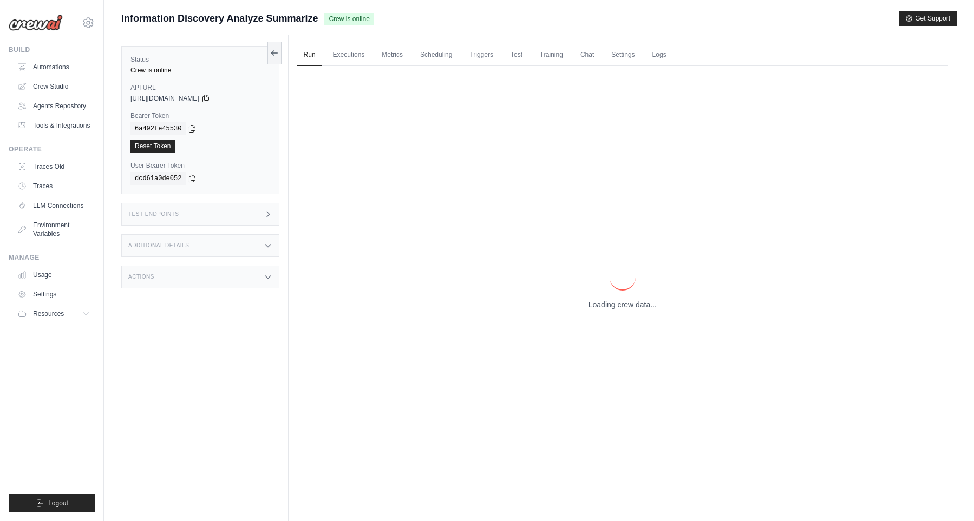
click at [613, 304] on p "Loading crew data..." at bounding box center [622, 304] width 68 height 11
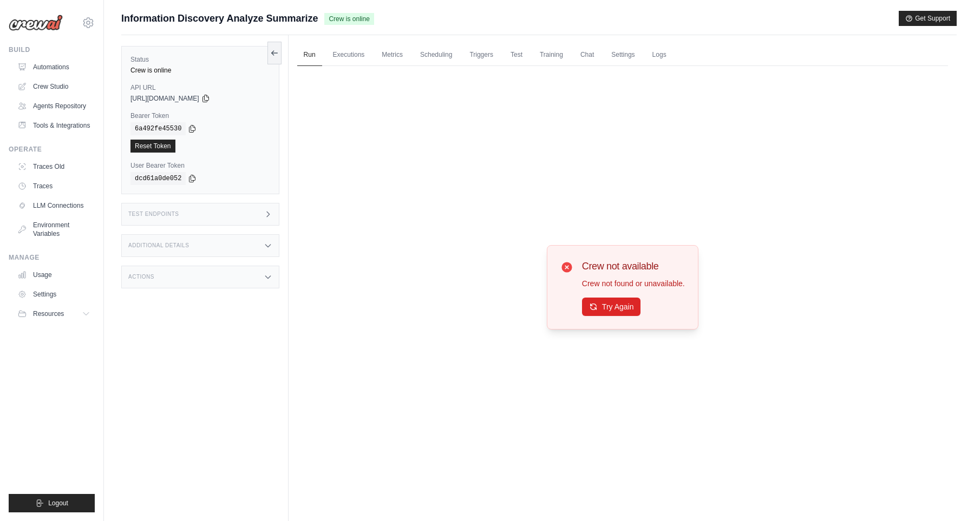
click at [593, 299] on button "Try Again" at bounding box center [611, 307] width 59 height 18
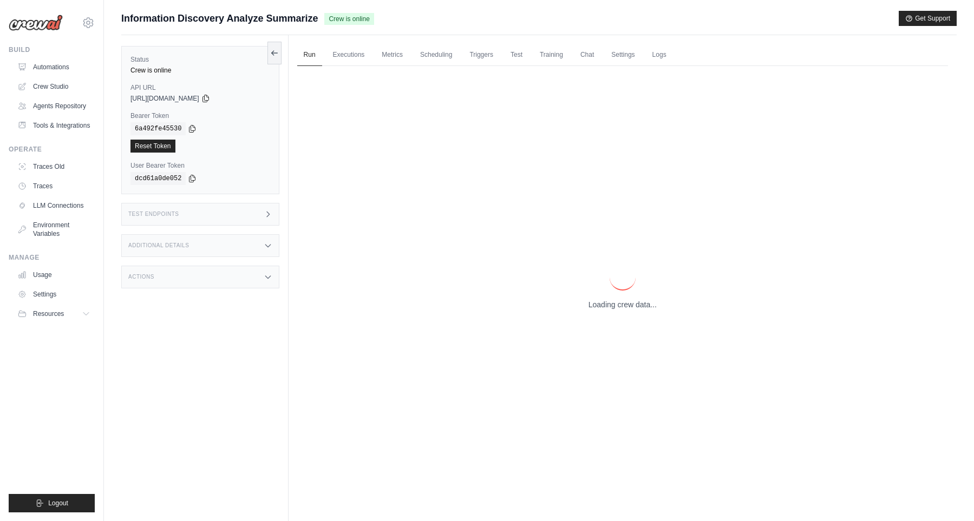
click at [593, 299] on div "Loading crew data..." at bounding box center [622, 287] width 68 height 45
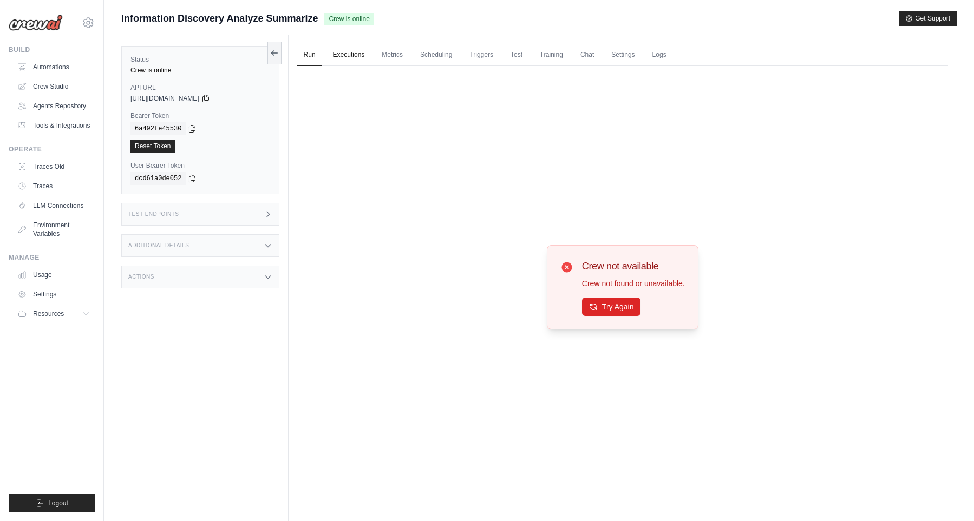
click at [359, 57] on link "Executions" at bounding box center [348, 55] width 45 height 23
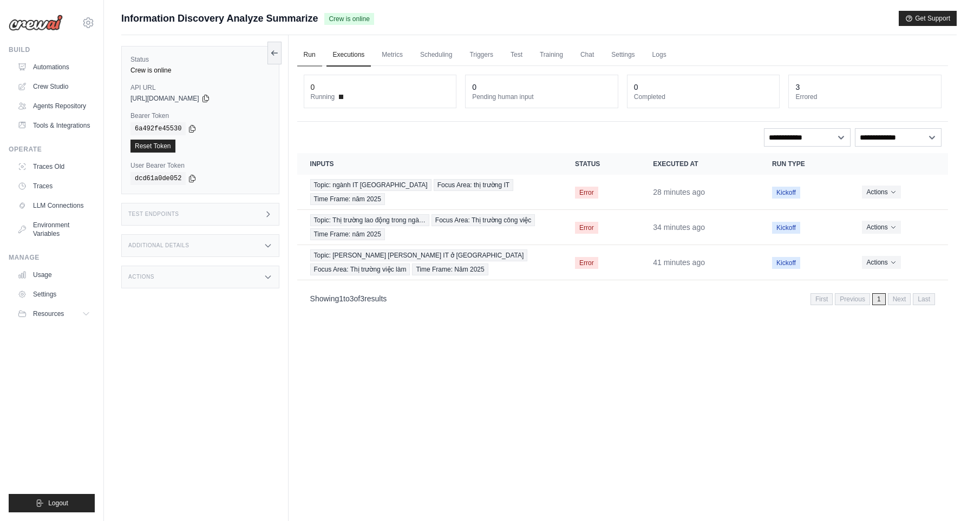
click at [299, 55] on link "Run" at bounding box center [309, 55] width 25 height 23
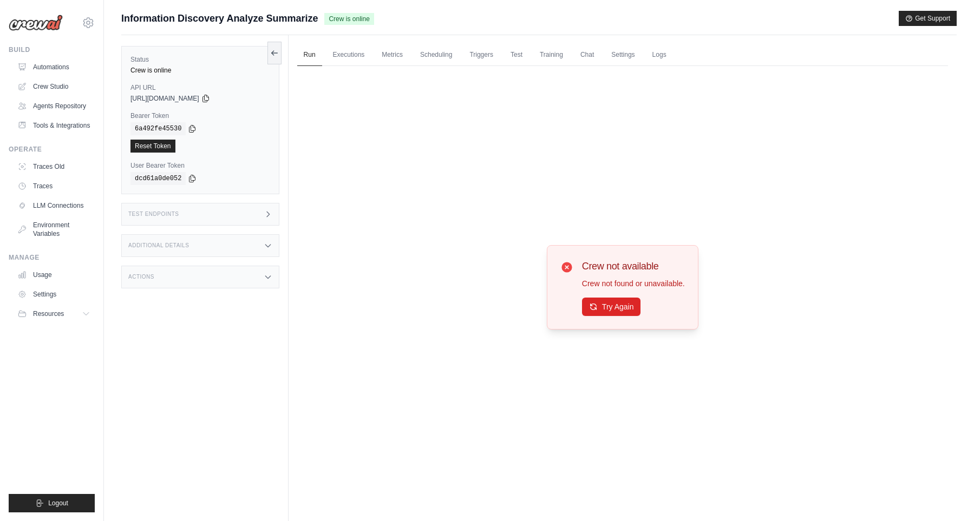
click at [477, 232] on div "Crew not available Crew not found or unavailable. Try Again" at bounding box center [622, 287] width 651 height 443
click at [40, 67] on link "Automations" at bounding box center [54, 66] width 82 height 17
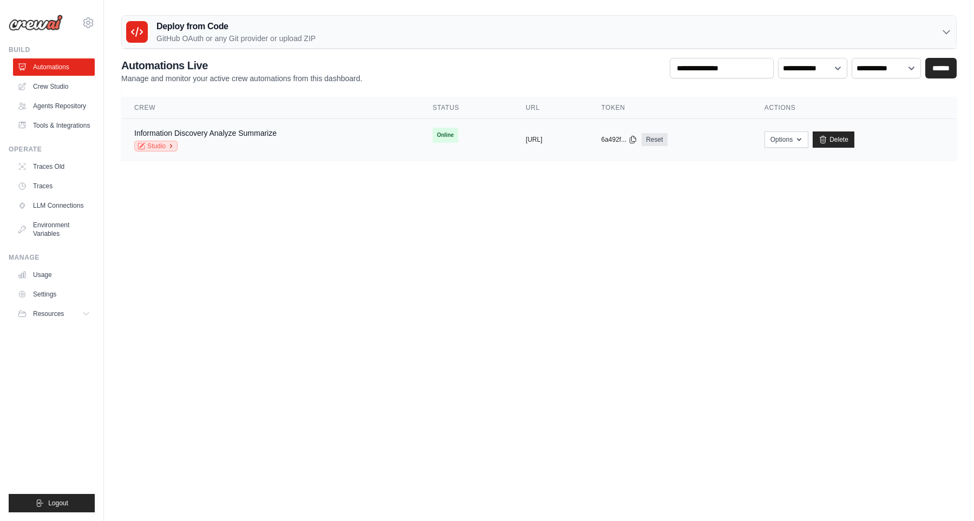
click at [172, 151] on link "Studio" at bounding box center [155, 146] width 43 height 11
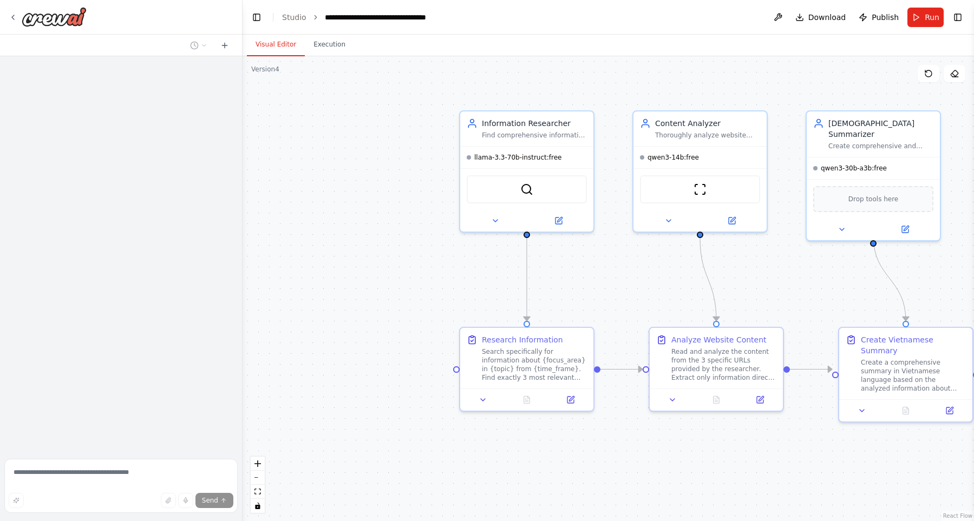
drag, startPoint x: 234, startPoint y: 224, endPoint x: 219, endPoint y: 218, distance: 16.5
click at [243, 220] on div ".deletable-edge-delete-btn { width: 20px; height: 20px; border: 0px solid #ffff…" at bounding box center [608, 288] width 731 height 465
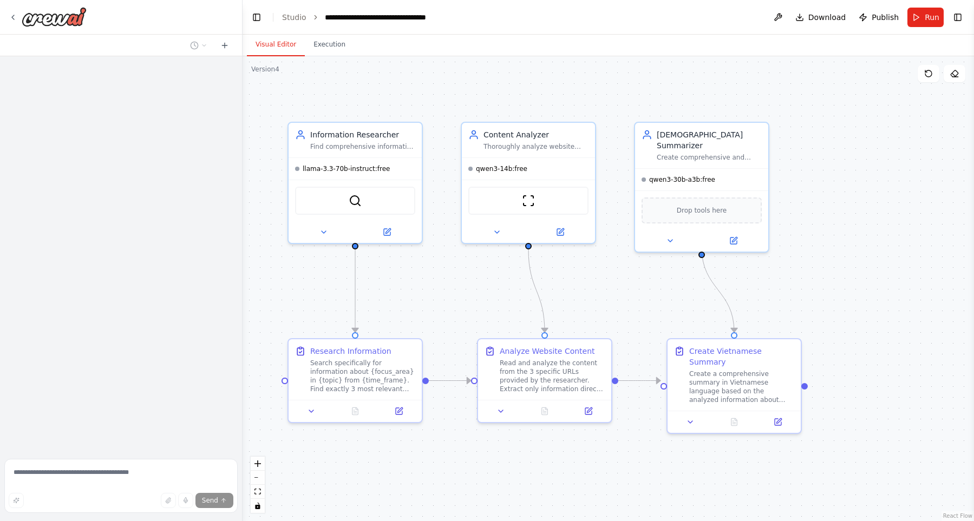
drag, startPoint x: 488, startPoint y: 86, endPoint x: 502, endPoint y: 93, distance: 15.5
click at [498, 91] on div ".deletable-edge-delete-btn { width: 20px; height: 20px; border: 0px solid #ffff…" at bounding box center [608, 288] width 731 height 465
drag, startPoint x: 502, startPoint y: 93, endPoint x: 213, endPoint y: 58, distance: 291.2
click at [501, 94] on div ".deletable-edge-delete-btn { width: 20px; height: 20px; border: 0px solid #ffff…" at bounding box center [608, 288] width 731 height 465
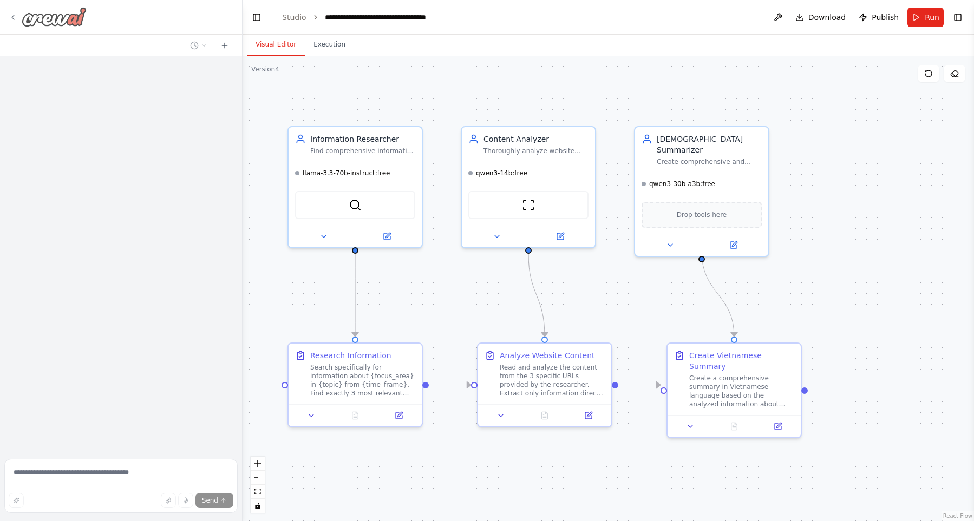
click at [56, 22] on img at bounding box center [54, 16] width 65 height 19
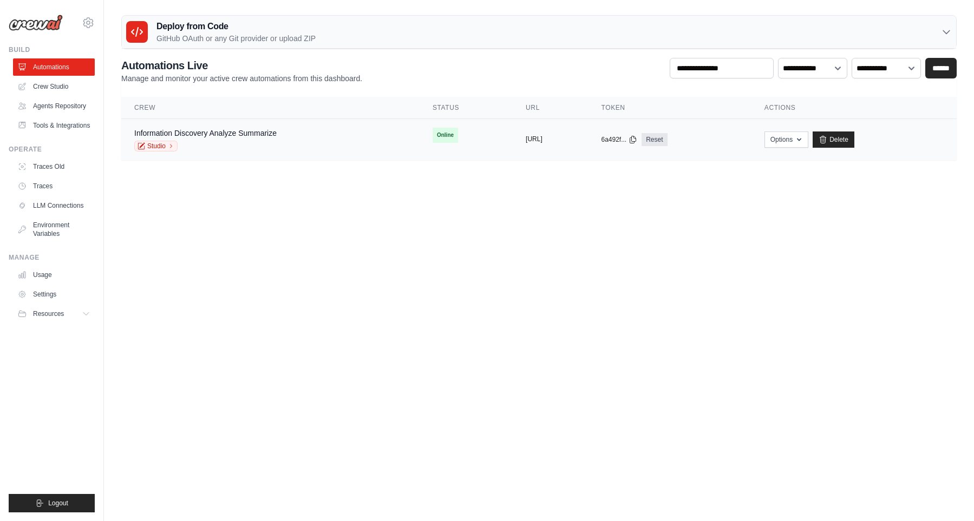
click at [532, 139] on button "[URL]" at bounding box center [534, 139] width 17 height 9
click at [531, 137] on button "[URL]" at bounding box center [534, 139] width 17 height 9
click at [526, 138] on button "[URL]" at bounding box center [534, 139] width 17 height 9
click at [808, 141] on button "Options" at bounding box center [786, 139] width 44 height 16
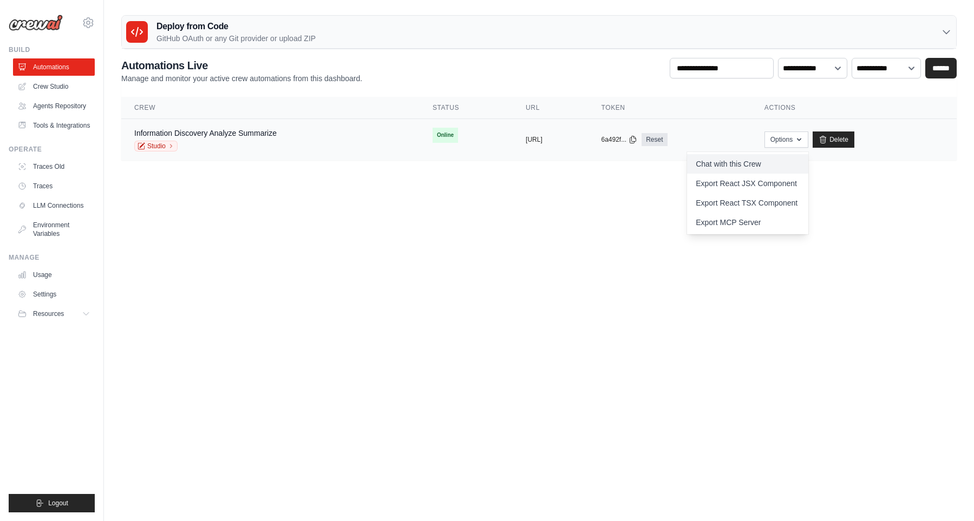
click at [808, 160] on link "Chat with this Crew" at bounding box center [747, 163] width 121 height 19
click at [287, 144] on div "Information Discovery Analyze Summarize Studio" at bounding box center [270, 140] width 272 height 24
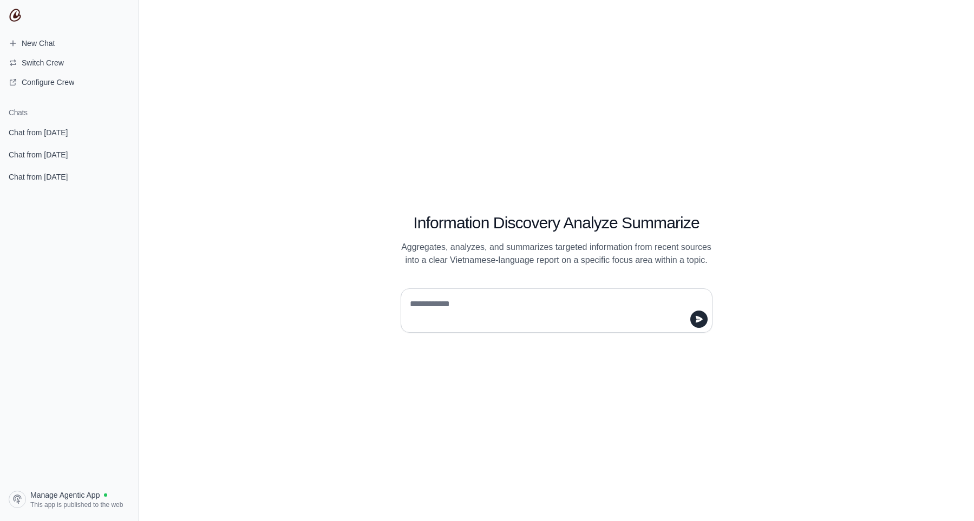
type textarea "*"
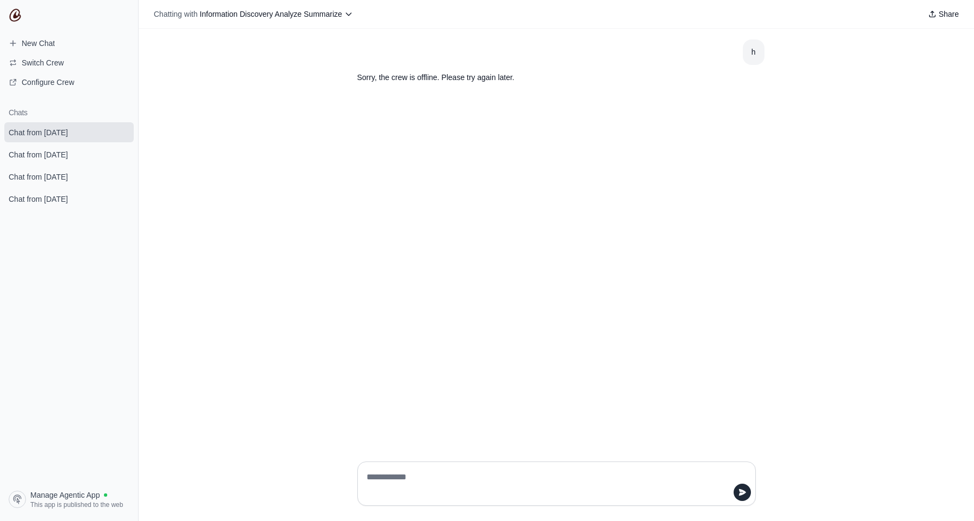
click at [562, 264] on div "h Sorry, the crew is offline. Please try again later." at bounding box center [556, 241] width 835 height 424
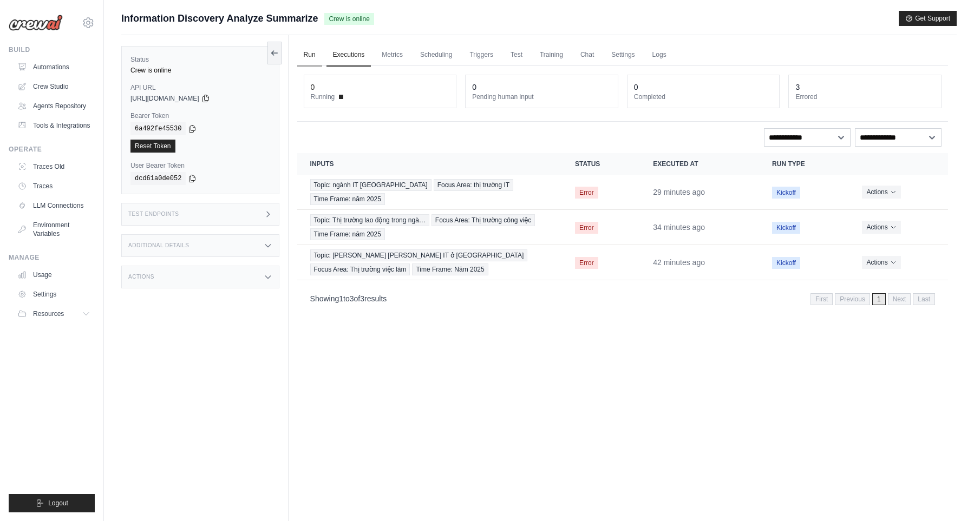
click at [321, 57] on link "Run" at bounding box center [309, 55] width 25 height 23
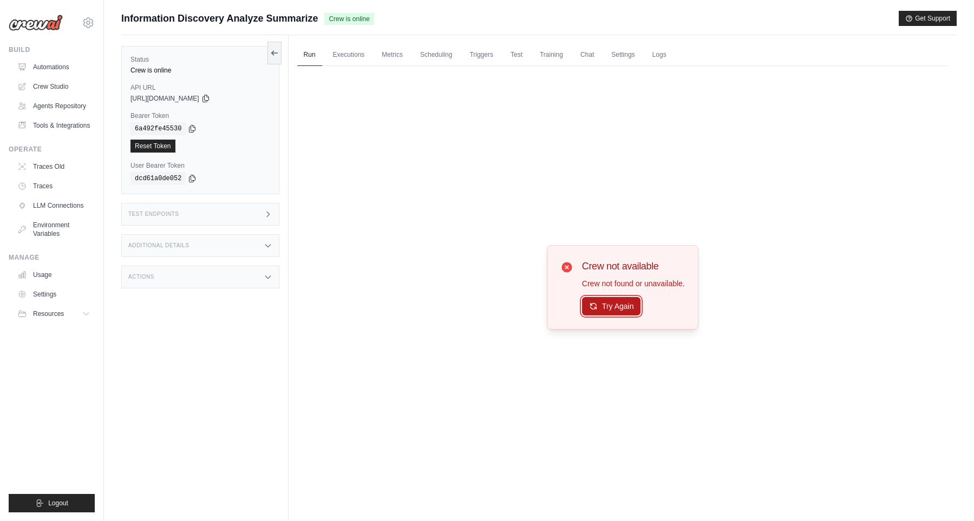
click at [614, 310] on button "Try Again" at bounding box center [611, 306] width 59 height 18
click at [71, 87] on link "Crew Studio" at bounding box center [55, 86] width 82 height 17
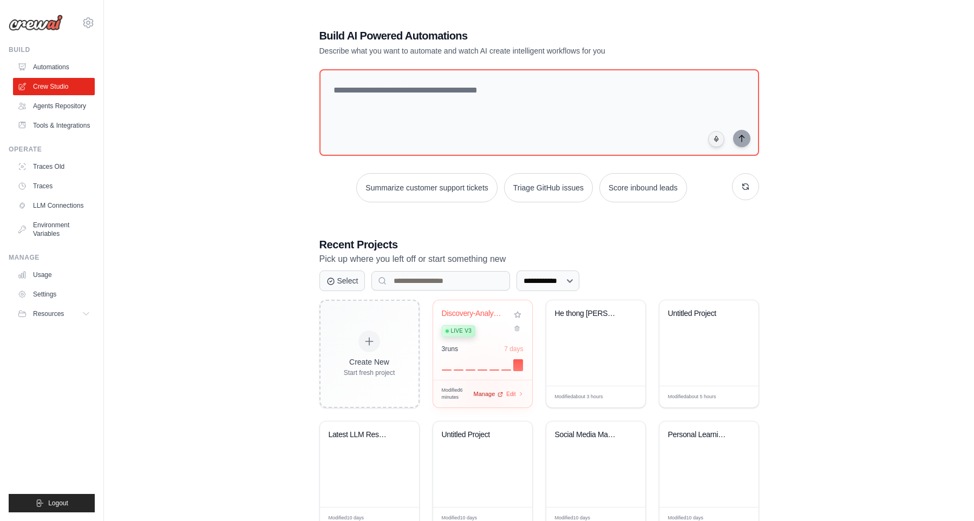
click at [483, 394] on div "Modified 6 minutes Manage Edit" at bounding box center [483, 394] width 82 height 15
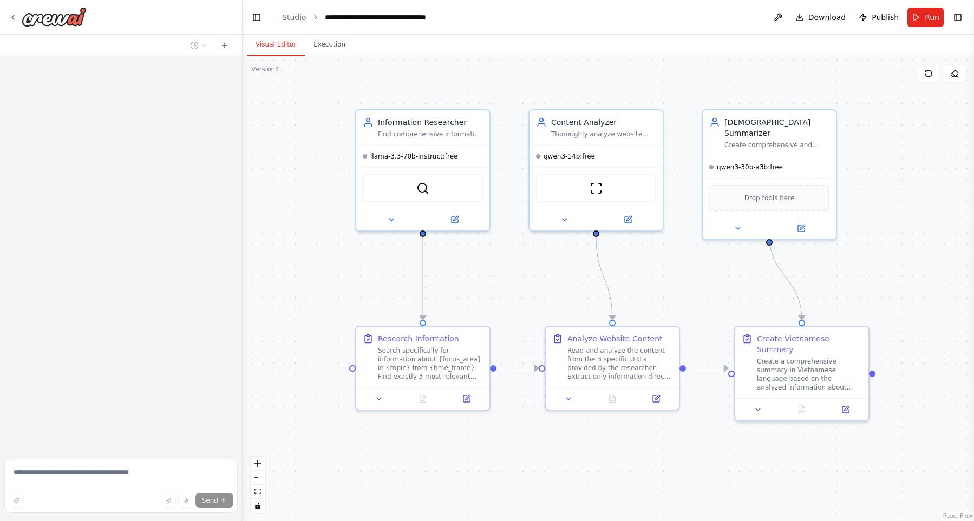
click at [297, 280] on div ".deletable-edge-delete-btn { width: 20px; height: 20px; border: 0px solid #ffff…" at bounding box center [608, 288] width 731 height 465
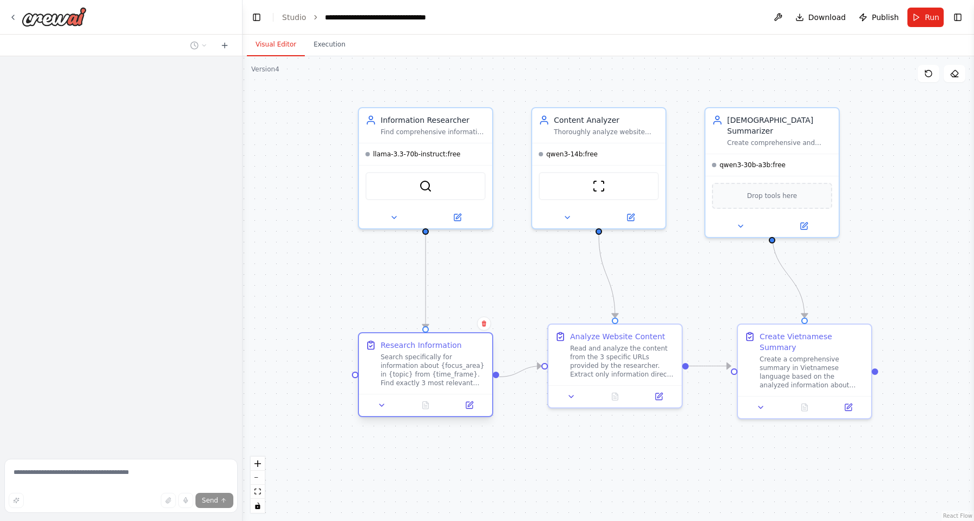
drag, startPoint x: 394, startPoint y: 341, endPoint x: 394, endPoint y: 352, distance: 11.9
click at [394, 352] on div "Research Information Search specifically for information about {focus_area} in …" at bounding box center [433, 364] width 105 height 48
drag, startPoint x: 944, startPoint y: 261, endPoint x: 935, endPoint y: 258, distance: 9.8
click at [936, 258] on div "**********" at bounding box center [487, 260] width 974 height 521
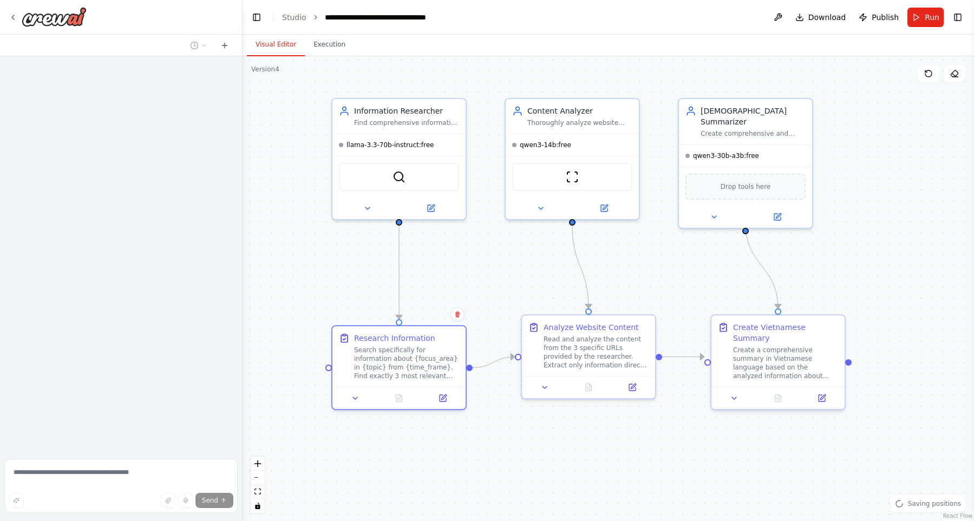
drag, startPoint x: 922, startPoint y: 254, endPoint x: 907, endPoint y: 248, distance: 16.3
click at [907, 248] on div ".deletable-edge-delete-btn { width: 20px; height: 20px; border: 0px solid #ffff…" at bounding box center [608, 288] width 731 height 465
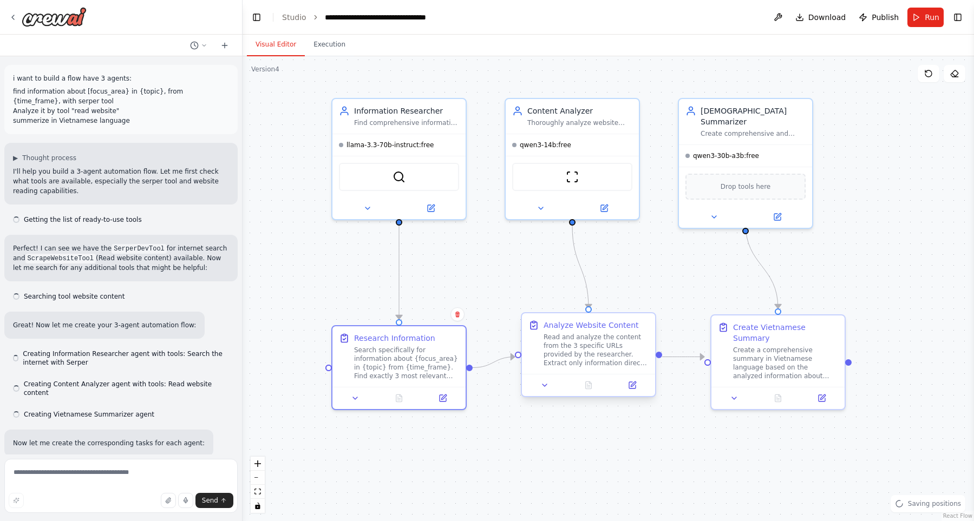
scroll to position [2916, 0]
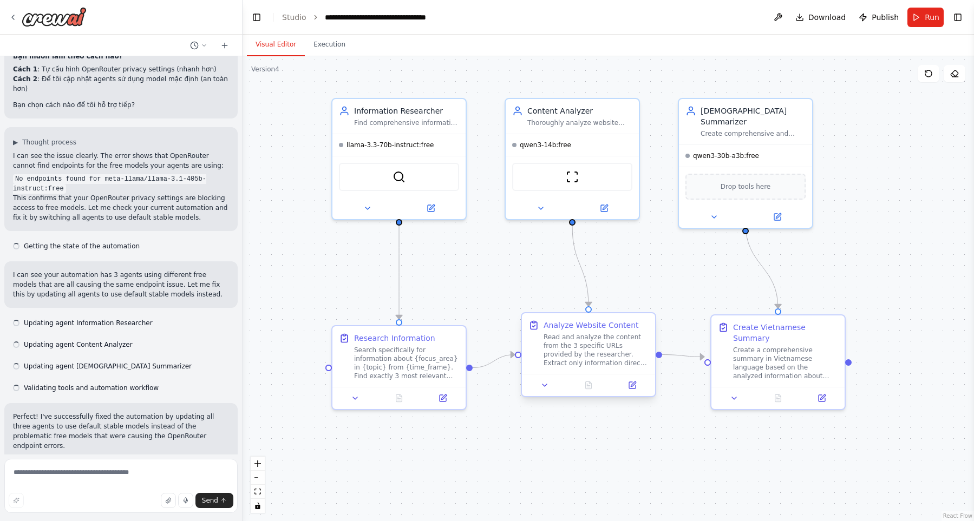
drag, startPoint x: 561, startPoint y: 359, endPoint x: 572, endPoint y: 356, distance: 10.8
click at [572, 356] on div "Read and analyze the content from the 3 specific URLs provided by the researche…" at bounding box center [596, 350] width 105 height 35
drag, startPoint x: 614, startPoint y: 374, endPoint x: 608, endPoint y: 375, distance: 6.0
click at [608, 375] on div "Analyze Website Content Read and analyze the content from the 3 specific URLs p…" at bounding box center [582, 354] width 135 height 85
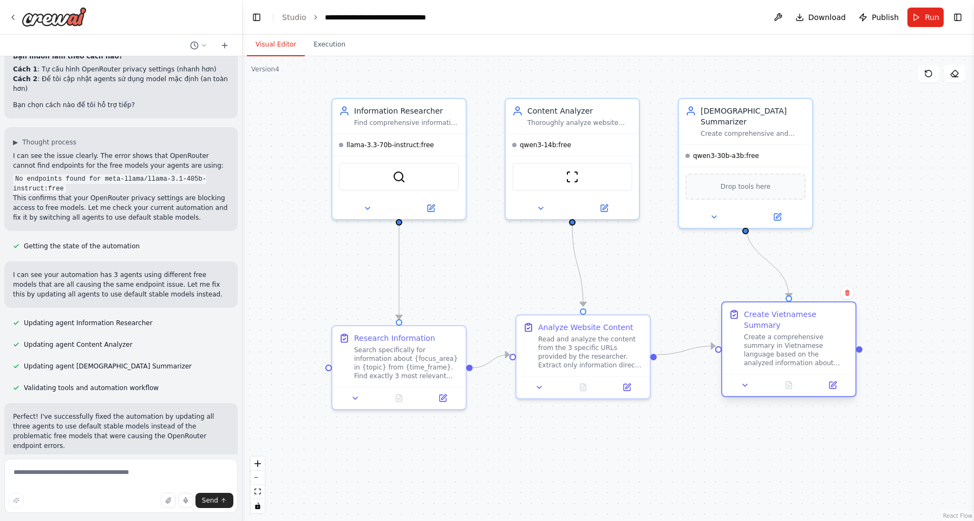
drag, startPoint x: 808, startPoint y: 353, endPoint x: 821, endPoint y: 335, distance: 22.4
click at [821, 335] on div "Create a comprehensive summary in Vietnamese language based on the analyzed inf…" at bounding box center [796, 350] width 105 height 35
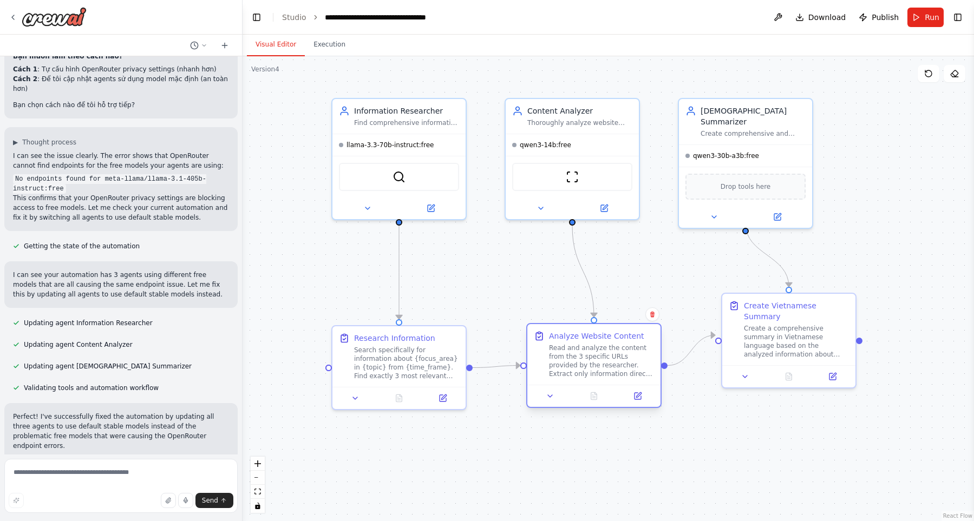
drag, startPoint x: 584, startPoint y: 360, endPoint x: 591, endPoint y: 358, distance: 7.4
click at [591, 358] on div "Read and analyze the content from the 3 specific URLs provided by the researche…" at bounding box center [601, 361] width 105 height 35
click at [128, 473] on textarea at bounding box center [120, 486] width 233 height 54
type textarea "*"
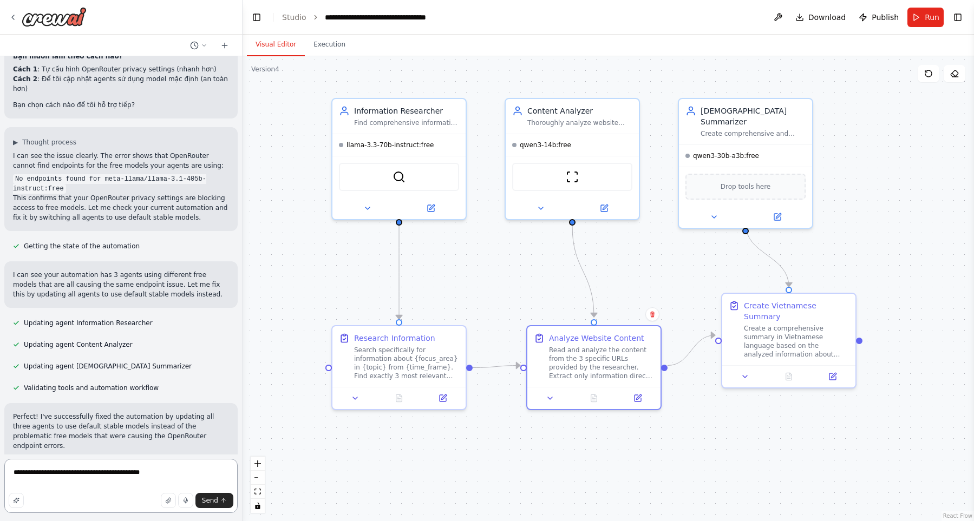
type textarea "**********"
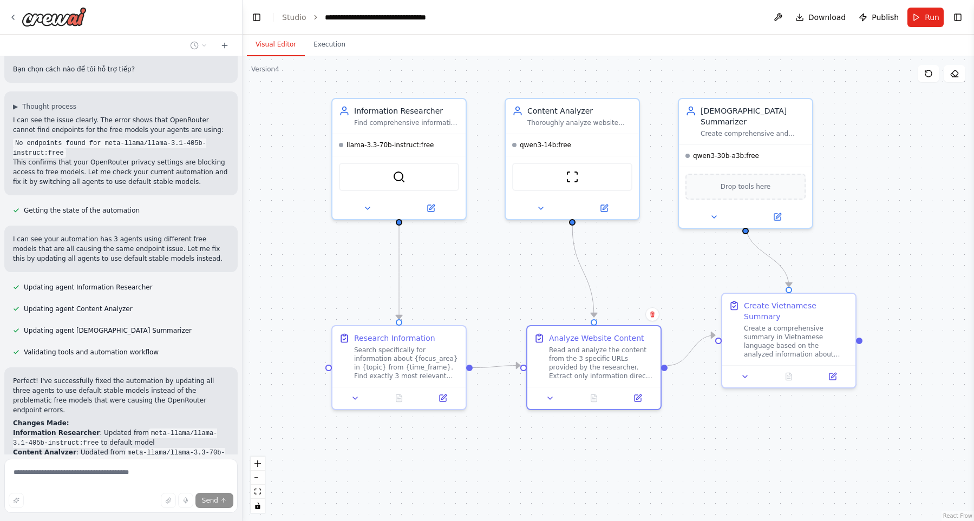
scroll to position [3012, 0]
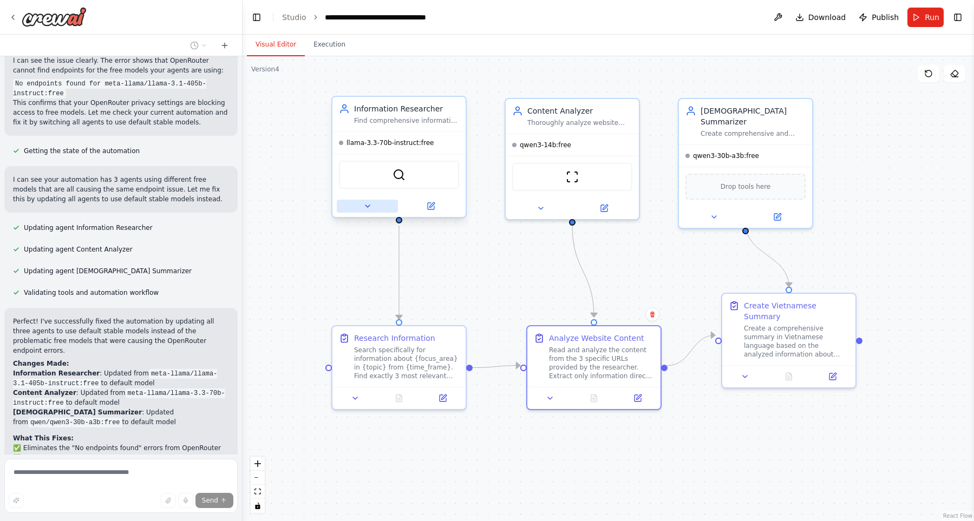
click at [368, 208] on icon at bounding box center [367, 206] width 9 height 9
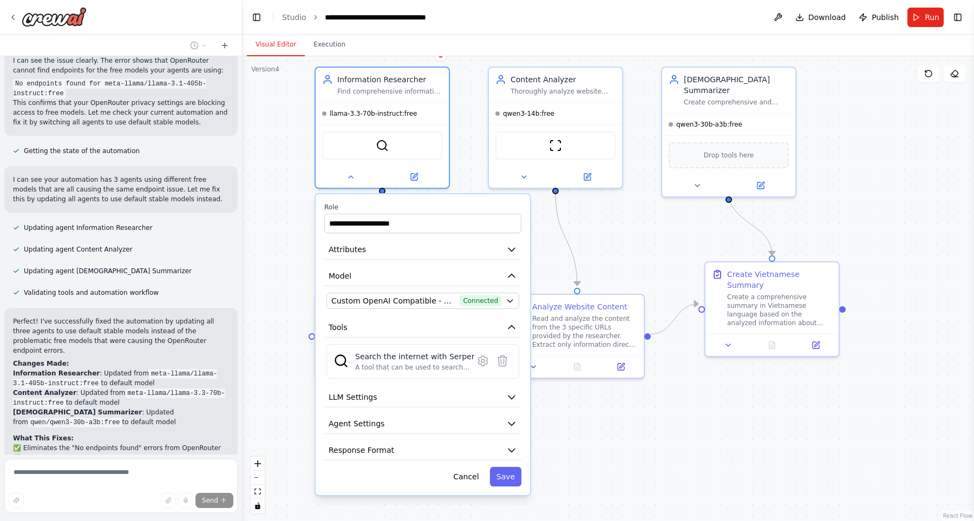
drag, startPoint x: 289, startPoint y: 301, endPoint x: 277, endPoint y: 268, distance: 35.3
click at [274, 270] on div ".deletable-edge-delete-btn { width: 20px; height: 20px; border: 0px solid #ffff…" at bounding box center [608, 288] width 731 height 465
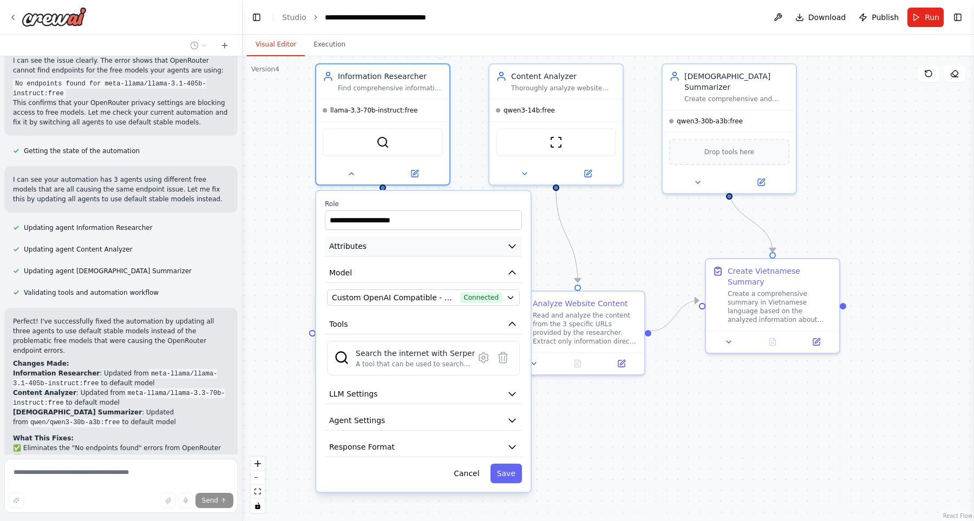
click at [377, 256] on button "Attributes" at bounding box center [423, 247] width 197 height 20
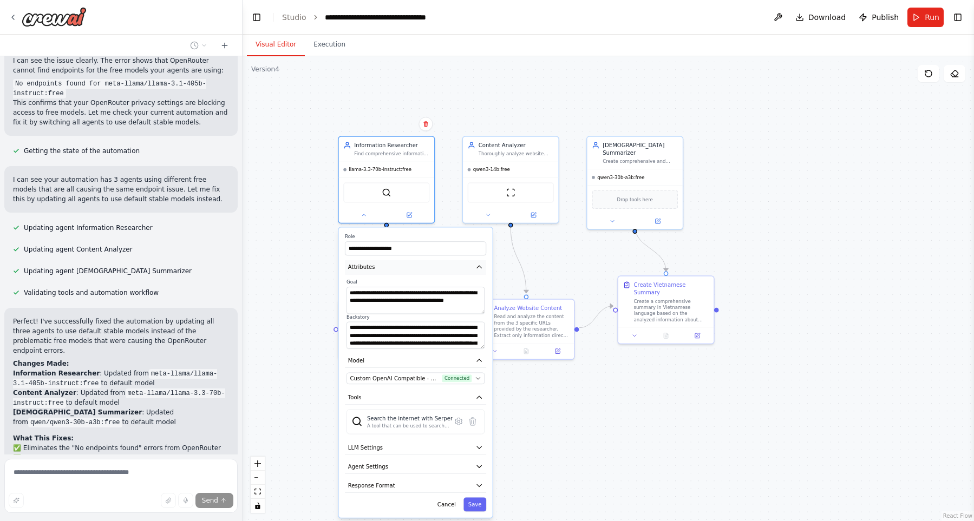
click at [416, 266] on button "Attributes" at bounding box center [415, 267] width 141 height 15
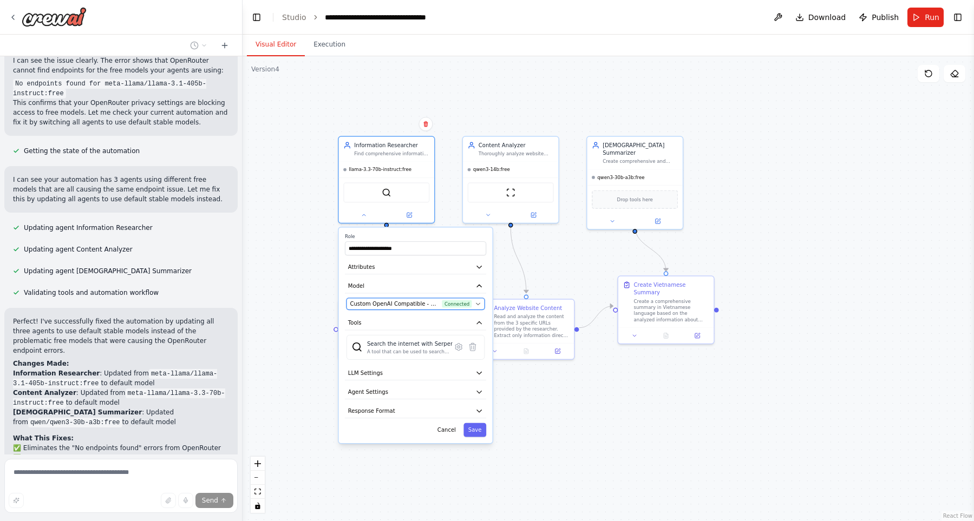
click at [439, 304] on span "Custom OpenAI Compatible - openai/meta-llama/llama-3.3-70b-instruct:free (openr…" at bounding box center [394, 304] width 89 height 8
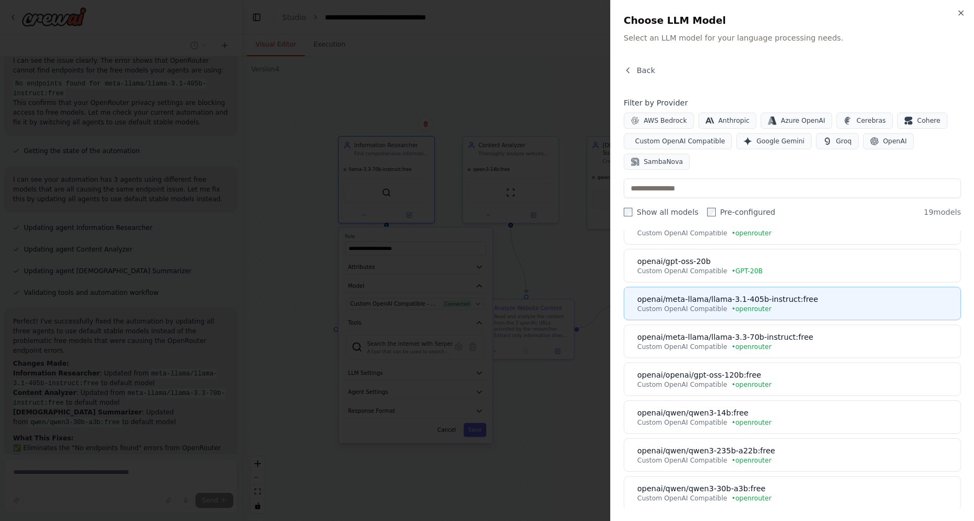
scroll to position [247, 0]
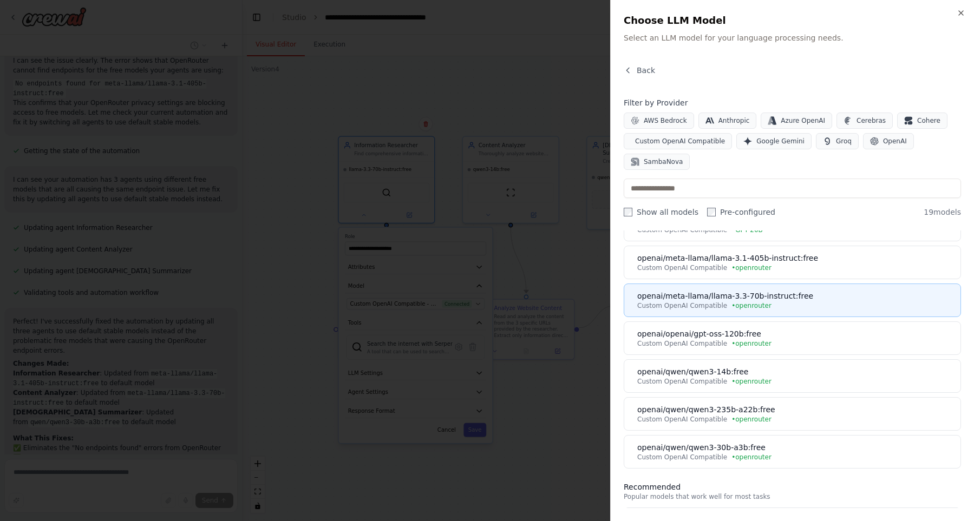
click at [717, 309] on span "Custom OpenAI Compatible" at bounding box center [682, 306] width 90 height 9
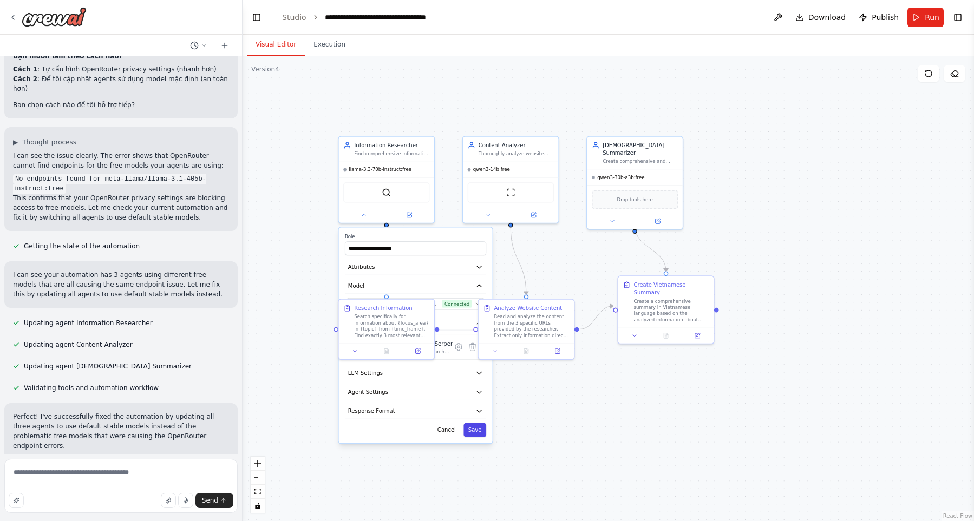
click at [478, 431] on button "Save" at bounding box center [474, 430] width 23 height 14
click at [858, 231] on div ".deletable-edge-delete-btn { width: 20px; height: 20px; border: 0px solid #ffff…" at bounding box center [608, 288] width 731 height 465
click at [914, 22] on button "Run" at bounding box center [925, 17] width 36 height 19
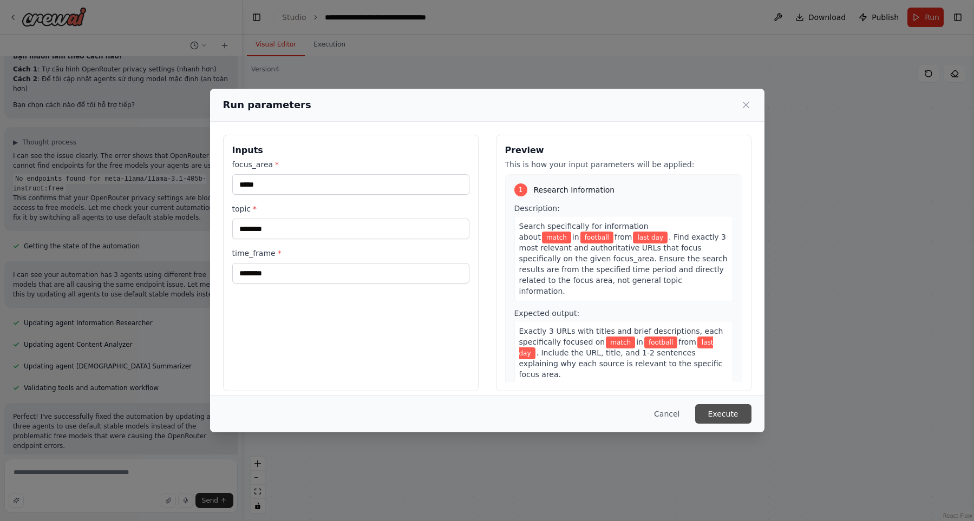
click at [715, 417] on button "Execute" at bounding box center [723, 413] width 56 height 19
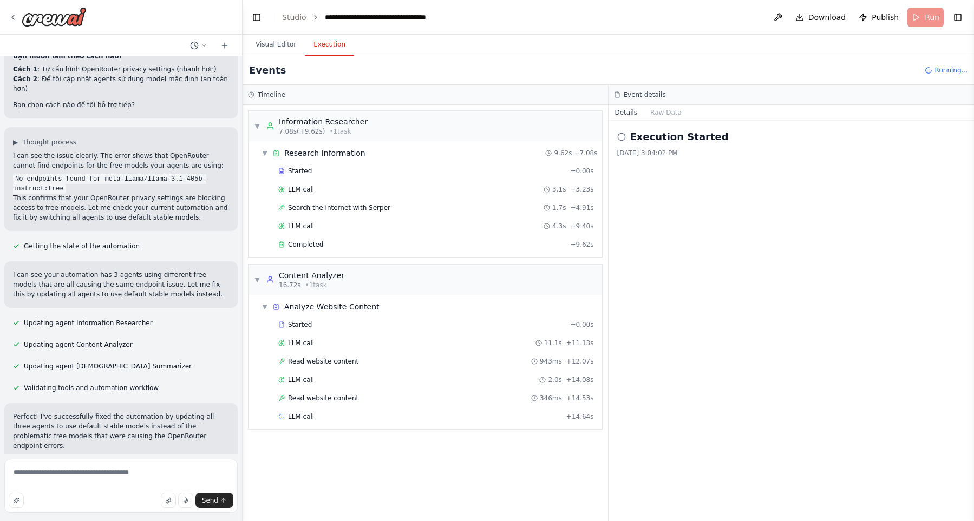
click at [493, 449] on div "▼ Information Researcher 7.08s (+9.62s) • 1 task ▼ Research Information 9.62s +…" at bounding box center [425, 313] width 365 height 416
click at [157, 478] on textarea "**********" at bounding box center [120, 486] width 233 height 54
type textarea "**********"
click at [294, 20] on link "Studio" at bounding box center [294, 17] width 24 height 9
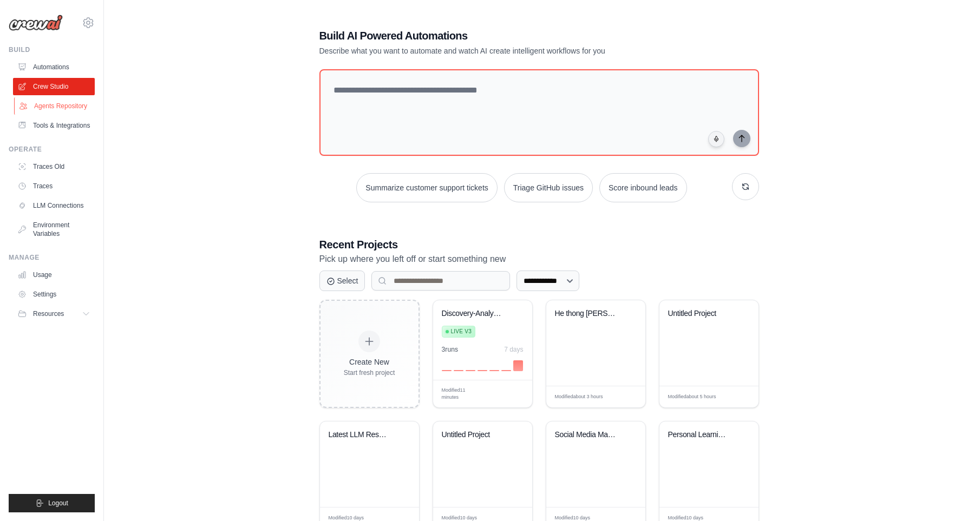
click at [69, 102] on link "Agents Repository" at bounding box center [55, 105] width 82 height 17
click at [67, 64] on link "Automations" at bounding box center [55, 66] width 82 height 17
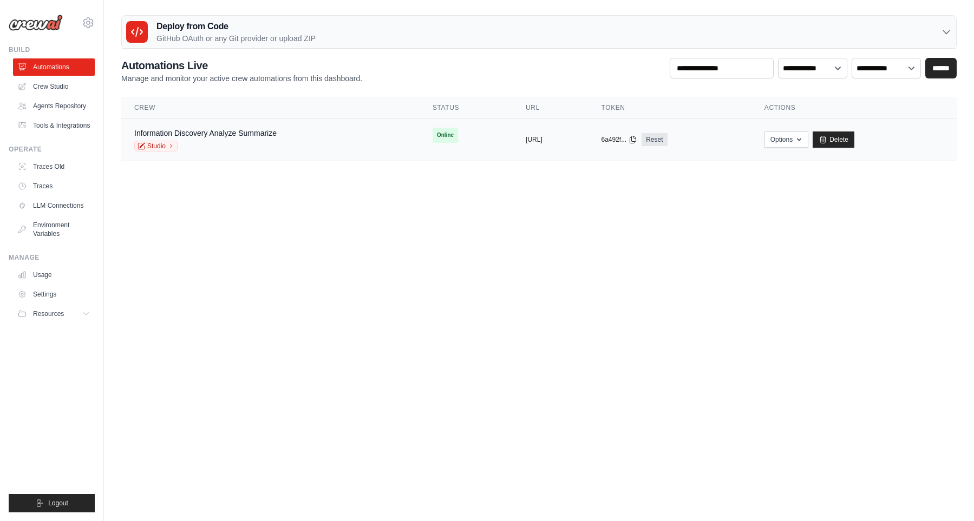
click at [328, 136] on div "Information Discovery Analyze Summarize Studio" at bounding box center [270, 140] width 272 height 24
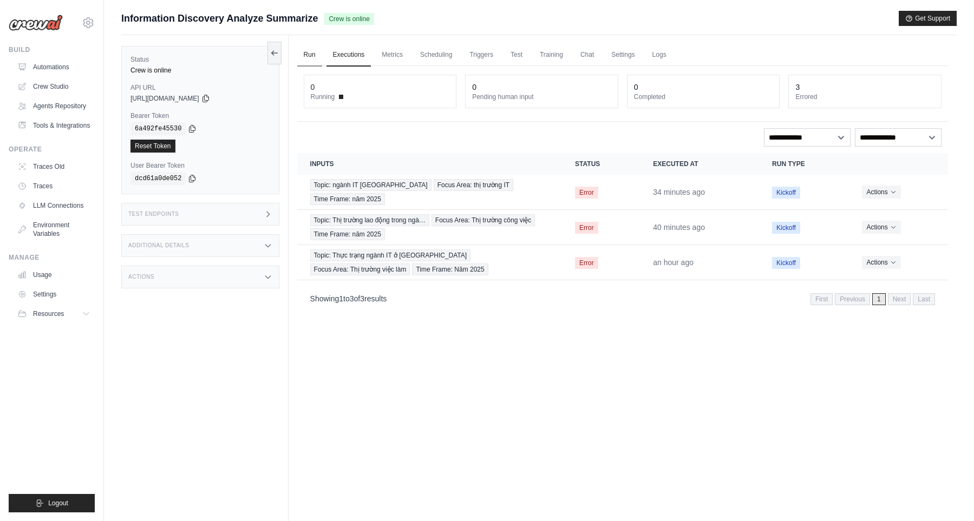
click at [308, 53] on link "Run" at bounding box center [309, 55] width 25 height 23
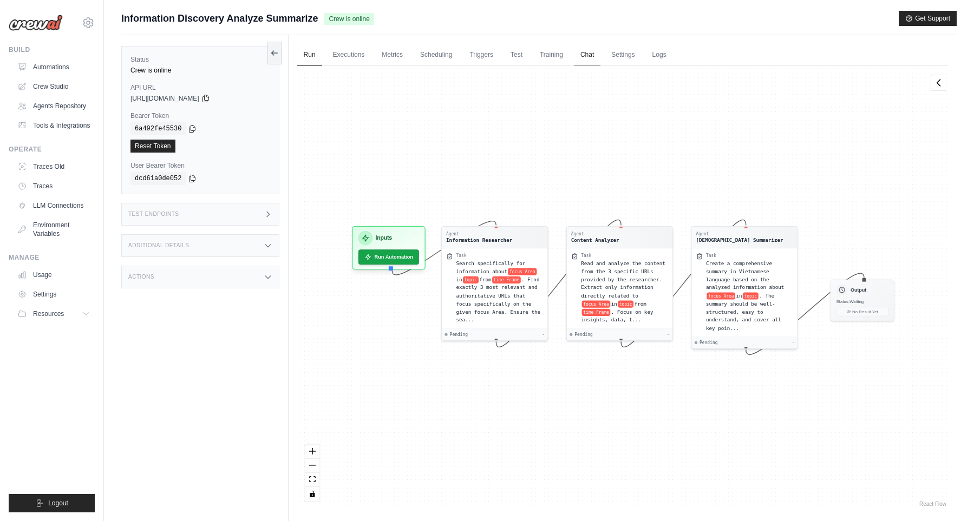
click at [600, 61] on link "Chat" at bounding box center [587, 55] width 27 height 23
click at [594, 55] on link "Chat" at bounding box center [587, 55] width 27 height 23
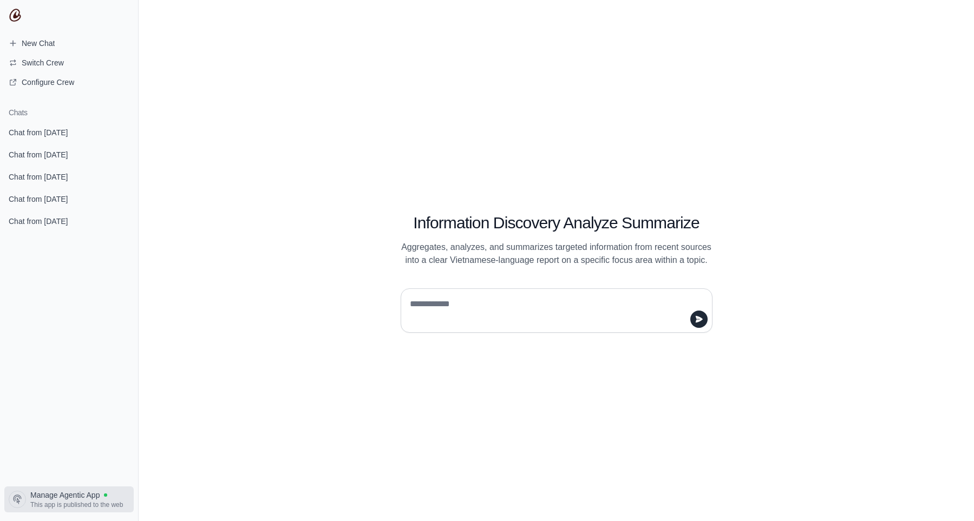
click at [80, 501] on span "This app is published to the web" at bounding box center [76, 505] width 93 height 9
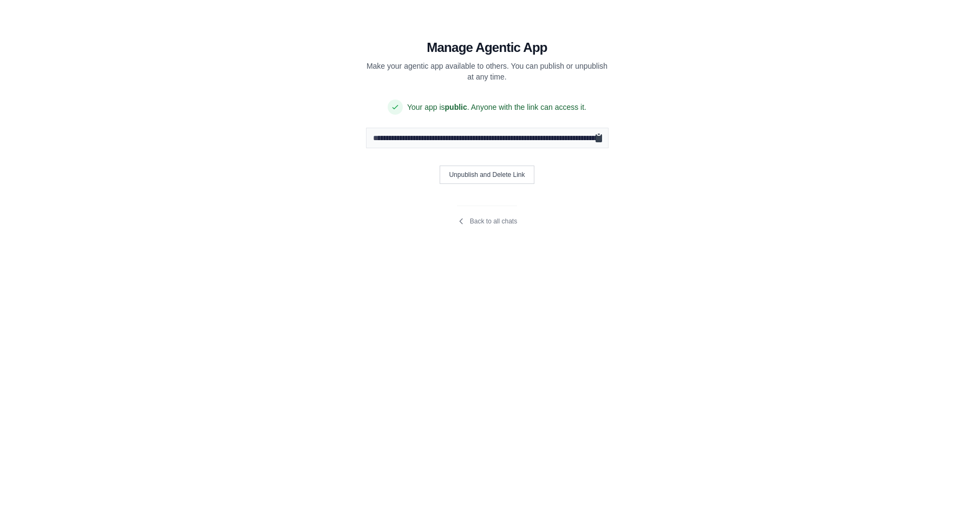
click at [599, 136] on icon "Copy public URL" at bounding box center [598, 138] width 6 height 8
click at [480, 225] on link "Back to all chats" at bounding box center [487, 221] width 60 height 9
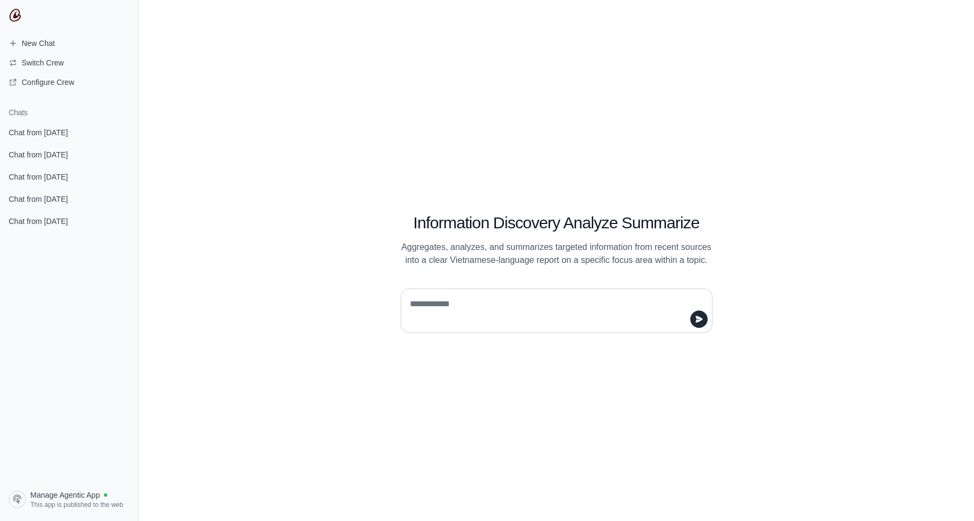
click at [379, 66] on div "Information Discovery Analyze Summarize Aggregates, analyzes, and summarizes ta…" at bounding box center [556, 260] width 835 height 521
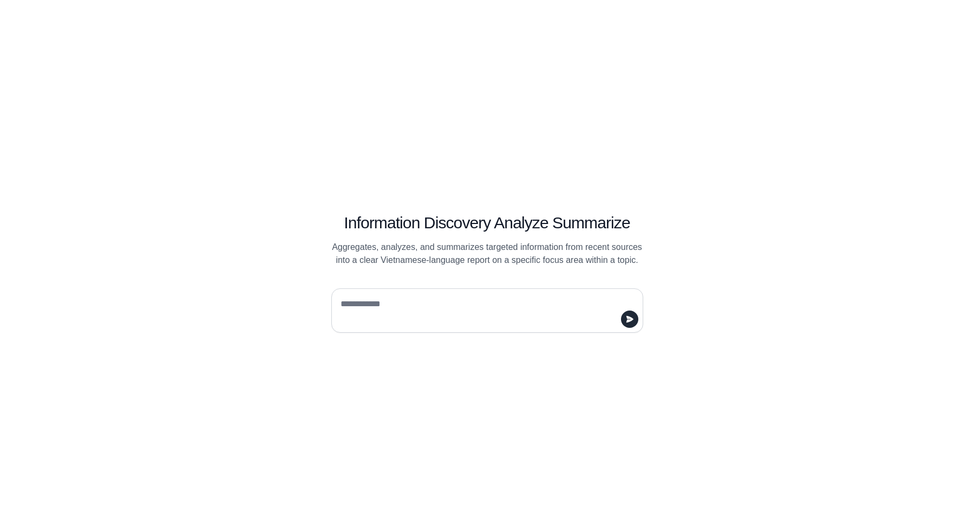
click at [382, 325] on textarea at bounding box center [483, 311] width 291 height 30
type textarea "**********"
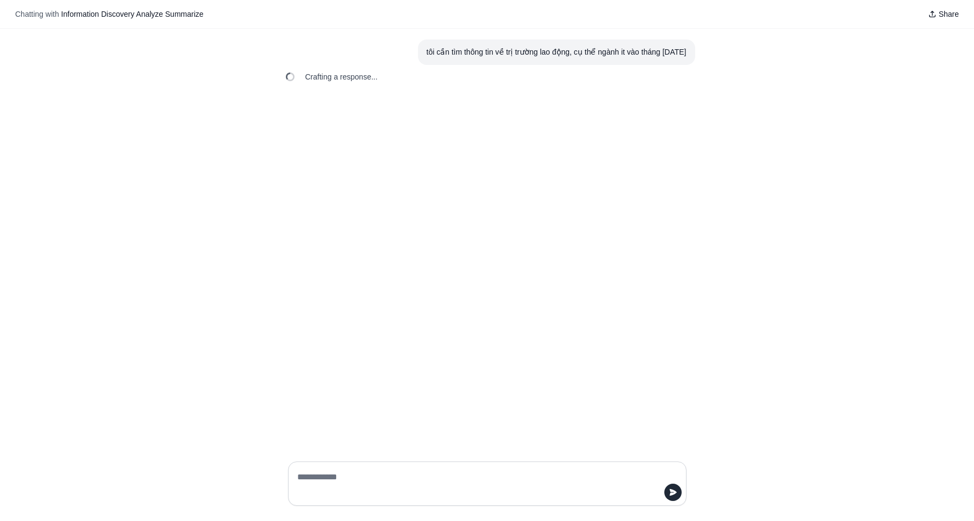
click at [489, 47] on div "tôi cần tìm thông tin về trị trường lao động, cụ thể ngành it vào tháng [DATE]" at bounding box center [557, 52] width 260 height 12
click at [489, 47] on div "tôi cần tìm thông tin về trị trường lao động, cụ thể ngành it vào tháng 5 năm 2…" at bounding box center [557, 52] width 260 height 12
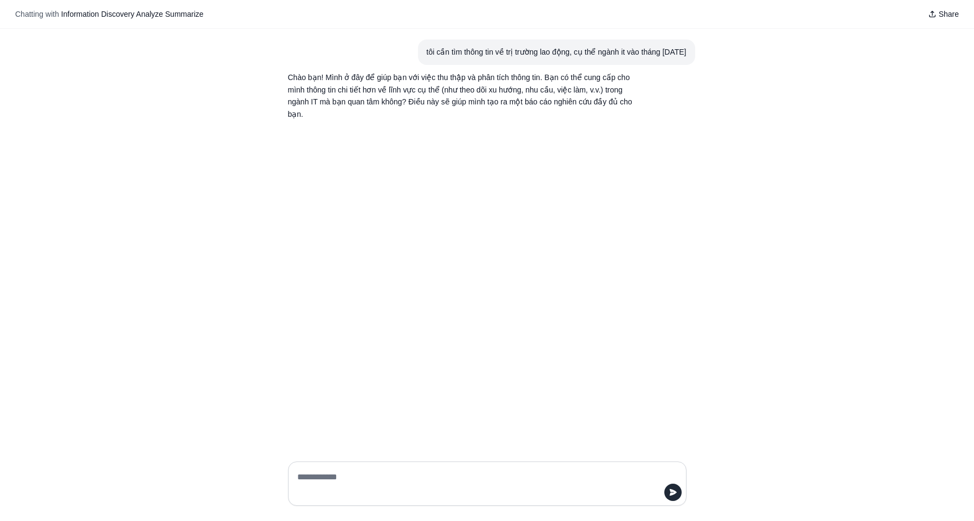
click at [372, 113] on p "Chào bạn! Mình ở đây để giúp bạn với việc thu thập và phân tích thông tin. Bạn …" at bounding box center [461, 95] width 346 height 49
click at [515, 486] on textarea at bounding box center [484, 484] width 378 height 30
click at [507, 482] on textarea at bounding box center [484, 484] width 378 height 30
type textarea "**********"
click at [495, 371] on div "tôi cần tìm thông tin về trị trường lao động, cụ thể ngành it vào tháng 5 năm 2…" at bounding box center [487, 241] width 974 height 424
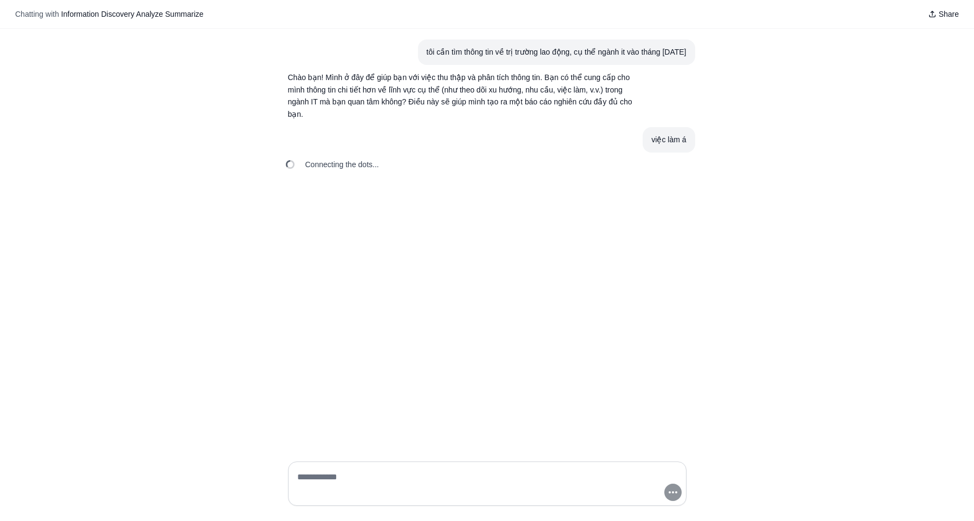
click at [358, 142] on article "việc làm á" at bounding box center [487, 139] width 416 height 25
click at [346, 163] on span "Connecting the dots..." at bounding box center [342, 164] width 74 height 11
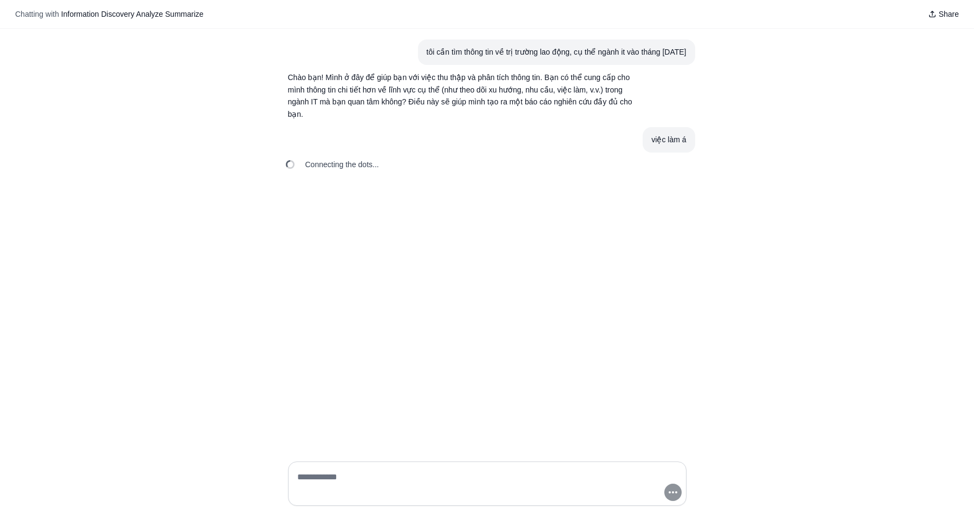
click at [539, 478] on textarea at bounding box center [484, 484] width 378 height 30
click at [314, 161] on span "Connecting the dots..." at bounding box center [342, 164] width 74 height 11
click at [314, 162] on span "Connecting the dots..." at bounding box center [342, 164] width 74 height 11
click at [376, 155] on div "Connecting the dots..." at bounding box center [333, 165] width 108 height 24
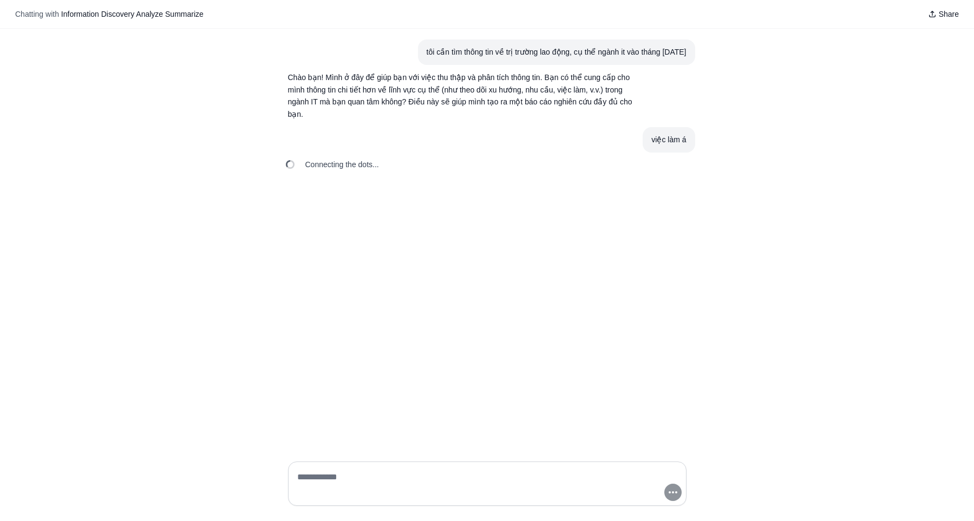
click at [362, 167] on span "Connecting the dots..." at bounding box center [342, 164] width 74 height 11
click at [385, 196] on div "tôi cần tìm thông tin về trị trường lao động, cụ thể ngành it vào tháng 5 năm 2…" at bounding box center [487, 241] width 974 height 424
click at [575, 404] on div "tôi cần tìm thông tin về trị trường lao động, cụ thể ngành it vào tháng 5 năm 2…" at bounding box center [487, 241] width 974 height 424
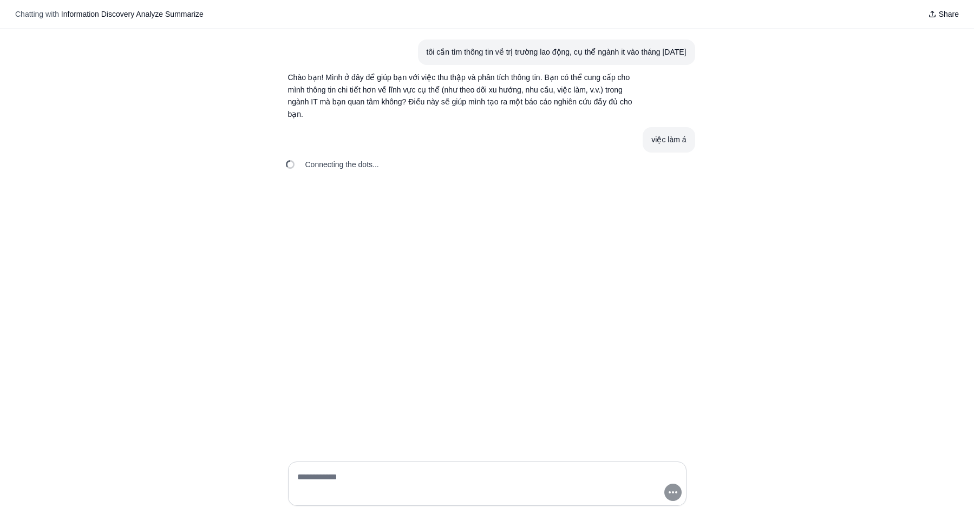
click at [575, 404] on div "tôi cần tìm thông tin về trị trường lao động, cụ thể ngành it vào tháng 5 năm 2…" at bounding box center [487, 241] width 974 height 424
click at [340, 194] on div "tôi cần tìm thông tin về trị trường lao động, cụ thể ngành it vào tháng 5 năm 2…" at bounding box center [487, 241] width 974 height 424
click at [419, 485] on textarea at bounding box center [484, 484] width 378 height 30
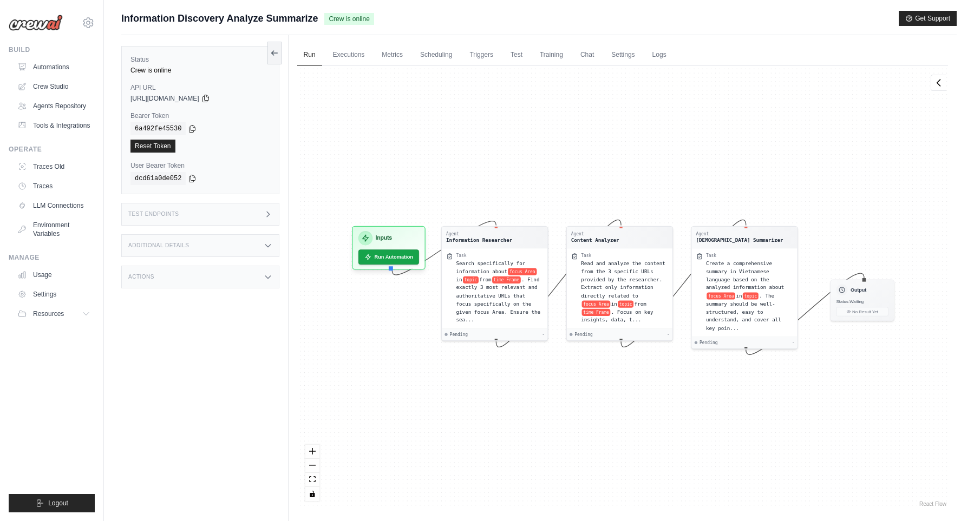
scroll to position [46, 0]
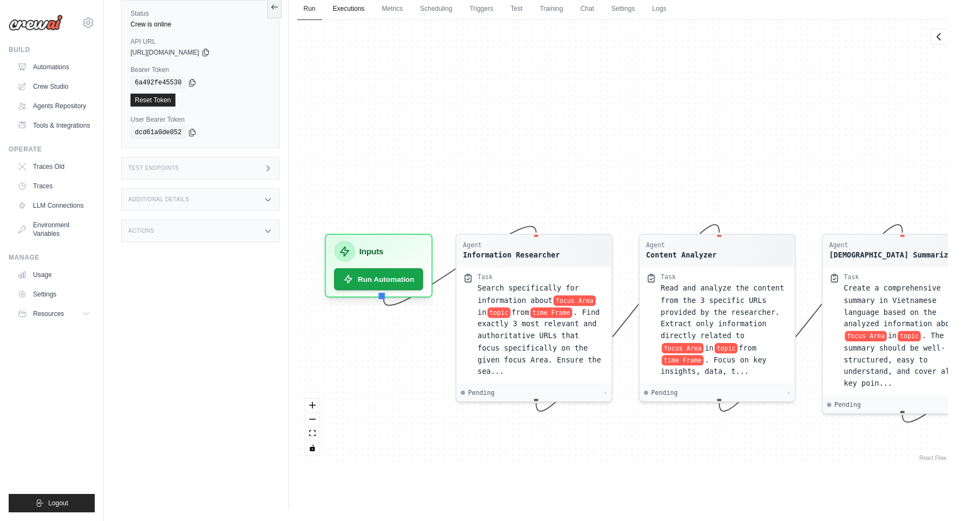
click at [352, 12] on link "Executions" at bounding box center [348, 9] width 45 height 23
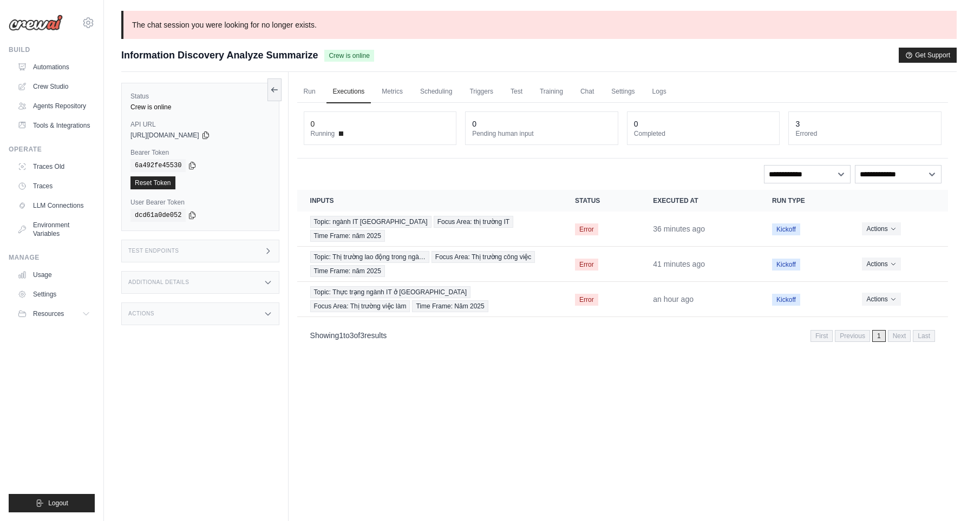
click at [311, 36] on p "The chat session you were looking for no longer exists." at bounding box center [538, 25] width 835 height 28
click at [313, 39] on div "The chat session you were looking for no longer exists. Submit a support reques…" at bounding box center [539, 302] width 870 height 583
click at [501, 400] on div "Run Executions Metrics Scheduling Triggers Test Training Chat Settings Logs 0 R…" at bounding box center [623, 332] width 668 height 521
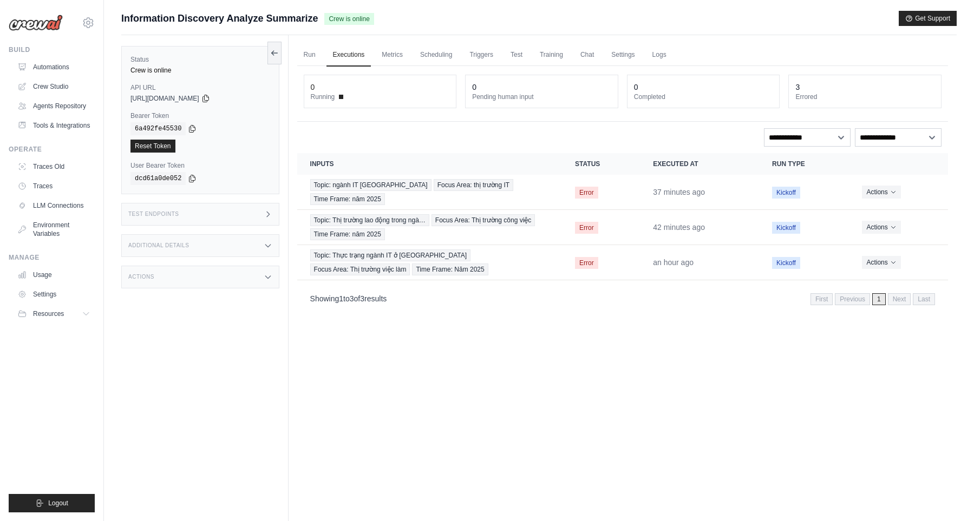
click at [517, 415] on div "Run Executions Metrics Scheduling Triggers Test Training Chat Settings Logs 0 R…" at bounding box center [623, 295] width 668 height 521
click at [557, 388] on div "Run Executions Metrics Scheduling Triggers Test Training Chat Settings Logs 0 R…" at bounding box center [623, 295] width 668 height 521
click at [536, 138] on div "**********" at bounding box center [623, 137] width 638 height 18
drag, startPoint x: 883, startPoint y: 302, endPoint x: 647, endPoint y: 381, distance: 248.9
click at [884, 301] on span "1" at bounding box center [879, 299] width 14 height 12
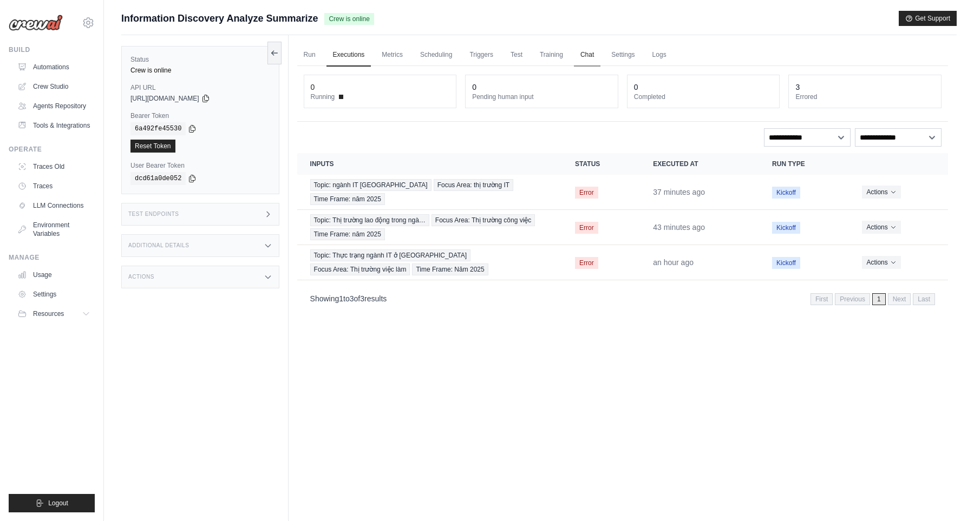
click at [596, 55] on link "Chat" at bounding box center [587, 55] width 27 height 23
click at [357, 61] on link "Executions" at bounding box center [348, 55] width 45 height 23
click at [378, 55] on link "Metrics" at bounding box center [392, 55] width 34 height 23
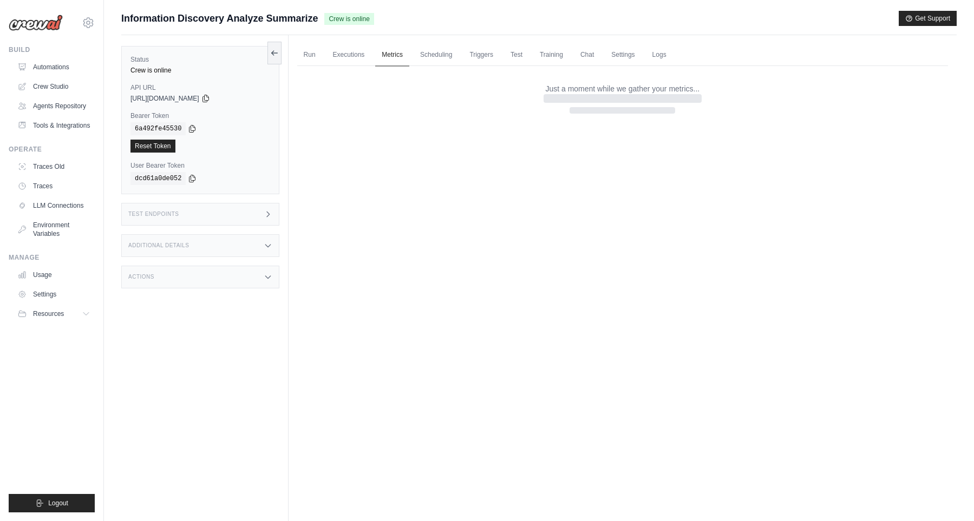
click at [378, 55] on link "Metrics" at bounding box center [392, 55] width 34 height 23
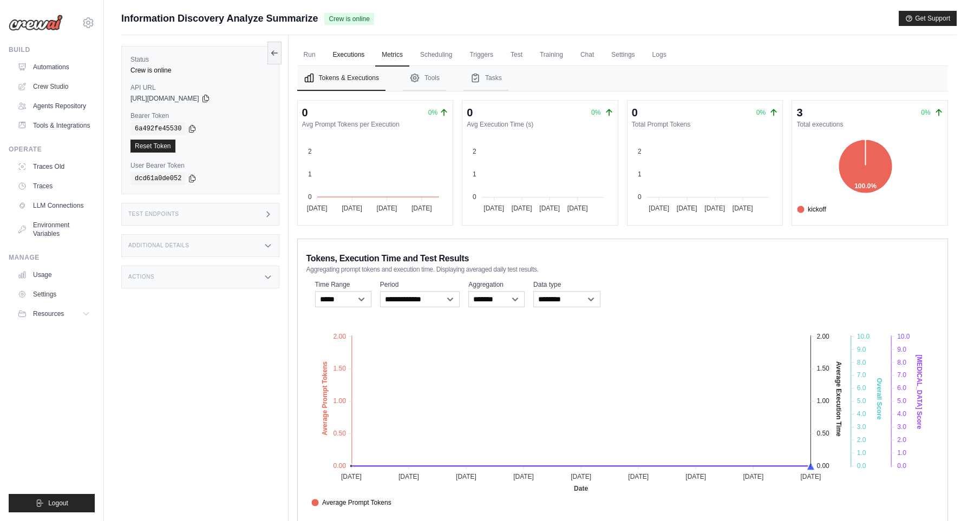
click at [344, 55] on link "Executions" at bounding box center [348, 55] width 45 height 23
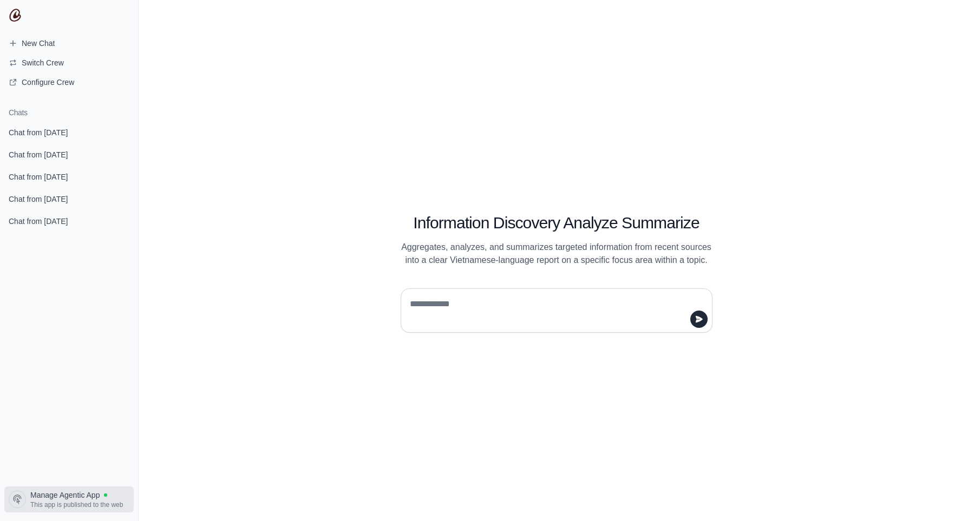
click at [73, 497] on span "Manage Agentic App" at bounding box center [64, 495] width 69 height 11
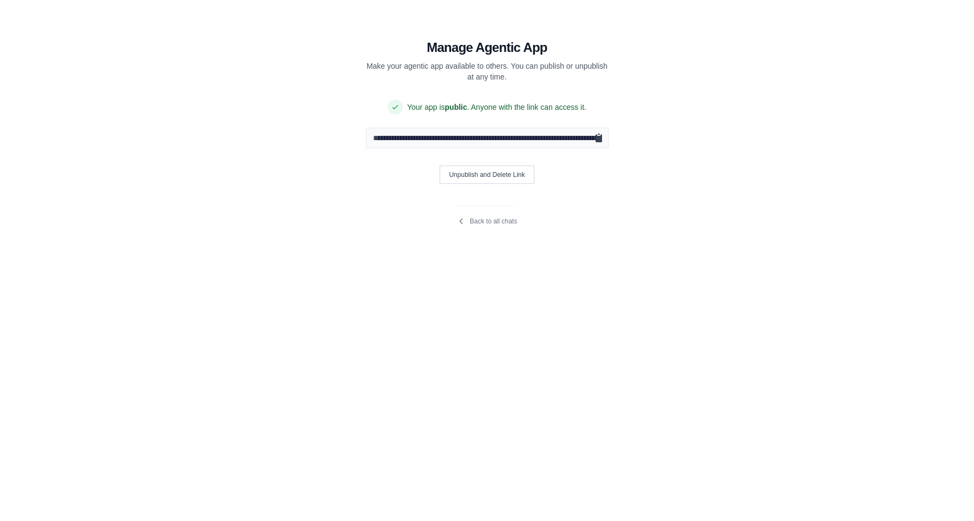
click at [598, 136] on icon "Copy public URL" at bounding box center [598, 138] width 6 height 8
click at [466, 219] on link "Back to all chats" at bounding box center [487, 221] width 60 height 9
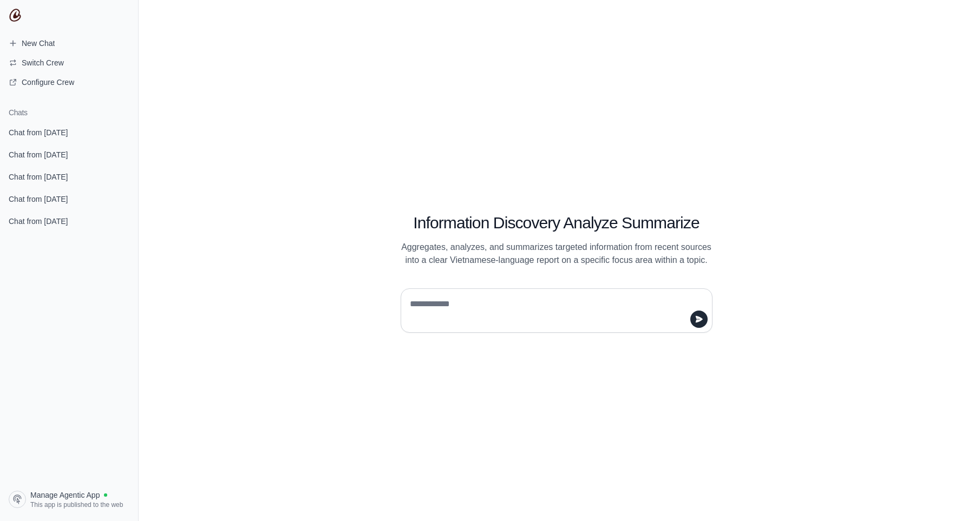
click at [521, 310] on textarea at bounding box center [553, 311] width 291 height 30
type textarea "**********"
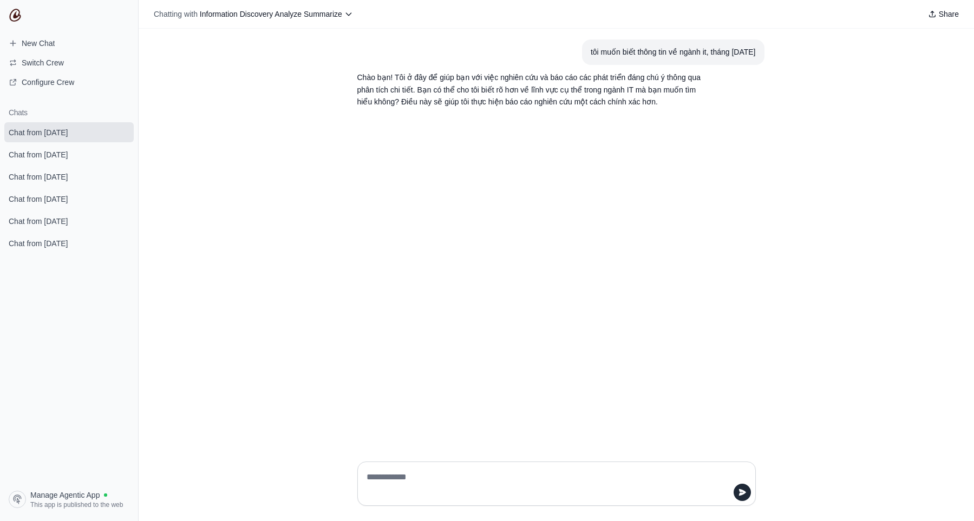
click at [539, 461] on div at bounding box center [557, 484] width 416 height 62
click at [528, 472] on textarea at bounding box center [553, 484] width 378 height 30
click at [501, 481] on textarea at bounding box center [553, 484] width 378 height 30
type textarea "**********"
click at [703, 132] on section "lĩnh vực xu hướng" at bounding box center [724, 127] width 78 height 25
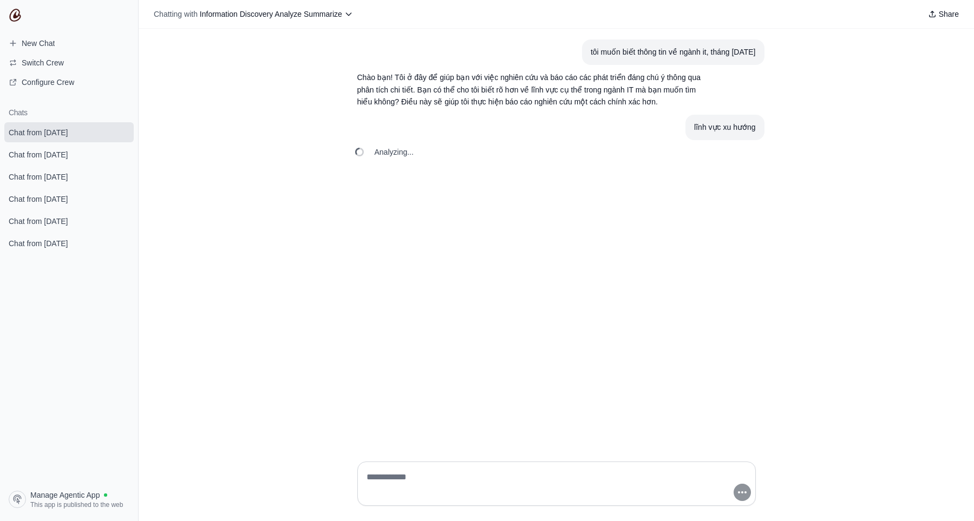
click at [711, 134] on div "lĩnh vực xu hướng" at bounding box center [724, 127] width 61 height 12
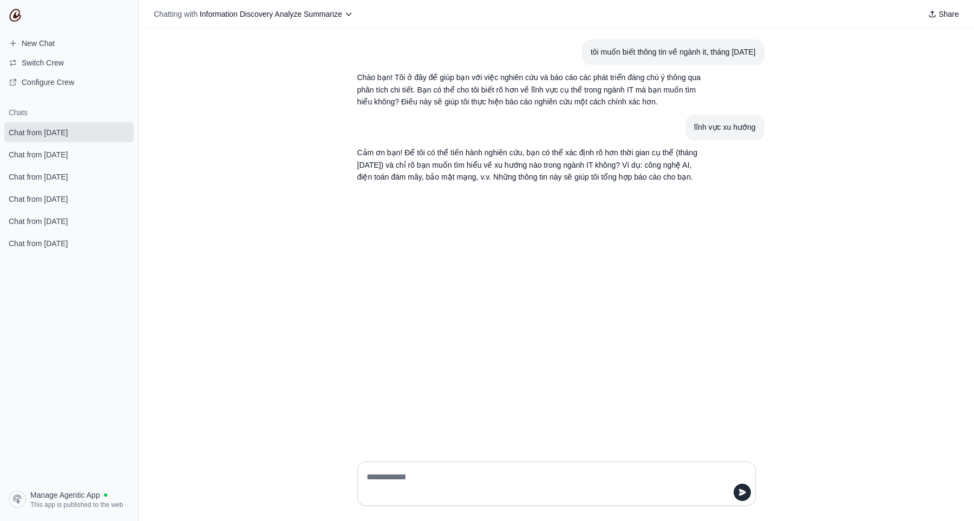
click at [468, 184] on p "Cảm ơn bạn! Để tôi có thể tiến hành nghiên cứu, bạn có thể xác định rõ hơn thời…" at bounding box center [530, 165] width 346 height 37
click at [597, 475] on textarea at bounding box center [553, 484] width 378 height 30
click at [594, 476] on textarea at bounding box center [553, 484] width 378 height 30
type textarea "**********"
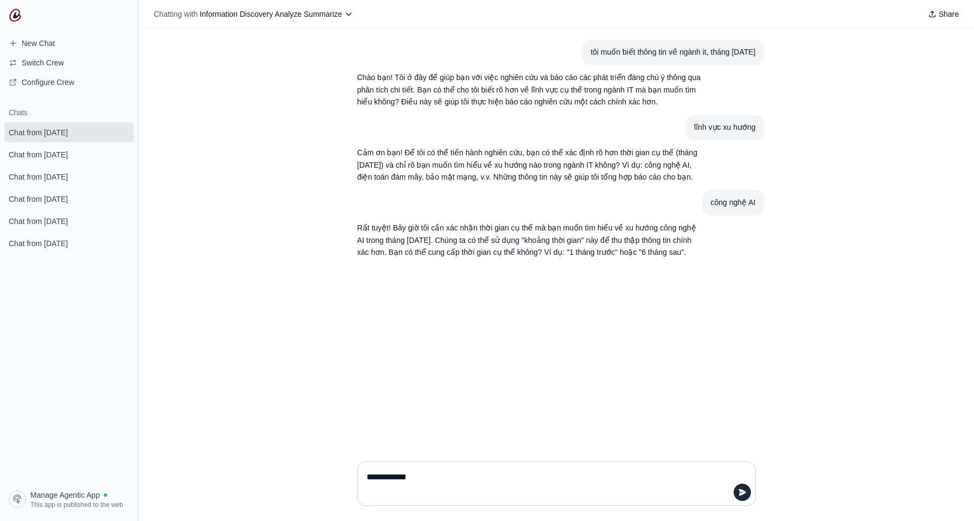
type textarea "**********"
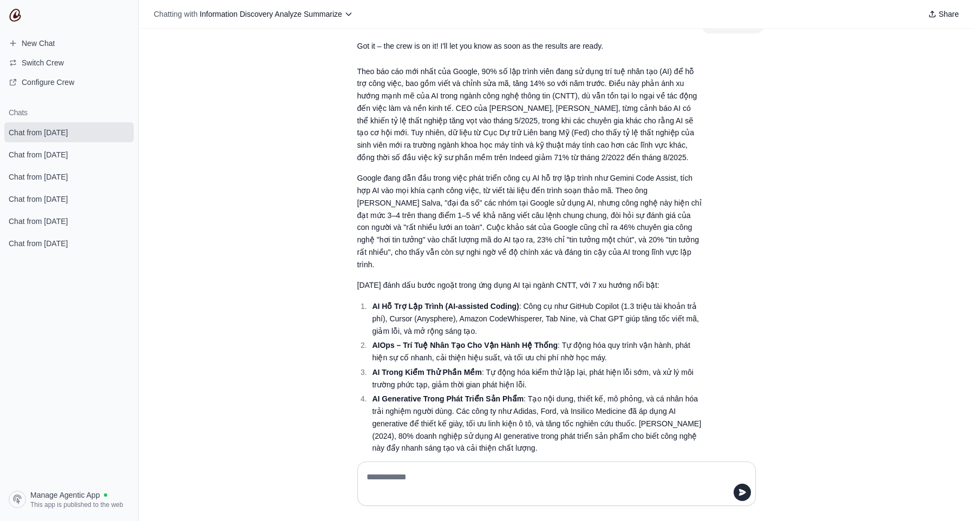
scroll to position [488, 0]
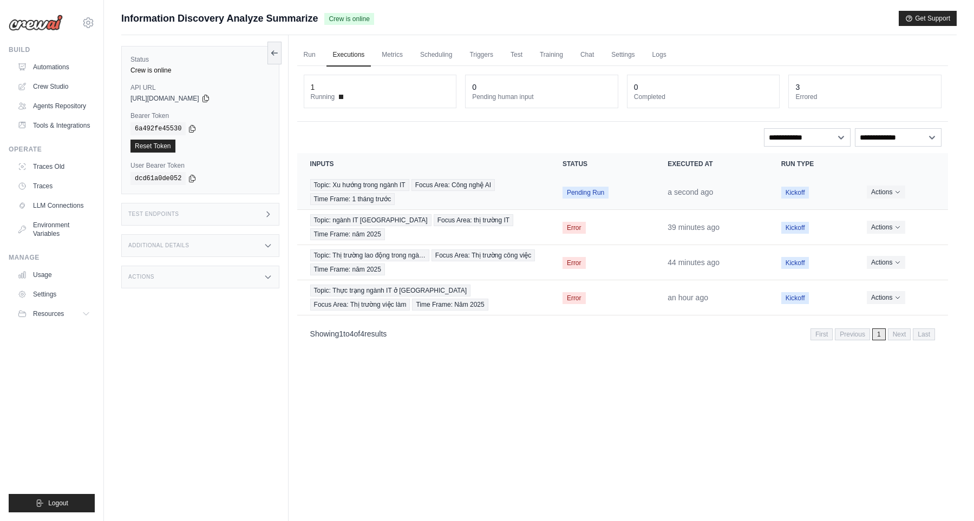
click at [542, 195] on td "Topic: Xu hướng trong ngành IT Focus Area: Công nghệ AI Time Frame: 1 tháng trư…" at bounding box center [423, 192] width 252 height 35
click at [466, 189] on span "Focus Area: Công nghệ AI" at bounding box center [452, 185] width 83 height 12
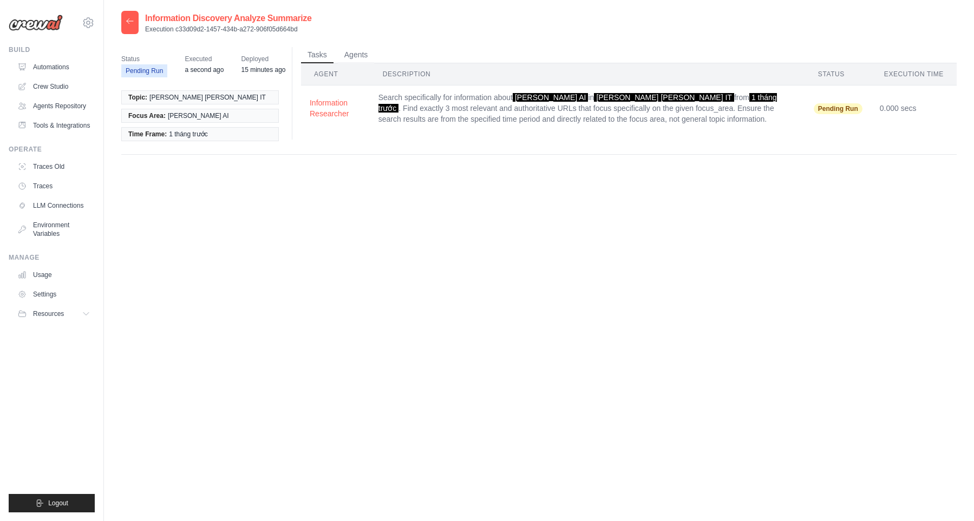
click at [398, 231] on div "Information Discovery Analyze Summarize Execution c33d09d2-1457-434b-a272-906f0…" at bounding box center [538, 271] width 835 height 521
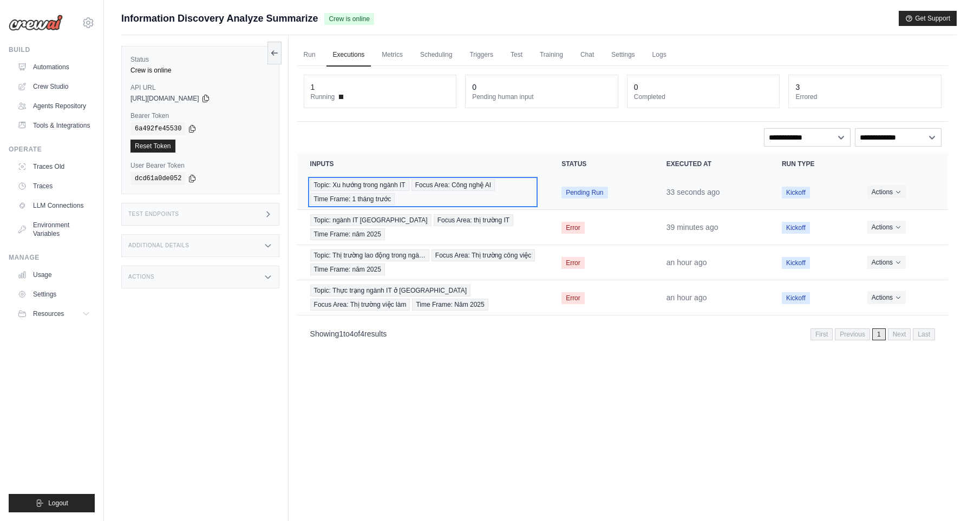
click at [442, 198] on div "Topic: Xu hướng trong ngành IT Focus Area: Công nghệ AI Time Frame: 1 tháng trư…" at bounding box center [423, 192] width 226 height 26
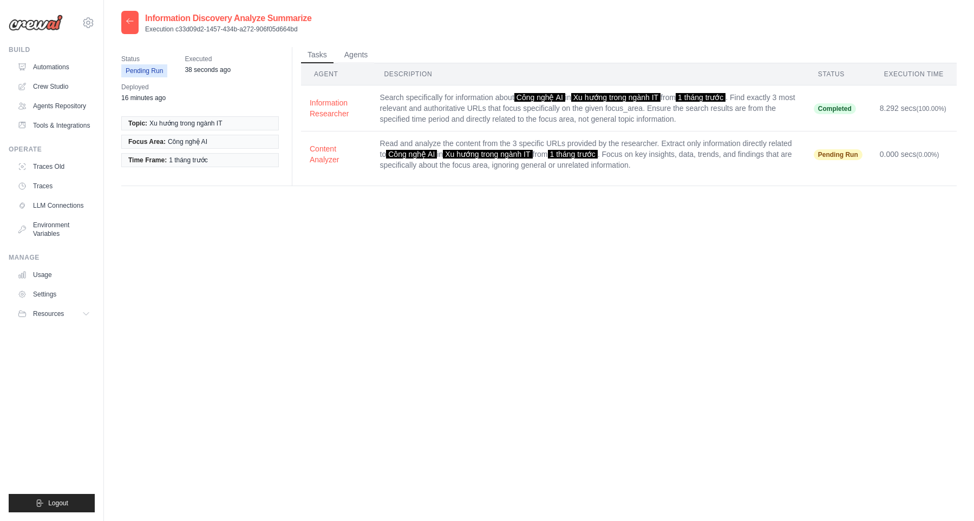
click at [467, 207] on div "Information Discovery Analyze Summarize Execution c33d09d2-1457-434b-a272-906f0…" at bounding box center [538, 271] width 835 height 521
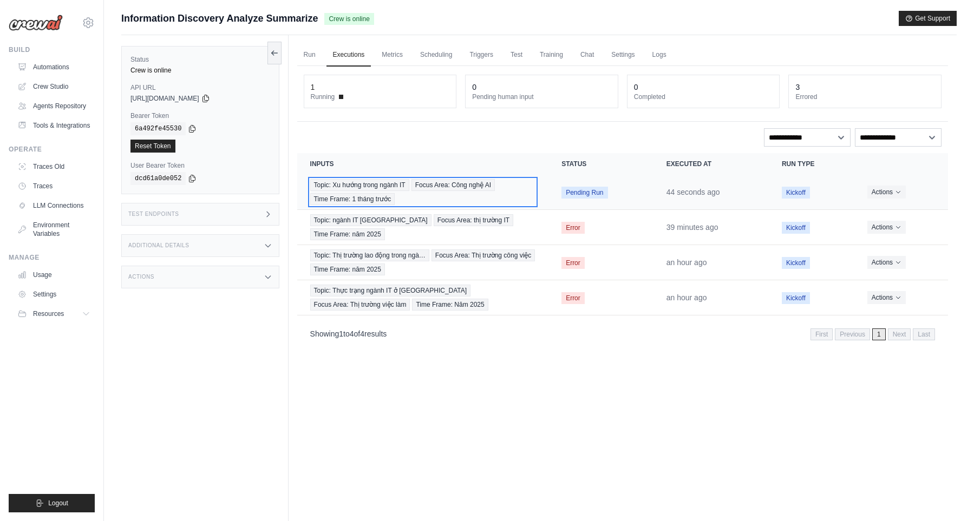
click at [485, 203] on div "Topic: Xu hướng trong ngành IT Focus Area: Công nghệ AI Time Frame: 1 tháng trư…" at bounding box center [423, 192] width 226 height 26
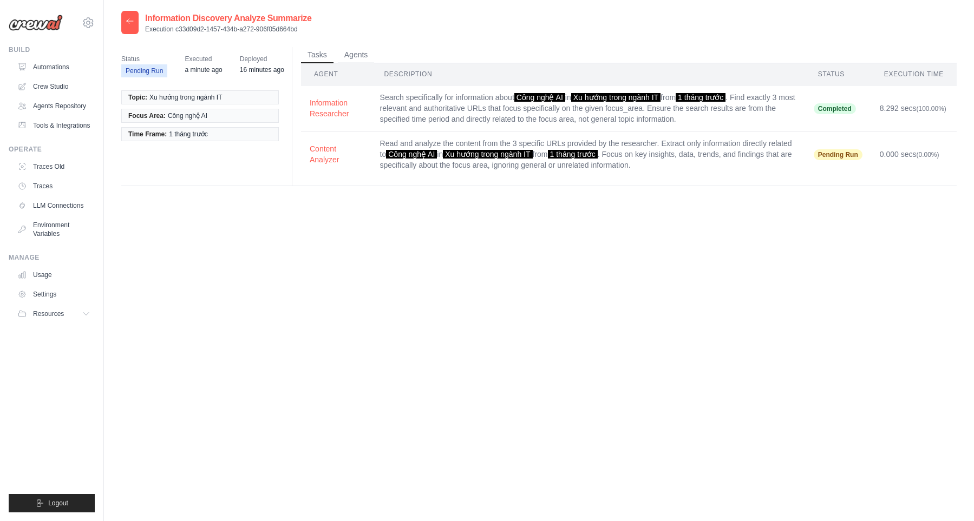
click at [501, 251] on div "Information Discovery Analyze Summarize Execution c33d09d2-1457-434b-a272-906f0…" at bounding box center [538, 271] width 835 height 521
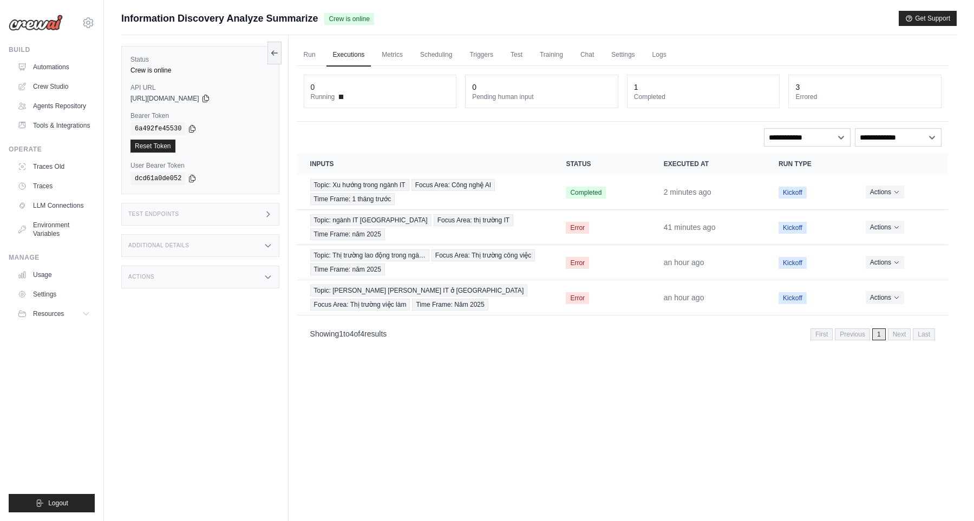
click at [613, 453] on div "Run Executions Metrics Scheduling Triggers Test Training Chat Settings Logs 0 R…" at bounding box center [623, 295] width 668 height 521
click at [631, 426] on div "Run Executions Metrics Scheduling Triggers Test Training Chat Settings Logs 0 R…" at bounding box center [623, 295] width 668 height 521
click at [569, 408] on div "Run Executions Metrics Scheduling Triggers Test Training Chat Settings Logs 0 R…" at bounding box center [623, 295] width 668 height 521
click at [558, 447] on div "Run Executions Metrics Scheduling Triggers Test Training Chat Settings Logs 0 R…" at bounding box center [623, 295] width 668 height 521
